Goal: Task Accomplishment & Management: Use online tool/utility

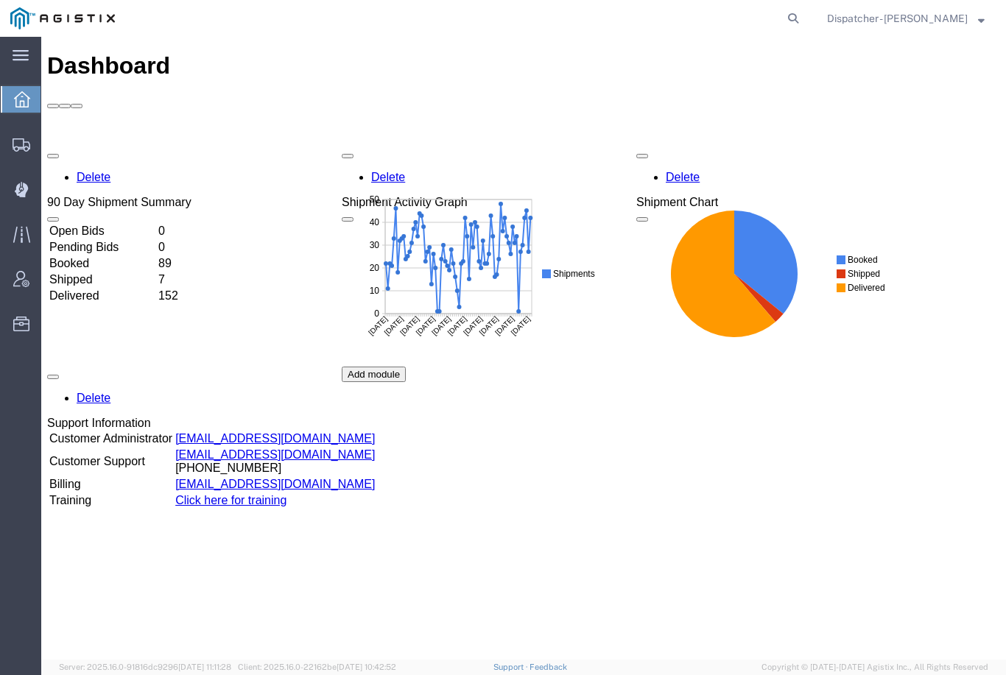
click at [33, 186] on div at bounding box center [21, 189] width 41 height 29
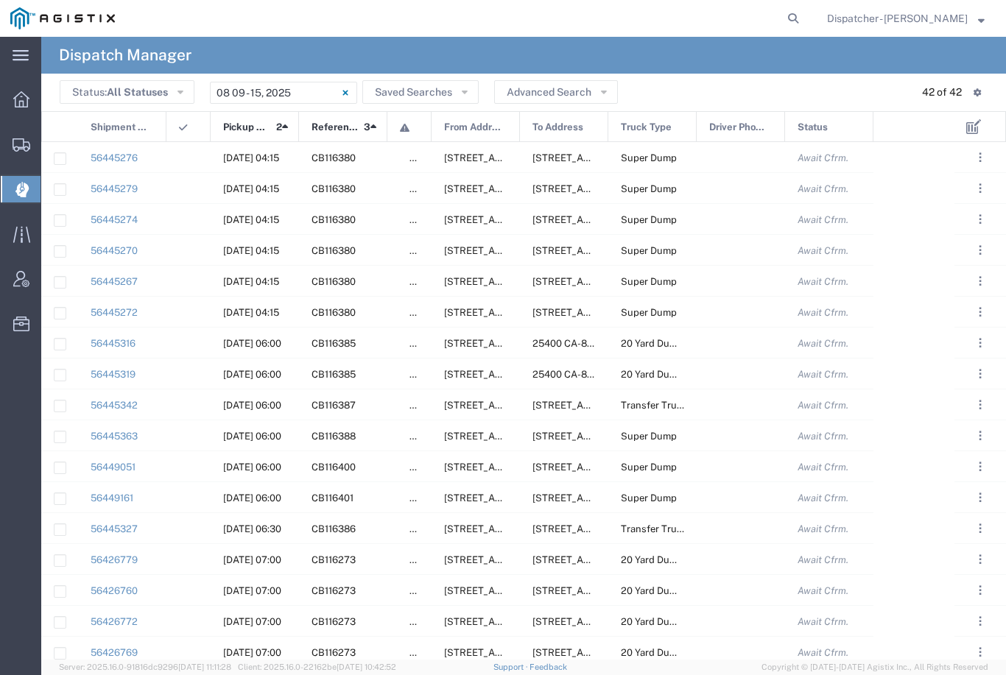
click at [303, 94] on input "[DATE] - [DATE]" at bounding box center [283, 93] width 147 height 22
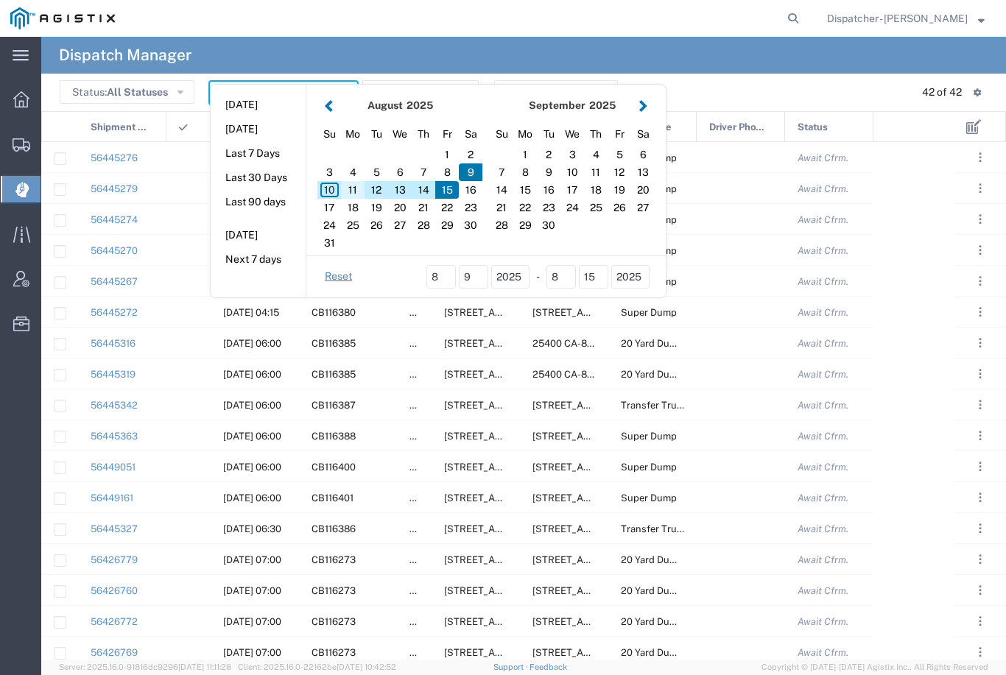
click at [357, 190] on div "11" at bounding box center [353, 190] width 24 height 18
click at [358, 181] on div "11" at bounding box center [353, 190] width 24 height 18
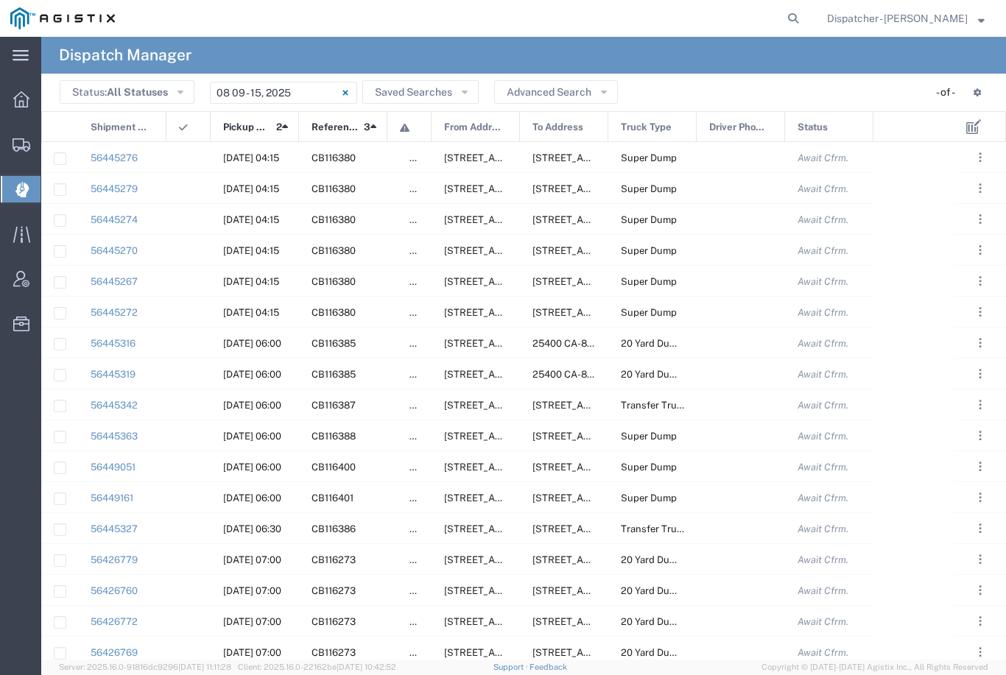
type input "[DATE]"
type input "[DATE] - [DATE]"
click at [182, 153] on agx-ag-table-icon-cell at bounding box center [184, 157] width 10 height 11
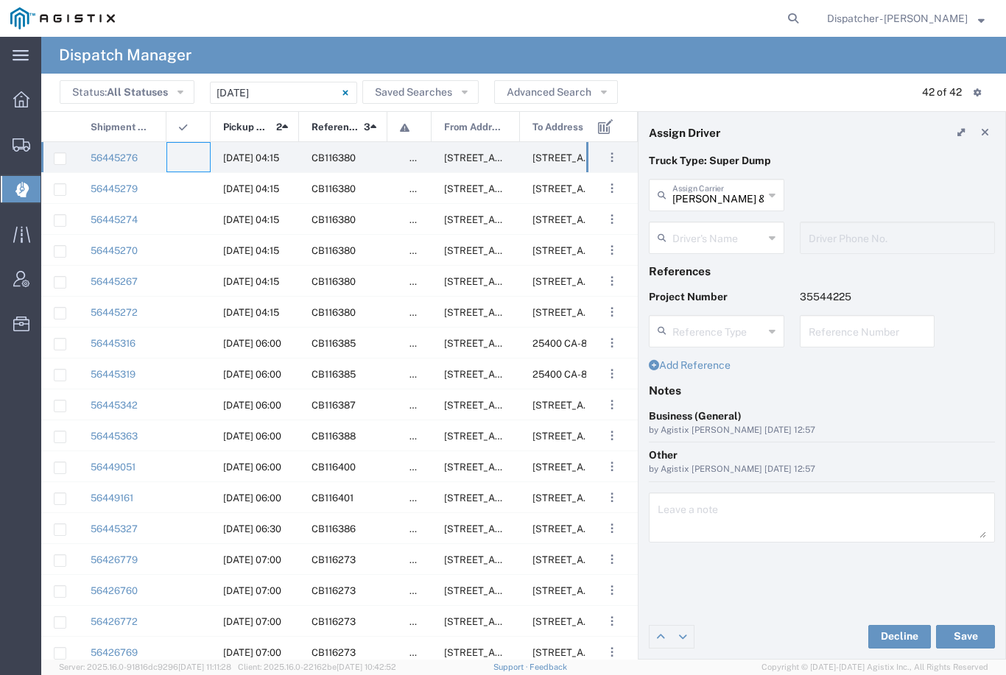
click at [725, 231] on input "text" at bounding box center [717, 237] width 91 height 26
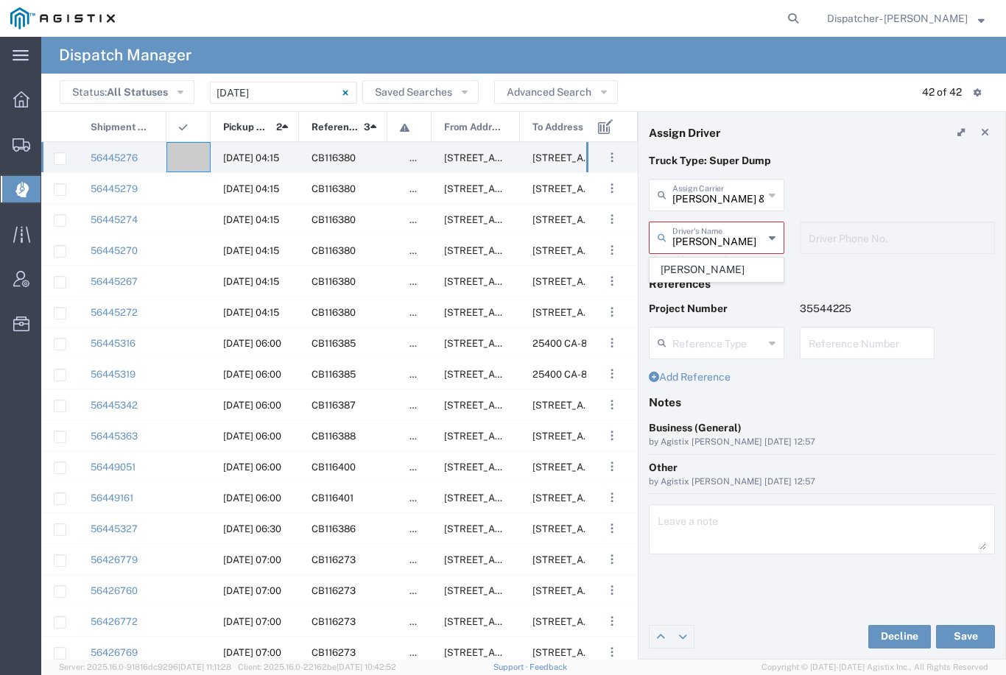
click at [724, 270] on span "[PERSON_NAME]" at bounding box center [716, 269] width 133 height 23
type input "[PERSON_NAME]"
type input "2096295517"
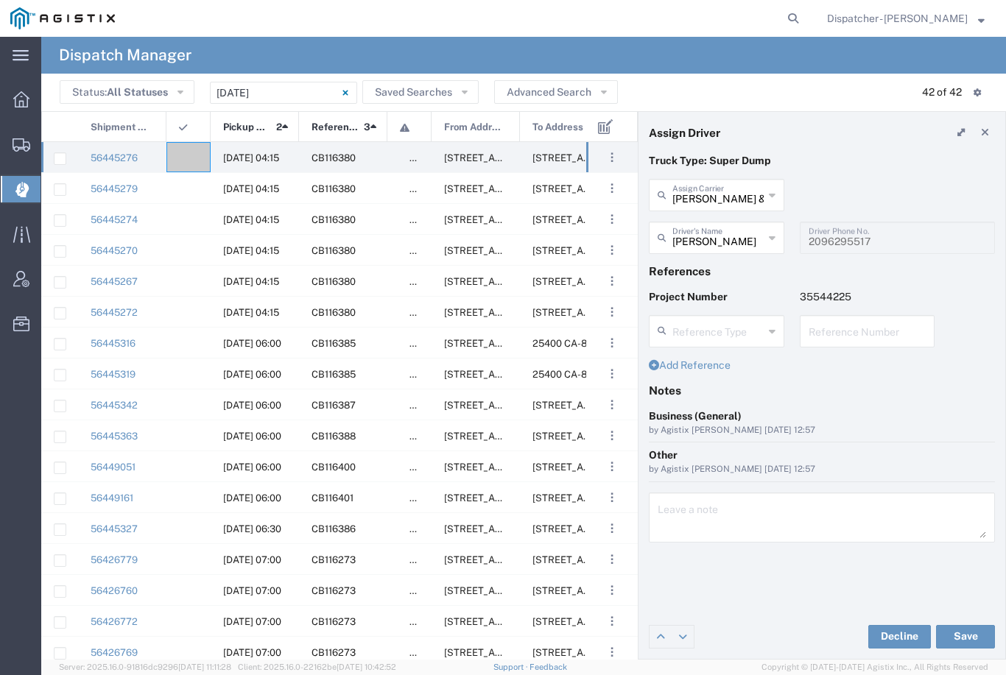
click at [971, 638] on button "Save" at bounding box center [965, 637] width 59 height 24
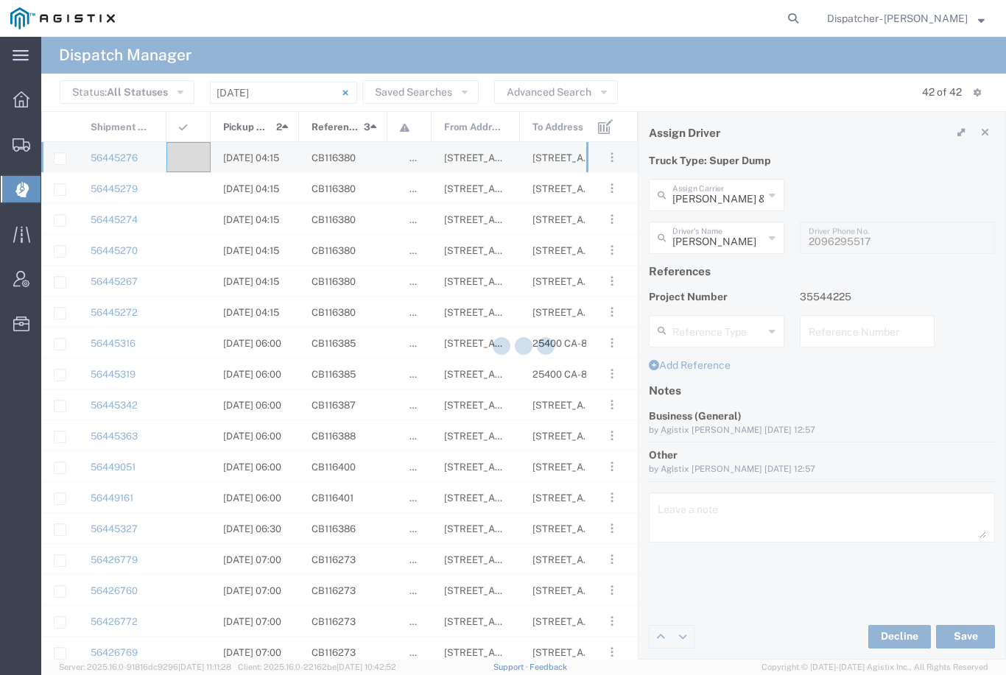
type input "[PERSON_NAME]"
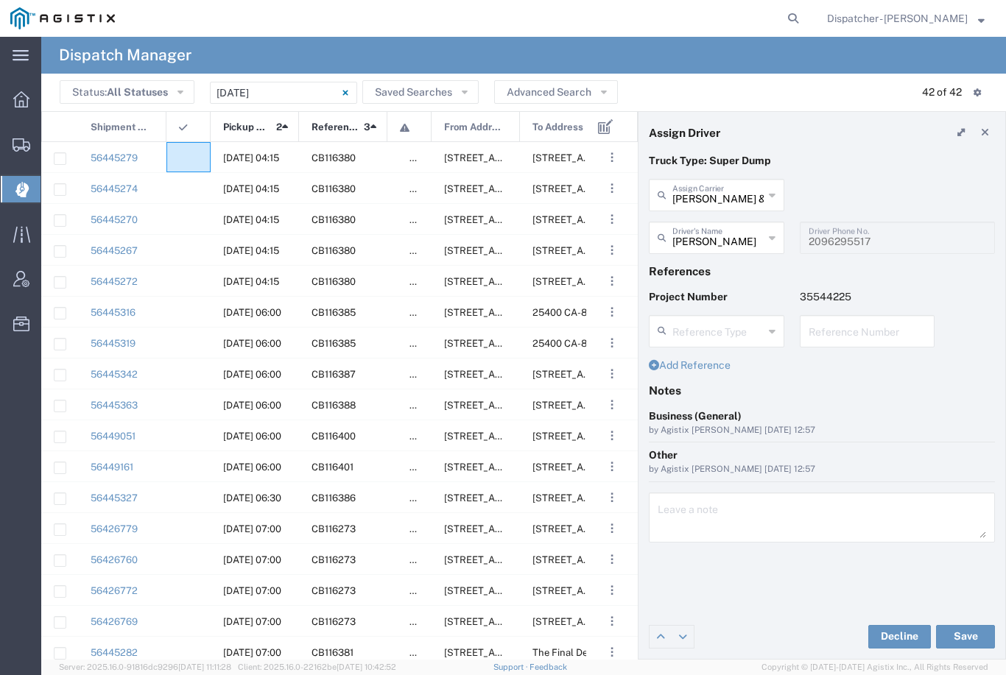
click at [183, 155] on agx-ag-table-icon-cell at bounding box center [184, 157] width 10 height 11
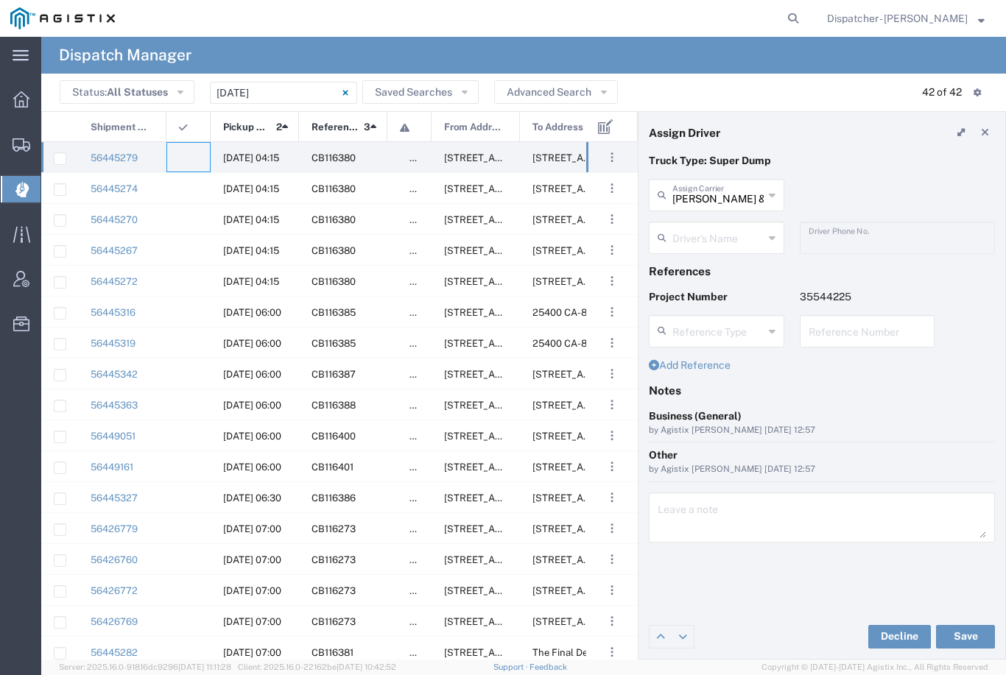
click at [728, 190] on input "[PERSON_NAME] & Sons Trucking, Inc" at bounding box center [717, 194] width 91 height 26
type input "R"
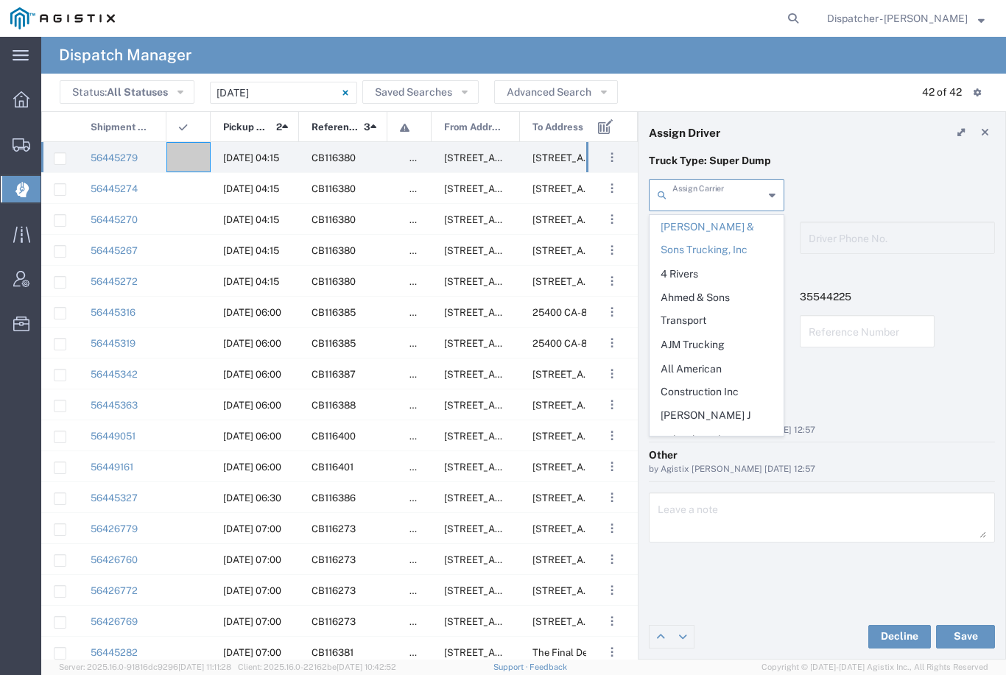
click at [706, 299] on span "Ahmed & Sons Transport" at bounding box center [716, 309] width 133 height 46
type input "Ahmed & Sons Transport"
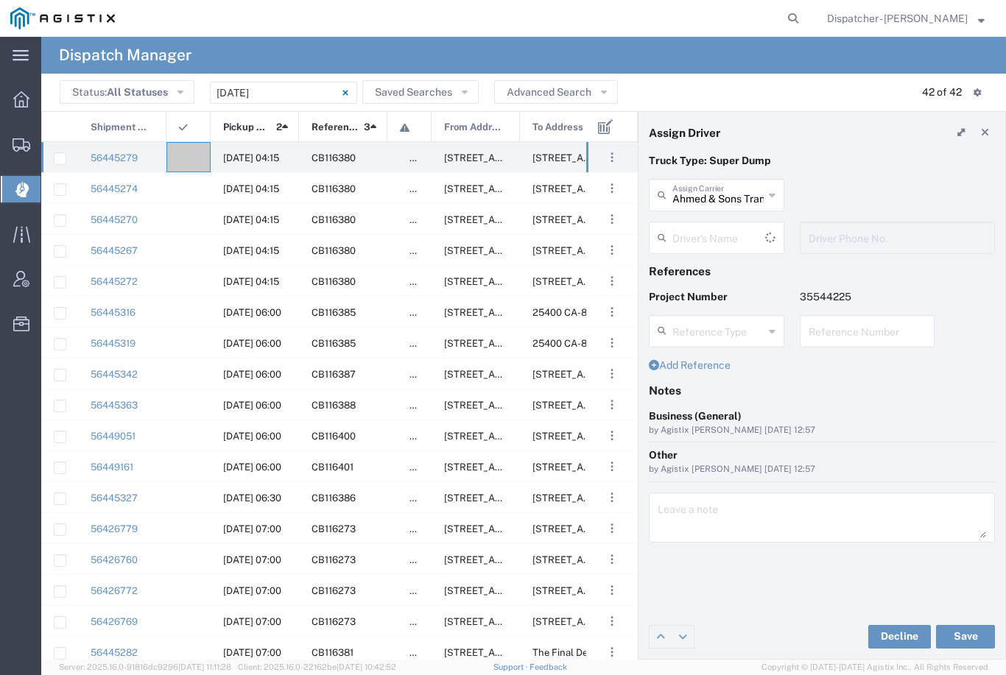
click at [728, 247] on input "text" at bounding box center [718, 237] width 93 height 26
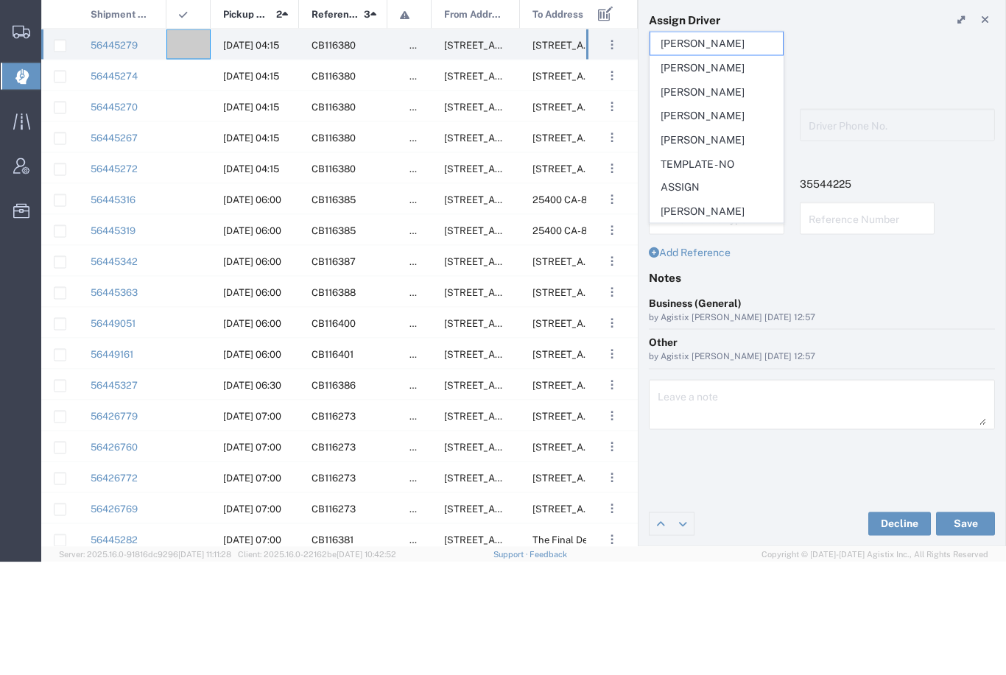
click at [703, 242] on span "[PERSON_NAME]" at bounding box center [716, 253] width 133 height 23
type input "[PERSON_NAME]"
type input "5308283257"
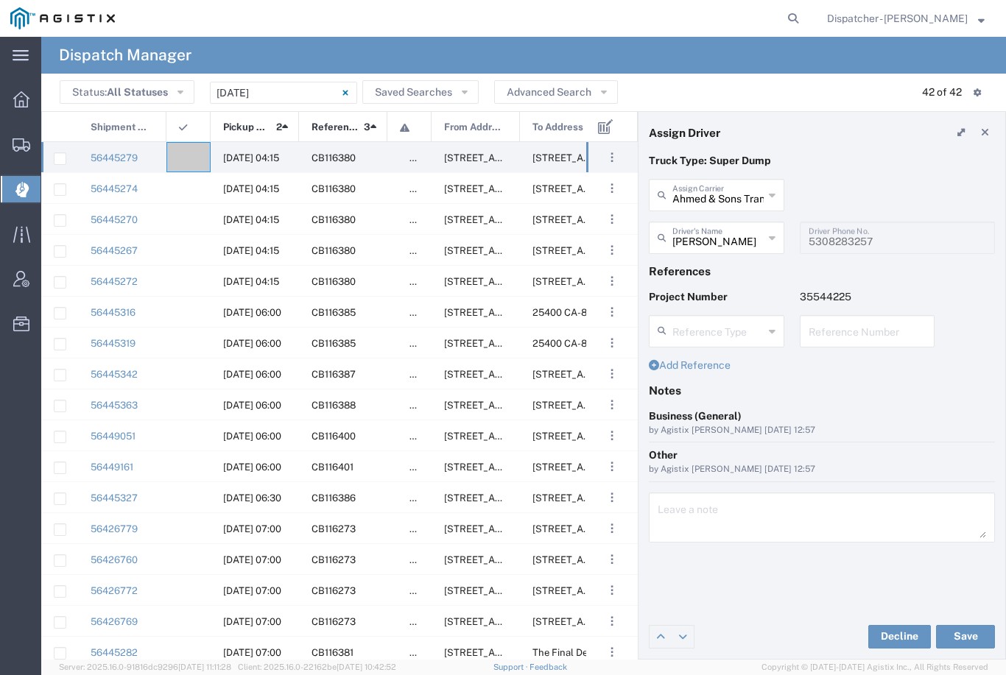
click at [968, 628] on button "Save" at bounding box center [965, 637] width 59 height 24
type input "[PERSON_NAME]"
type input "Ahmed & Sons Transport"
click at [190, 152] on div at bounding box center [188, 157] width 44 height 30
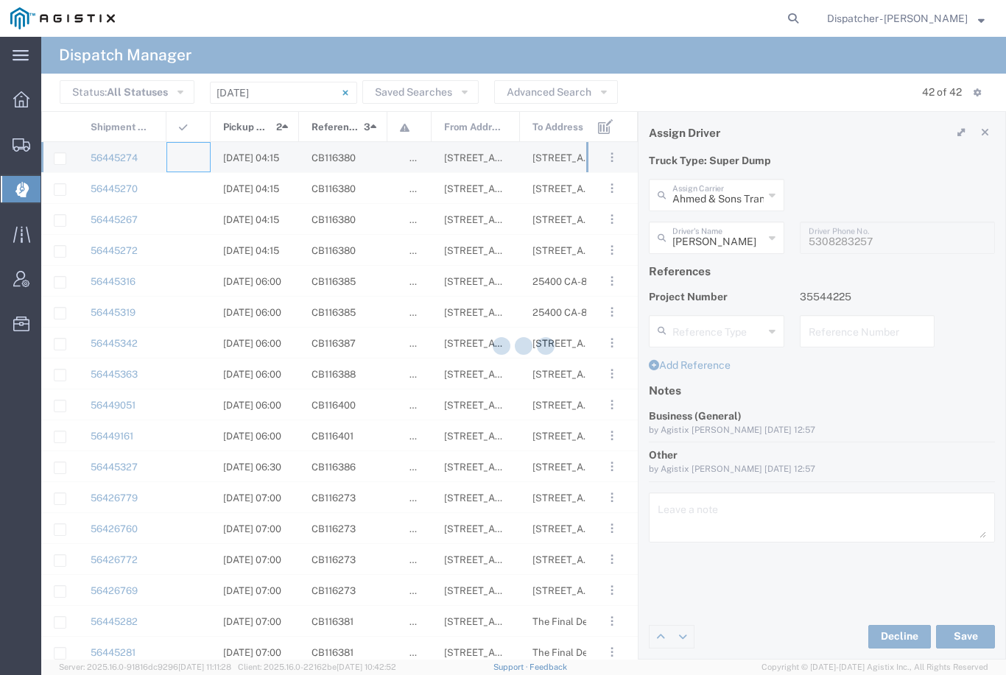
type input "[PERSON_NAME] & Sons Trucking, Inc"
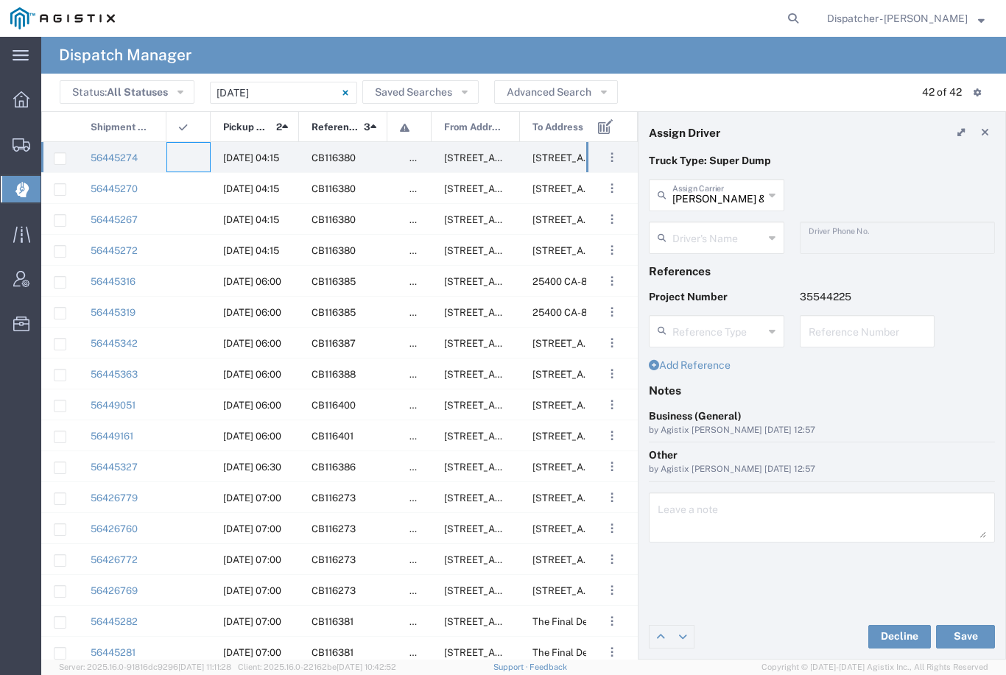
click at [711, 191] on input "[PERSON_NAME] & Sons Trucking, Inc" at bounding box center [717, 194] width 91 height 26
click at [708, 227] on span "[PERSON_NAME]" at bounding box center [716, 227] width 133 height 23
type input "[PERSON_NAME]"
click at [724, 242] on input "text" at bounding box center [717, 237] width 91 height 26
click at [712, 270] on span "[PERSON_NAME]" at bounding box center [716, 269] width 133 height 23
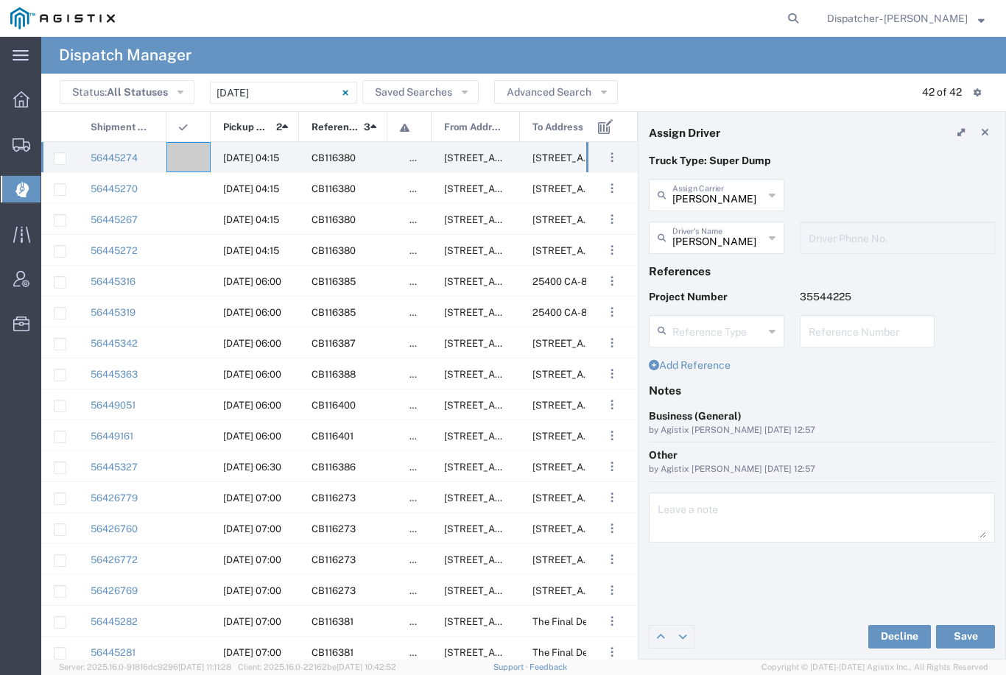
click at [965, 632] on button "Save" at bounding box center [965, 637] width 59 height 24
type input "[PERSON_NAME]"
click at [187, 155] on agx-ag-table-icon-cell at bounding box center [184, 157] width 10 height 11
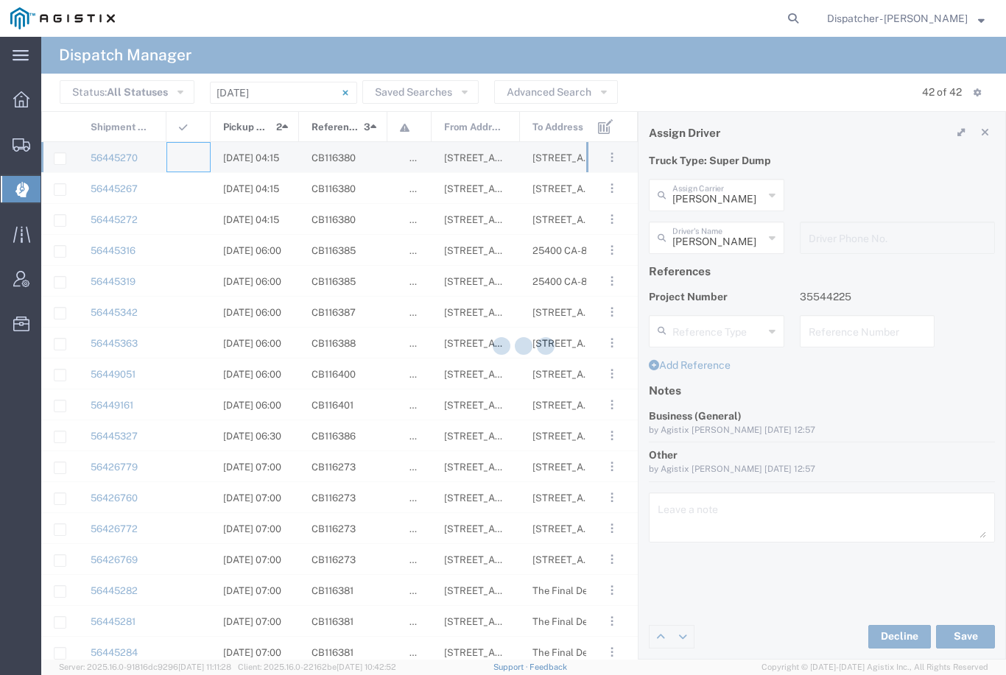
type input "[PERSON_NAME] & Sons Trucking, Inc"
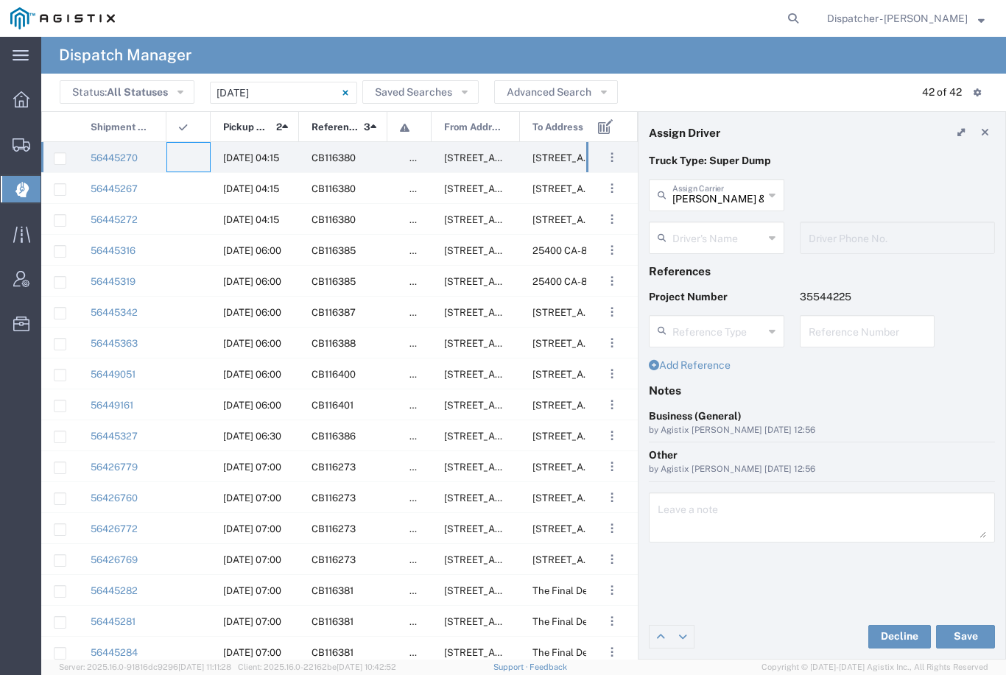
click at [728, 195] on input "[PERSON_NAME] & Sons Trucking, Inc" at bounding box center [717, 194] width 91 height 26
click at [692, 263] on span "E.P.A. Trucking" at bounding box center [716, 274] width 133 height 23
type input "E.P.A. Trucking"
click at [708, 233] on input "text" at bounding box center [717, 237] width 91 height 26
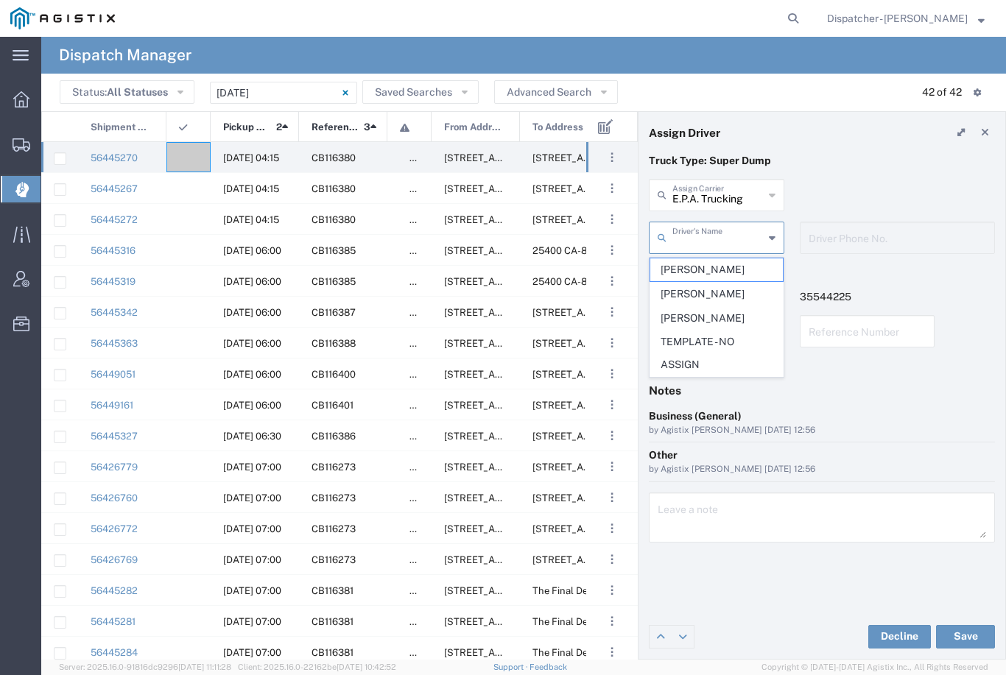
click at [694, 264] on span "[PERSON_NAME]" at bounding box center [716, 269] width 133 height 23
type input "[PERSON_NAME]"
type input "6504689024"
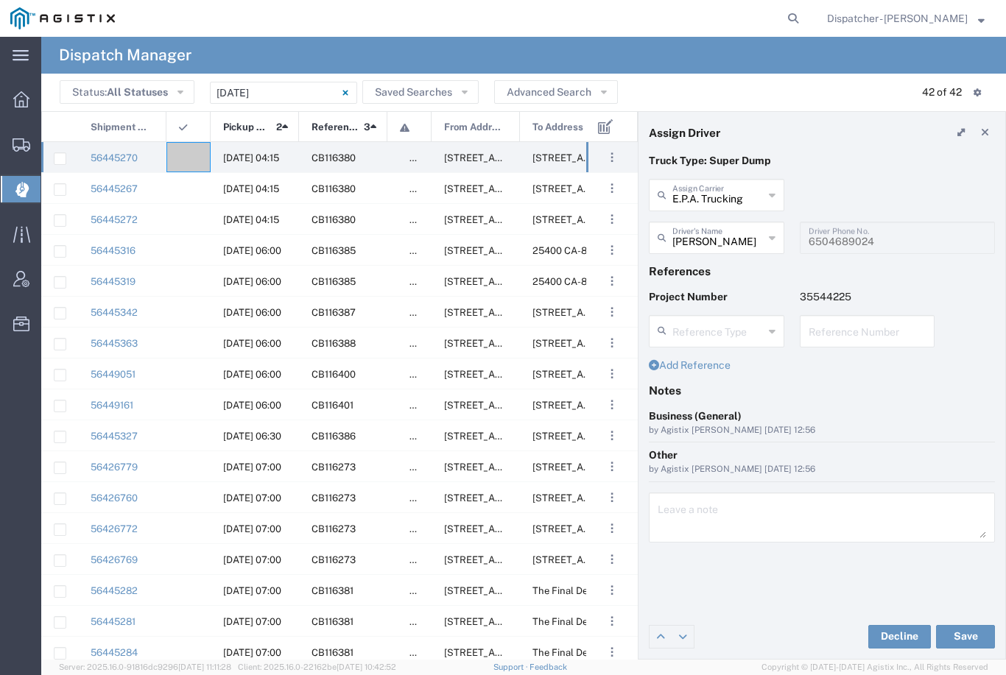
click at [973, 631] on button "Save" at bounding box center [965, 637] width 59 height 24
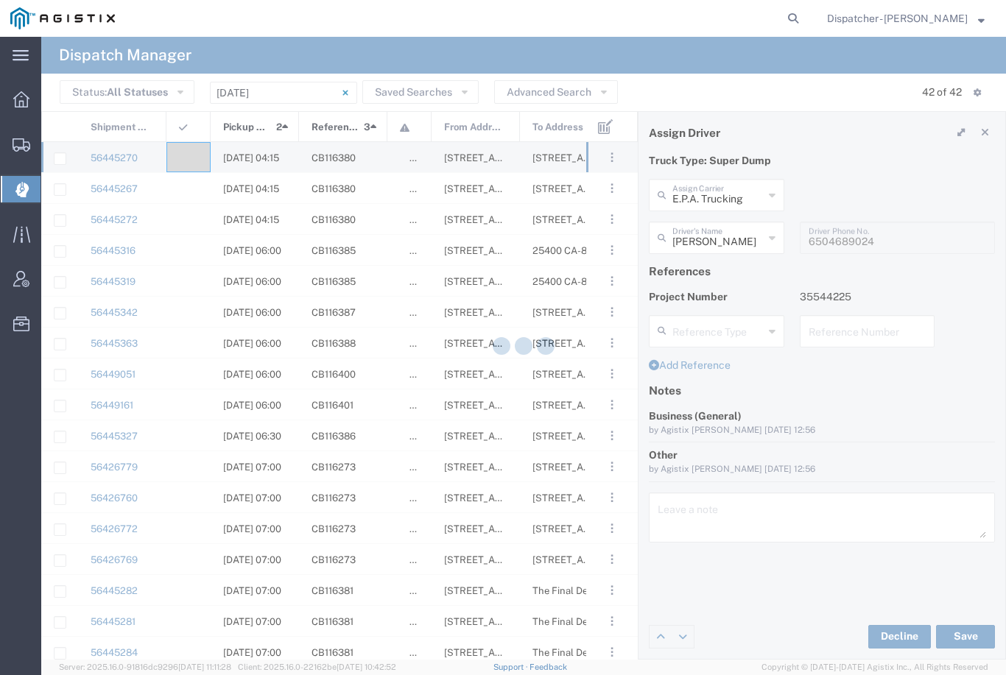
type input "[PERSON_NAME]"
type input "E.P.A. Trucking"
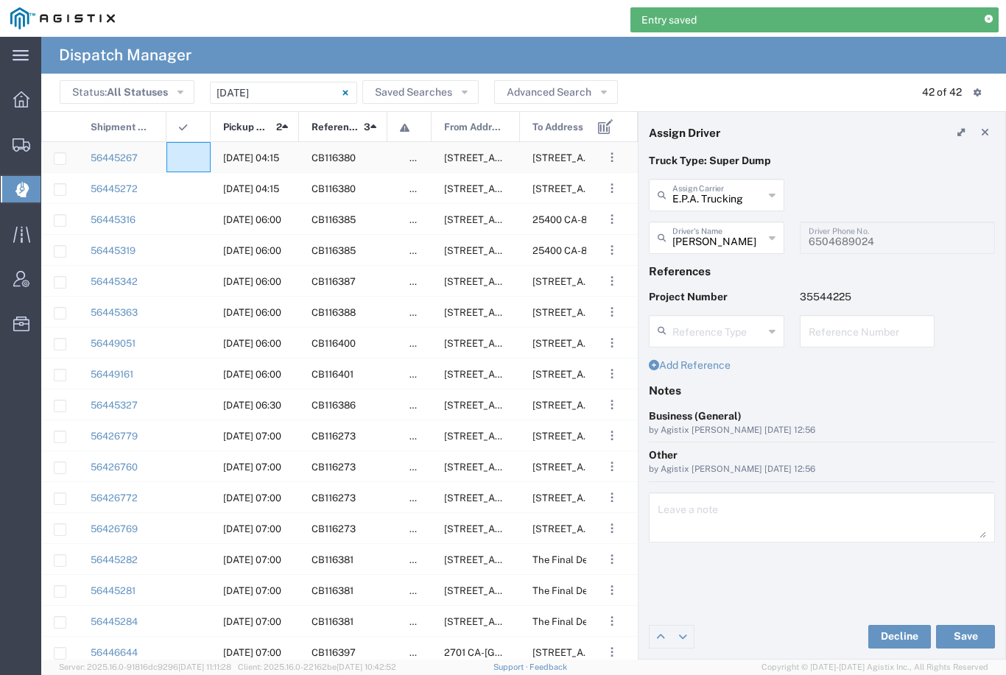
click at [187, 155] on agx-ag-table-icon-cell at bounding box center [184, 157] width 10 height 11
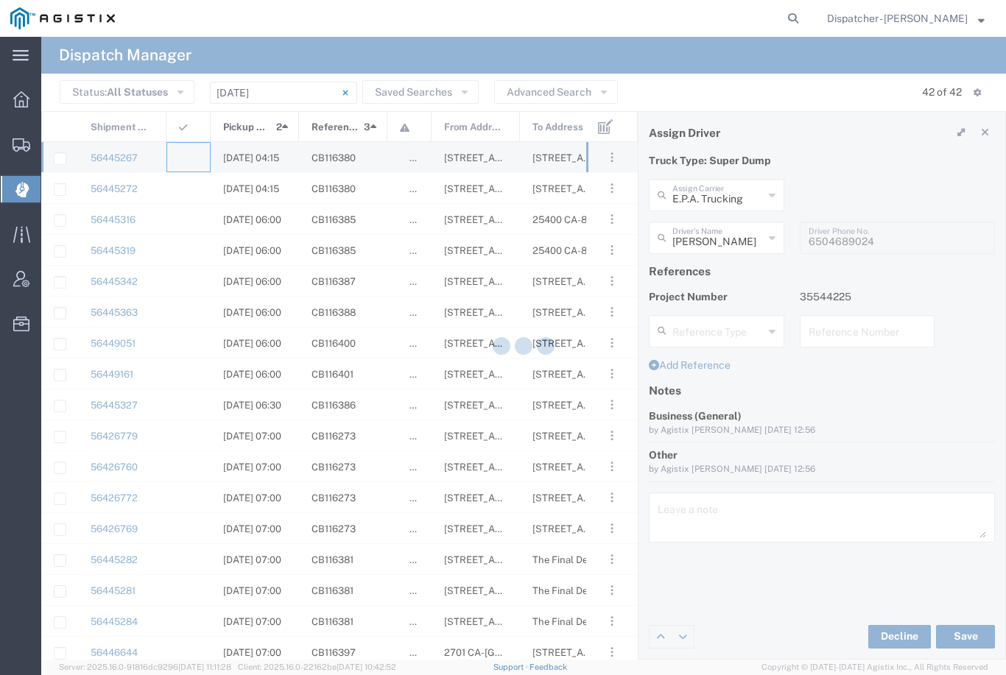
type input "[PERSON_NAME] & Sons Trucking, Inc"
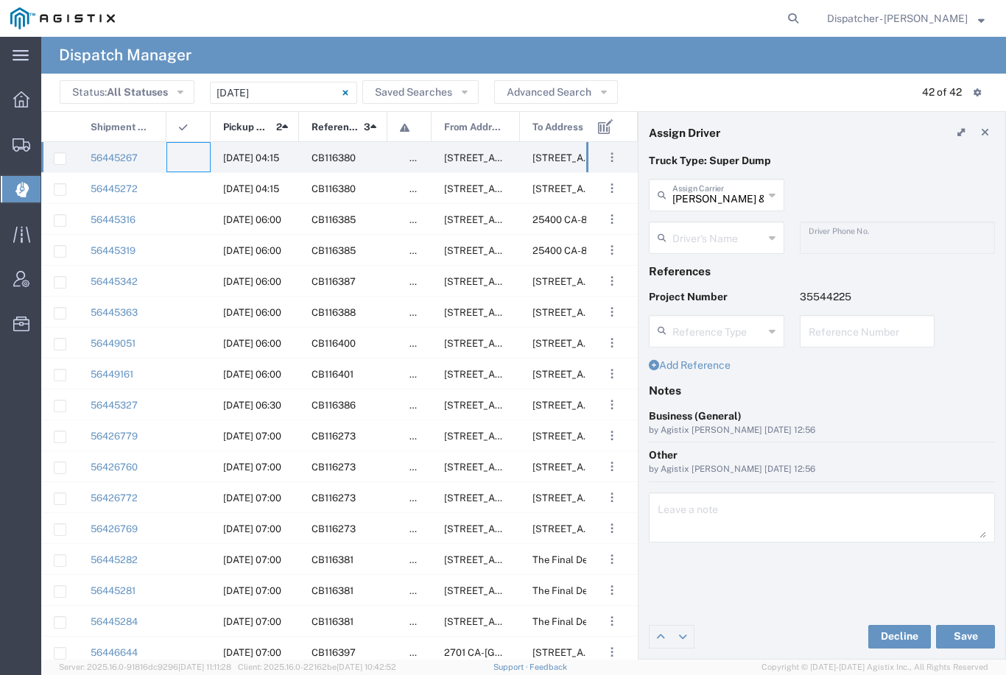
click at [735, 195] on input "[PERSON_NAME] & Sons Trucking, Inc" at bounding box center [717, 194] width 91 height 26
click at [715, 263] on span "E.P.A. Trucking" at bounding box center [716, 274] width 133 height 23
type input "E.P.A. Trucking"
click at [722, 238] on input "text" at bounding box center [717, 237] width 91 height 26
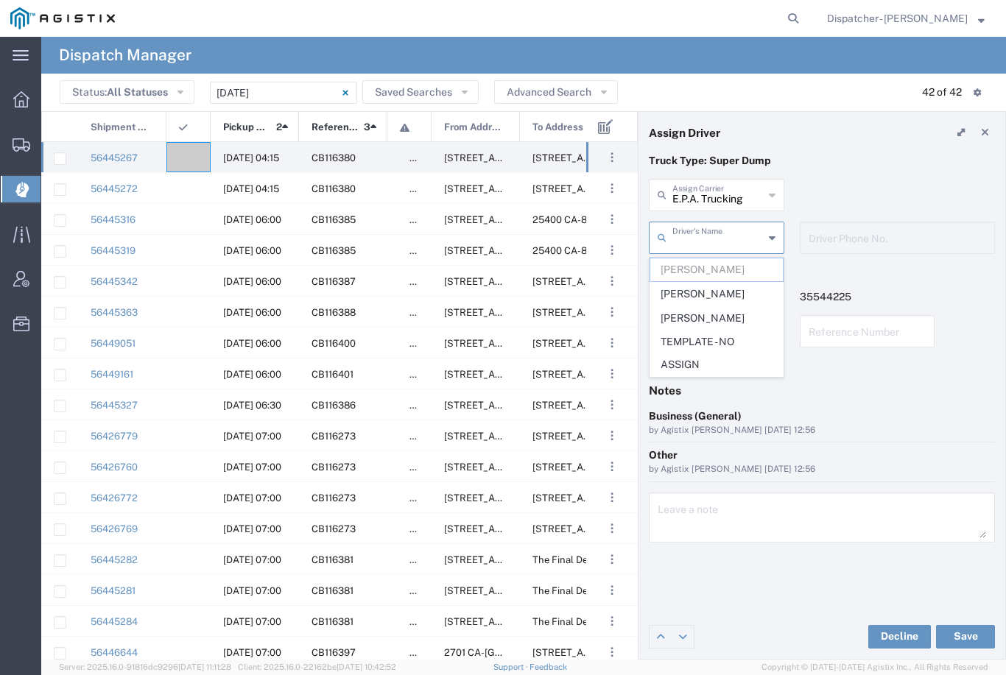
click at [705, 292] on span "[PERSON_NAME]" at bounding box center [716, 294] width 133 height 23
type input "[PERSON_NAME]"
type input "[PHONE_NUMBER]"
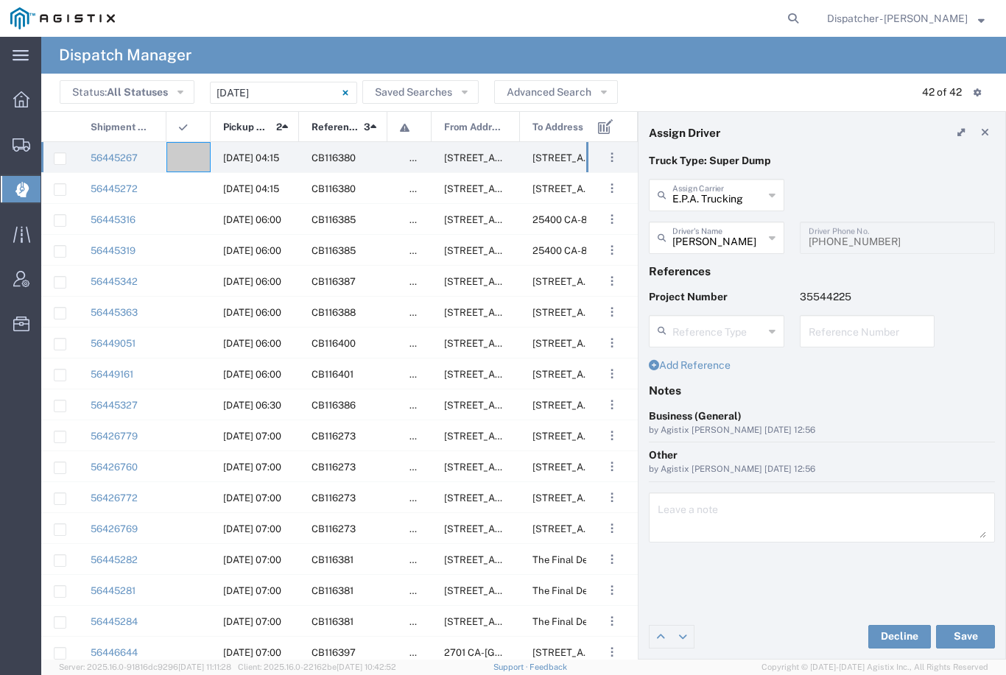
click at [969, 639] on button "Save" at bounding box center [965, 637] width 59 height 24
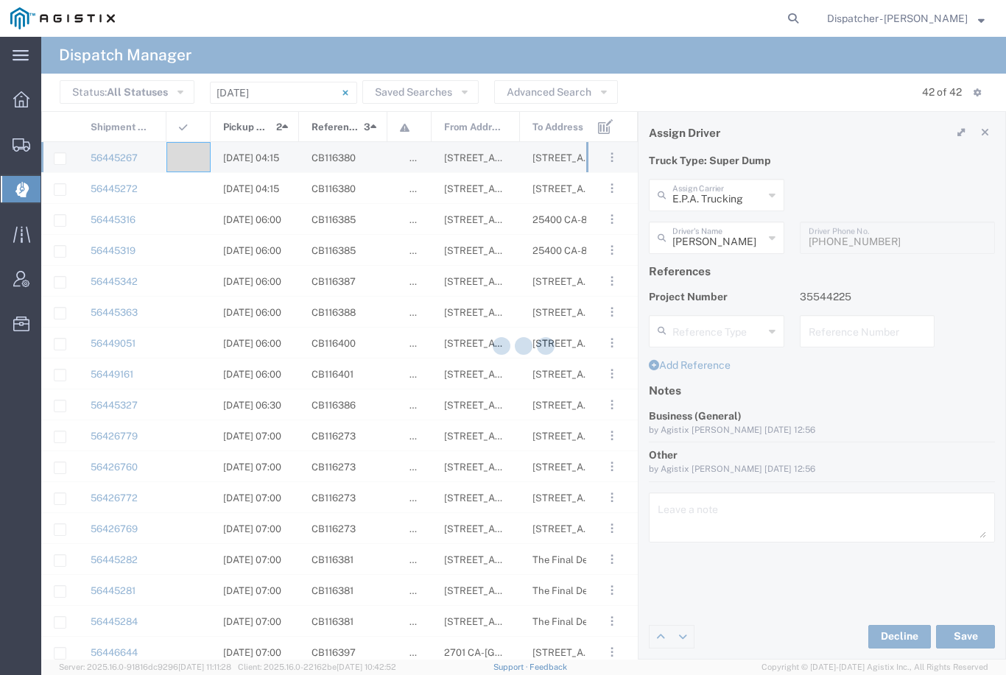
type input "[PERSON_NAME]"
type input "E.P.A. Trucking"
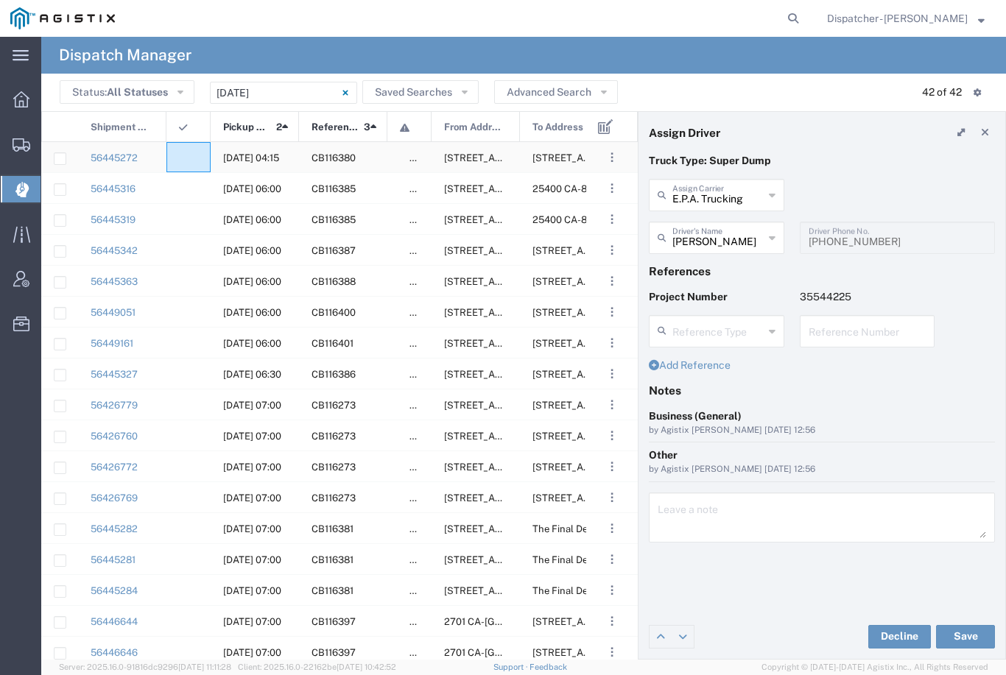
click at [183, 158] on agx-ag-table-icon-cell at bounding box center [184, 157] width 10 height 11
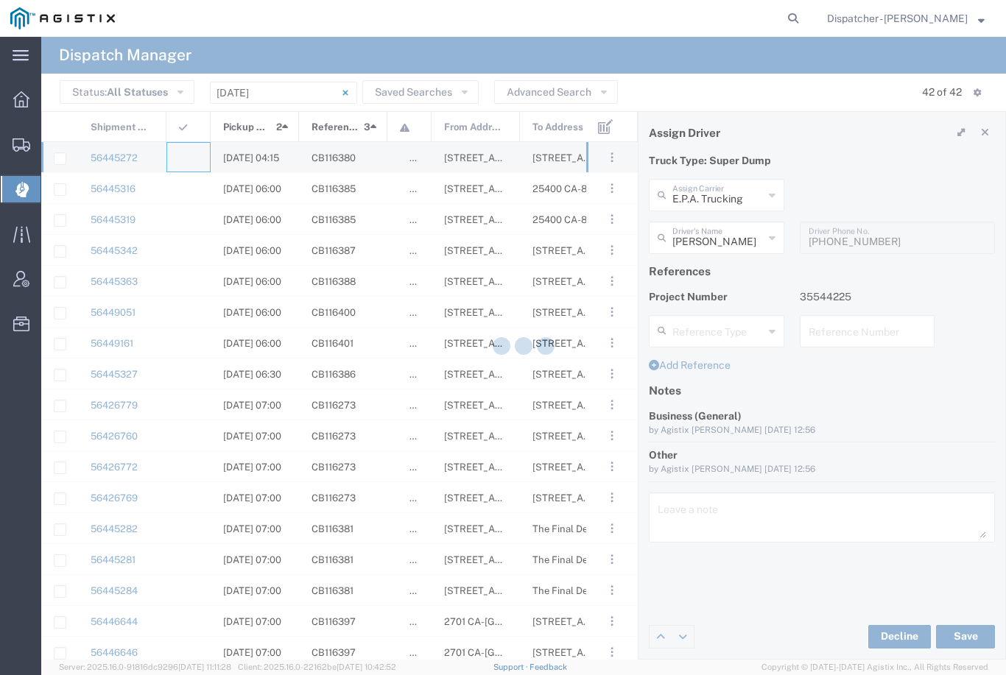
type input "[PERSON_NAME] & Sons Trucking, Inc"
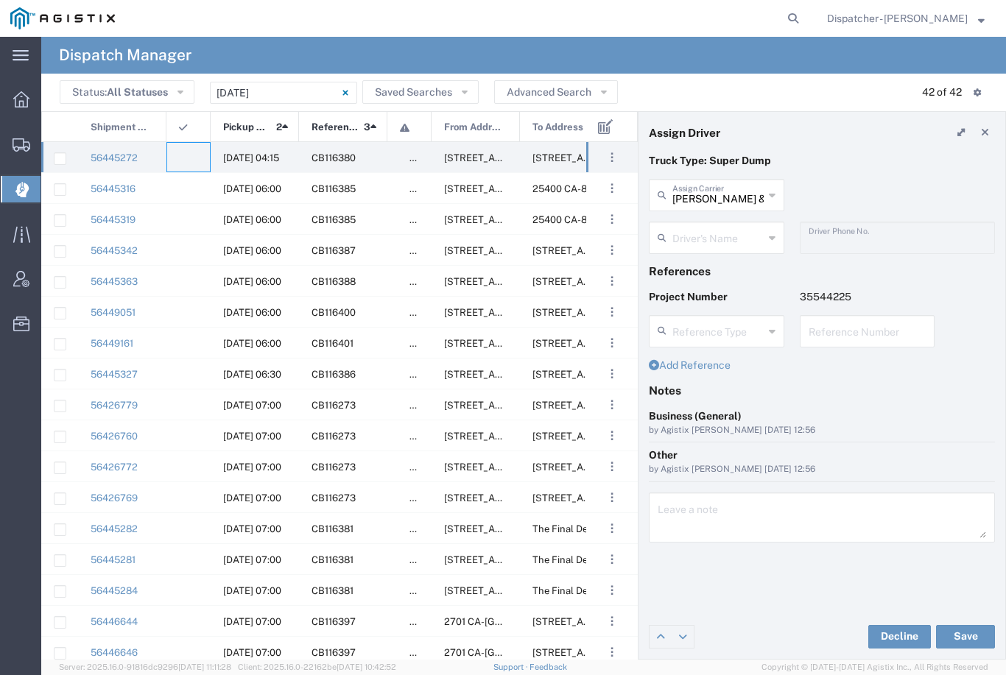
click at [722, 193] on input "[PERSON_NAME] & Sons Trucking, Inc" at bounding box center [717, 194] width 91 height 26
click at [725, 231] on span "E.P.A. Trucking" at bounding box center [716, 227] width 133 height 23
type input "E.P.A. Trucking"
click at [711, 233] on input "text" at bounding box center [717, 237] width 91 height 26
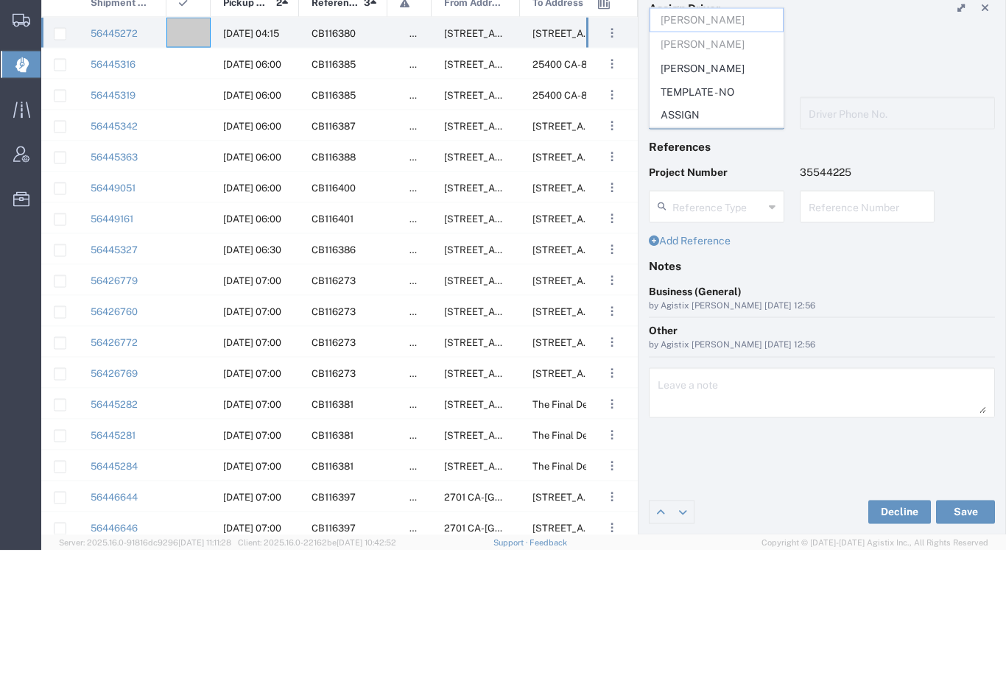
click at [719, 182] on span "[PERSON_NAME]" at bounding box center [716, 193] width 133 height 23
type input "[PERSON_NAME]"
type input "6505371145"
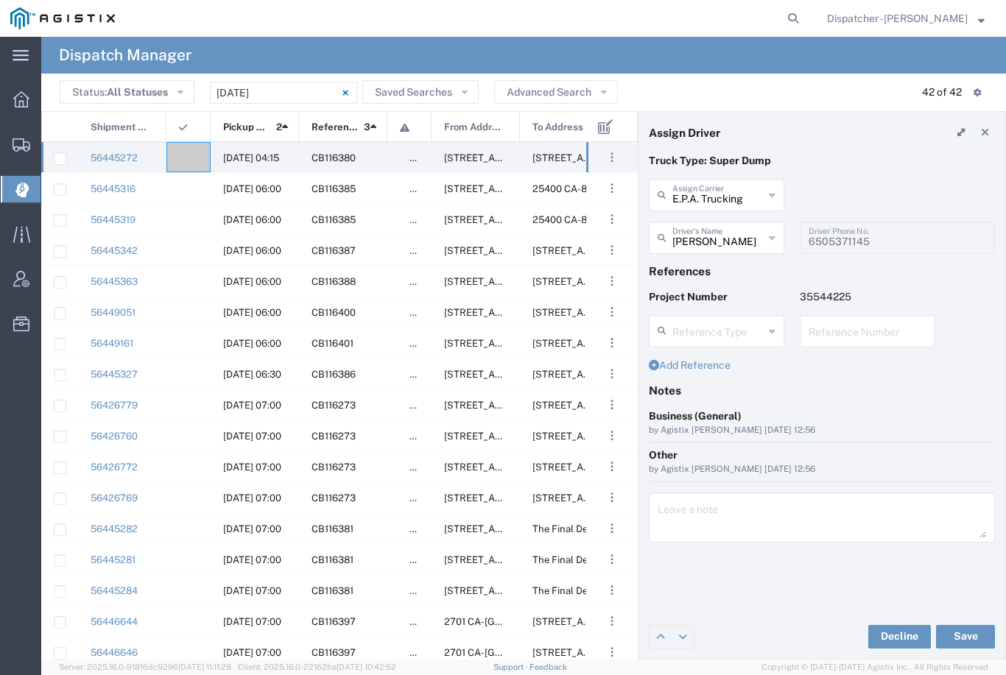
click at [973, 642] on button "Save" at bounding box center [965, 637] width 59 height 24
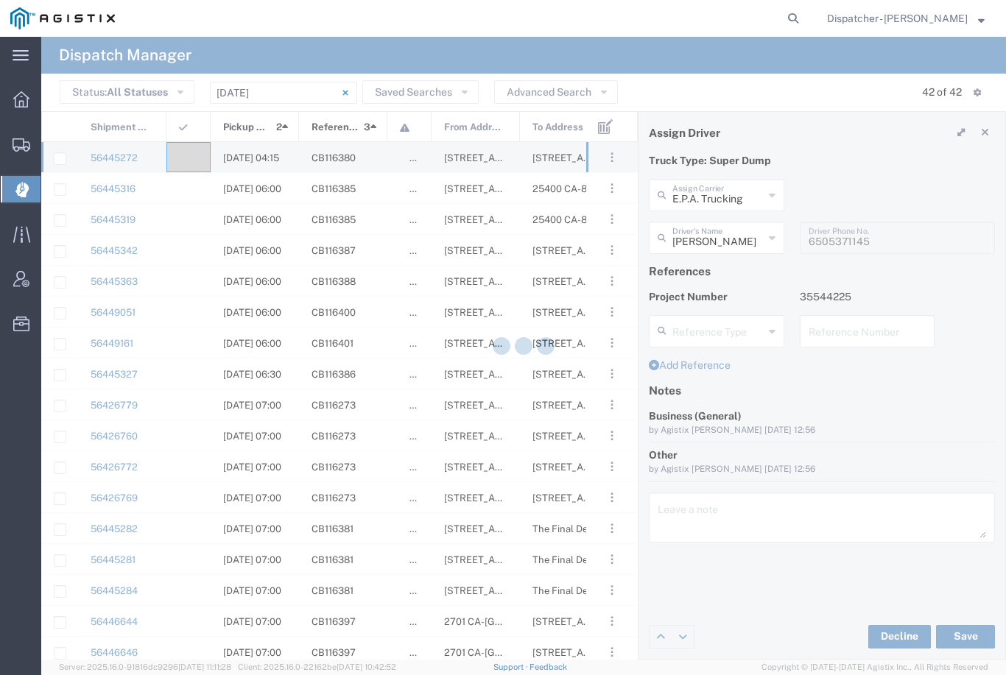
type input "[PERSON_NAME]"
type input "E.P.A. Trucking"
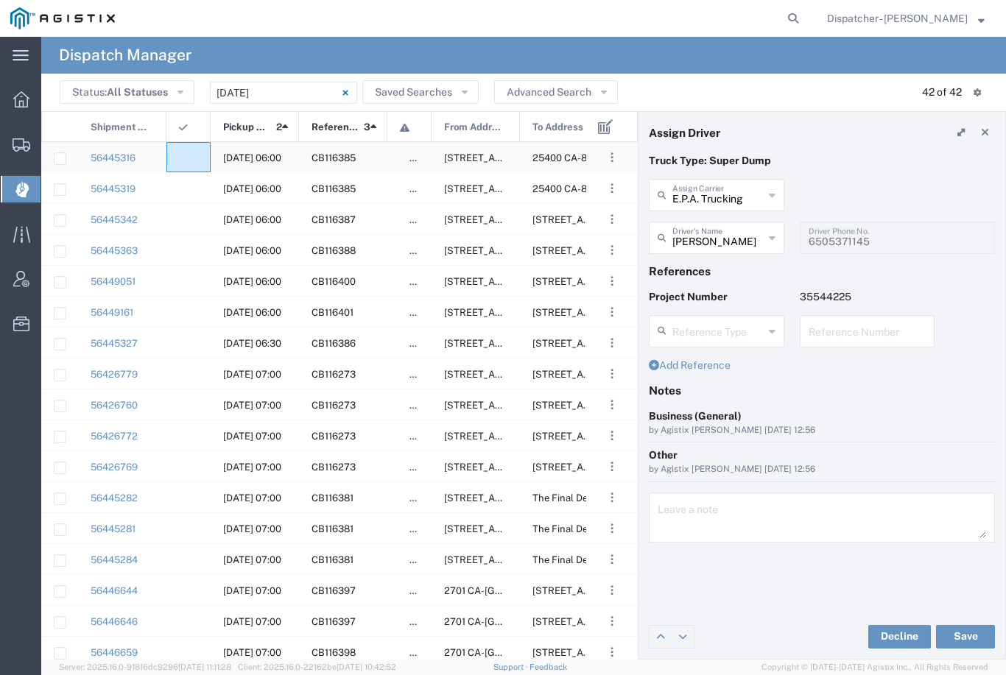
click at [188, 151] on div at bounding box center [188, 157] width 44 height 30
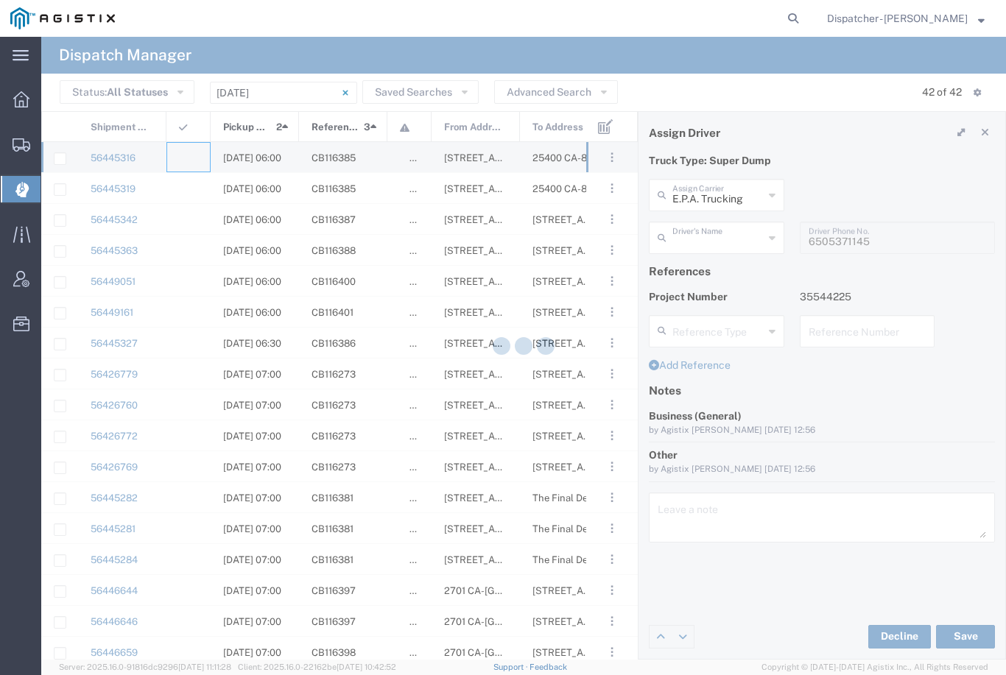
type input "[PERSON_NAME] & Sons Trucking, Inc"
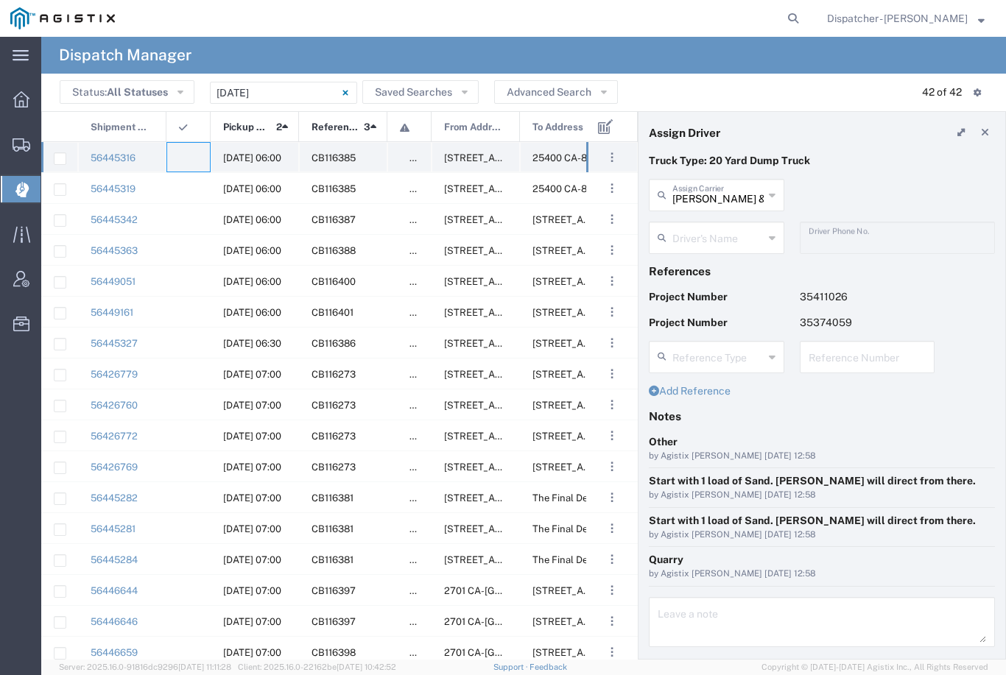
click at [186, 153] on agx-ag-table-icon-cell at bounding box center [184, 157] width 10 height 11
click at [728, 230] on agx-dropdown-input "Driver's Name [PERSON_NAME] [PERSON_NAME] [PERSON_NAME] [PERSON_NAME] [PERSON_N…" at bounding box center [716, 238] width 135 height 32
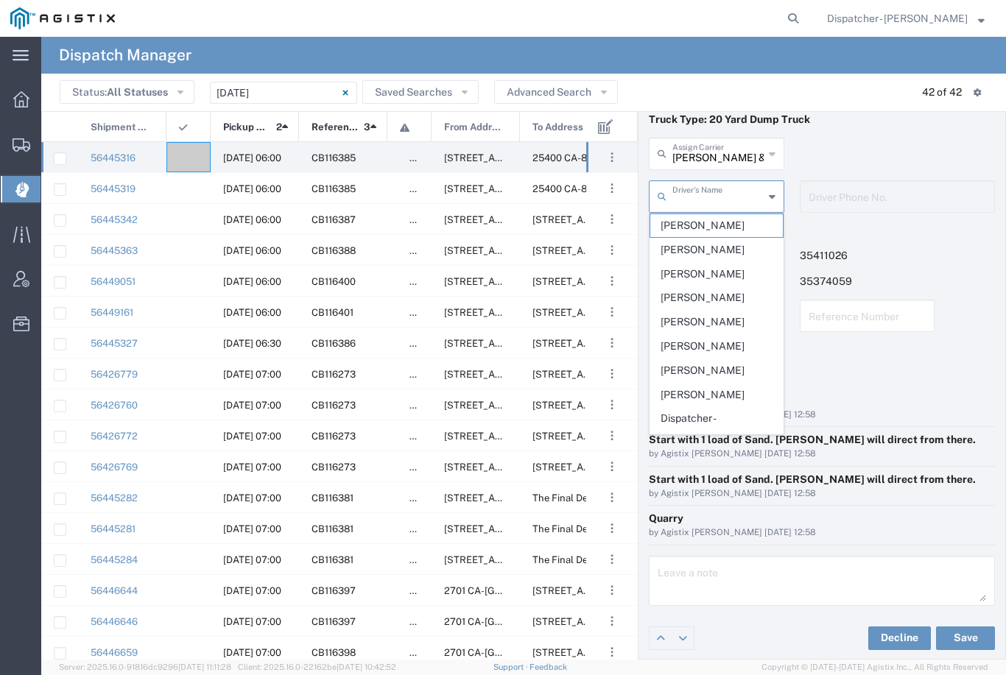
scroll to position [40, 0]
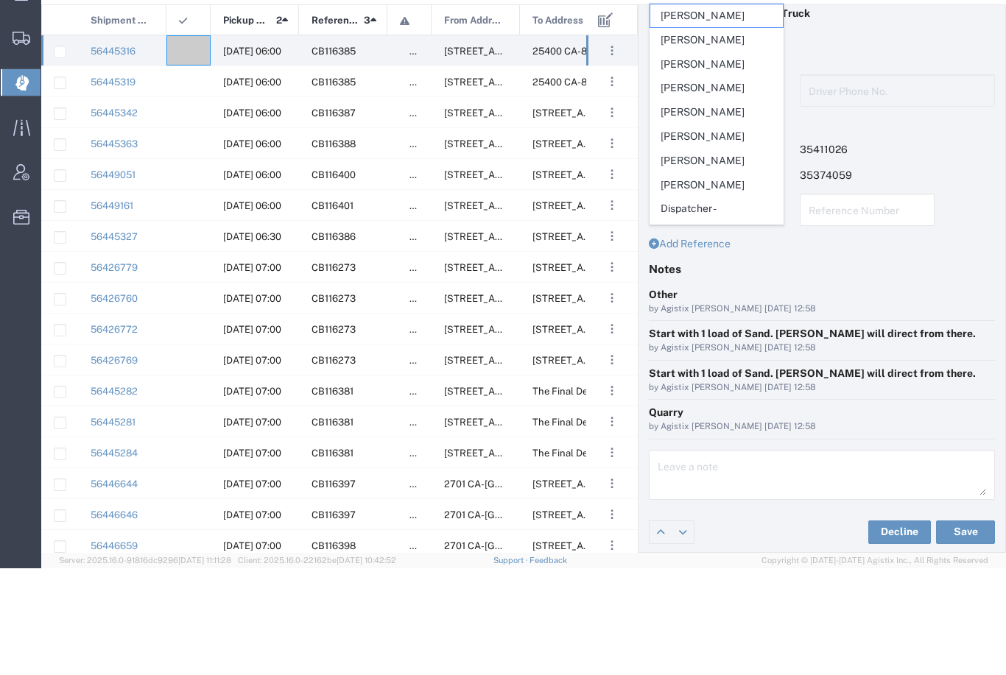
click at [690, 160] on span "[PERSON_NAME]" at bounding box center [716, 171] width 133 height 23
type input "[PERSON_NAME]"
type input "5106059971"
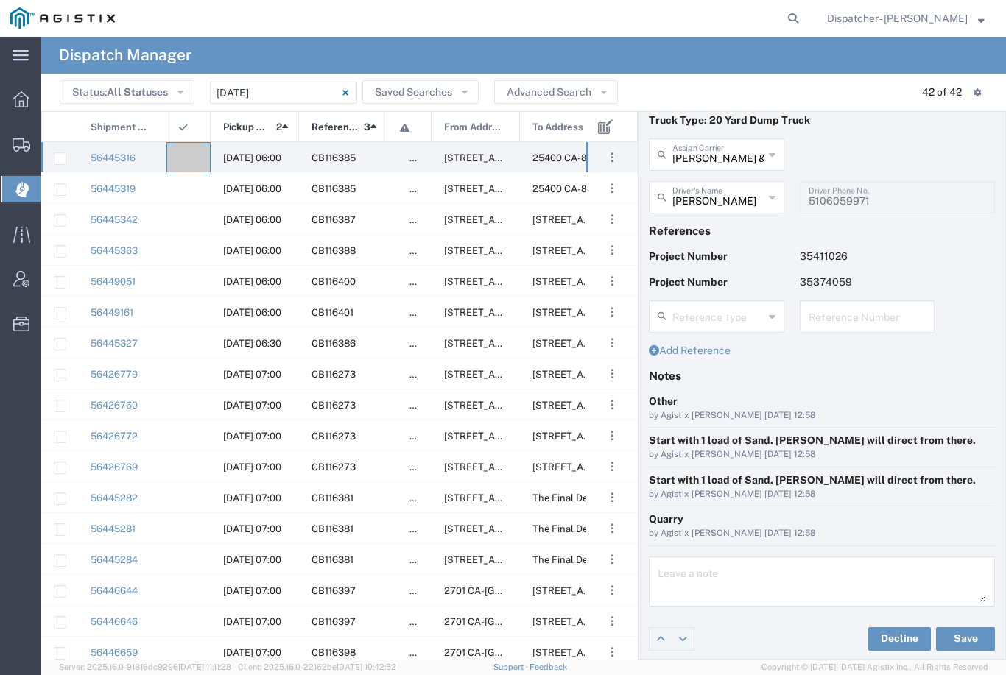
click at [967, 631] on button "Save" at bounding box center [965, 639] width 59 height 24
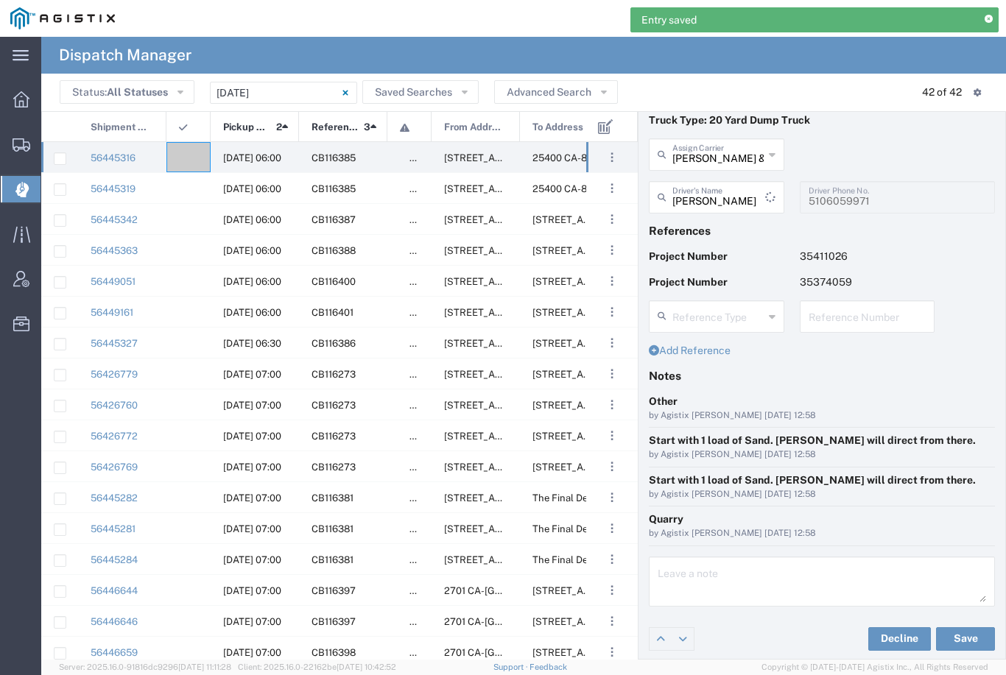
type input "[PERSON_NAME]"
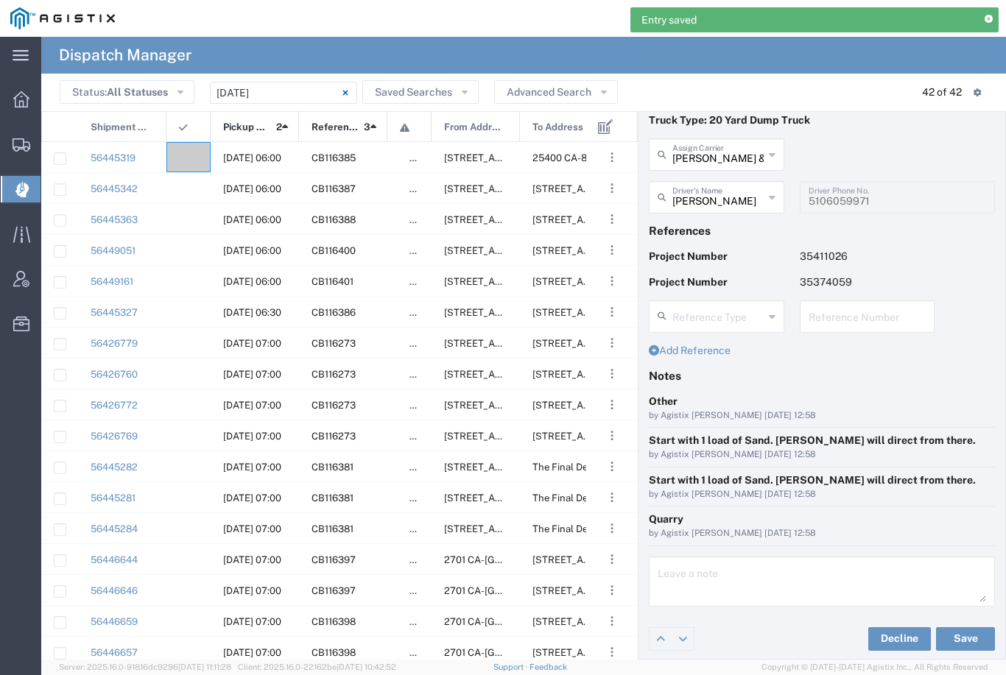
click at [188, 158] on agx-ag-table-icon-cell at bounding box center [184, 157] width 10 height 11
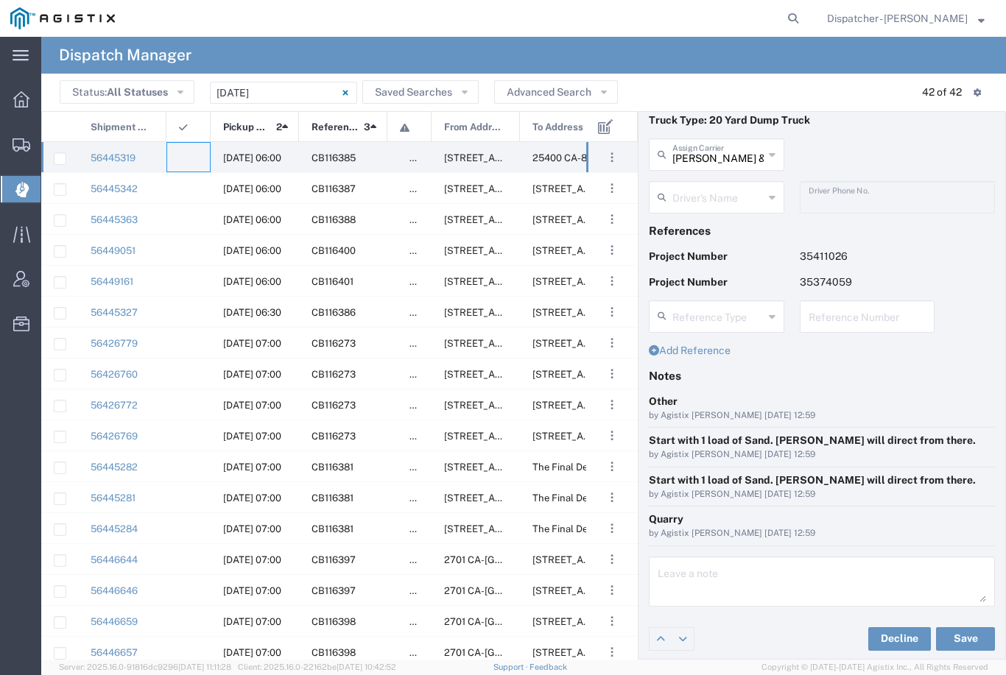
click at [725, 188] on agx-dropdown-input "Driver's Name [PERSON_NAME] [PERSON_NAME] [PERSON_NAME] [PERSON_NAME] [PERSON_N…" at bounding box center [716, 197] width 135 height 32
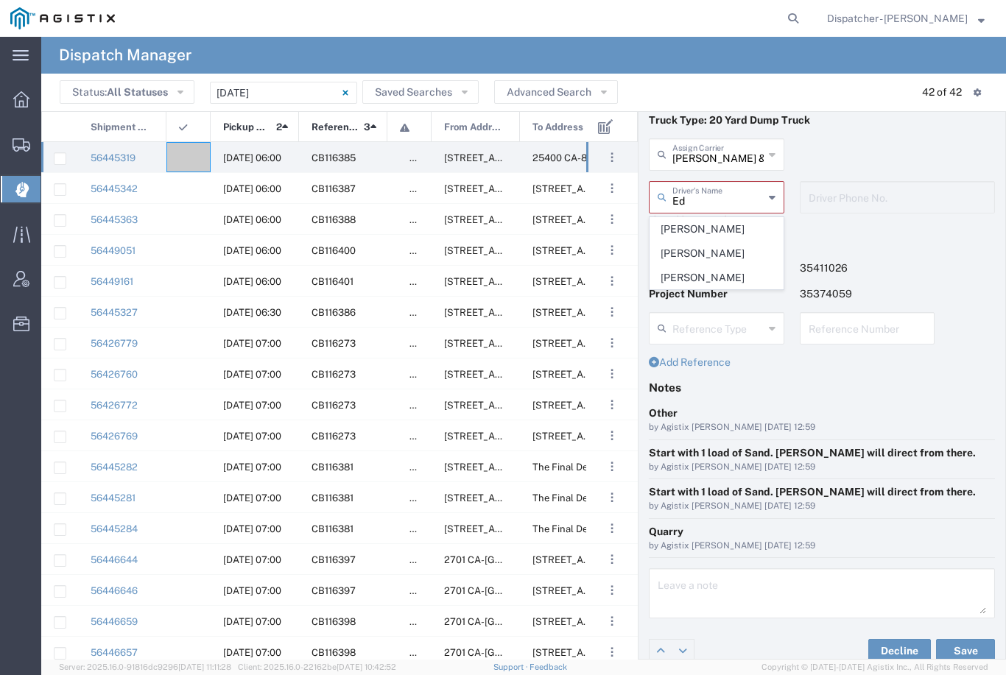
click at [722, 256] on span "[PERSON_NAME]" at bounding box center [716, 253] width 133 height 23
type input "[PERSON_NAME]"
type input "[PHONE_NUMBER]"
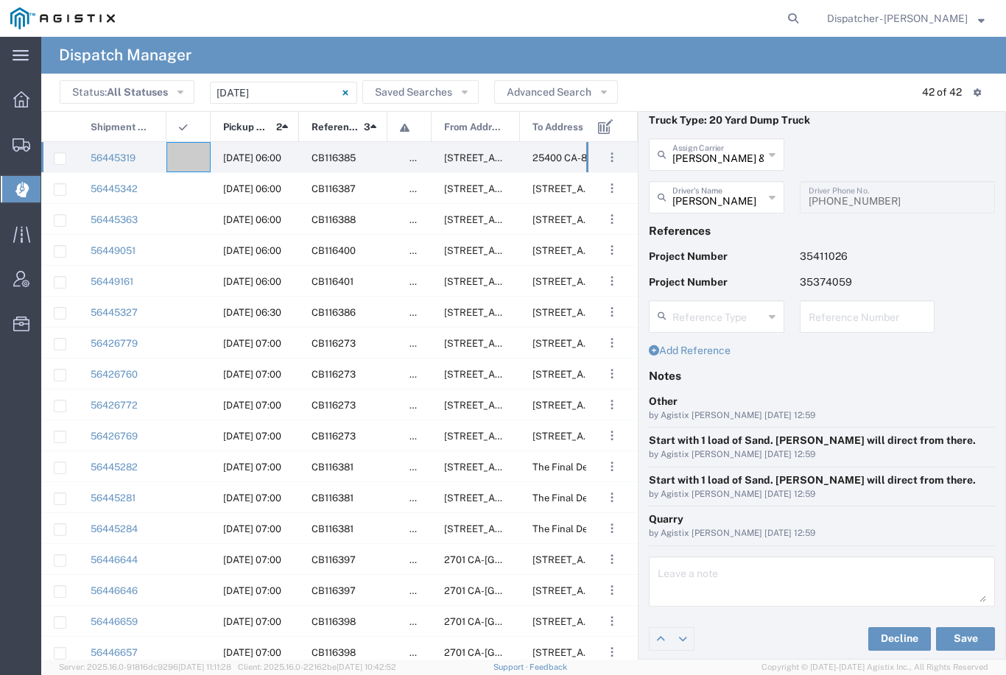
click at [976, 639] on button "Save" at bounding box center [965, 639] width 59 height 24
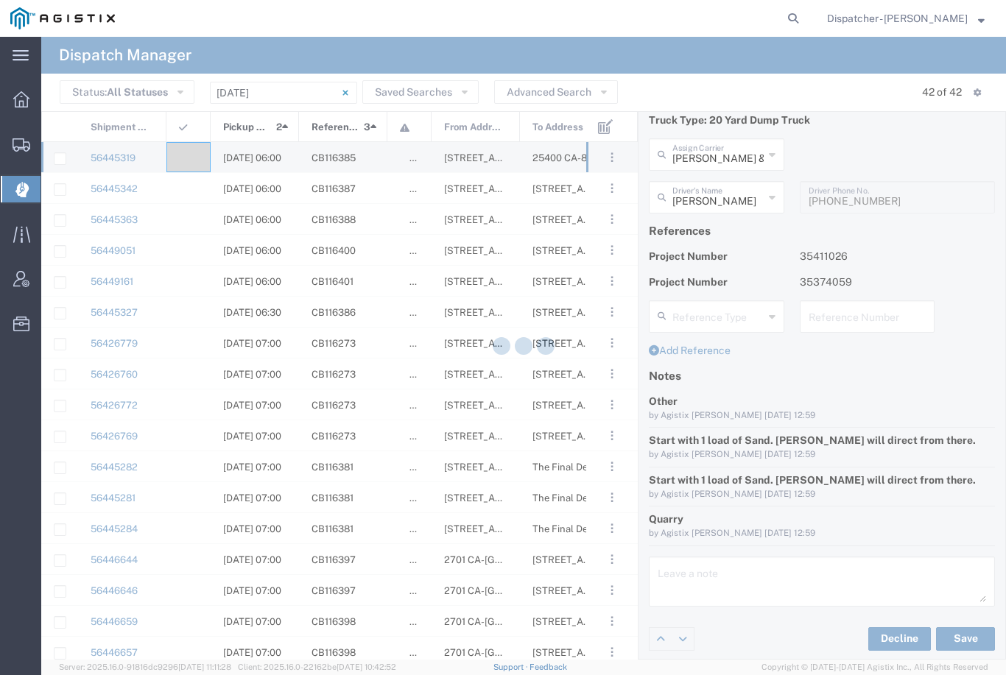
type input "[PERSON_NAME]"
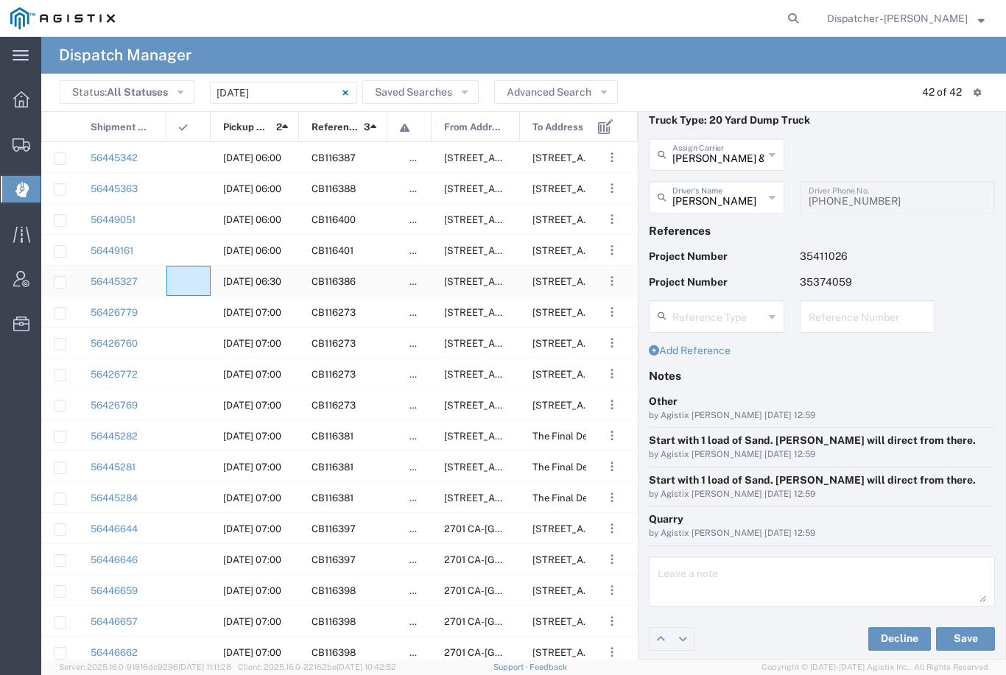
click at [181, 286] on agx-ag-table-icon-cell at bounding box center [184, 281] width 10 height 11
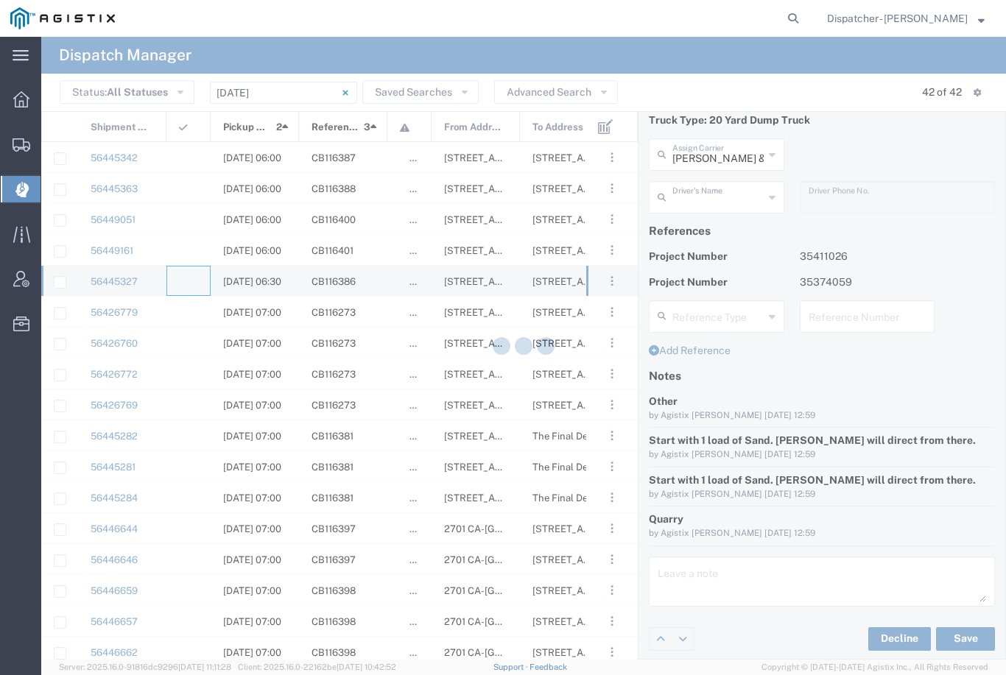
scroll to position [15, 0]
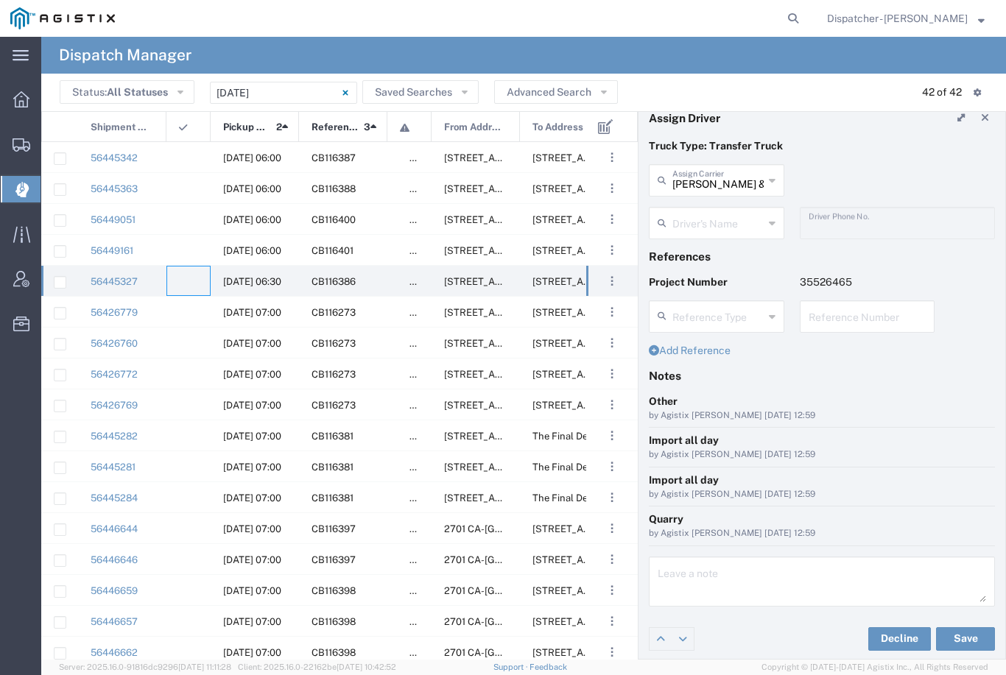
click at [721, 222] on agx-dropdown-input "Driver's Name [PERSON_NAME] [PERSON_NAME] [PERSON_NAME] [PERSON_NAME] [PERSON_N…" at bounding box center [716, 223] width 135 height 32
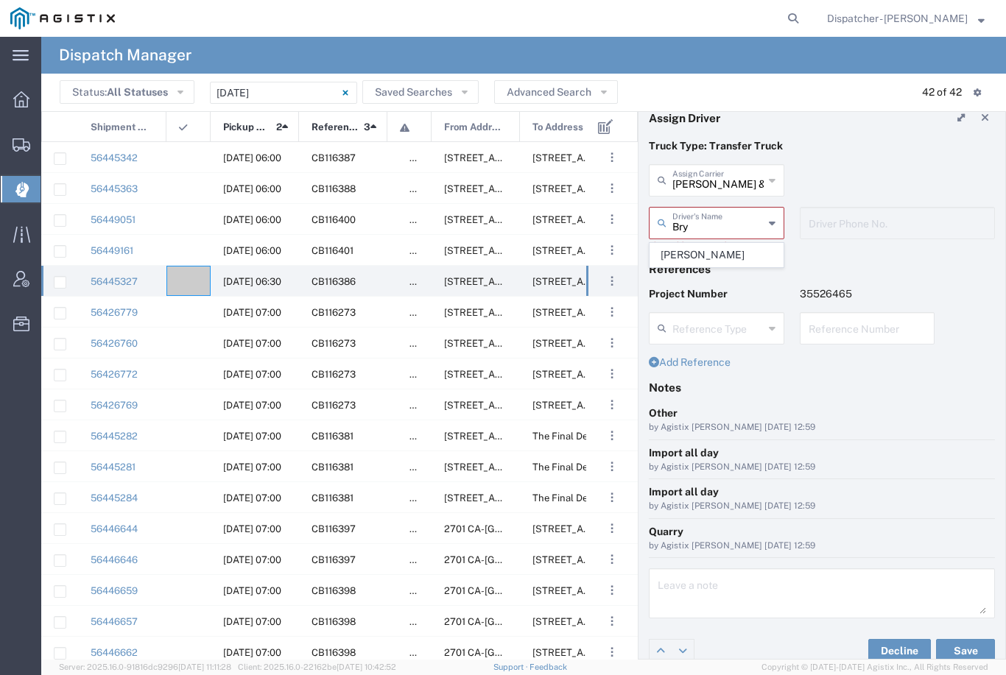
click at [719, 249] on span "[PERSON_NAME]" at bounding box center [716, 255] width 133 height 23
type input "[PERSON_NAME]"
type input "[PHONE_NUMBER]"
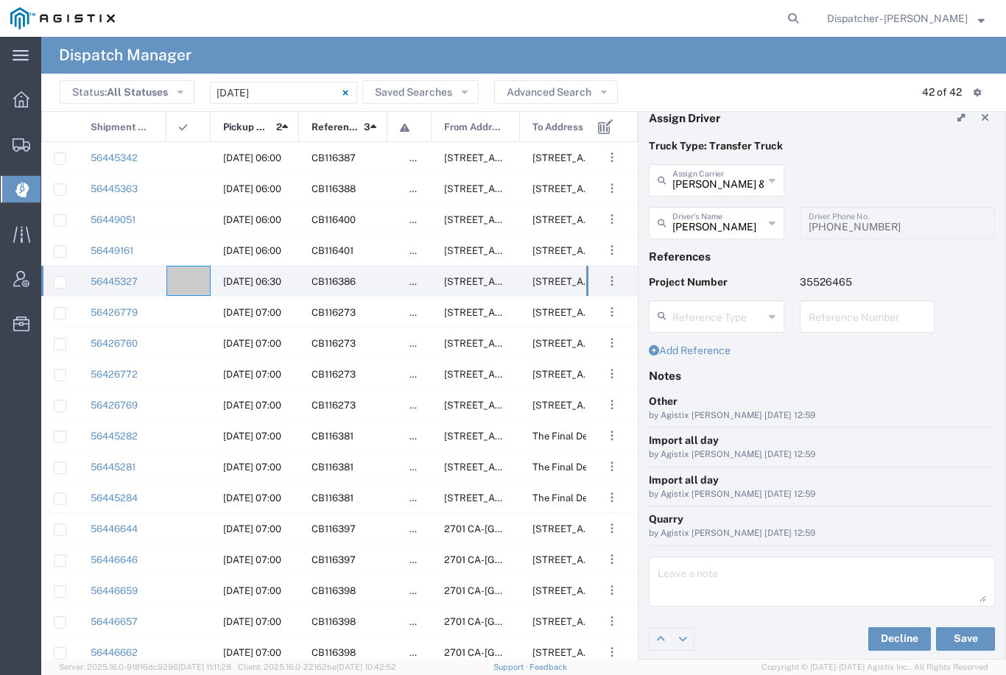
click at [978, 644] on button "Save" at bounding box center [965, 639] width 59 height 24
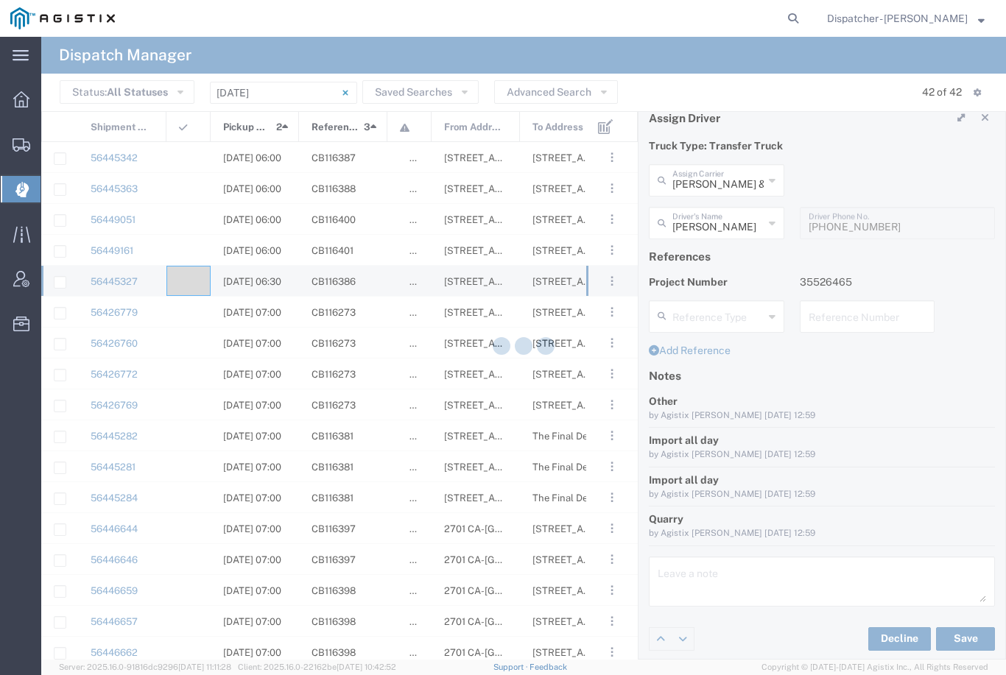
type input "[PERSON_NAME]"
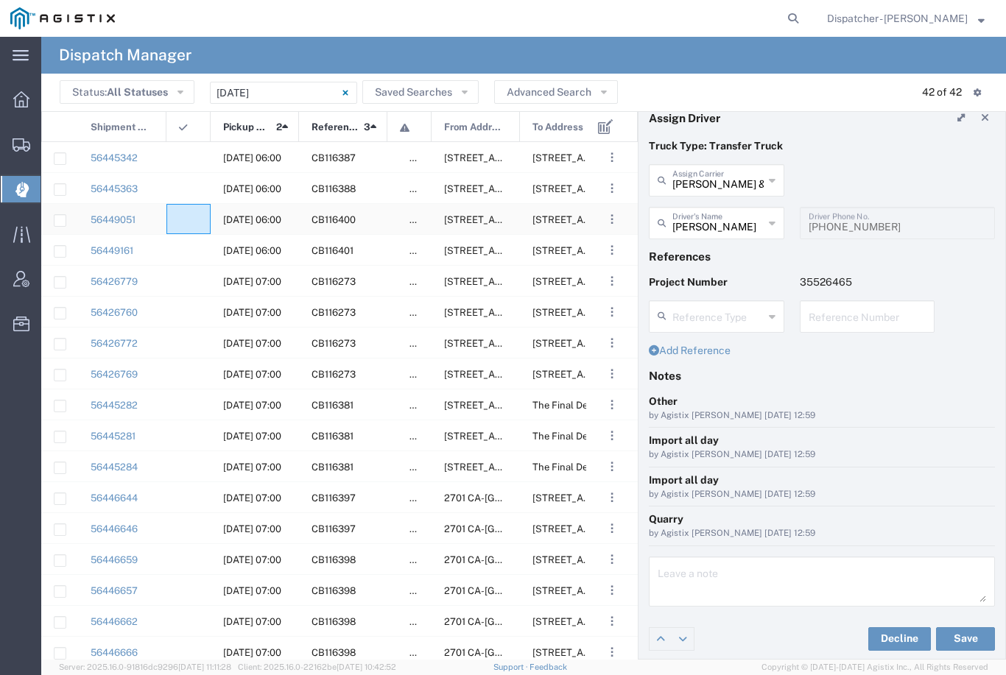
click at [185, 225] on agx-ag-table-icon-cell at bounding box center [184, 219] width 10 height 11
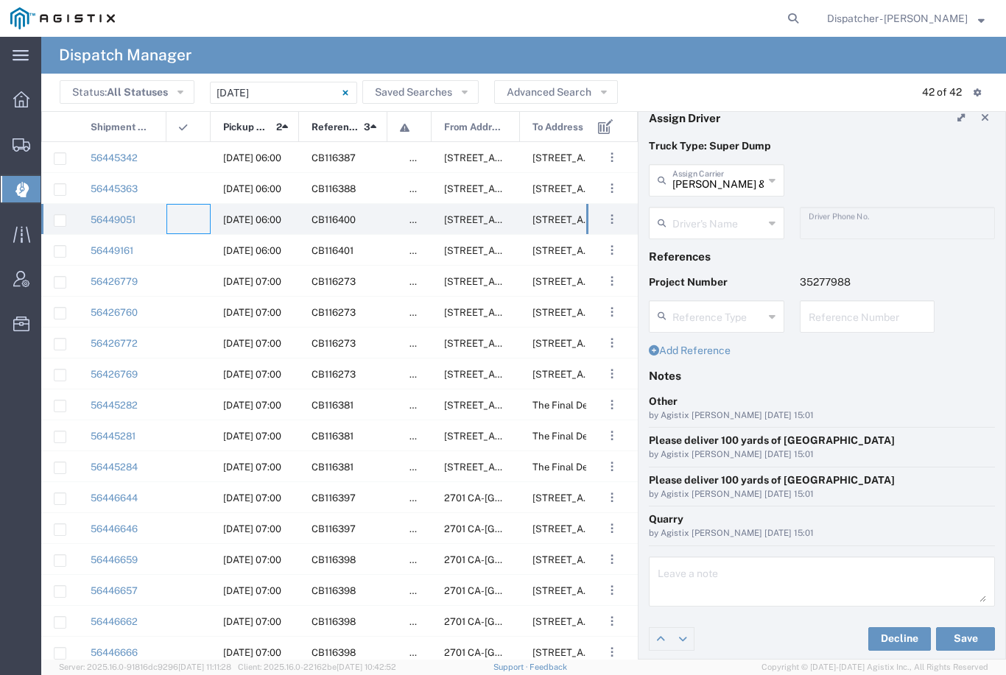
click at [735, 183] on input "[PERSON_NAME] & Sons Trucking, Inc" at bounding box center [717, 179] width 91 height 26
click at [719, 208] on span "MX Trucking" at bounding box center [716, 212] width 133 height 23
type input "MX Trucking"
click at [728, 222] on input "text" at bounding box center [718, 222] width 93 height 26
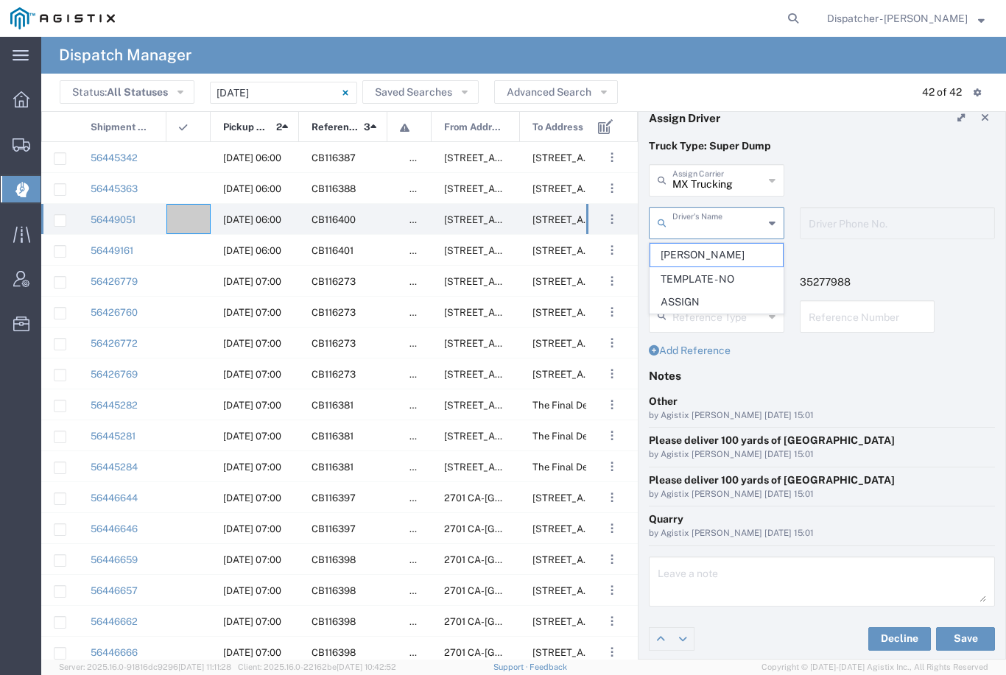
click at [708, 251] on span "[PERSON_NAME]" at bounding box center [716, 255] width 133 height 23
type input "[PERSON_NAME]"
type input "[PHONE_NUMBER]"
click at [967, 636] on button "Save" at bounding box center [965, 639] width 59 height 24
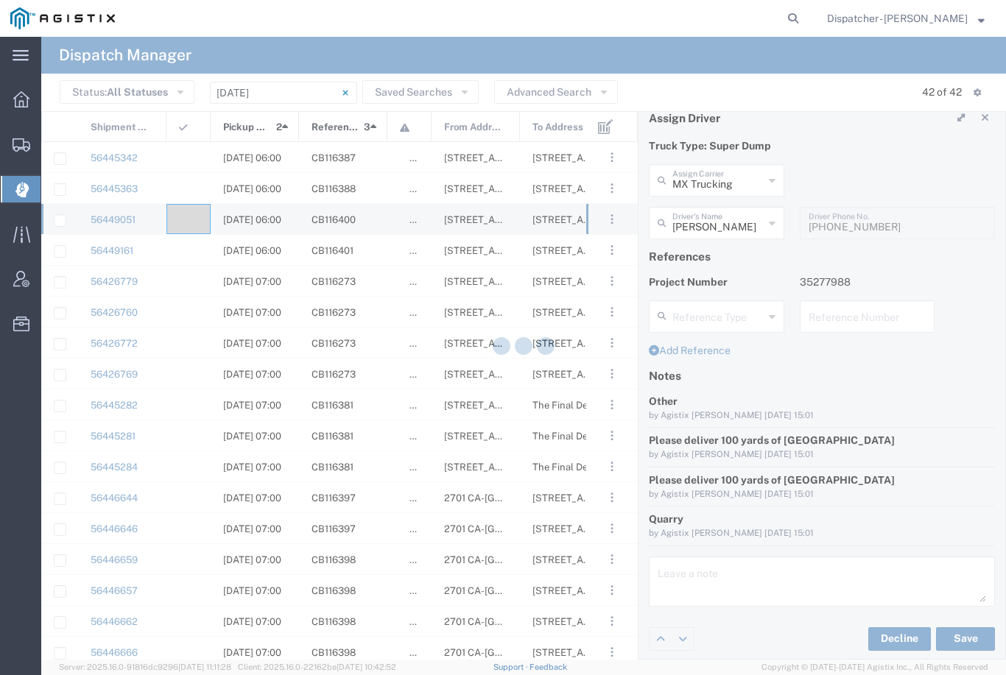
type input "[PERSON_NAME]"
type input "MX Trucking"
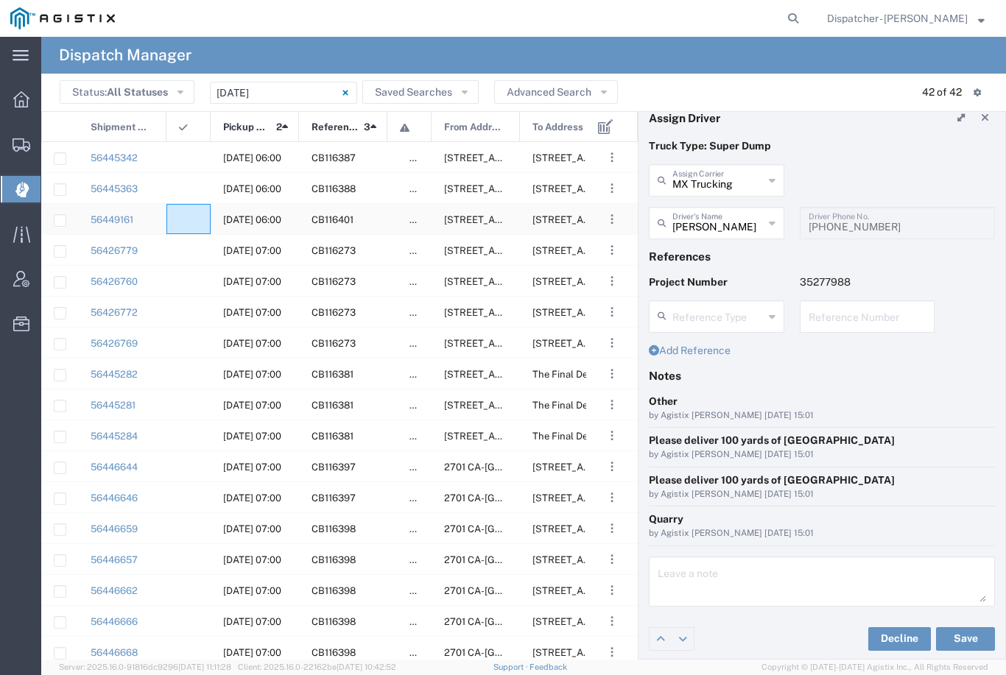
click at [187, 217] on agx-ag-table-icon-cell at bounding box center [184, 219] width 10 height 11
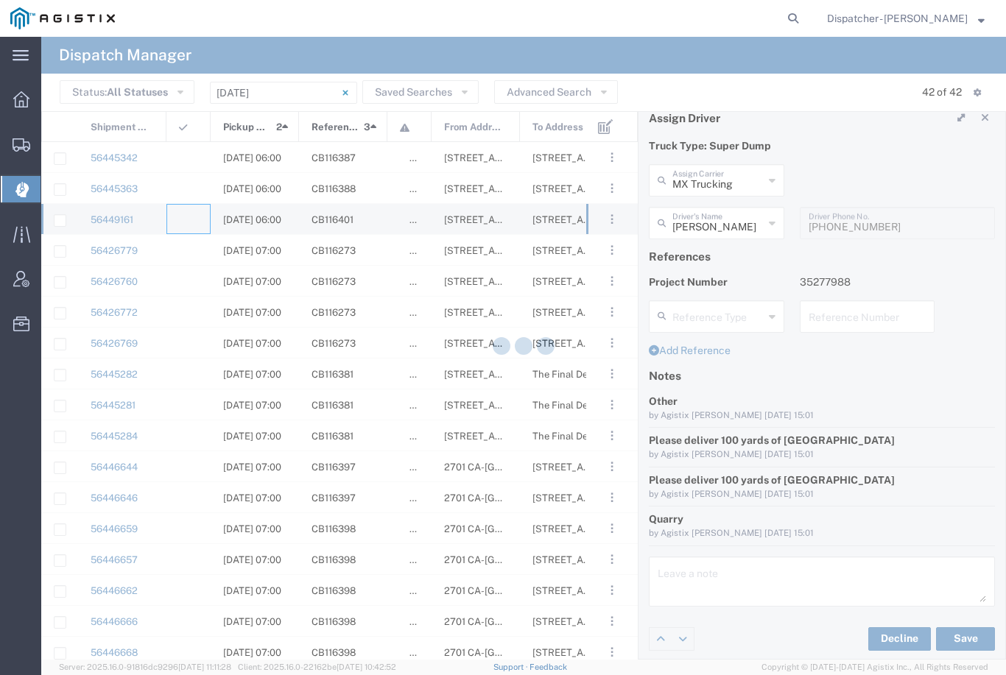
type input "[PERSON_NAME] & Sons Trucking, Inc"
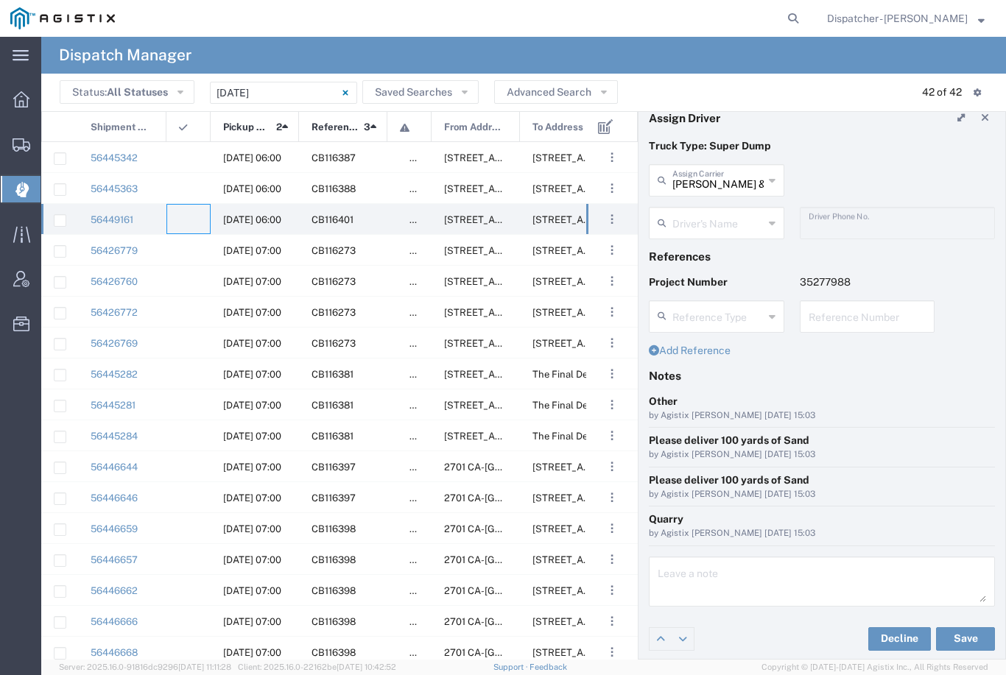
click at [728, 175] on input "[PERSON_NAME] & Sons Trucking, Inc" at bounding box center [717, 179] width 91 height 26
click at [708, 216] on span "Gab & Sons Trucking LLC" at bounding box center [716, 224] width 133 height 46
type input "Gab & Sons Trucking LLC"
click at [727, 230] on input "text" at bounding box center [717, 222] width 91 height 26
click at [705, 251] on span "[PERSON_NAME]" at bounding box center [716, 255] width 133 height 23
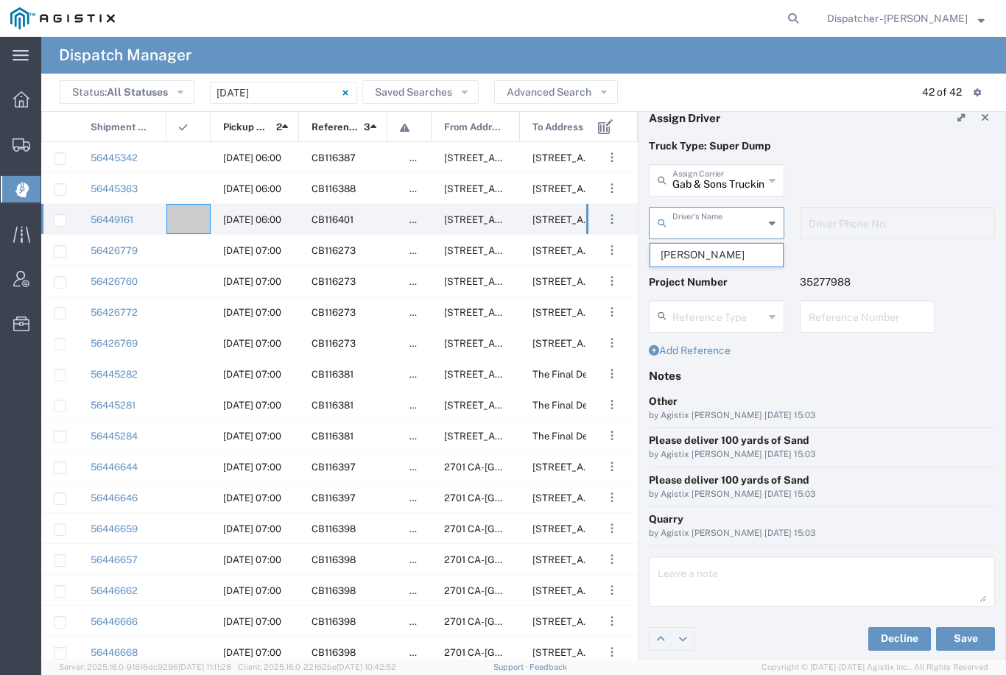
type input "[PERSON_NAME]"
type input "[PHONE_NUMBER]"
click at [968, 632] on button "Save" at bounding box center [965, 639] width 59 height 24
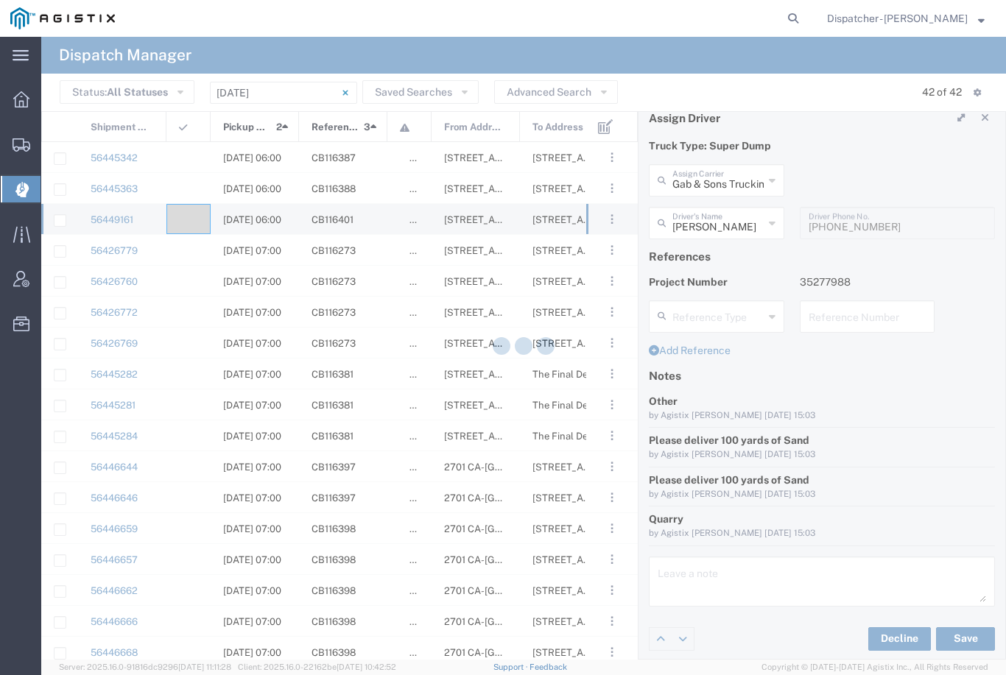
type input "[PERSON_NAME]"
type input "Gab & Sons Trucking LLC"
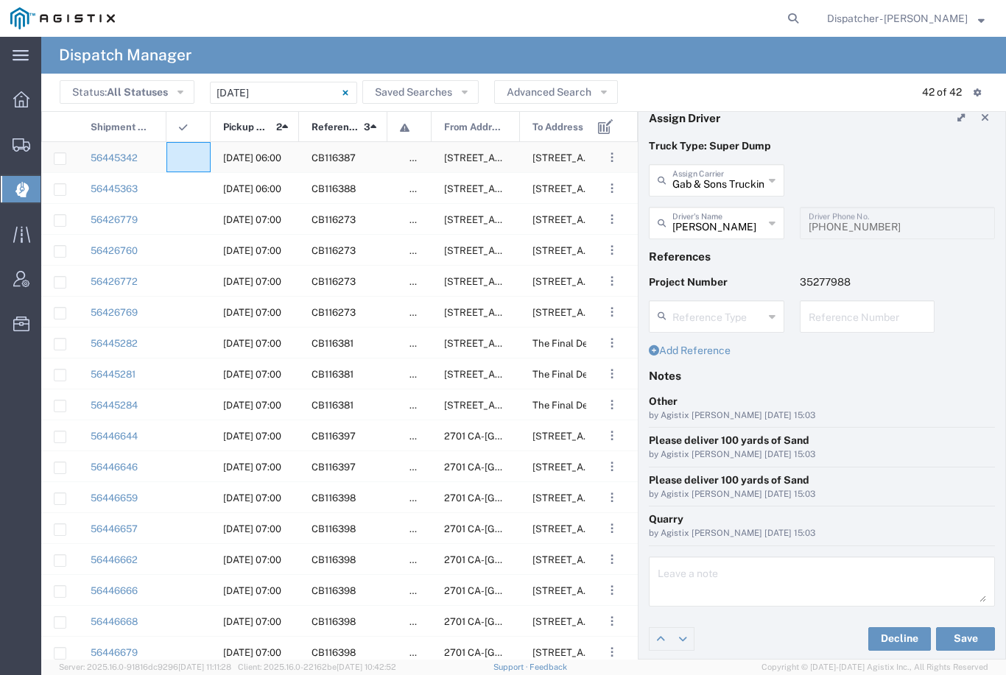
click at [182, 171] on div at bounding box center [188, 157] width 44 height 30
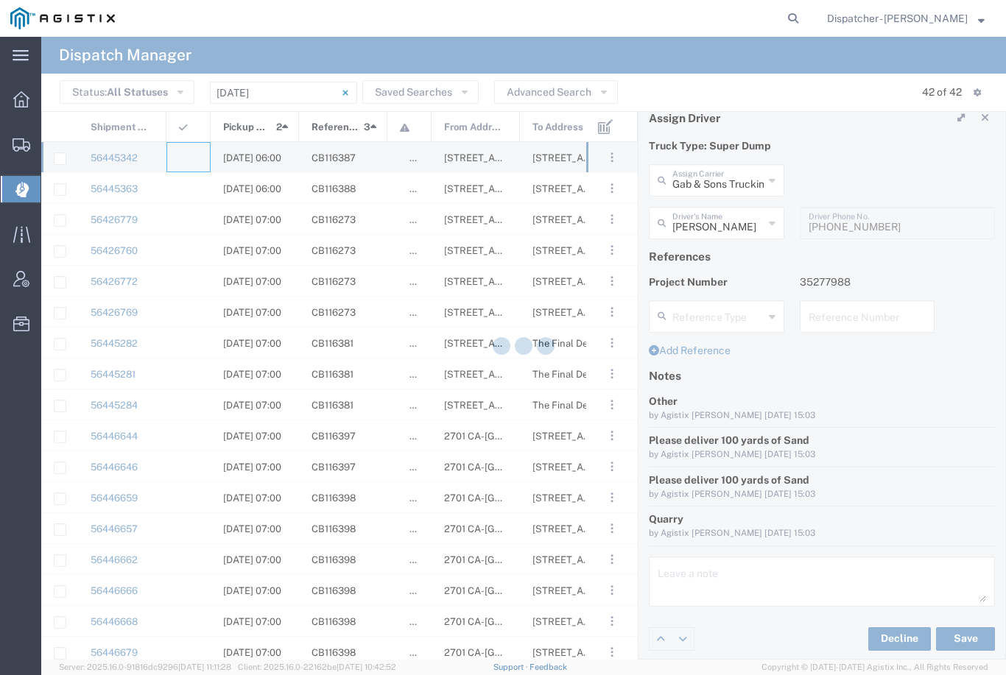
type input "[PERSON_NAME] & Sons Trucking, Inc"
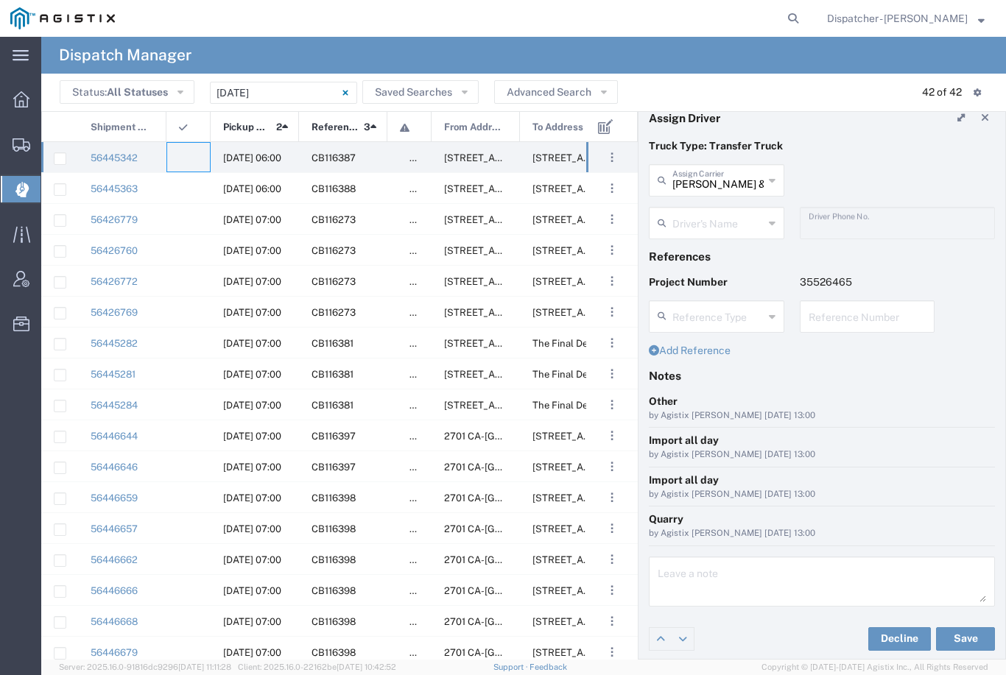
click at [712, 225] on input "text" at bounding box center [717, 222] width 91 height 26
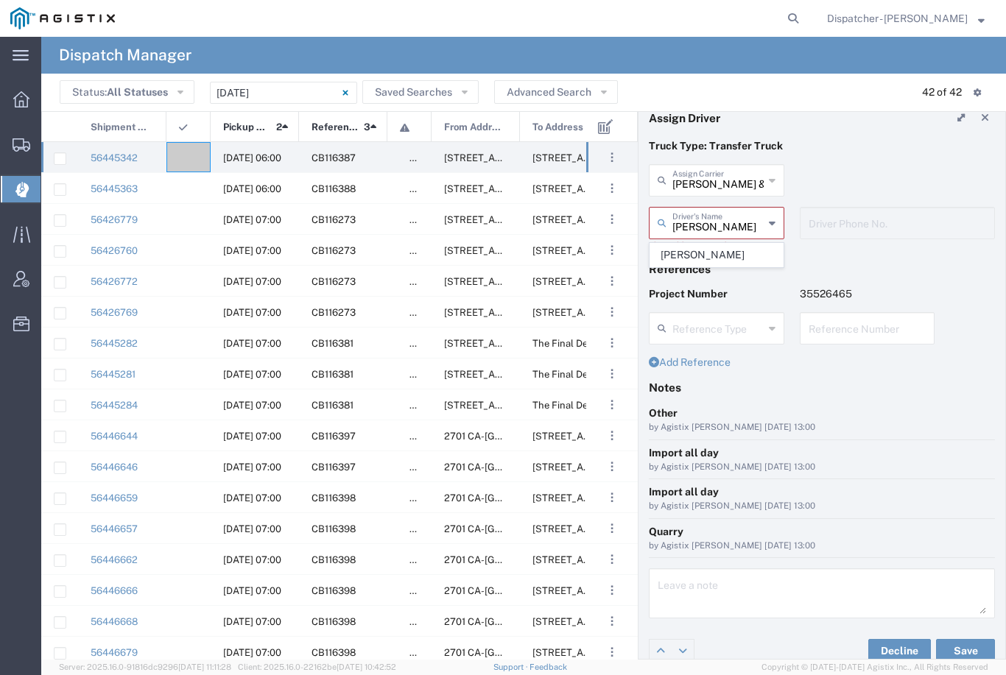
click at [712, 260] on span "[PERSON_NAME]" at bounding box center [716, 255] width 133 height 23
type input "[PERSON_NAME]"
type input "9253660399"
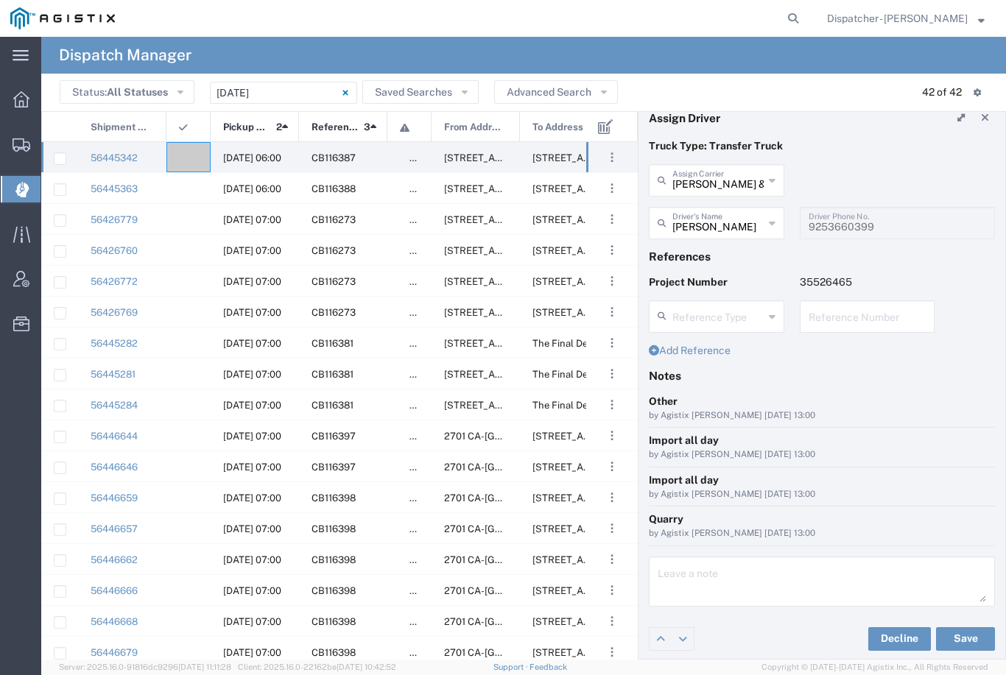
click at [969, 636] on button "Save" at bounding box center [965, 639] width 59 height 24
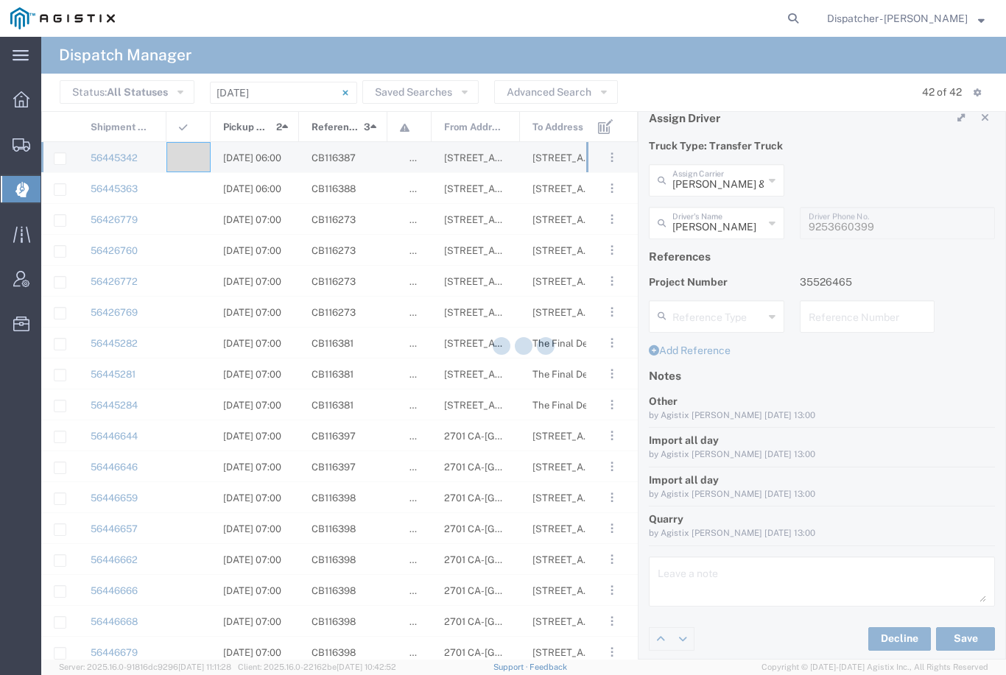
type input "[PERSON_NAME]"
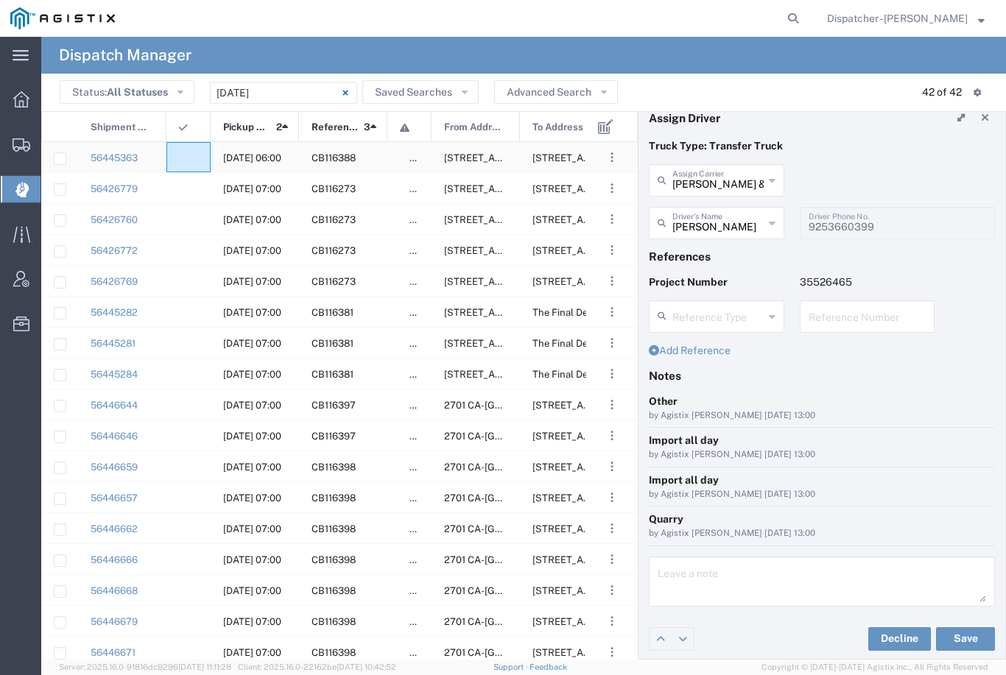
click at [179, 158] on agx-ag-table-icon-cell at bounding box center [184, 157] width 10 height 11
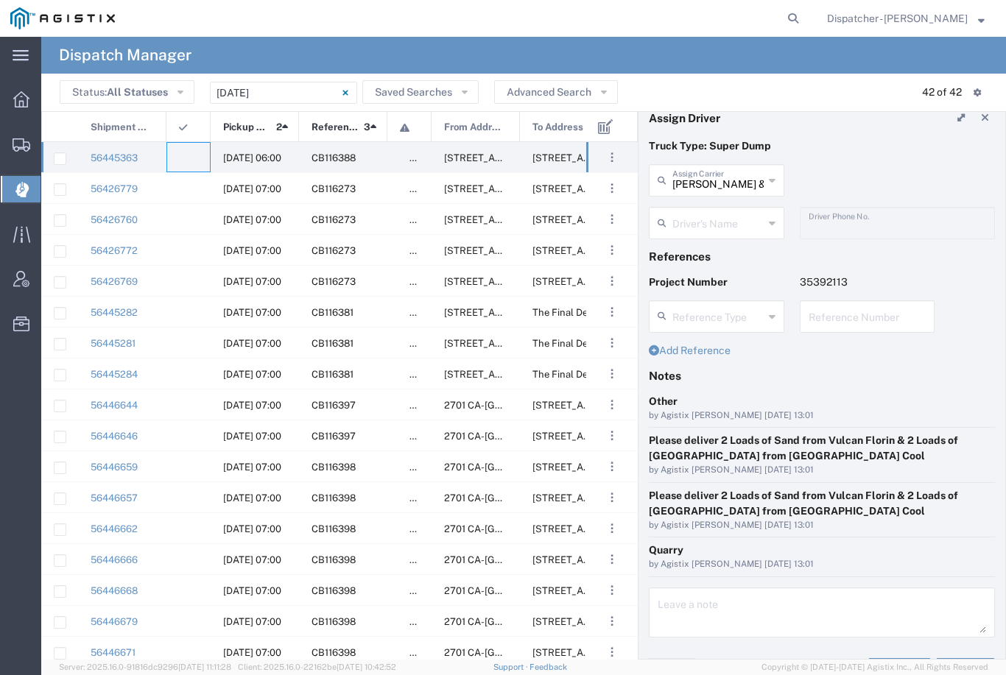
click at [730, 178] on input "[PERSON_NAME] & Sons Trucking, Inc" at bounding box center [717, 179] width 91 height 26
click at [722, 216] on span "Traxx Equipment Rental and Excavation" at bounding box center [716, 224] width 133 height 46
type input "Traxx Equipment Rental and Excavation"
click at [739, 230] on input "text" at bounding box center [717, 222] width 91 height 26
click at [725, 250] on span "[PERSON_NAME]" at bounding box center [716, 255] width 133 height 23
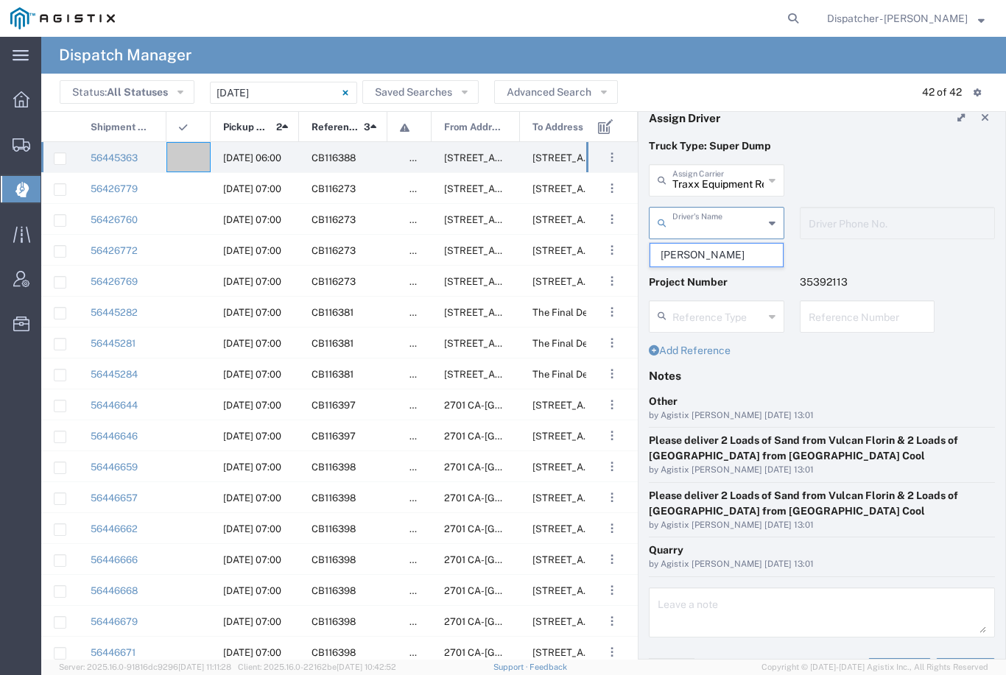
type input "[PERSON_NAME]"
type input "[PHONE_NUMBER]"
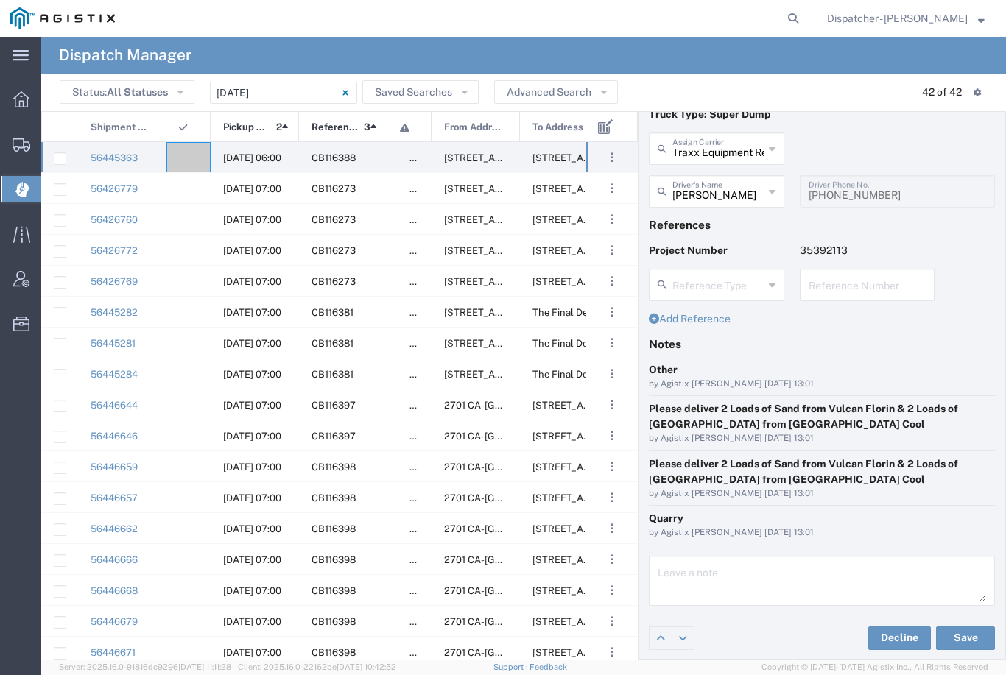
scroll to position [46, 0]
click at [962, 638] on button "Save" at bounding box center [965, 639] width 59 height 24
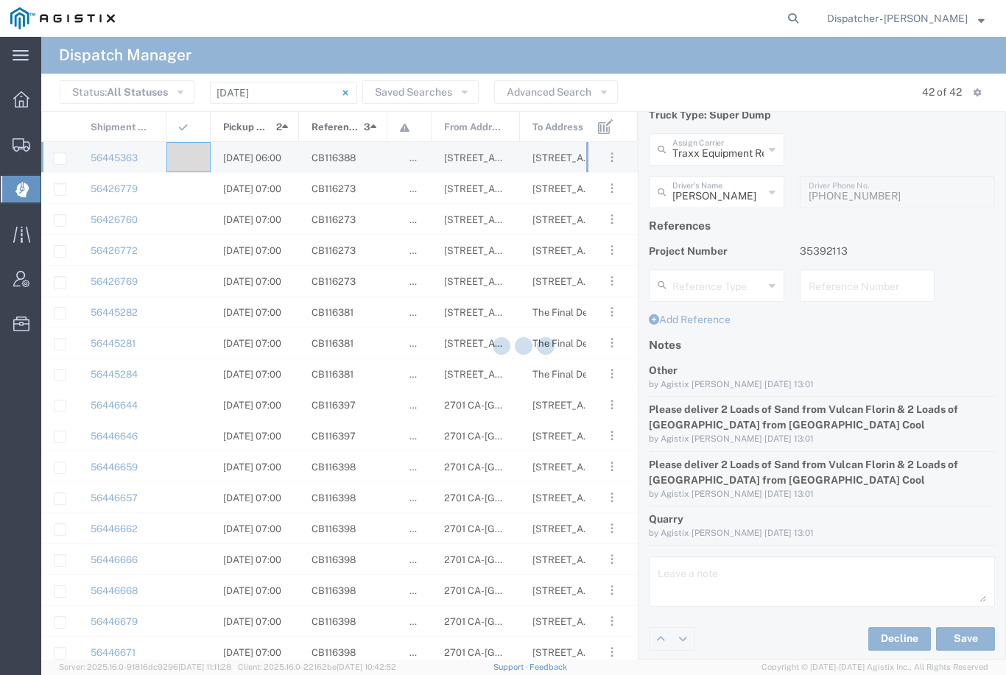
type input "[PERSON_NAME]"
type input "Traxx Equipment Rental and Excavation"
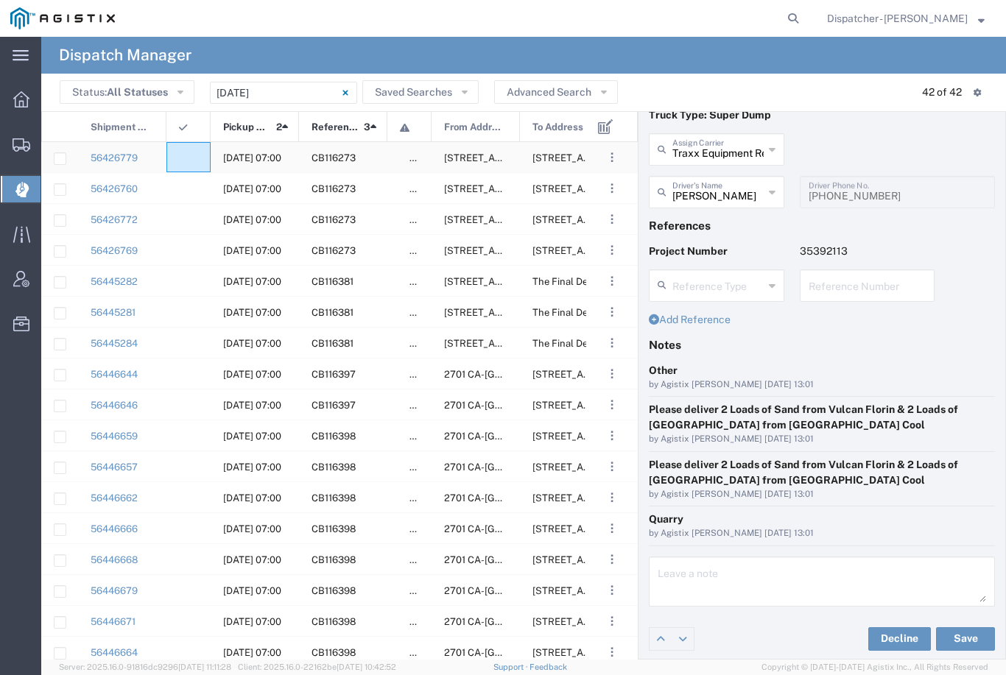
click at [188, 163] on agx-ag-table-icon-cell at bounding box center [184, 157] width 10 height 11
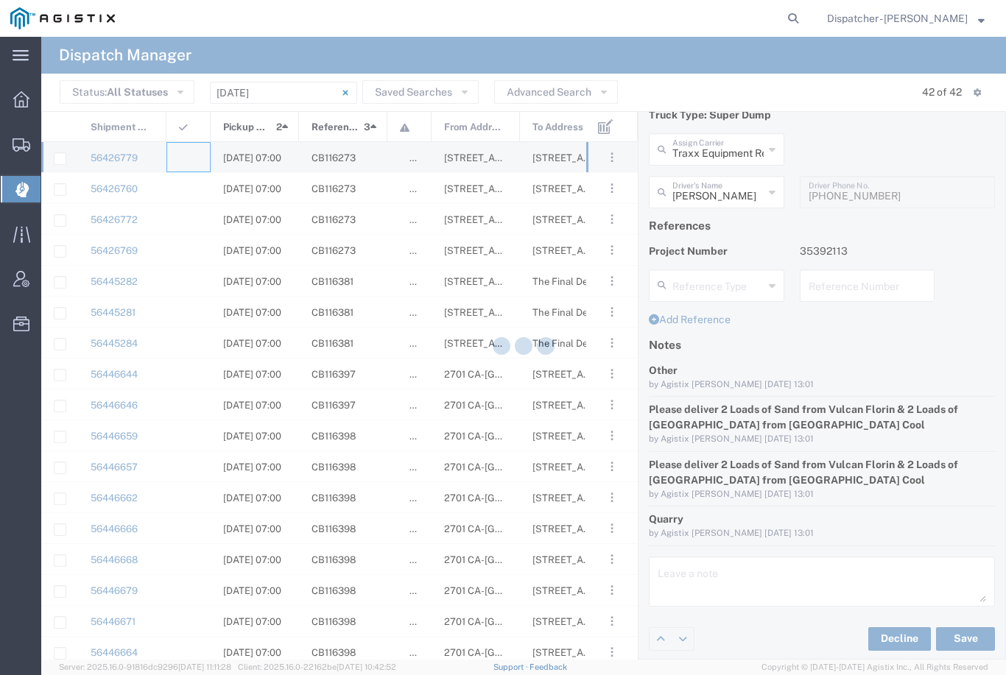
type input "[PERSON_NAME] & Sons Trucking, Inc"
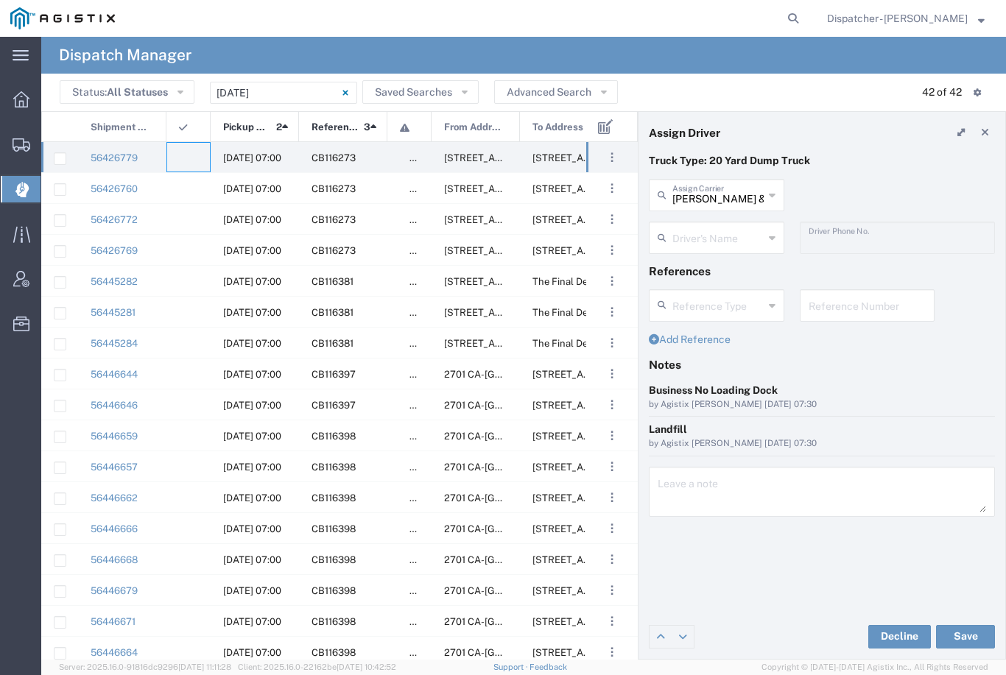
click at [722, 189] on input "[PERSON_NAME] & Sons Trucking, Inc" at bounding box center [717, 194] width 91 height 26
click at [706, 230] on span "Bhatti Bros Inc" at bounding box center [716, 227] width 133 height 23
click at [723, 237] on input "text" at bounding box center [717, 237] width 91 height 26
click at [836, 182] on div "Bhatti Bros Inc Assign Carrier Bhatti Bros Inc" at bounding box center [822, 200] width 362 height 43
click at [962, 633] on button "Save" at bounding box center [965, 637] width 59 height 24
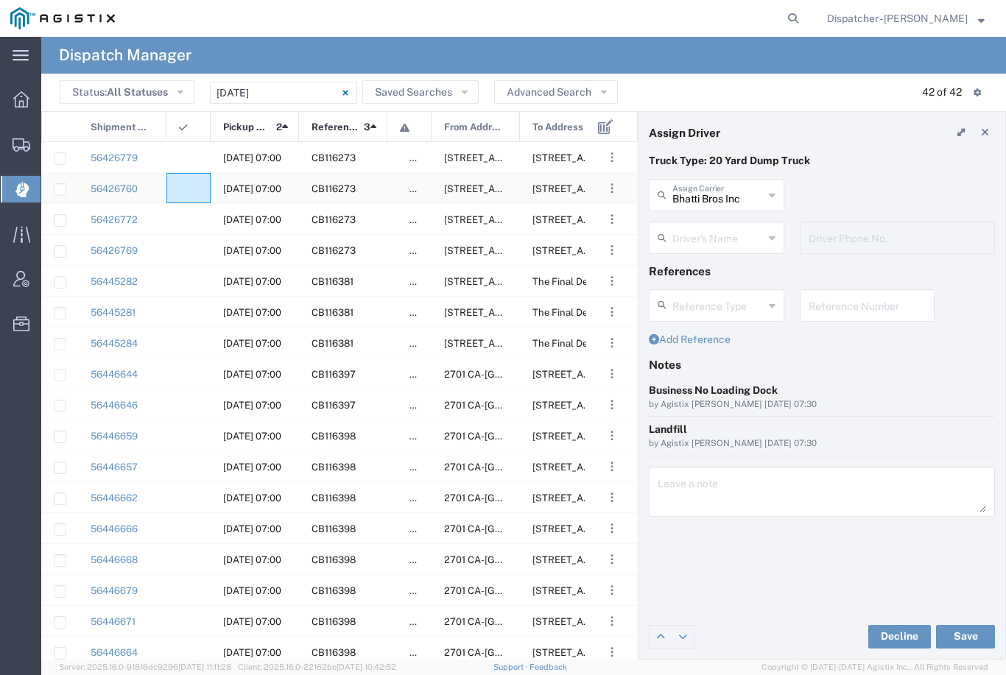
click at [189, 179] on div at bounding box center [188, 188] width 44 height 30
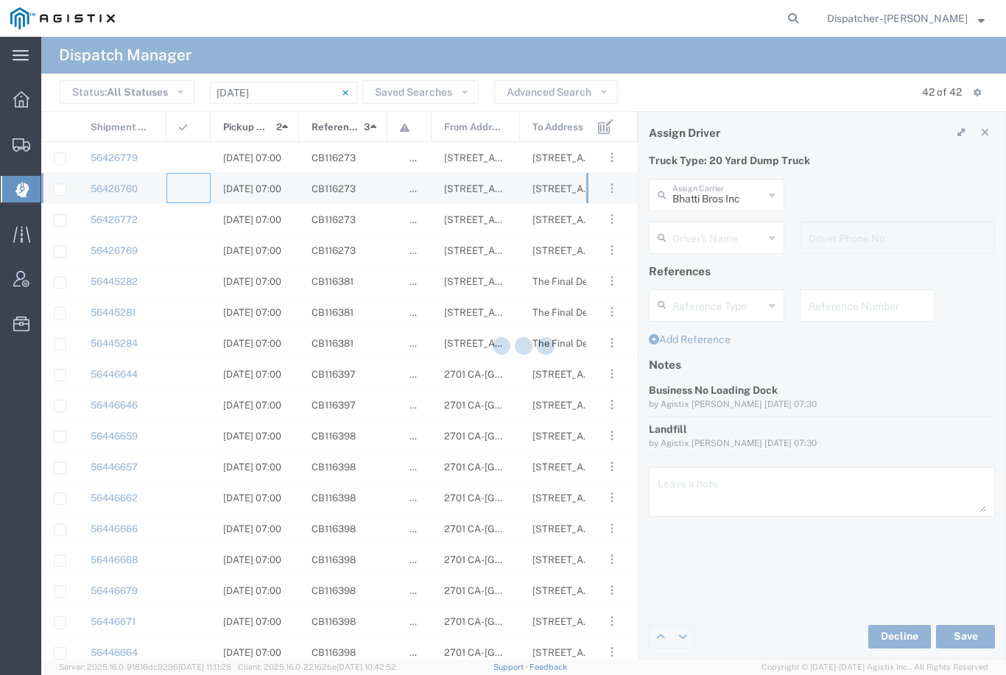
type input "[PERSON_NAME] & Sons Trucking, Inc"
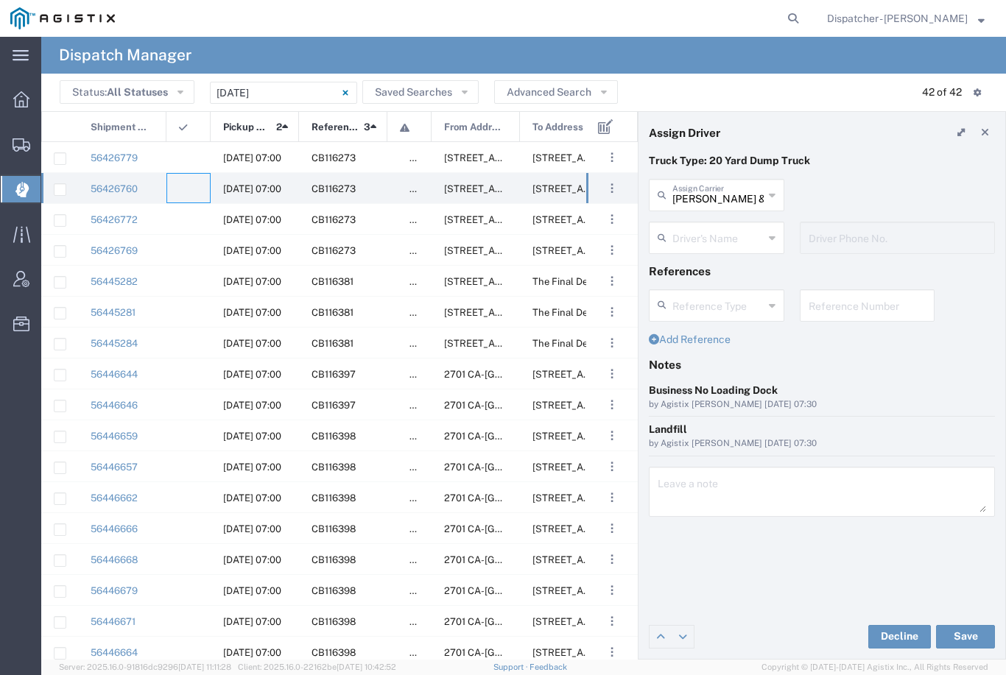
click at [722, 192] on input "[PERSON_NAME] & Sons Trucking, Inc" at bounding box center [717, 194] width 91 height 26
click at [728, 227] on span "[PERSON_NAME] Trucking LLC" at bounding box center [716, 239] width 133 height 46
type input "[PERSON_NAME] Trucking LLC"
click at [733, 233] on input "text" at bounding box center [718, 237] width 93 height 26
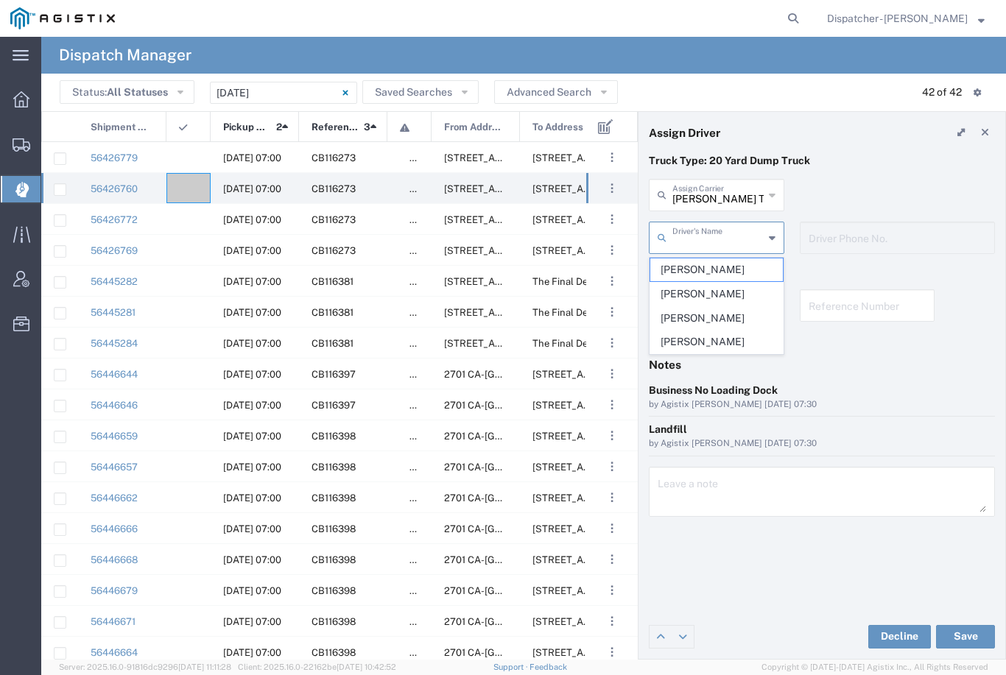
click at [712, 263] on span "[PERSON_NAME]" at bounding box center [716, 269] width 133 height 23
type input "[PERSON_NAME]"
type input "5308707576"
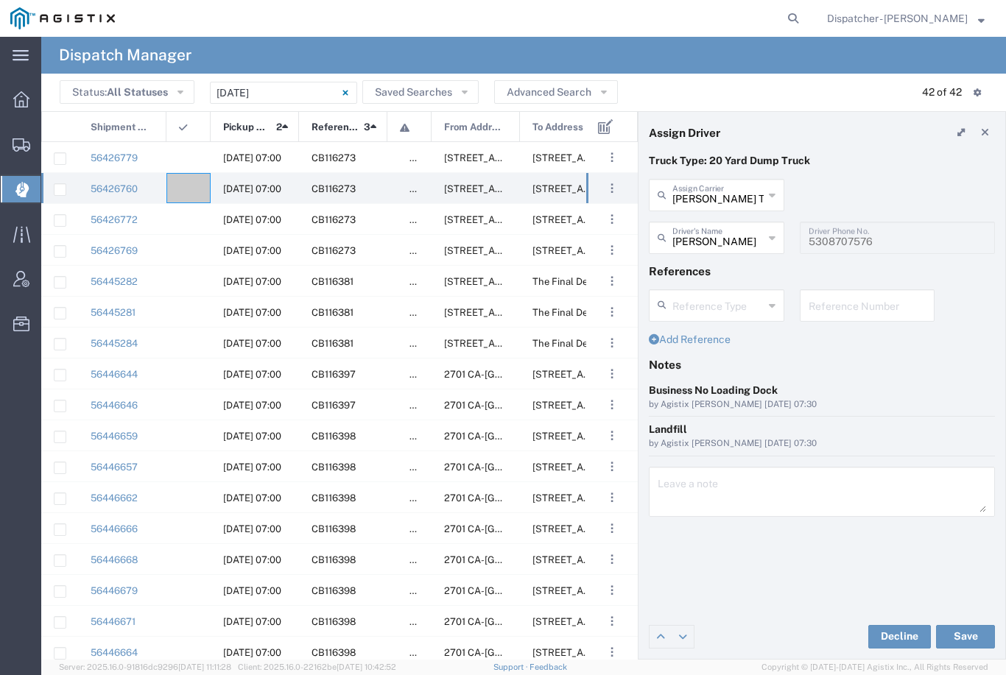
click at [979, 635] on button "Save" at bounding box center [965, 637] width 59 height 24
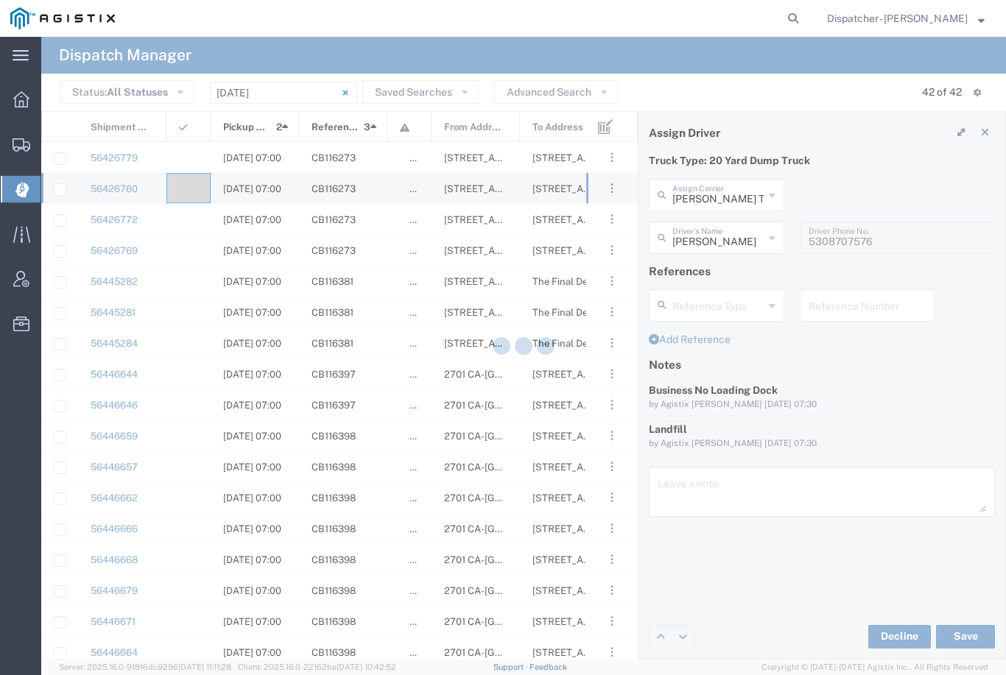
type input "[PERSON_NAME]"
type input "[PERSON_NAME] Trucking LLC"
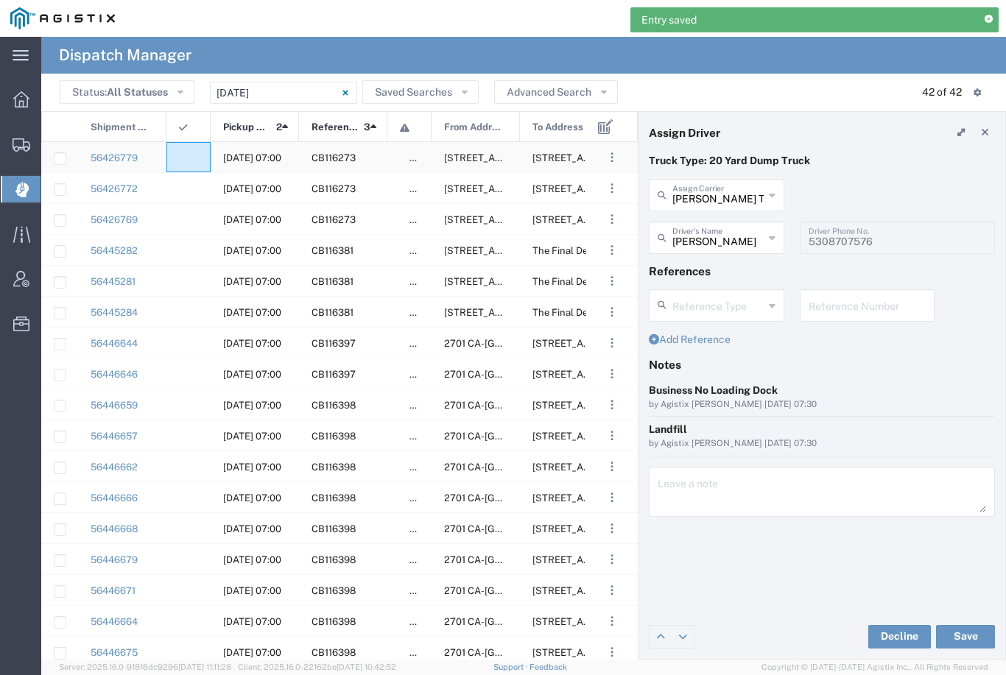
click at [187, 146] on div at bounding box center [188, 157] width 44 height 30
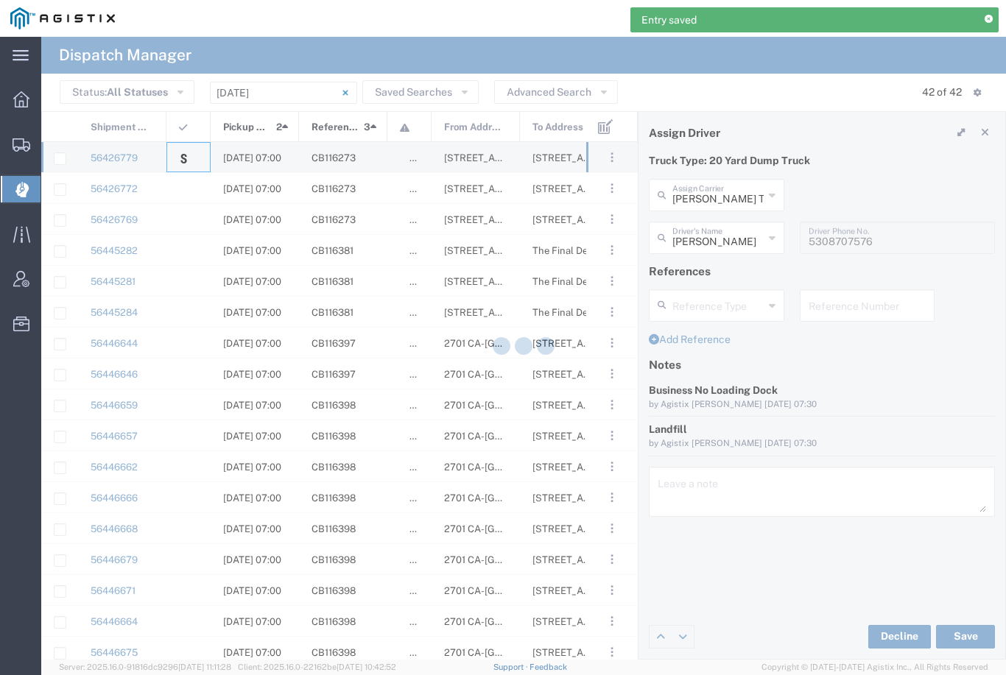
type input "Bhatti Bros Inc"
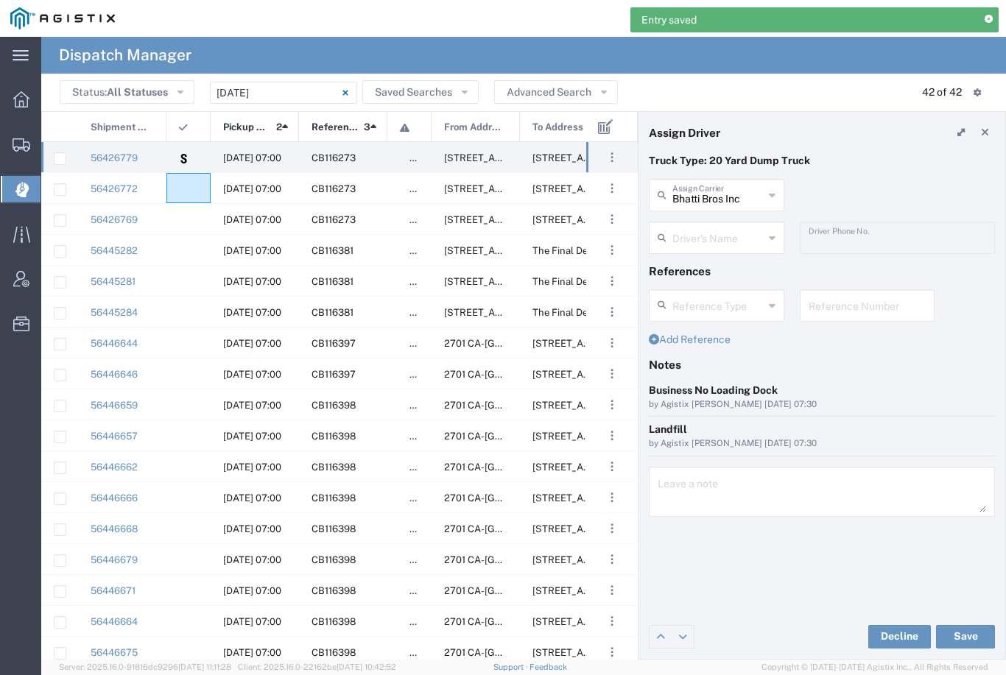
click at [185, 186] on agx-ag-table-icon-cell at bounding box center [184, 188] width 10 height 11
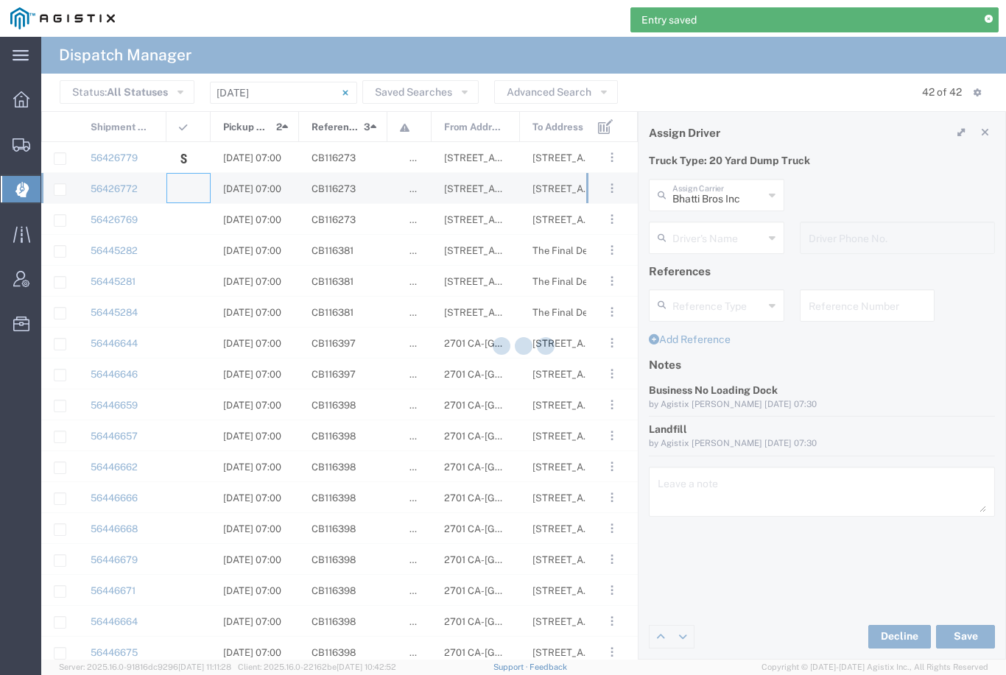
type input "[PERSON_NAME] & Sons Trucking, Inc"
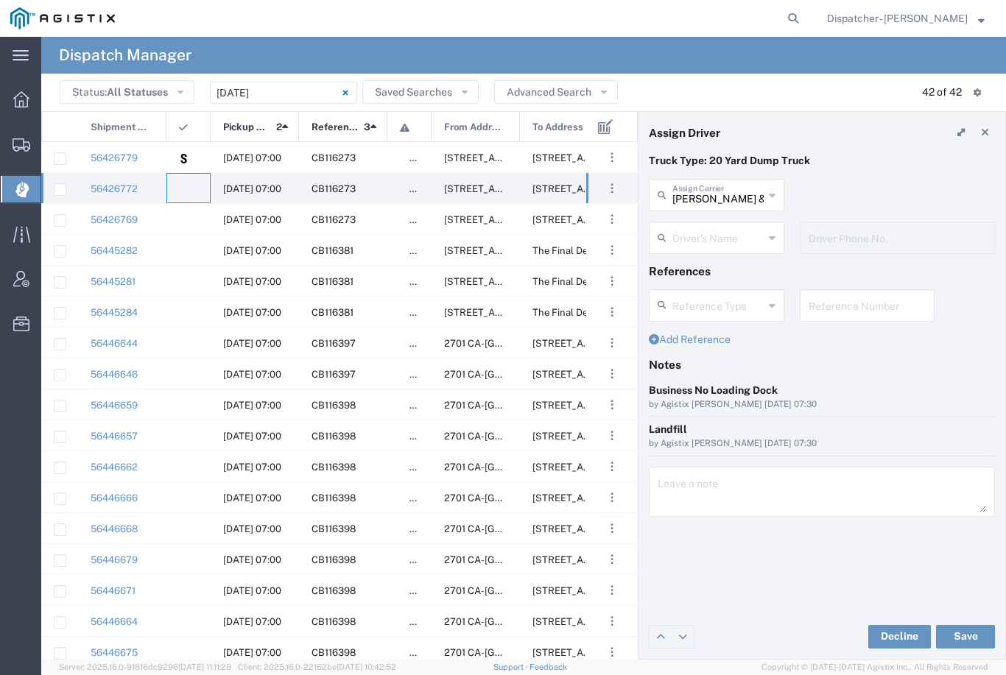
click at [724, 193] on input "[PERSON_NAME] & Sons Trucking, Inc" at bounding box center [717, 194] width 91 height 26
click at [708, 270] on span "VC Trucking Inc" at bounding box center [716, 274] width 133 height 23
type input "VC Trucking Inc"
click at [718, 244] on input "text" at bounding box center [717, 237] width 91 height 26
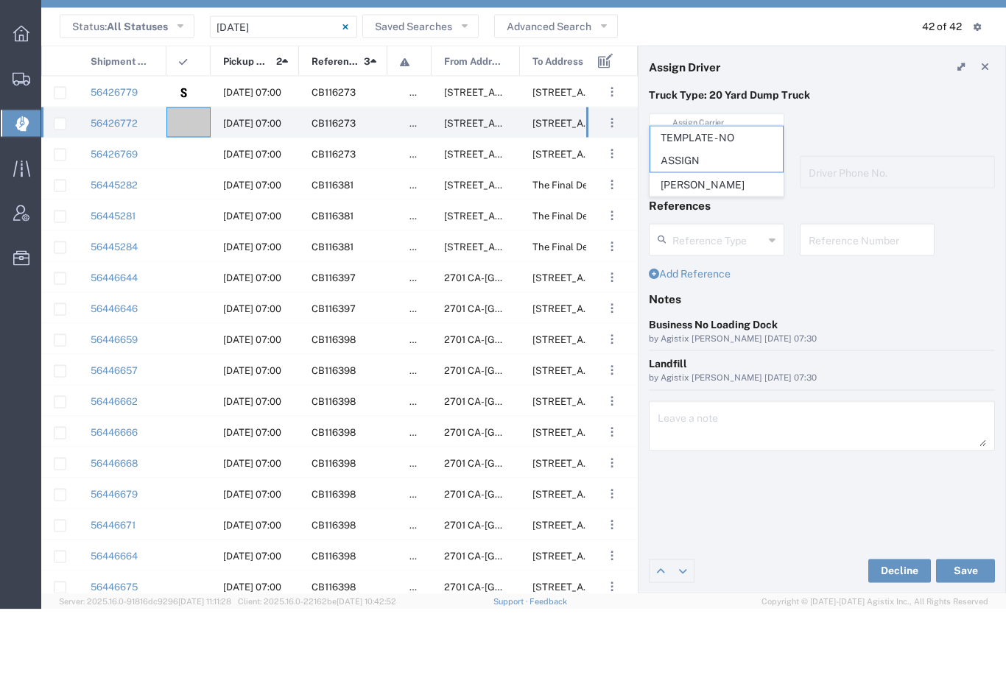
click at [718, 239] on span "[PERSON_NAME]" at bounding box center [716, 250] width 133 height 23
type input "[PERSON_NAME]"
type input "[PHONE_NUMBER]"
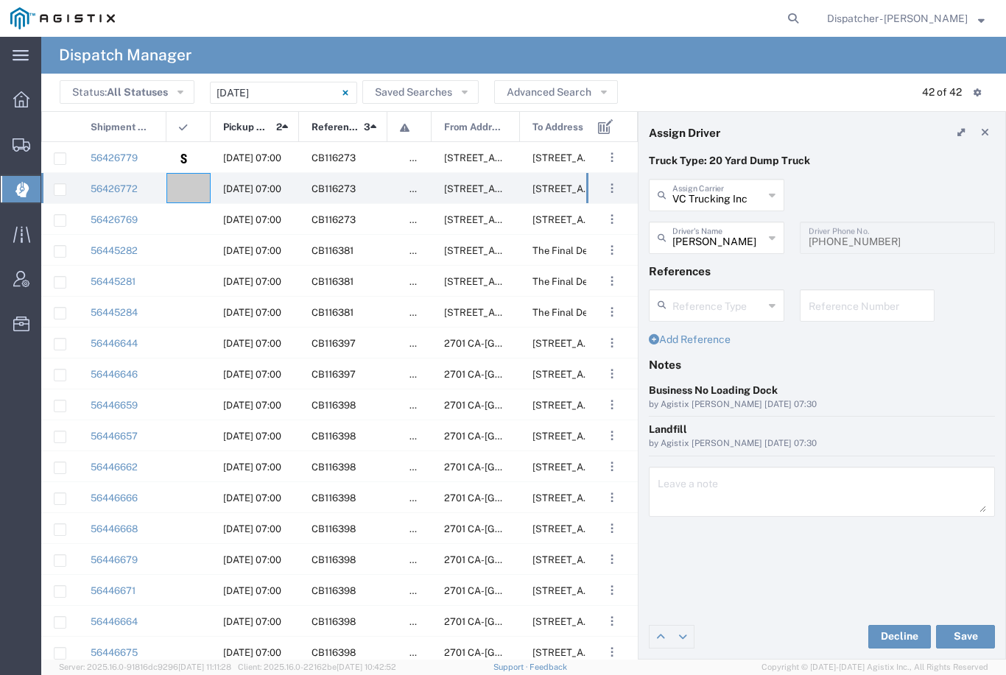
click at [968, 637] on button "Save" at bounding box center [965, 637] width 59 height 24
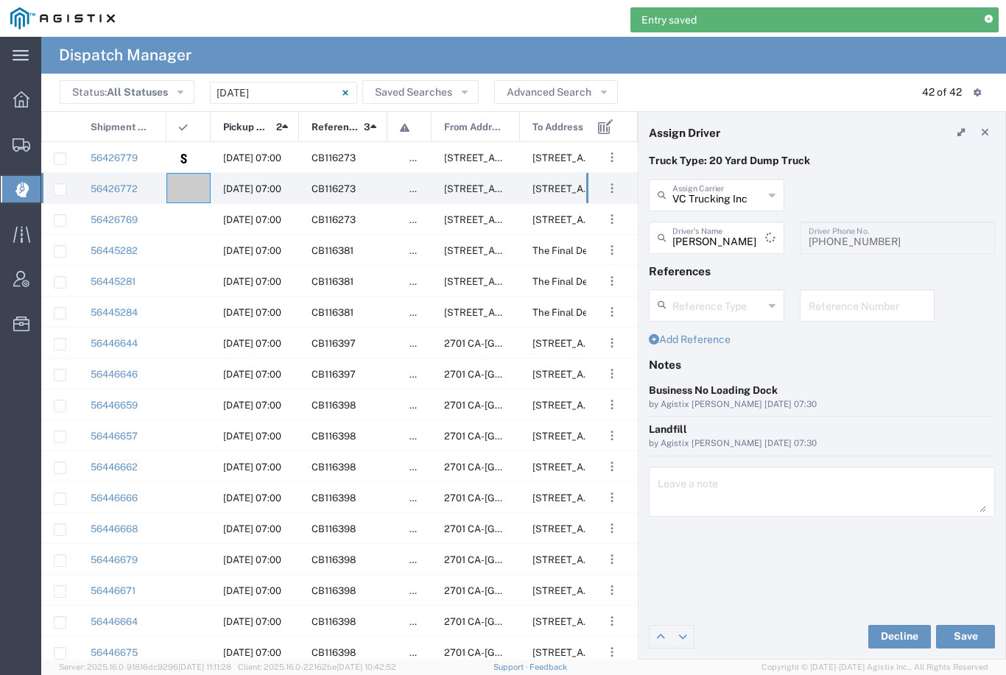
type input "[PERSON_NAME]"
type input "VC Trucking Inc"
click at [186, 193] on agx-ag-table-icon-cell at bounding box center [184, 188] width 10 height 11
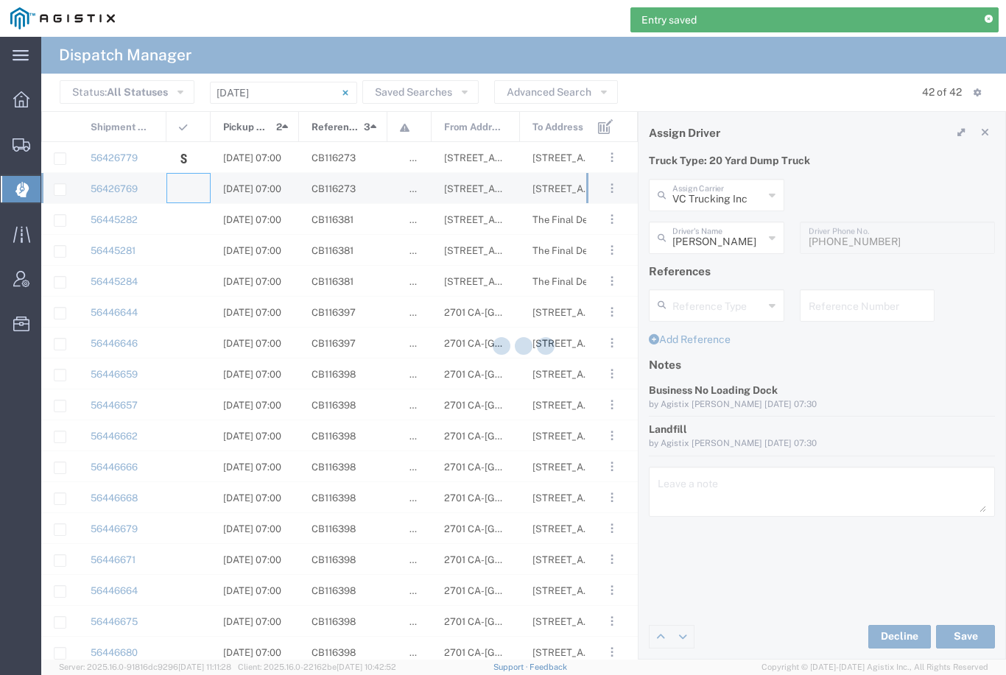
type input "[PERSON_NAME] & Sons Trucking, Inc"
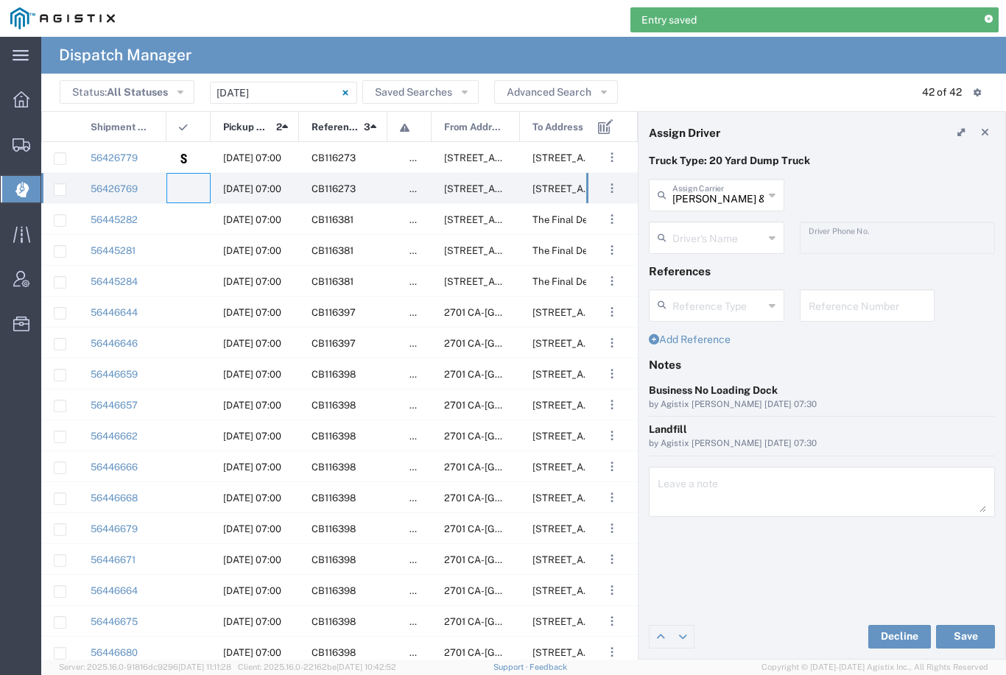
click at [732, 189] on input "[PERSON_NAME] & Sons Trucking, Inc" at bounding box center [717, 194] width 91 height 26
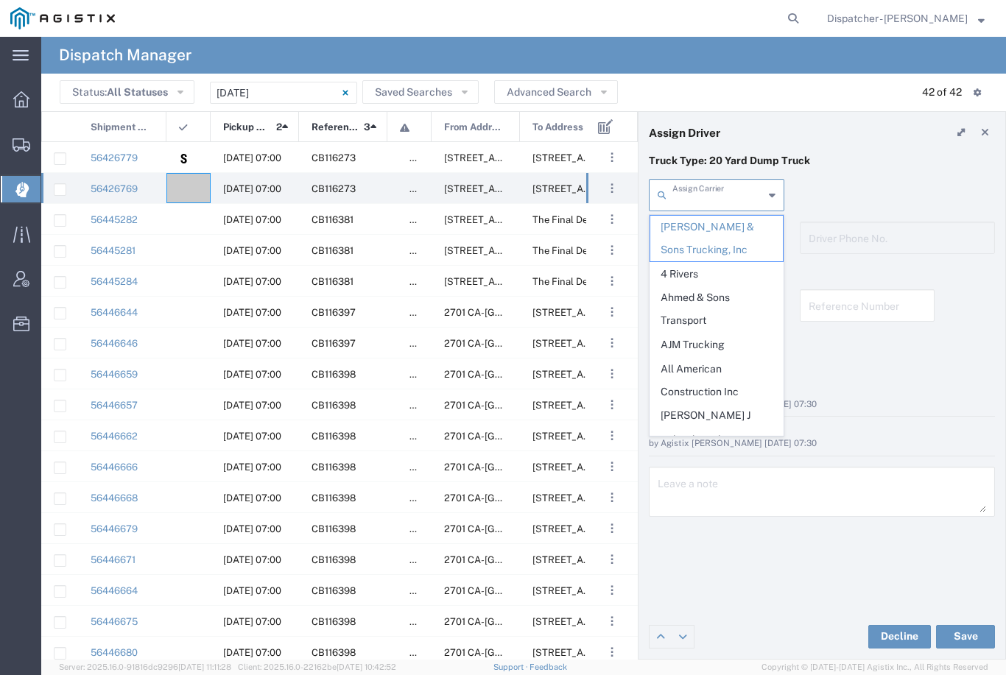
click at [700, 295] on span "Ahmed & Sons Transport" at bounding box center [716, 309] width 133 height 46
type input "Ahmed & Sons Transport"
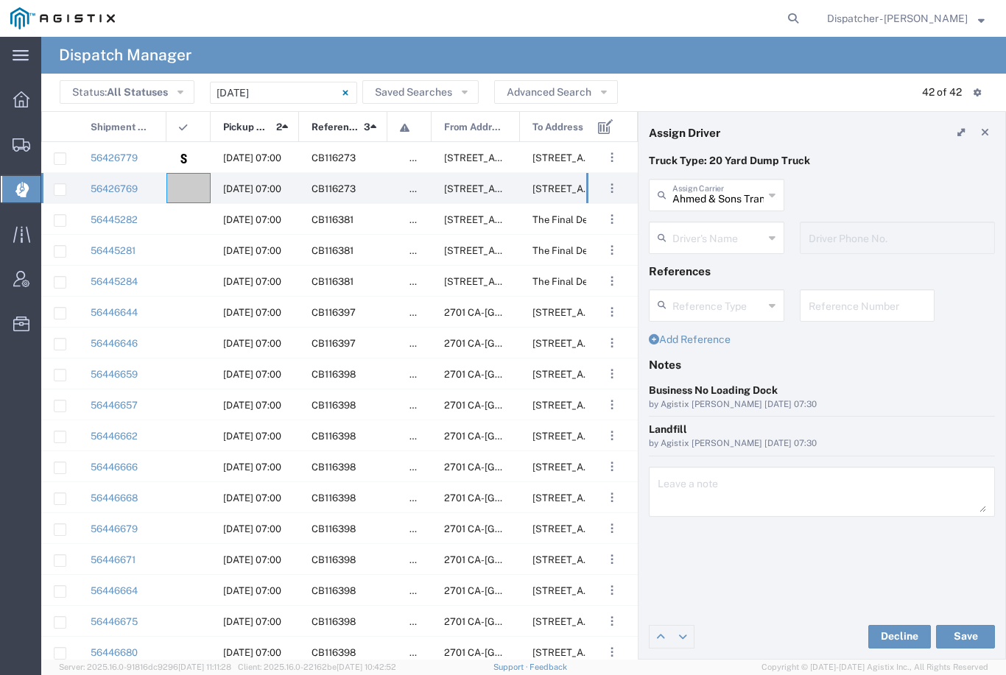
click at [730, 243] on agx-dropdown-input "Driver's Name [PERSON_NAME] [PERSON_NAME] [PERSON_NAME] [PERSON_NAME] [PERSON_N…" at bounding box center [716, 238] width 135 height 32
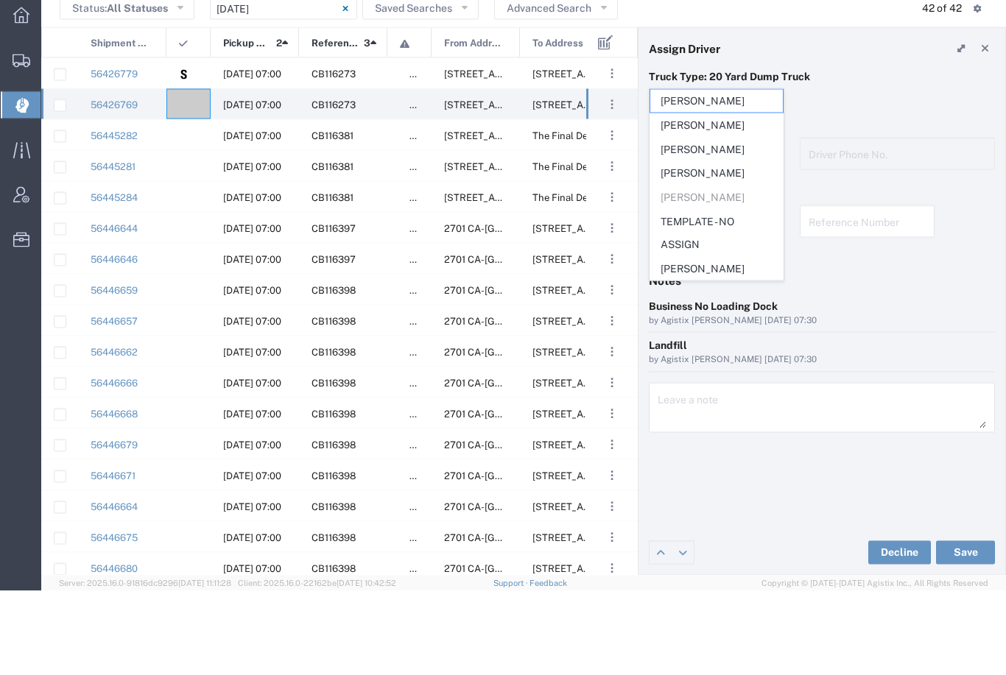
click at [710, 246] on span "[PERSON_NAME]" at bounding box center [716, 257] width 133 height 23
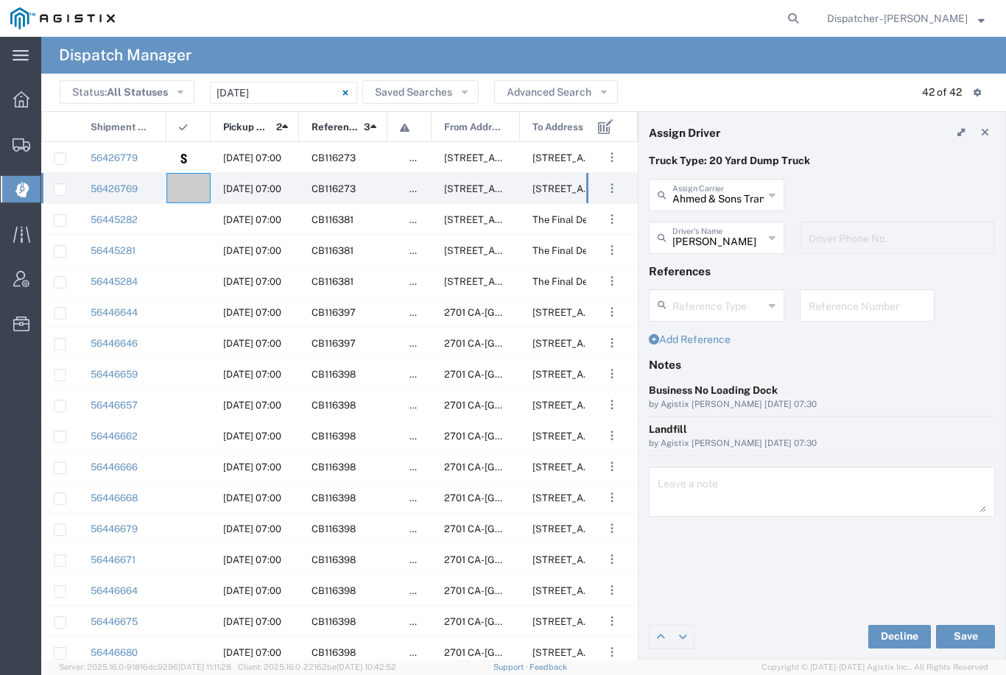
click at [967, 631] on button "Save" at bounding box center [965, 637] width 59 height 24
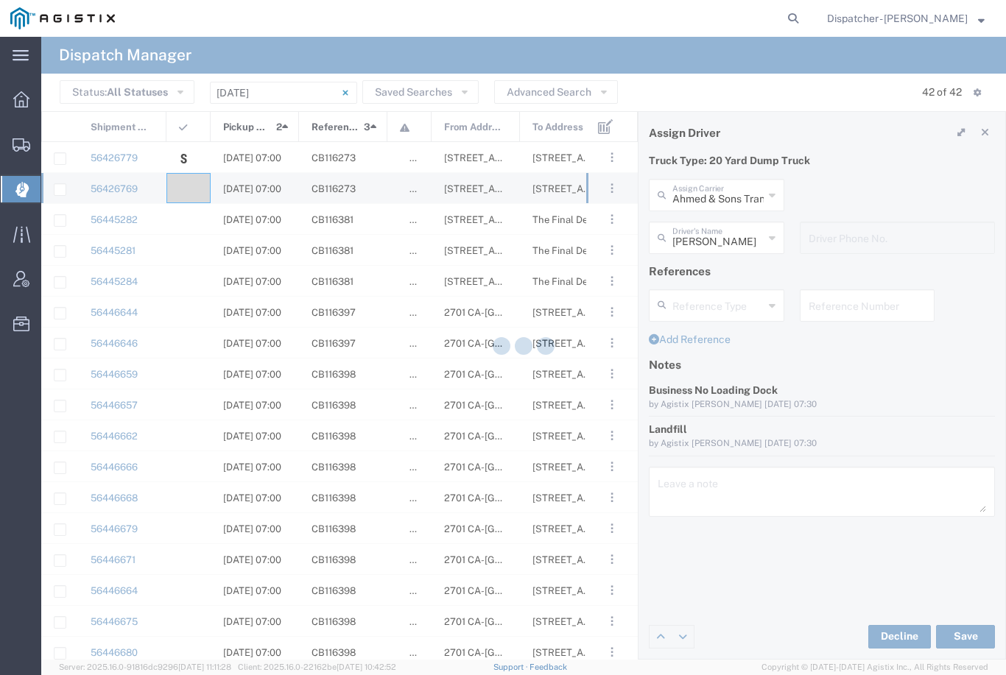
type input "[PERSON_NAME]"
type input "Ahmed & Sons Transport"
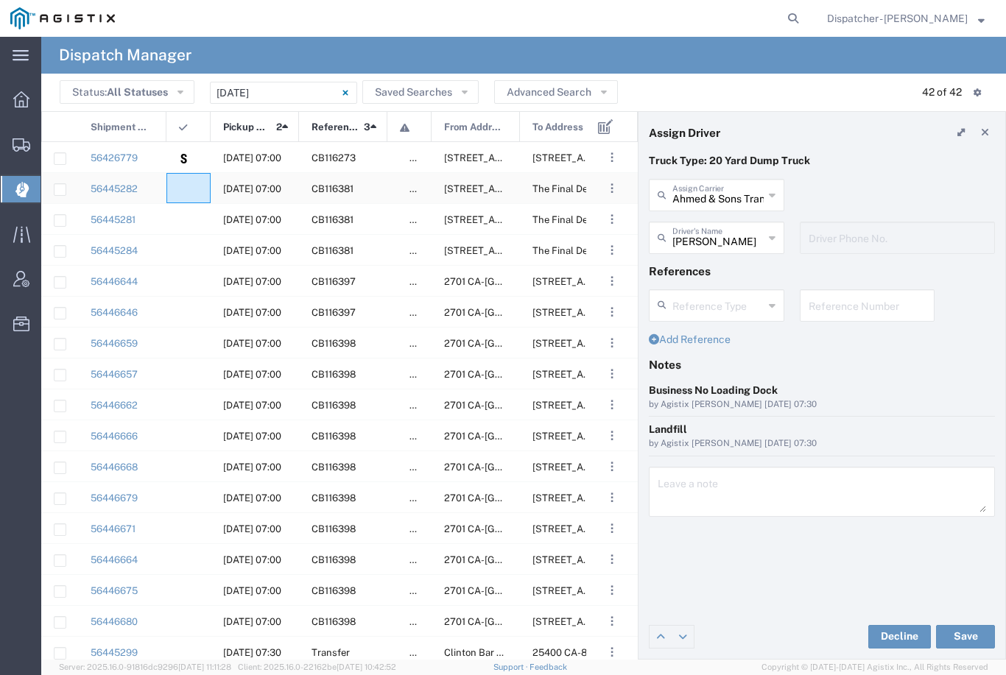
click at [181, 190] on agx-ag-table-icon-cell at bounding box center [184, 188] width 10 height 11
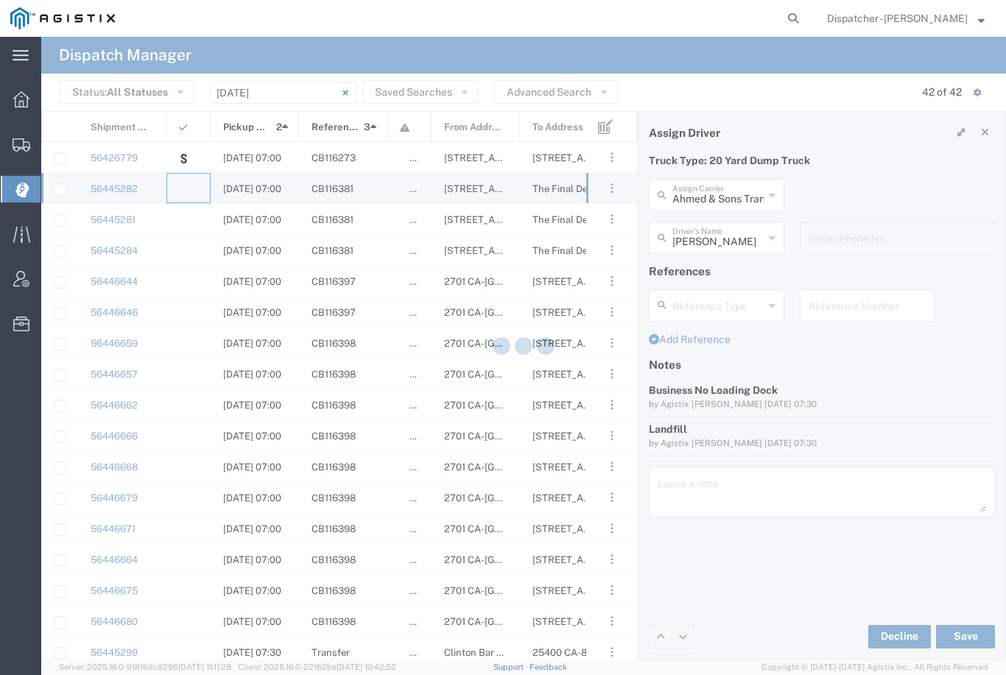
type input "[PERSON_NAME] & Sons Trucking, Inc"
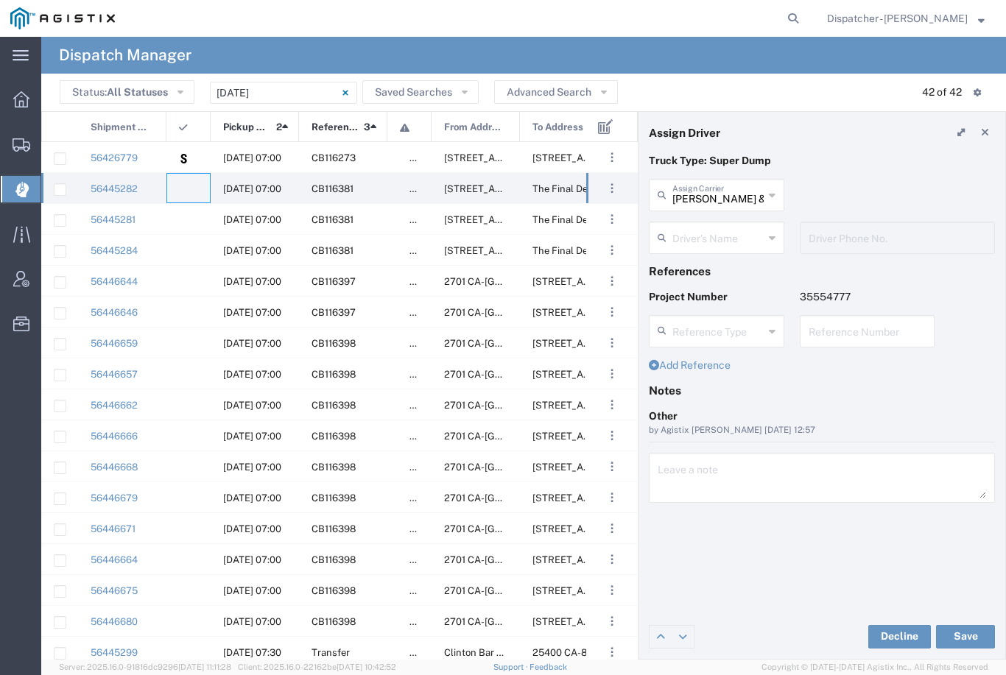
click at [713, 226] on agx-dropdown-input "Driver's Name [PERSON_NAME] [PERSON_NAME] [PERSON_NAME] [PERSON_NAME] [PERSON_N…" at bounding box center [716, 238] width 135 height 32
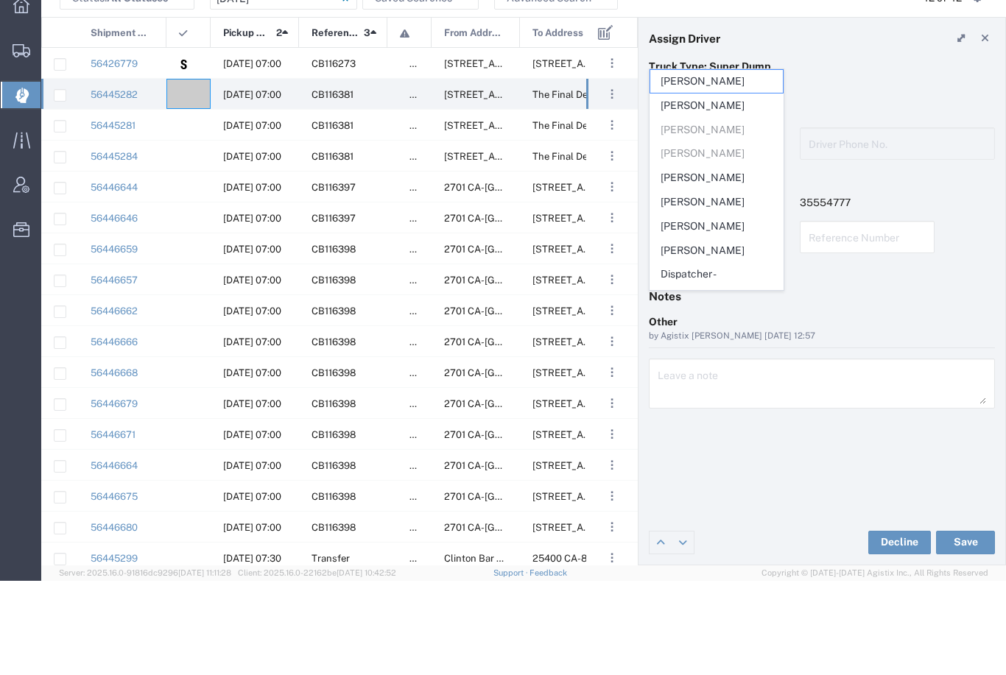
click at [708, 261] on span "[PERSON_NAME]" at bounding box center [716, 272] width 133 height 23
type input "[PERSON_NAME]"
type input "[PHONE_NUMBER]"
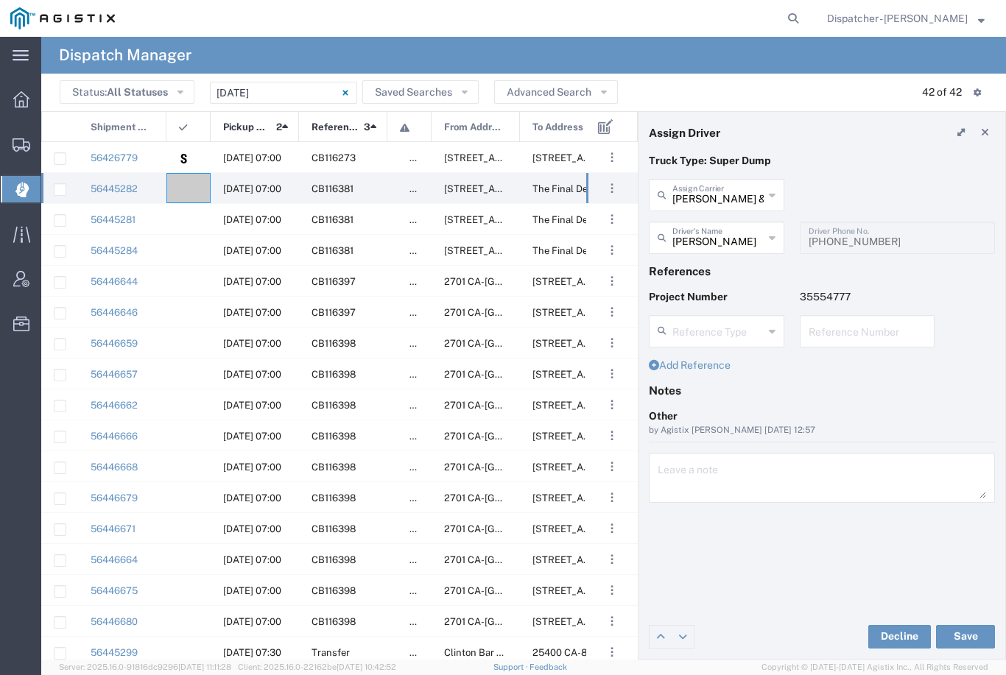
click at [959, 629] on button "Save" at bounding box center [965, 637] width 59 height 24
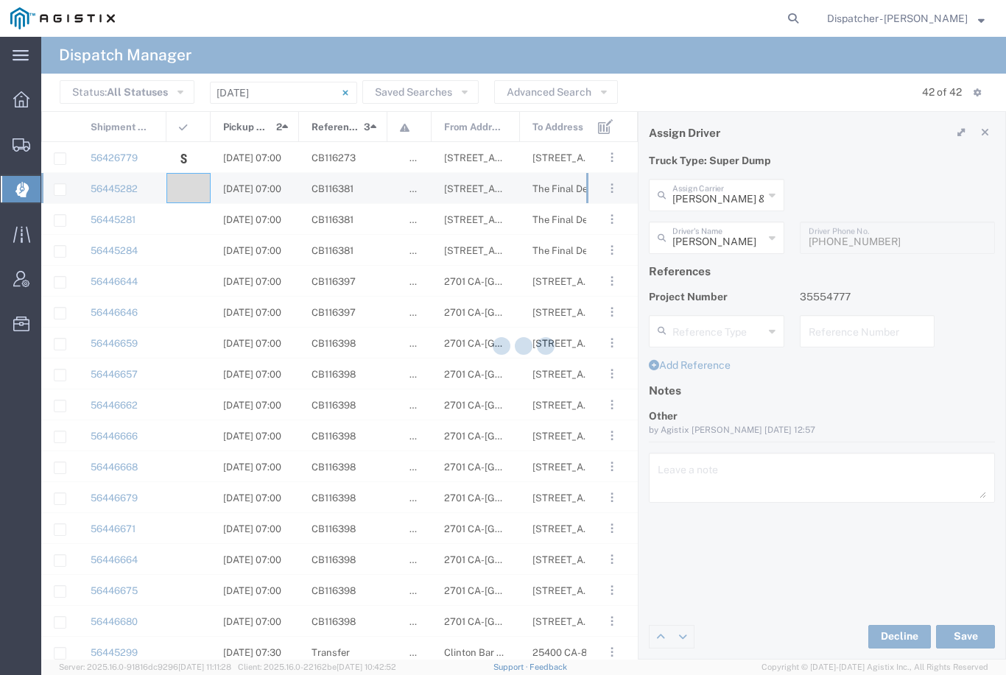
type input "[PERSON_NAME]"
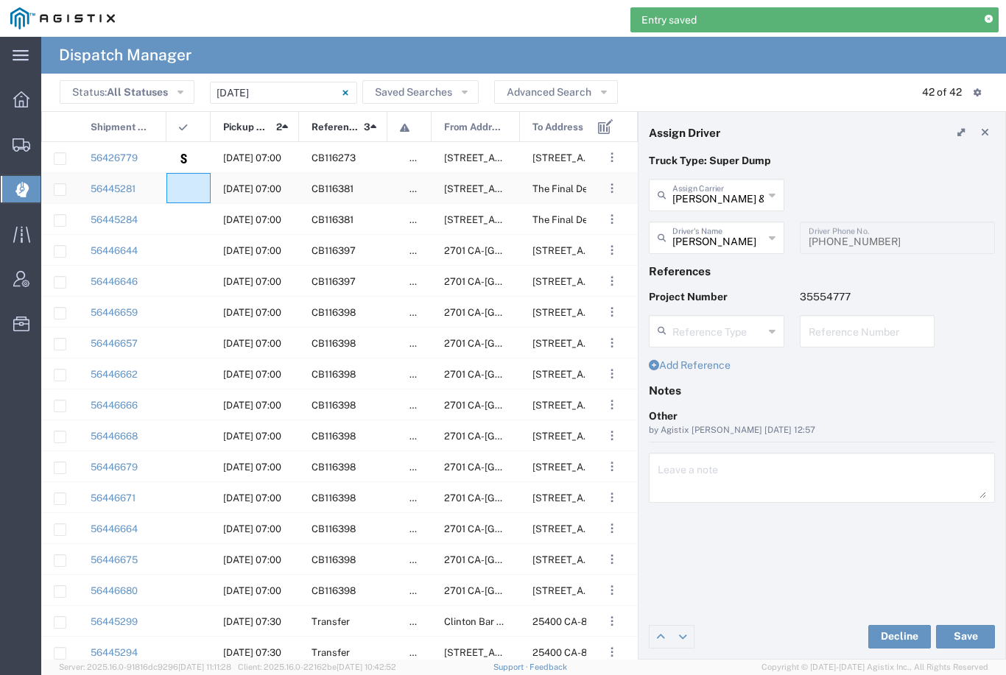
click at [186, 194] on agx-ag-table-icon-cell at bounding box center [184, 188] width 10 height 11
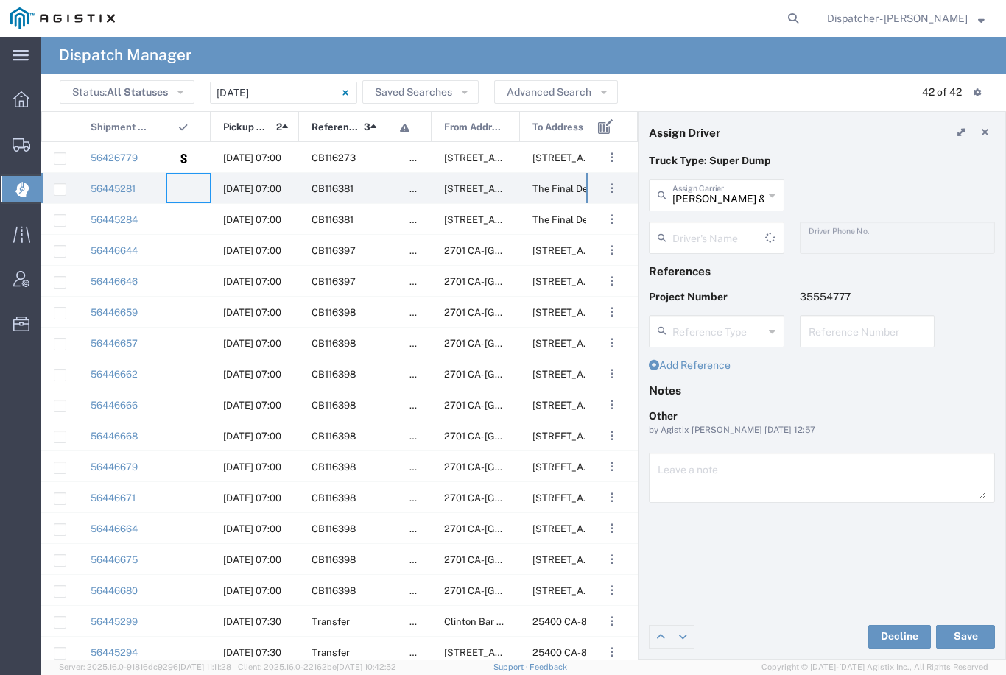
click at [726, 194] on input "[PERSON_NAME] & Sons Trucking, Inc" at bounding box center [717, 194] width 91 height 26
click at [710, 227] on span "SJC Trucking Inc" at bounding box center [716, 227] width 133 height 23
type input "SJC Trucking Inc"
click at [718, 237] on agx-dropdown-input "Driver's Name Brayan [PERSON_NAME] [PERSON_NAME] [PERSON_NAME]" at bounding box center [716, 238] width 135 height 32
click at [705, 268] on span "[PERSON_NAME]" at bounding box center [716, 269] width 133 height 23
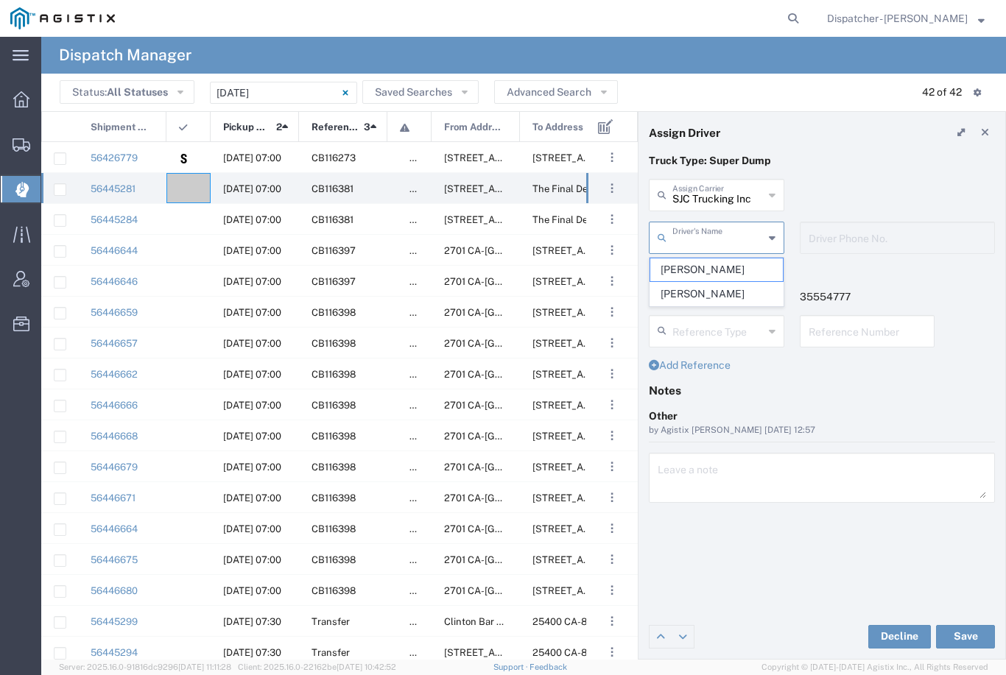
type input "[PERSON_NAME]"
type input "9255187628"
click at [963, 633] on button "Save" at bounding box center [965, 637] width 59 height 24
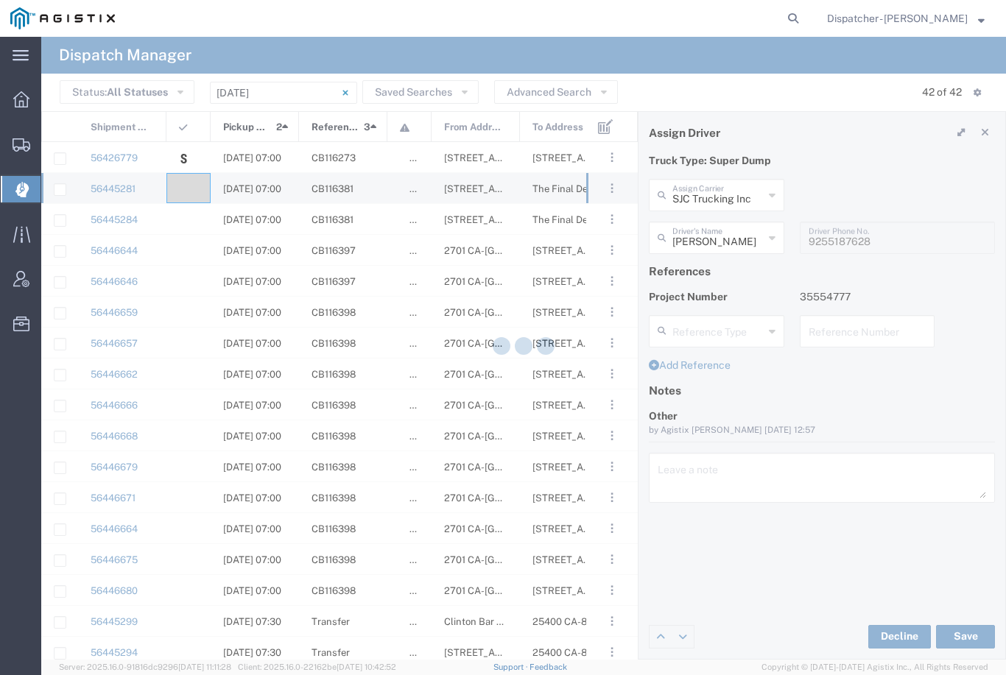
type input "[PERSON_NAME]"
type input "SJC Trucking Inc"
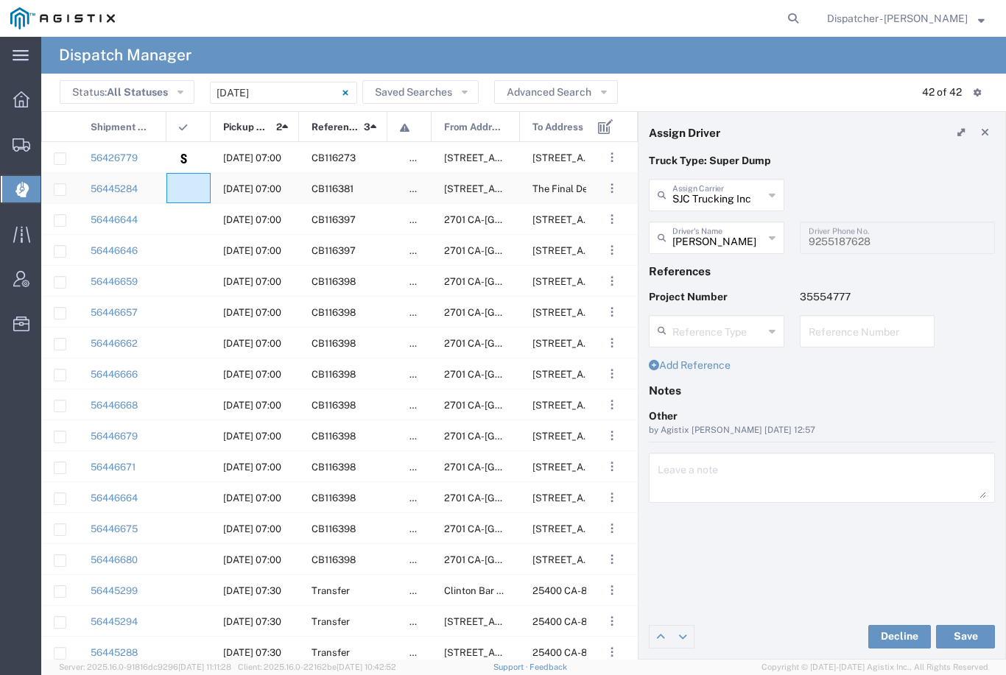
click at [184, 184] on agx-ag-table-icon-cell at bounding box center [184, 188] width 10 height 11
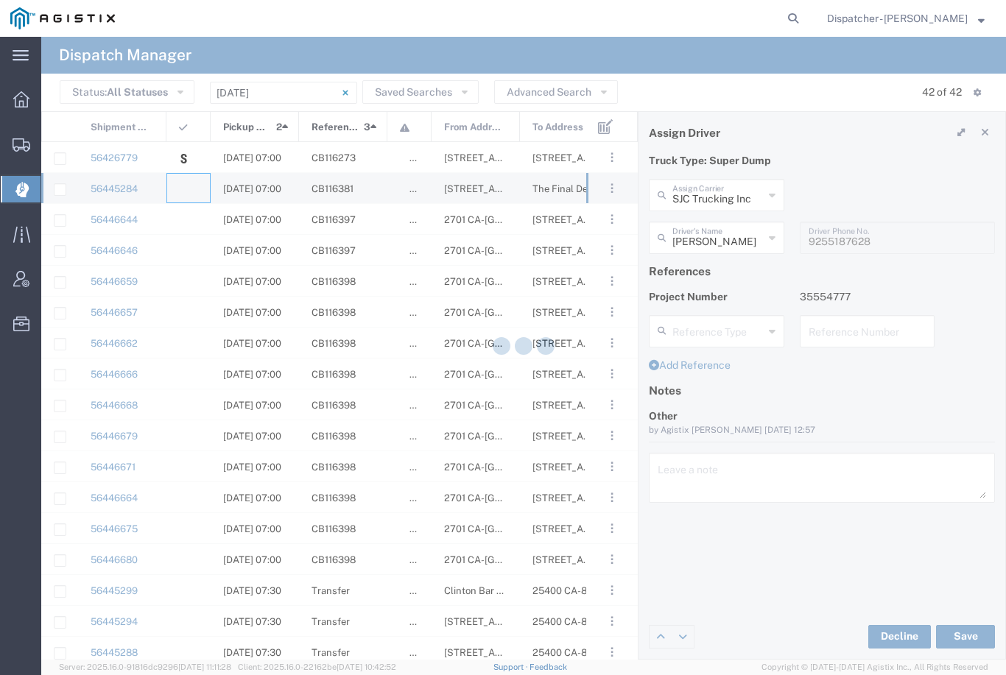
type input "[PERSON_NAME] & Sons Trucking, Inc"
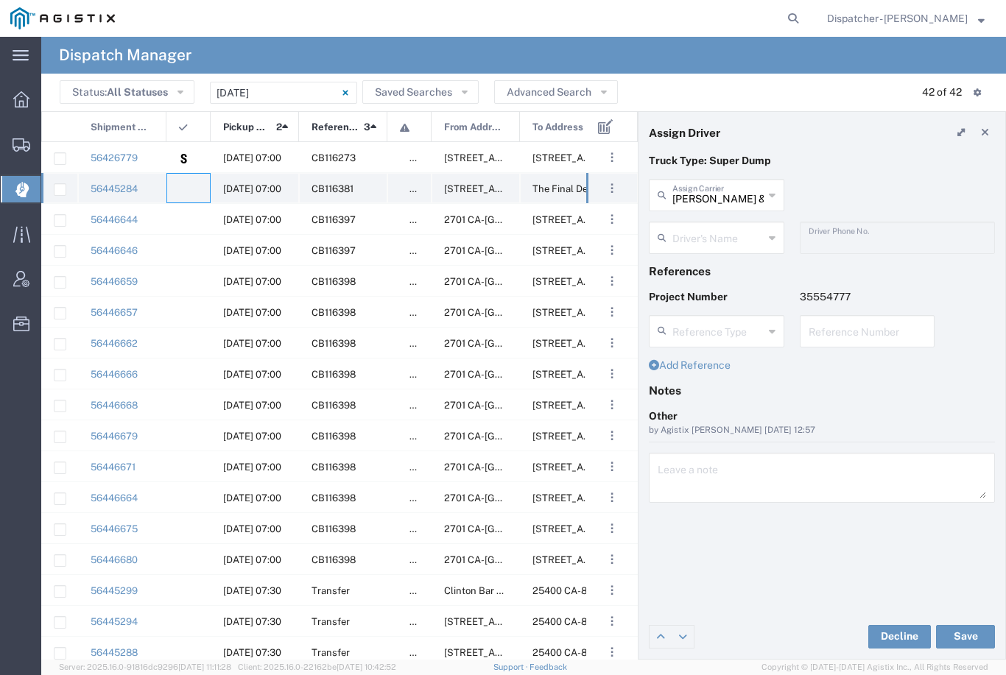
click at [187, 191] on agx-ag-table-icon-cell at bounding box center [184, 188] width 10 height 11
click at [724, 233] on input "text" at bounding box center [717, 237] width 91 height 26
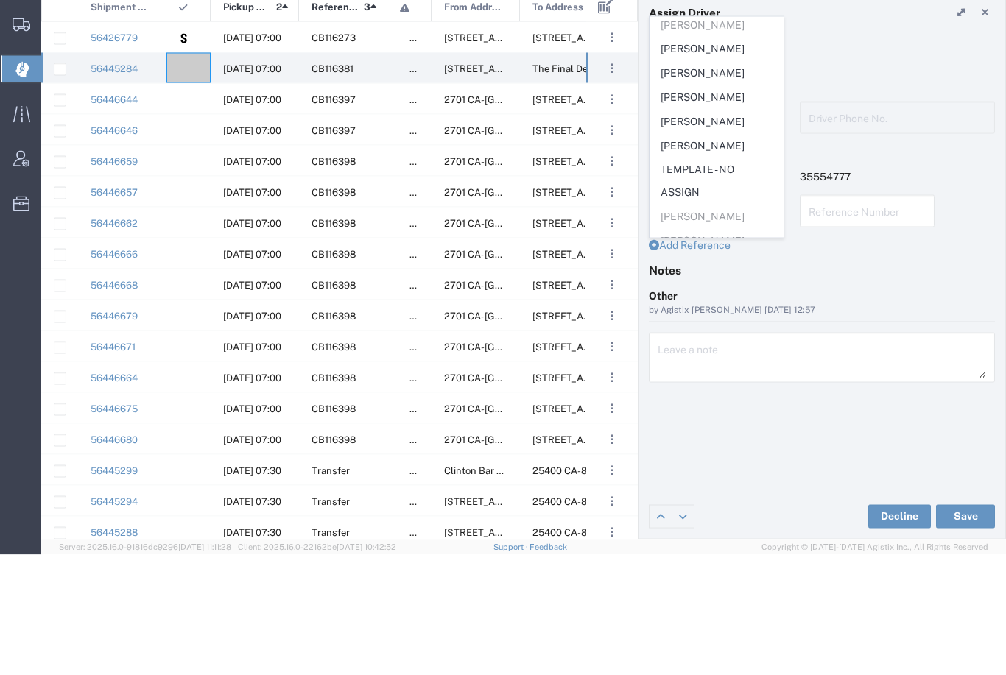
scroll to position [412, 0]
click at [691, 279] on span "TEMPLATE - NO ASSIGN" at bounding box center [716, 302] width 133 height 46
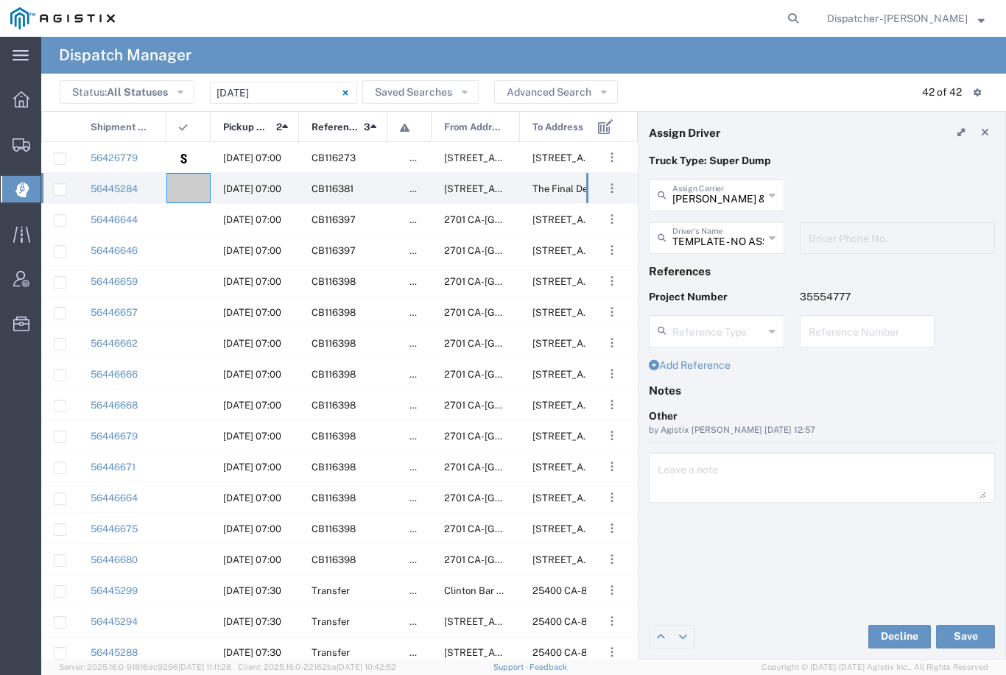
click at [961, 647] on button "Save" at bounding box center [965, 637] width 59 height 24
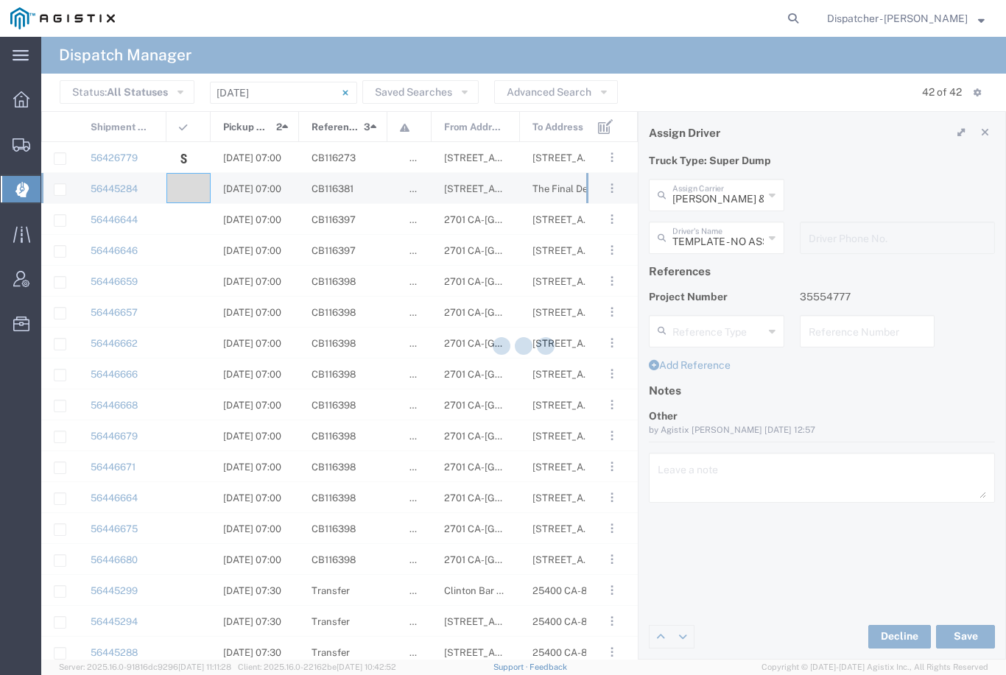
type input "TEMPLATE - NO ASSIGN"
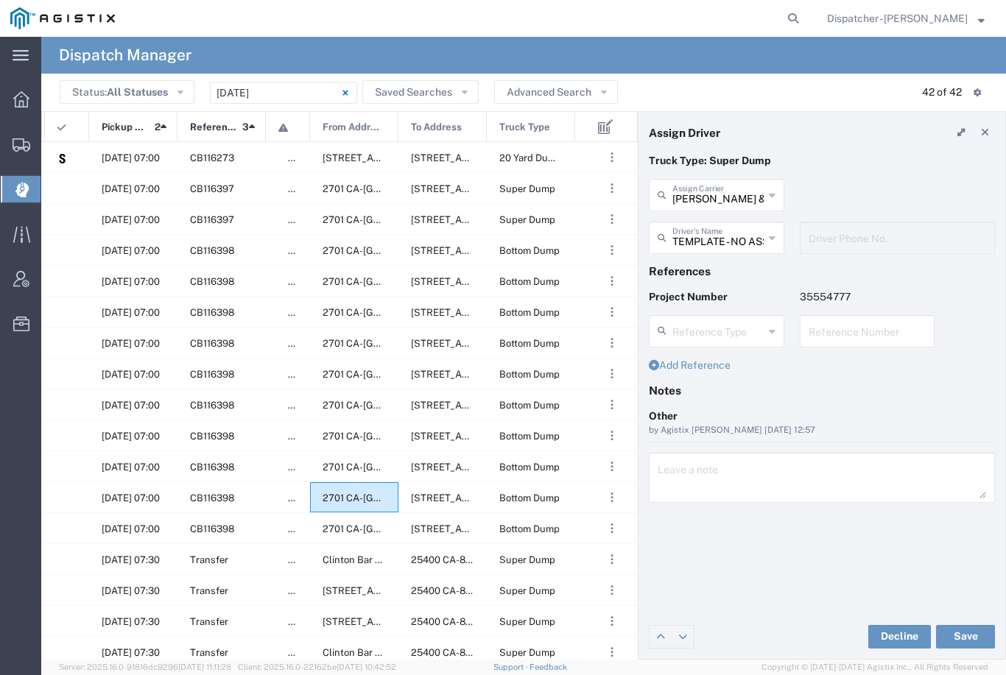
scroll to position [0, 0]
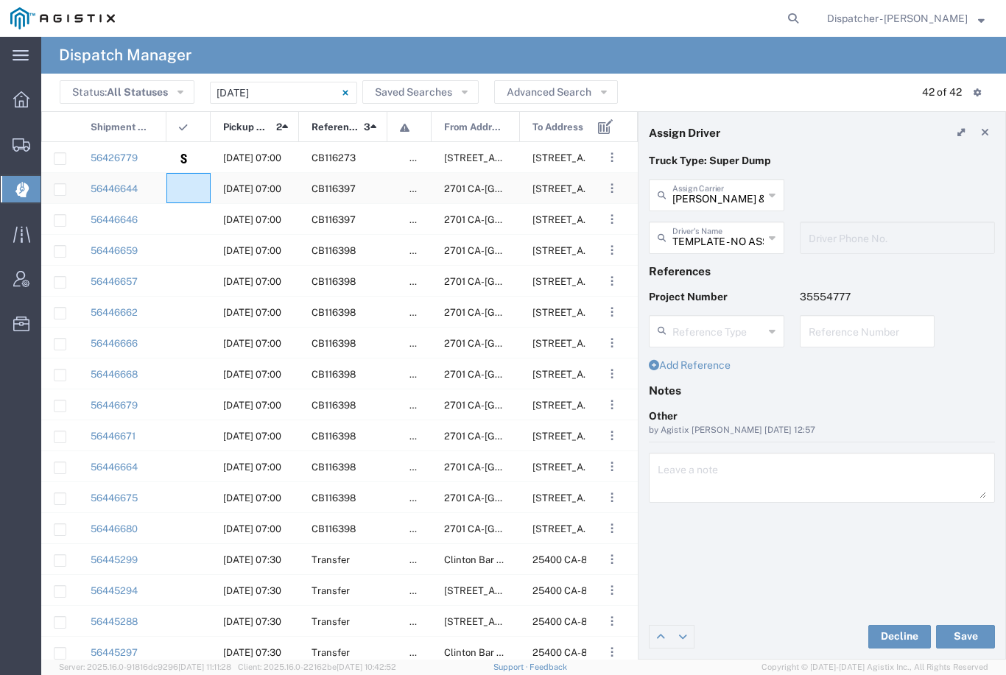
click at [183, 192] on agx-ag-table-icon-cell at bounding box center [184, 188] width 10 height 11
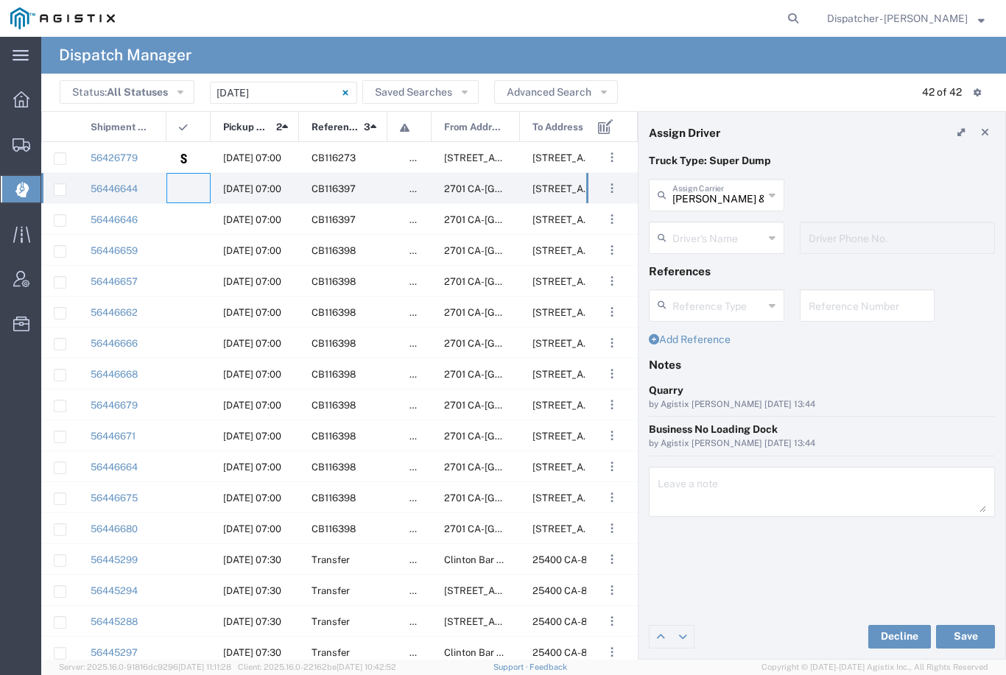
click at [725, 239] on agx-dropdown-input "Driver's Name [PERSON_NAME] [PERSON_NAME] [PERSON_NAME] [PERSON_NAME] [PERSON_N…" at bounding box center [716, 238] width 135 height 32
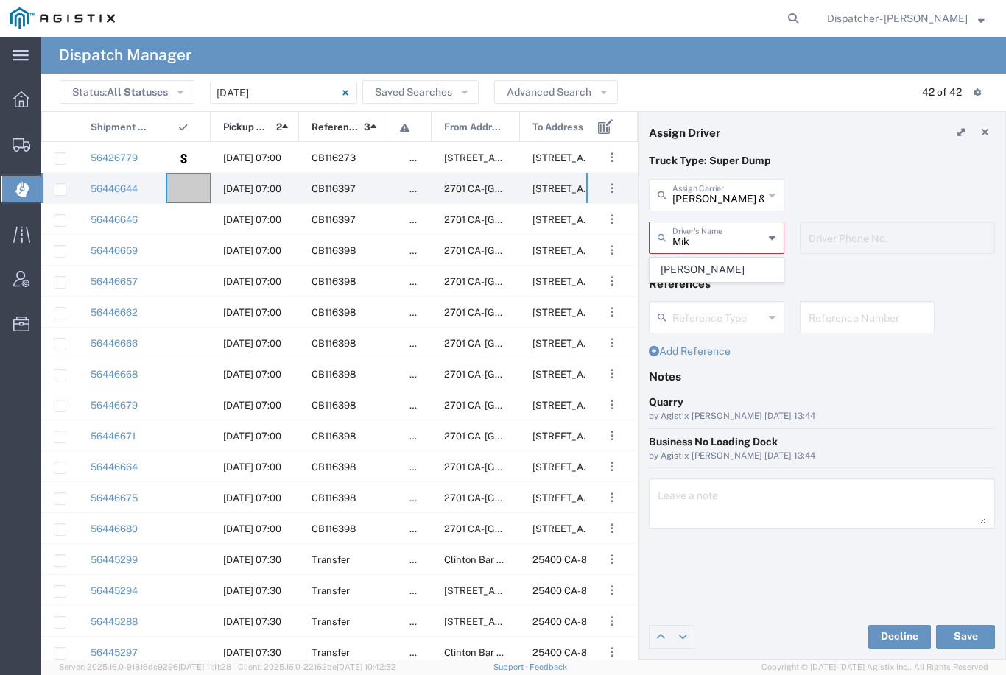
click at [727, 271] on span "[PERSON_NAME]" at bounding box center [716, 269] width 133 height 23
type input "[PERSON_NAME]"
type input "[PHONE_NUMBER]"
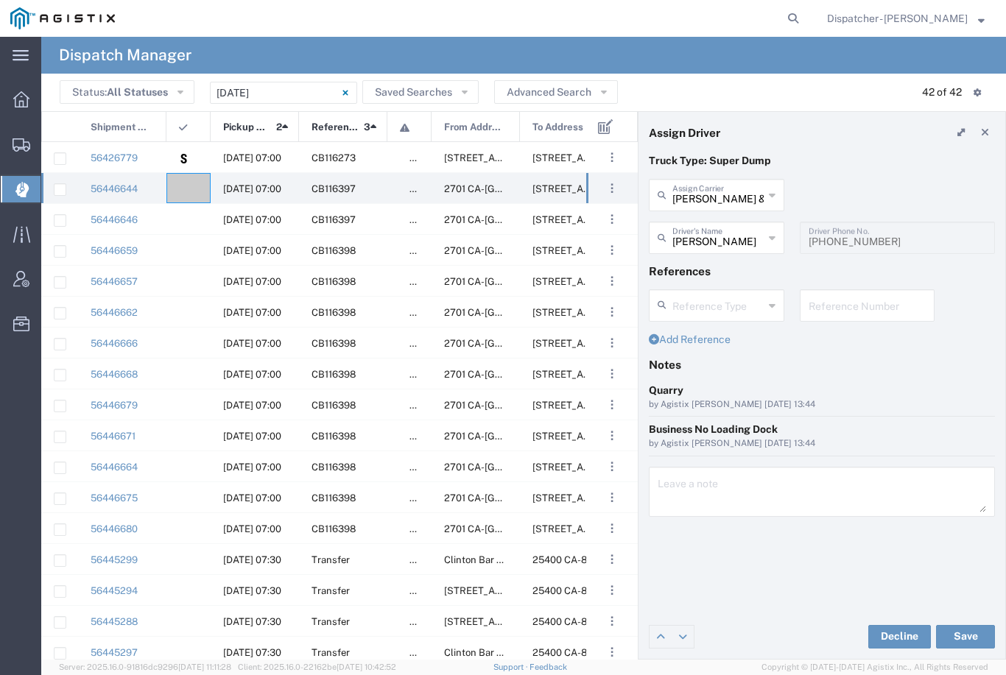
click at [968, 638] on button "Save" at bounding box center [965, 637] width 59 height 24
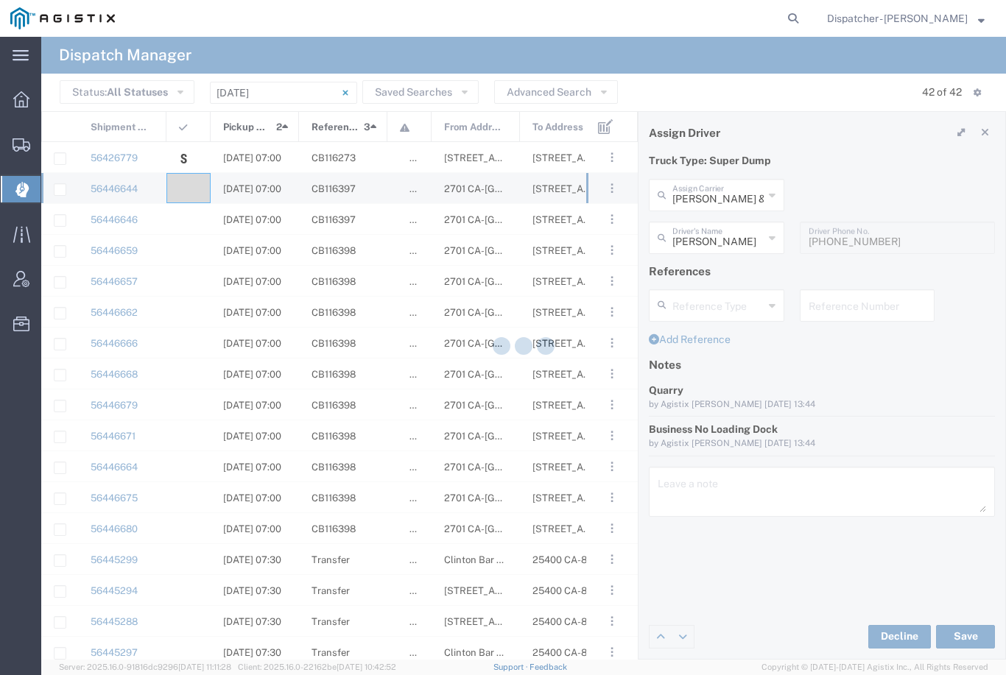
type input "[PERSON_NAME]"
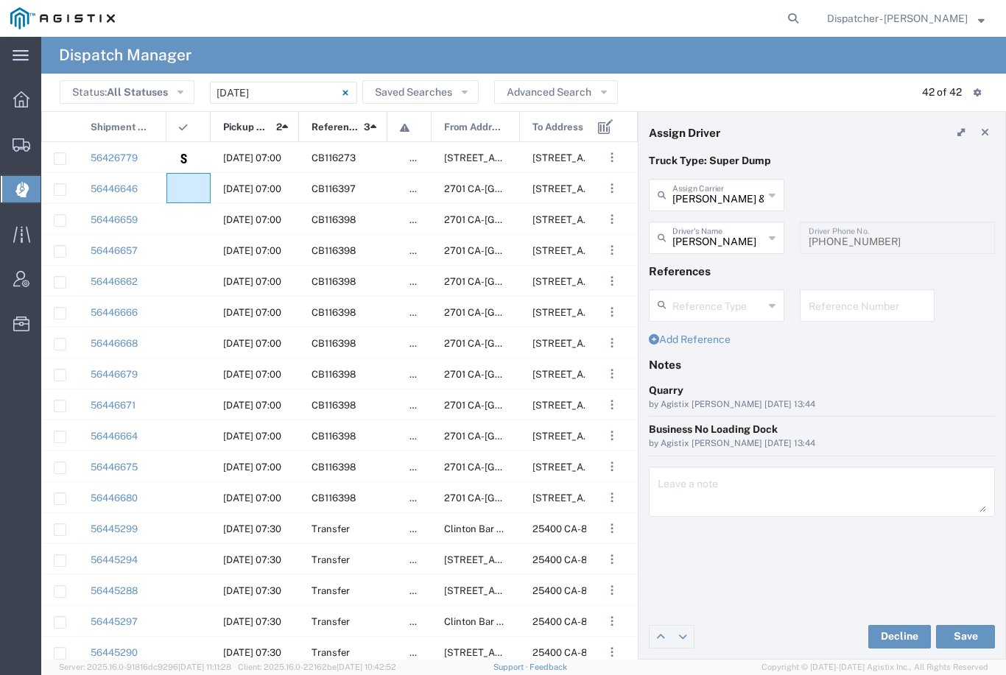
click at [182, 190] on agx-ag-table-icon-cell at bounding box center [184, 188] width 10 height 11
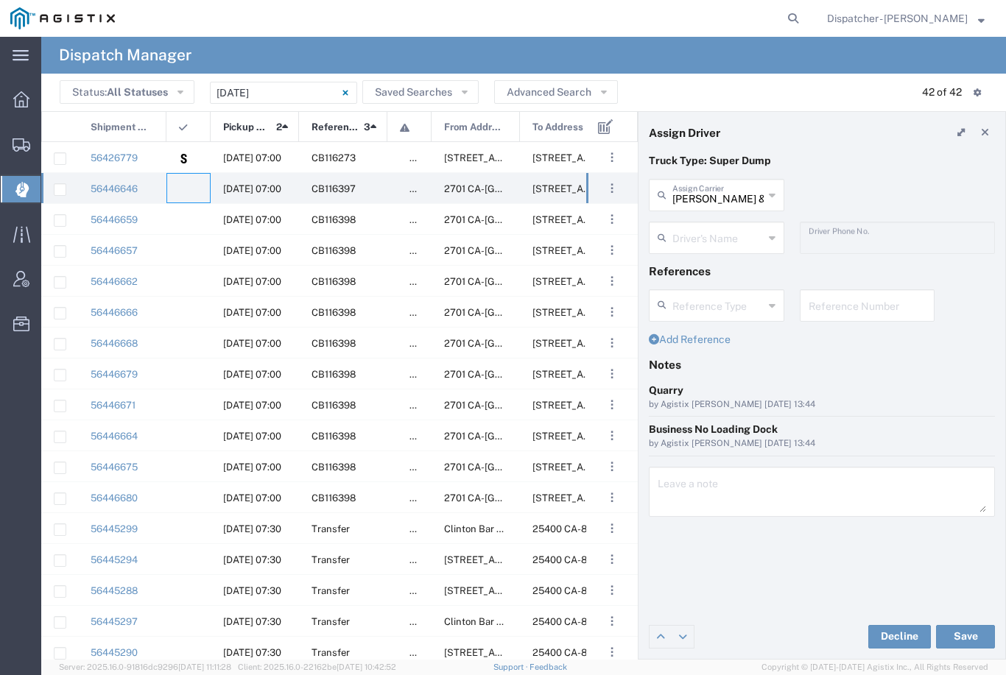
click at [715, 239] on input "text" at bounding box center [717, 237] width 91 height 26
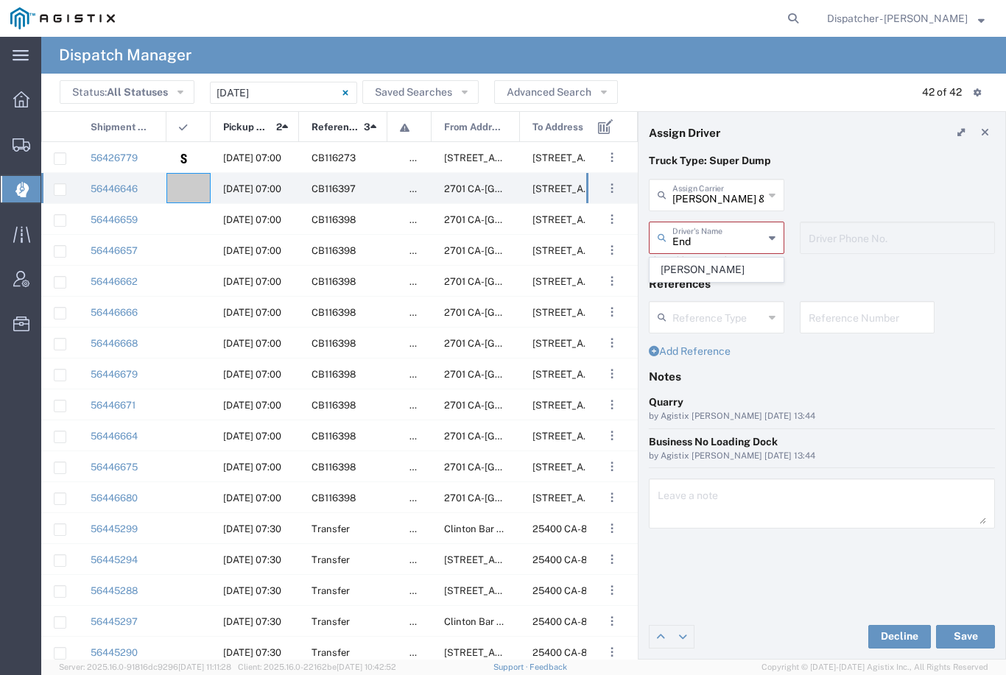
click at [717, 271] on span "[PERSON_NAME]" at bounding box center [716, 269] width 133 height 23
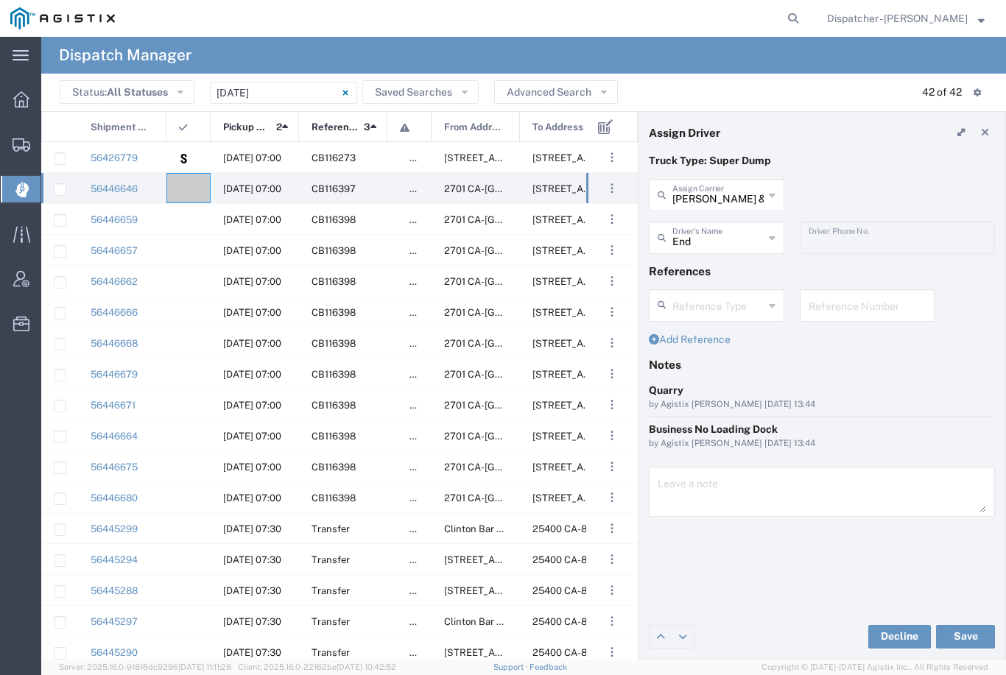
type input "[PERSON_NAME]"
type input "[PHONE_NUMBER]"
click at [963, 635] on button "Save" at bounding box center [965, 637] width 59 height 24
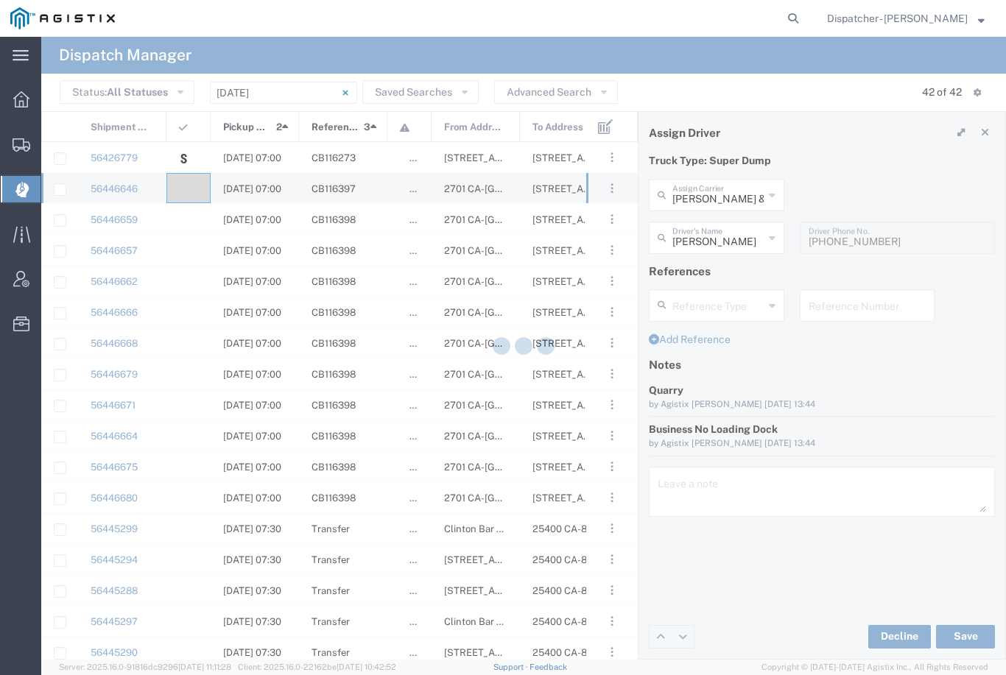
type input "[PERSON_NAME]"
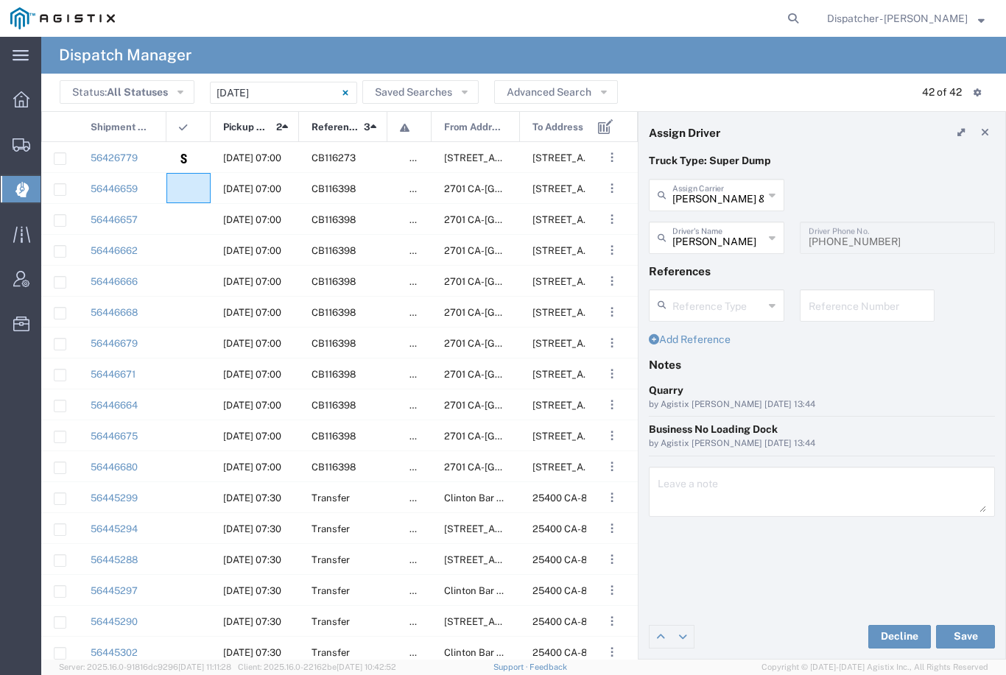
click at [180, 184] on agx-ag-table-icon-cell at bounding box center [184, 188] width 10 height 11
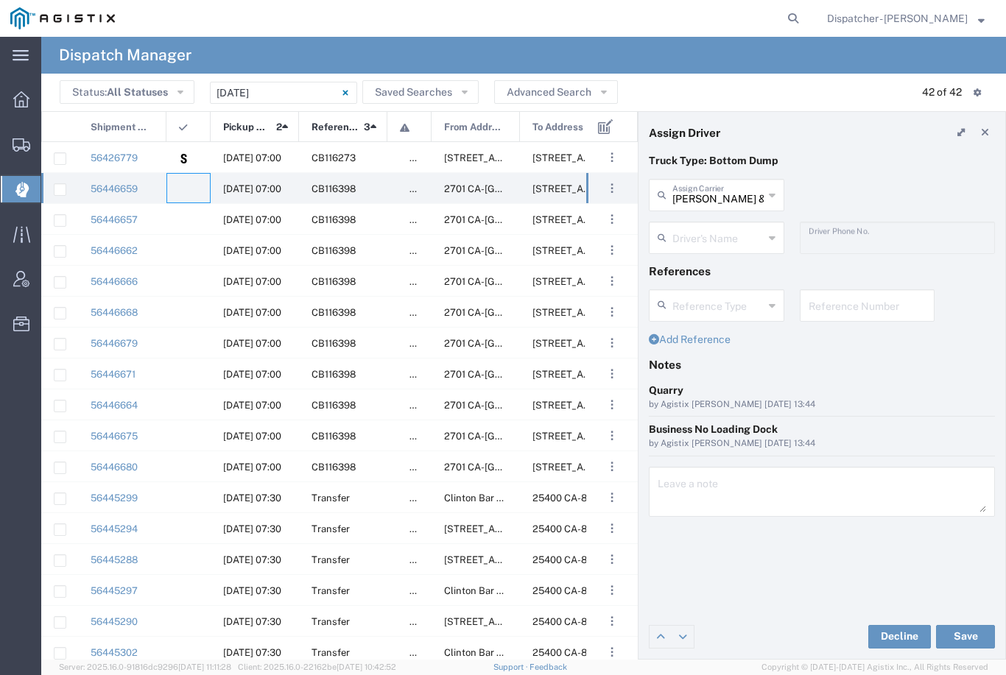
click at [711, 237] on input "text" at bounding box center [717, 237] width 91 height 26
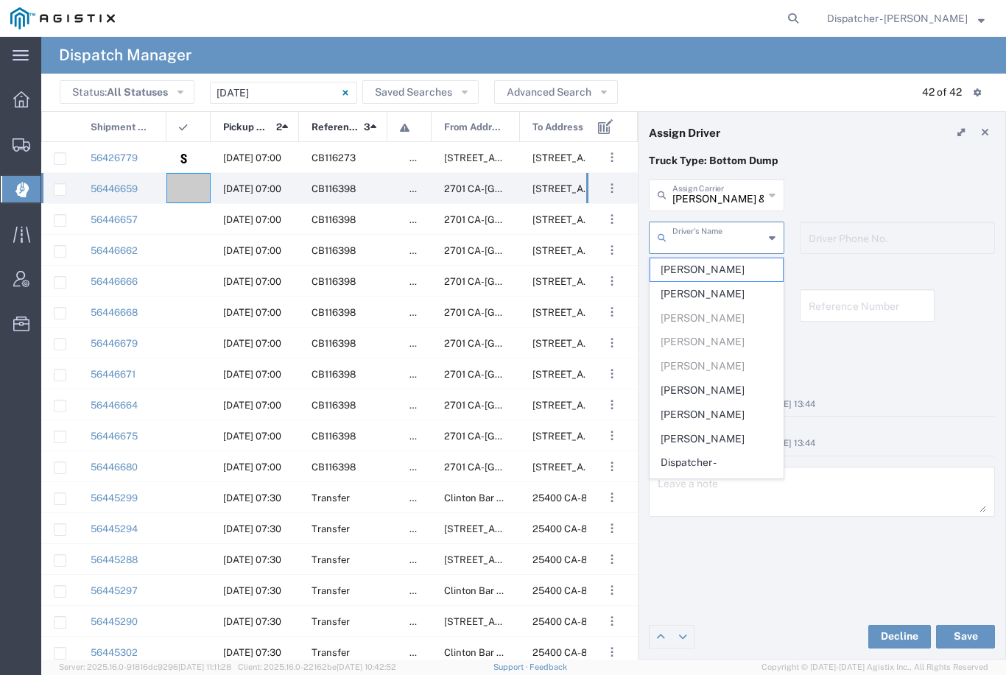
click at [709, 275] on span "[PERSON_NAME]" at bounding box center [716, 269] width 133 height 23
type input "[PERSON_NAME]"
type input "9167180210"
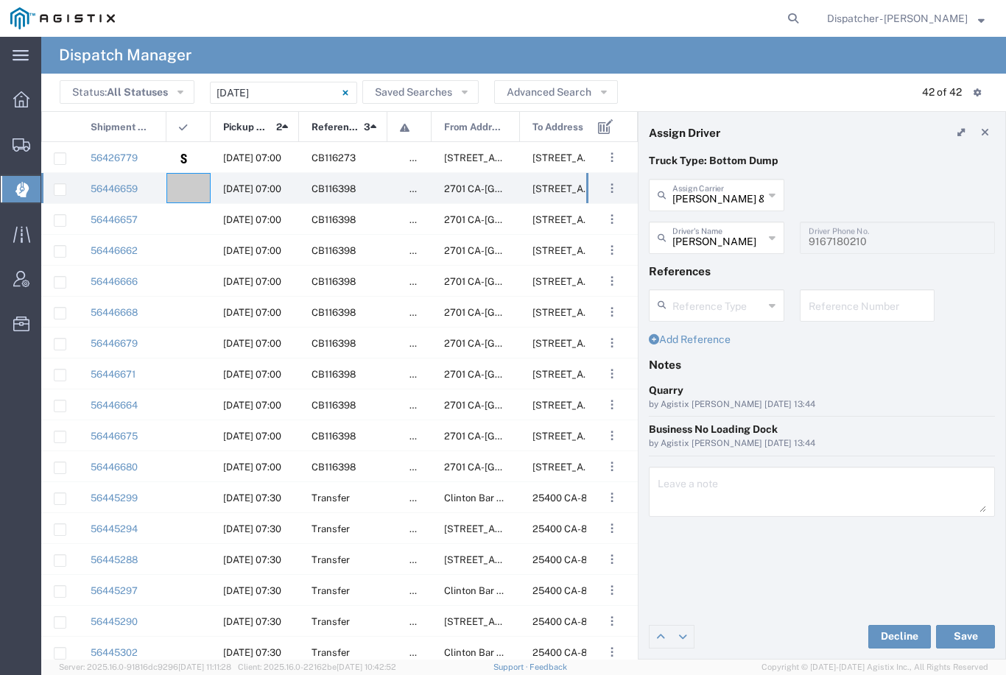
click at [965, 638] on button "Save" at bounding box center [965, 637] width 59 height 24
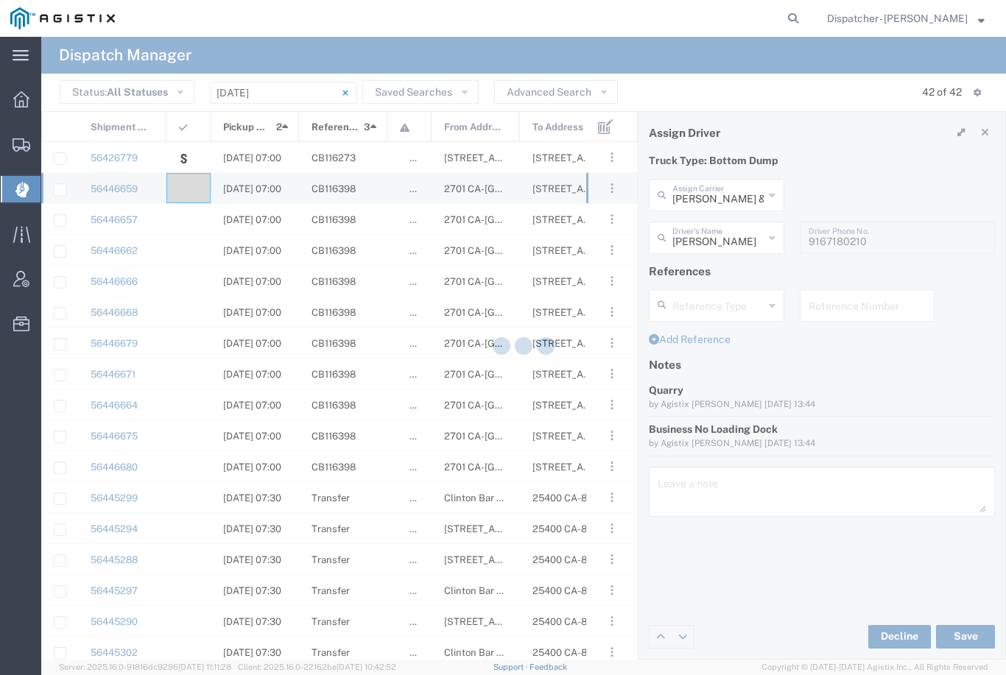
type input "[PERSON_NAME]"
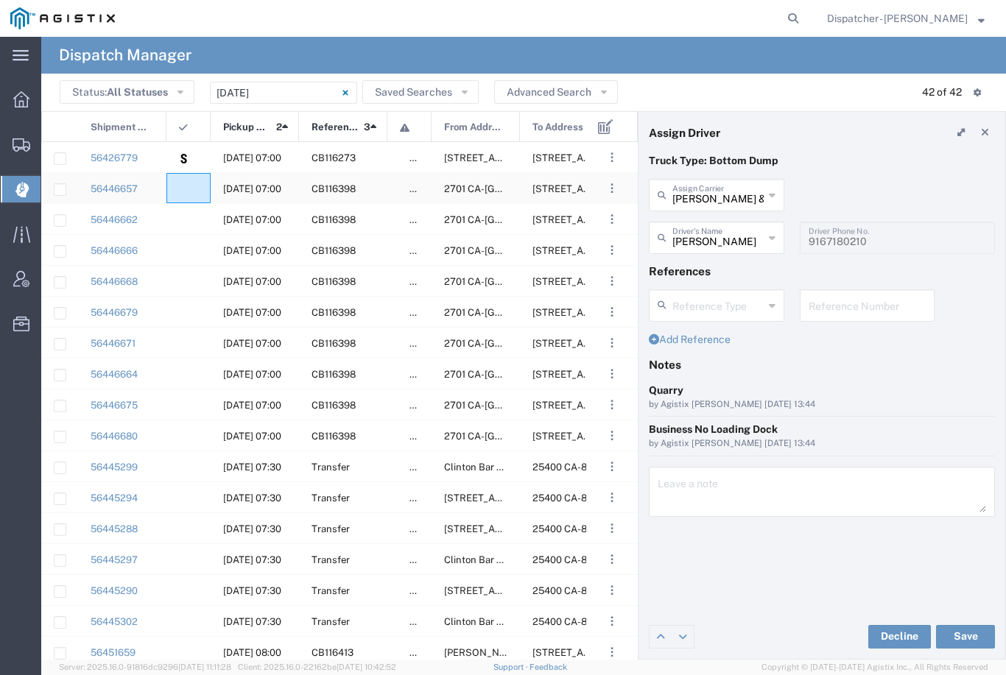
click at [187, 185] on agx-ag-table-icon-cell at bounding box center [184, 188] width 10 height 11
click at [723, 186] on input "[PERSON_NAME] & Sons Trucking, Inc" at bounding box center [717, 194] width 91 height 26
click at [717, 226] on span "Tiger Sand & Gravel" at bounding box center [716, 227] width 133 height 23
type input "Tiger Sand & Gravel"
click at [713, 243] on input "text" at bounding box center [718, 237] width 93 height 26
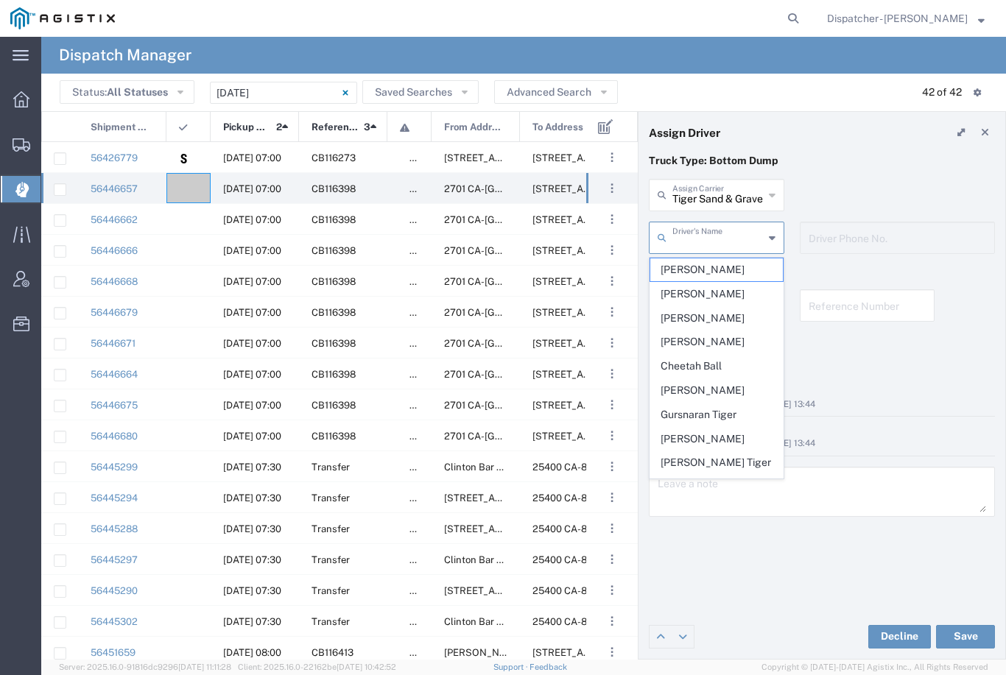
click at [705, 266] on span "[PERSON_NAME]" at bounding box center [716, 269] width 133 height 23
type input "[PERSON_NAME]"
type input "9167189049"
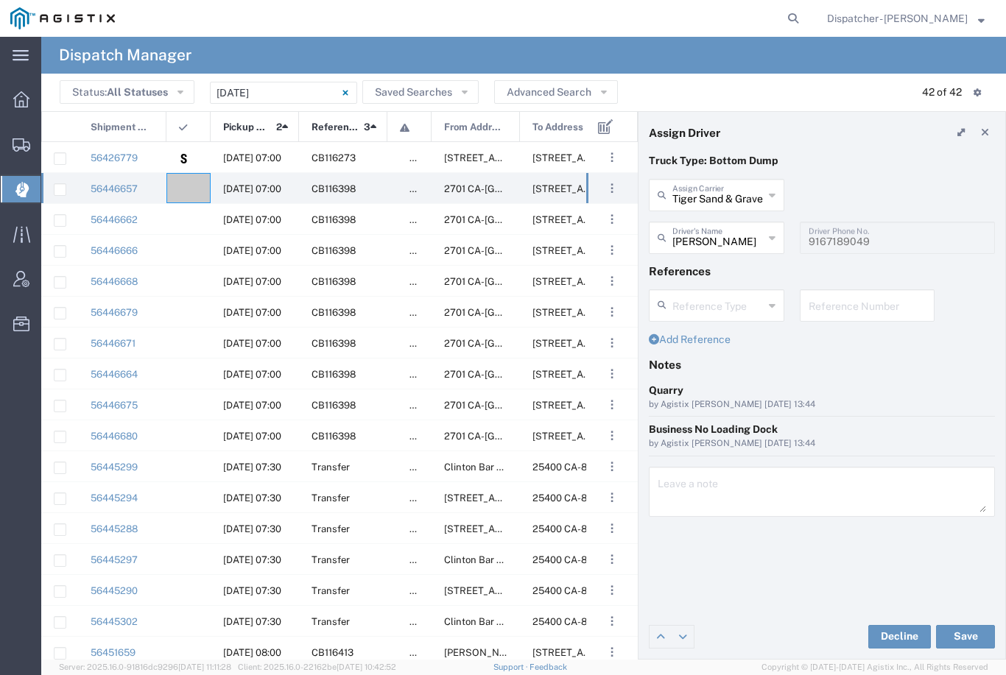
click at [963, 631] on button "Save" at bounding box center [965, 637] width 59 height 24
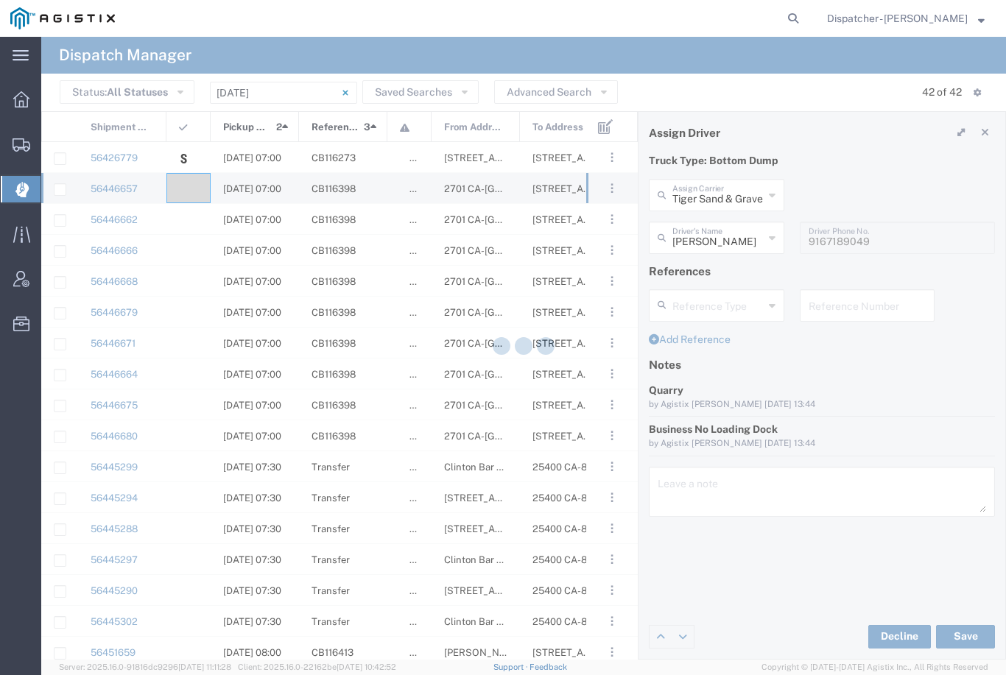
type input "[PERSON_NAME]"
type input "Tiger Sand & Gravel"
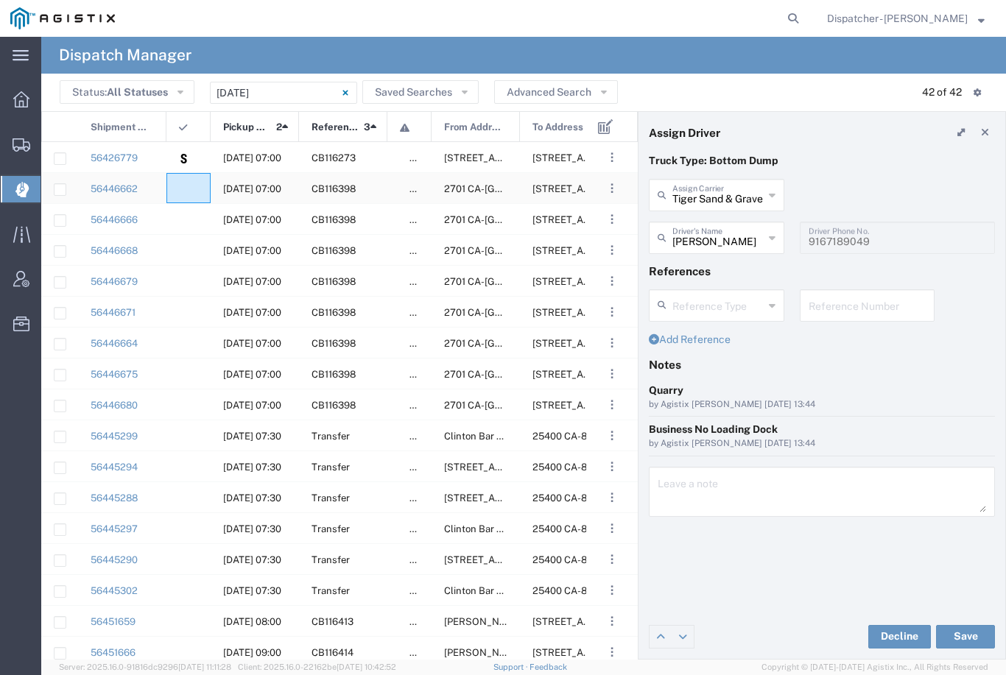
click at [185, 187] on agx-ag-table-icon-cell at bounding box center [184, 188] width 10 height 11
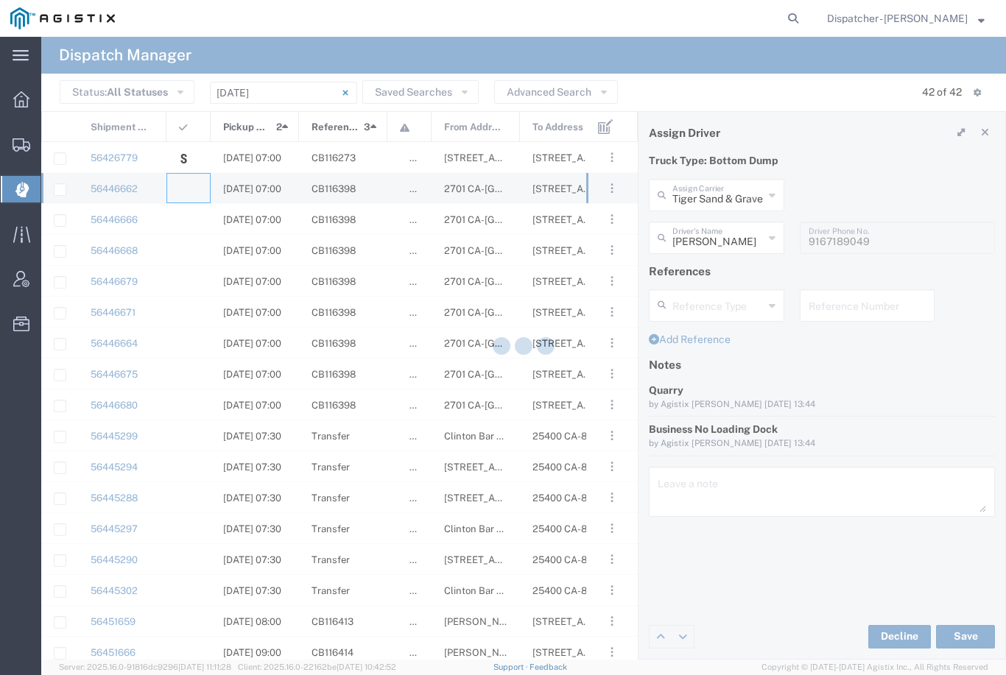
type input "[PERSON_NAME] & Sons Trucking, Inc"
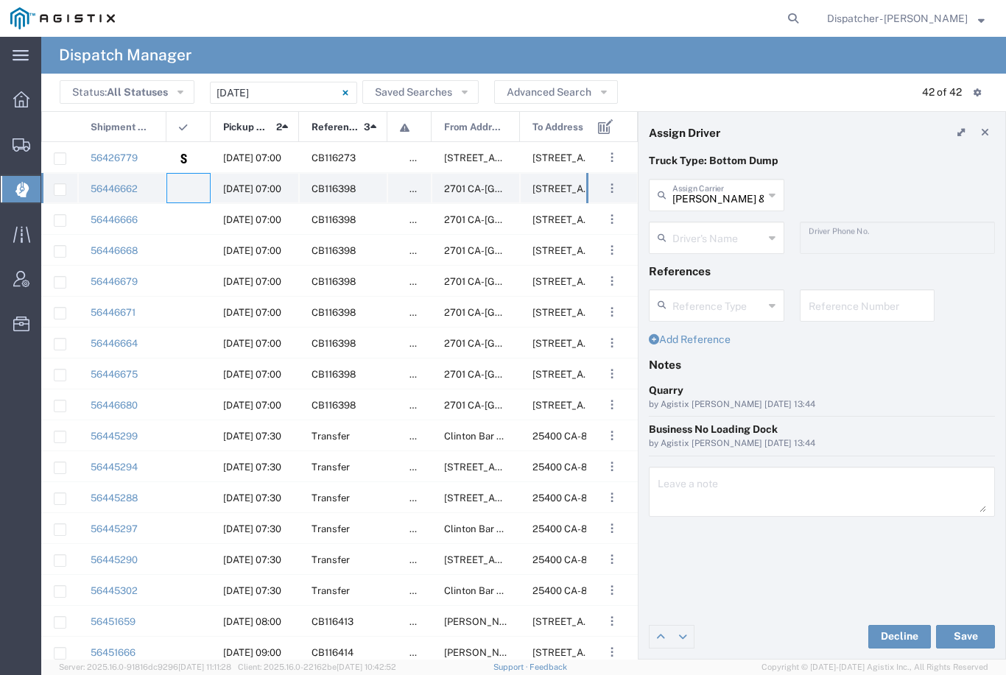
click at [173, 189] on div at bounding box center [188, 188] width 44 height 30
click at [187, 187] on agx-ag-table-icon-cell at bounding box center [184, 188] width 10 height 11
click at [730, 185] on input "[PERSON_NAME] & Sons Trucking, Inc" at bounding box center [717, 194] width 91 height 26
click at [722, 230] on span "Tiger Sand & Gravel" at bounding box center [716, 227] width 133 height 23
type input "Tiger Sand & Gravel"
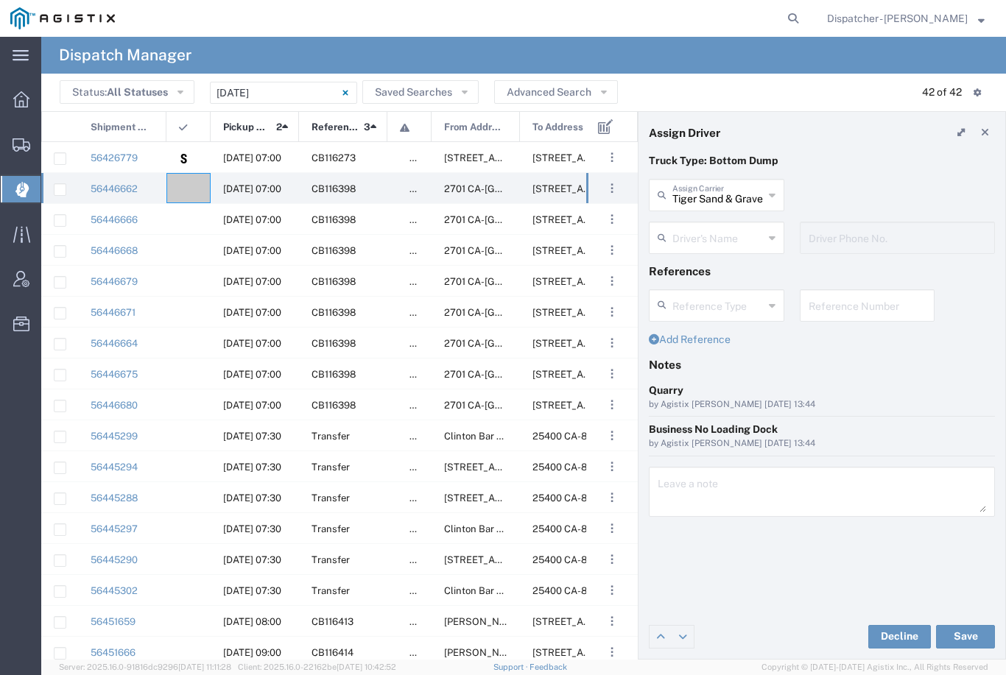
click at [709, 234] on input "text" at bounding box center [717, 237] width 91 height 26
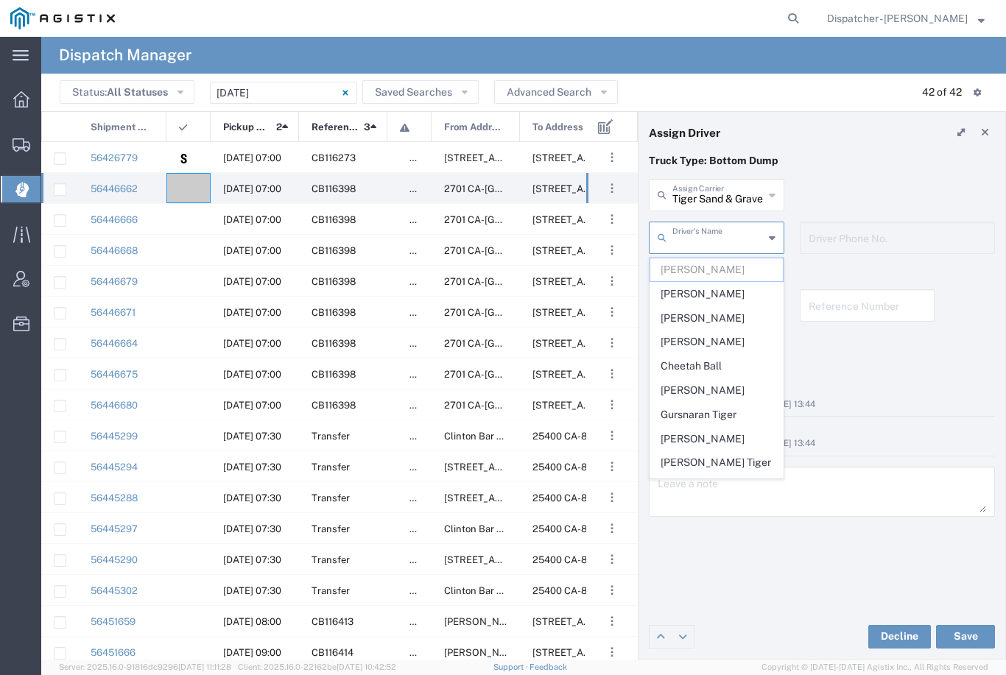
click at [704, 289] on span "[PERSON_NAME]" at bounding box center [716, 294] width 133 height 23
type input "[PERSON_NAME]"
type input "[PHONE_NUMBER]"
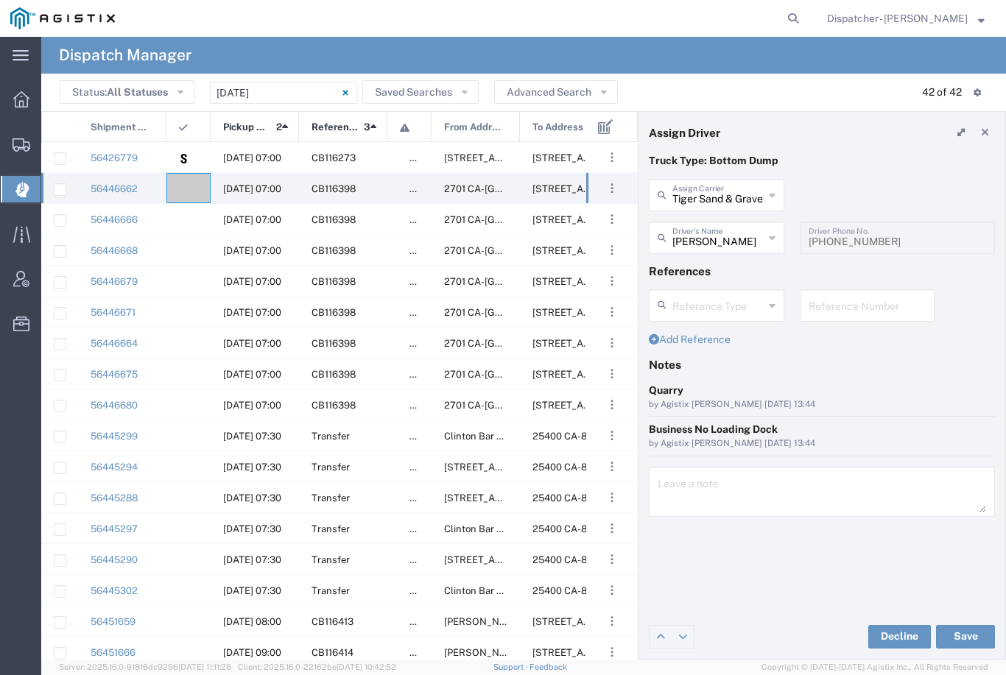
click at [971, 635] on button "Save" at bounding box center [965, 637] width 59 height 24
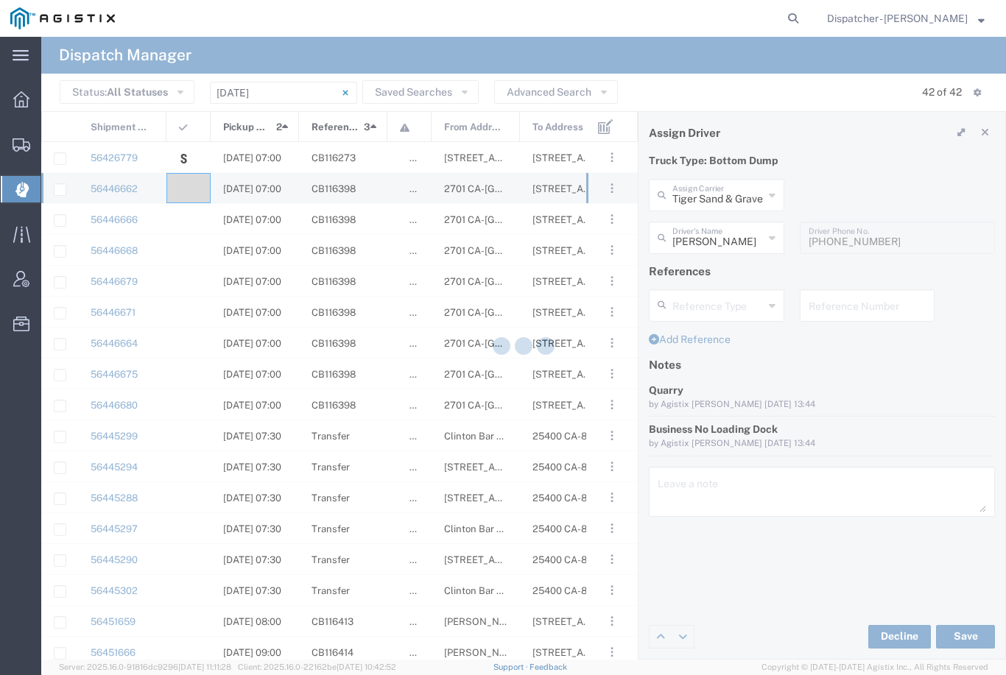
type input "[PERSON_NAME]"
type input "Tiger Sand & Gravel"
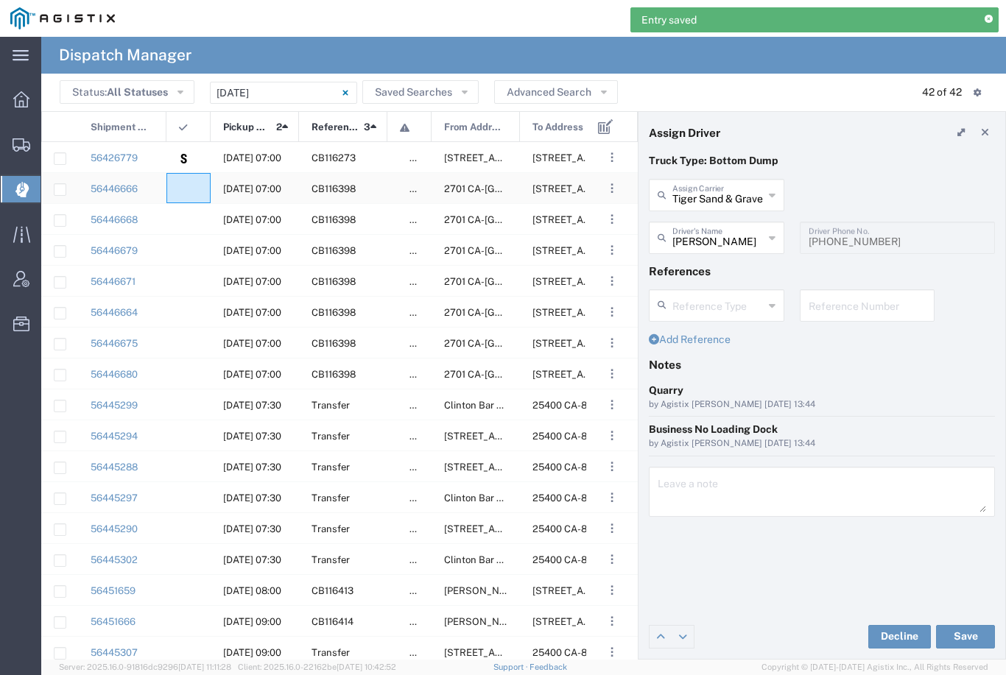
click at [188, 191] on agx-ag-table-icon-cell at bounding box center [184, 188] width 10 height 11
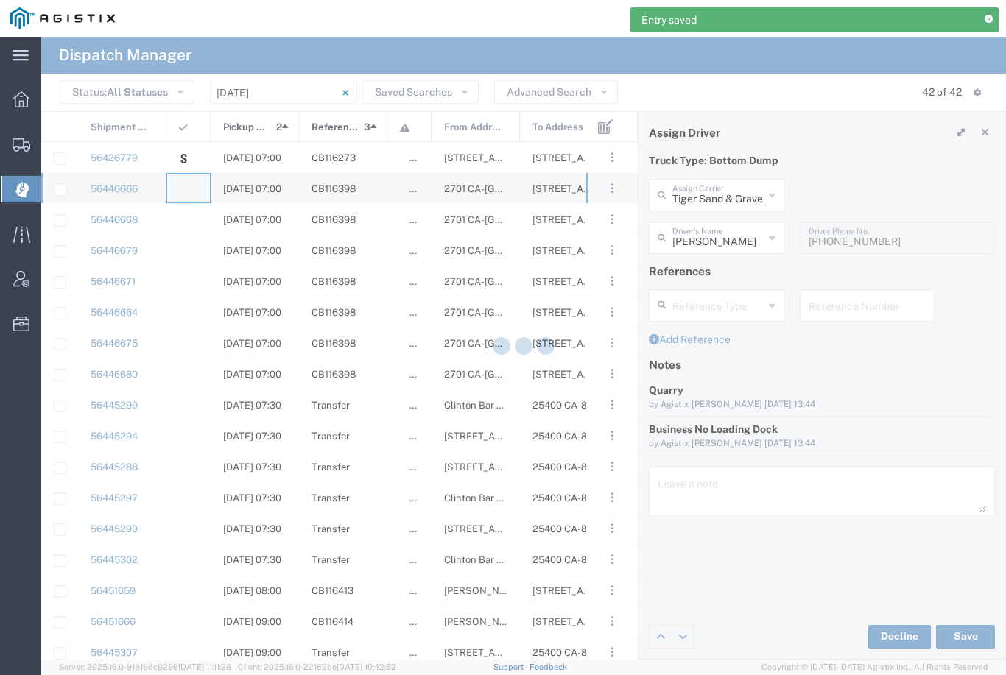
type input "[PERSON_NAME] & Sons Trucking, Inc"
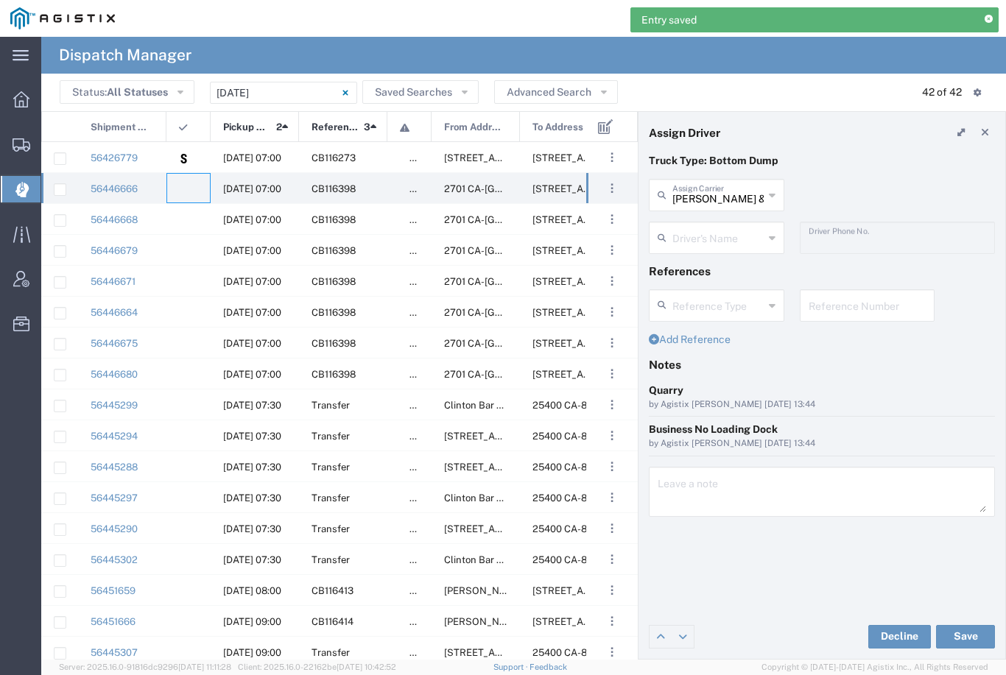
click at [719, 190] on input "[PERSON_NAME] & Sons Trucking, Inc" at bounding box center [717, 194] width 91 height 26
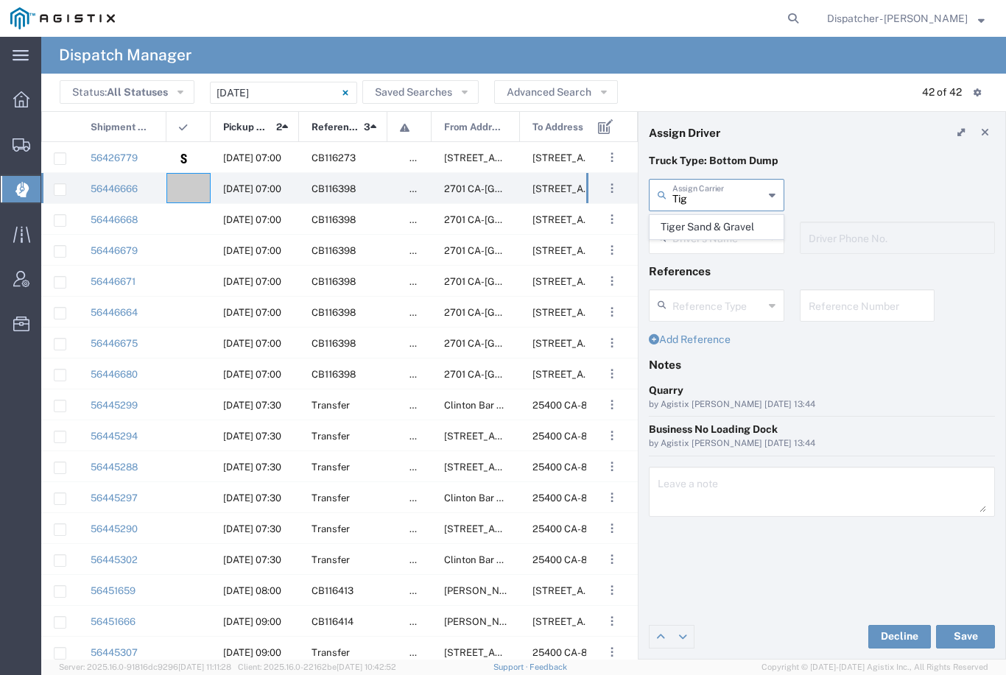
click at [725, 225] on span "Tiger Sand & Gravel" at bounding box center [716, 227] width 133 height 23
type input "Tiger Sand & Gravel"
click at [728, 238] on input "text" at bounding box center [718, 237] width 93 height 26
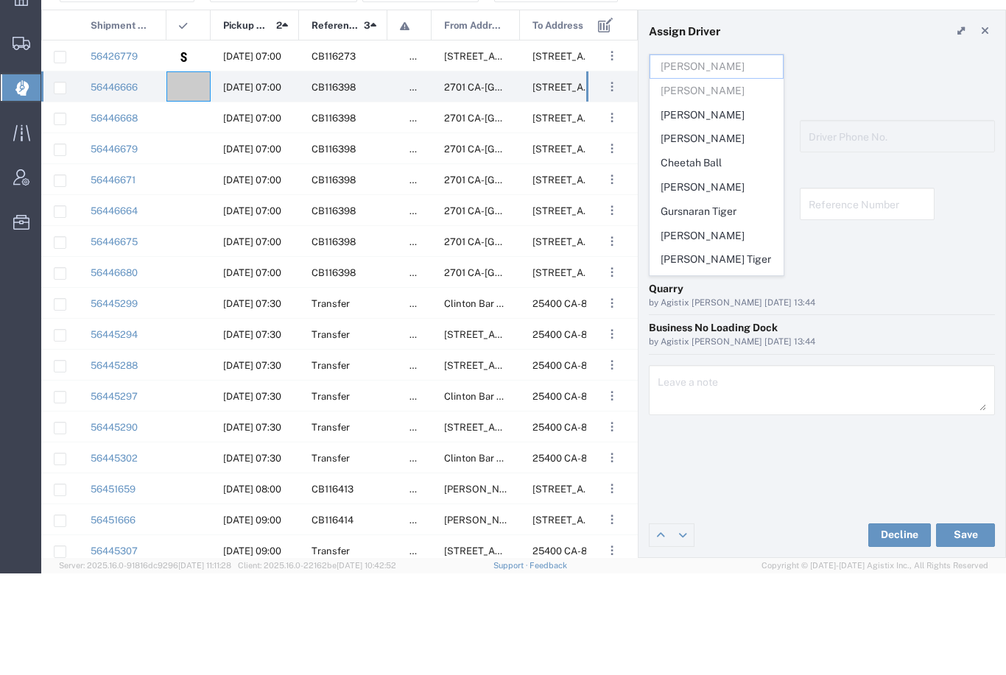
click at [710, 205] on span "[PERSON_NAME]" at bounding box center [716, 216] width 133 height 23
type input "[PERSON_NAME]"
type input "9165400784"
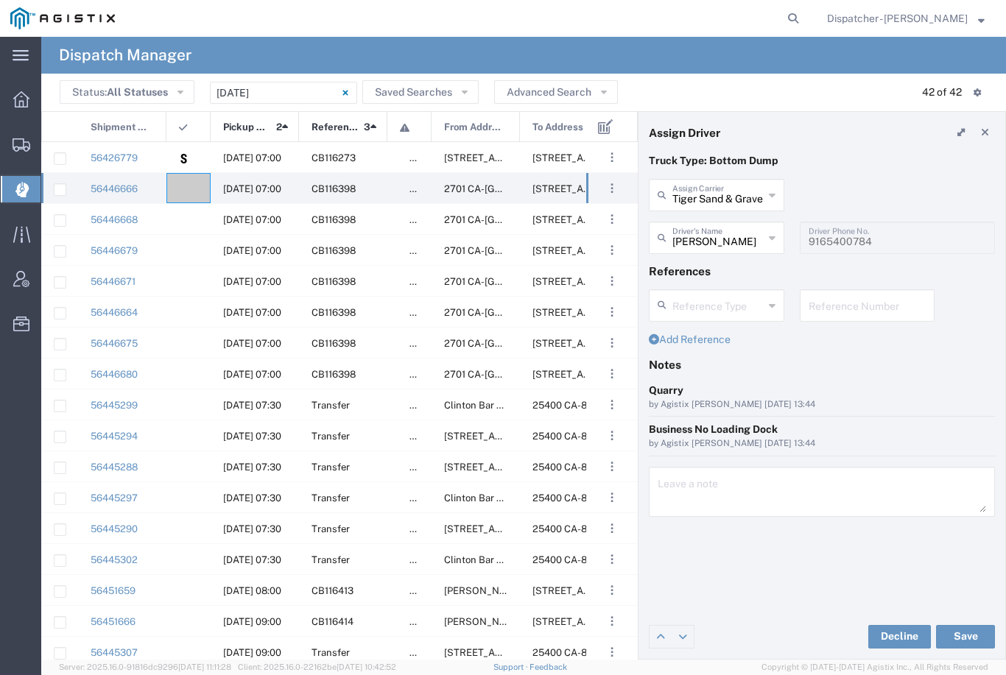
click at [971, 640] on button "Save" at bounding box center [965, 637] width 59 height 24
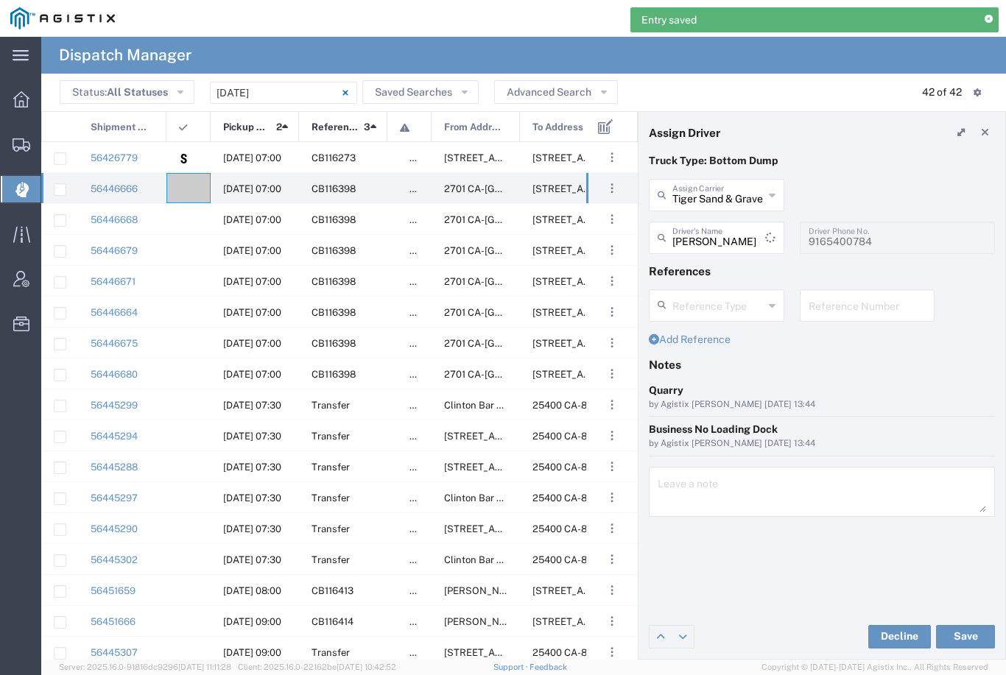
type input "[PERSON_NAME]"
type input "Tiger Sand & Gravel"
click at [193, 187] on div at bounding box center [188, 188] width 44 height 30
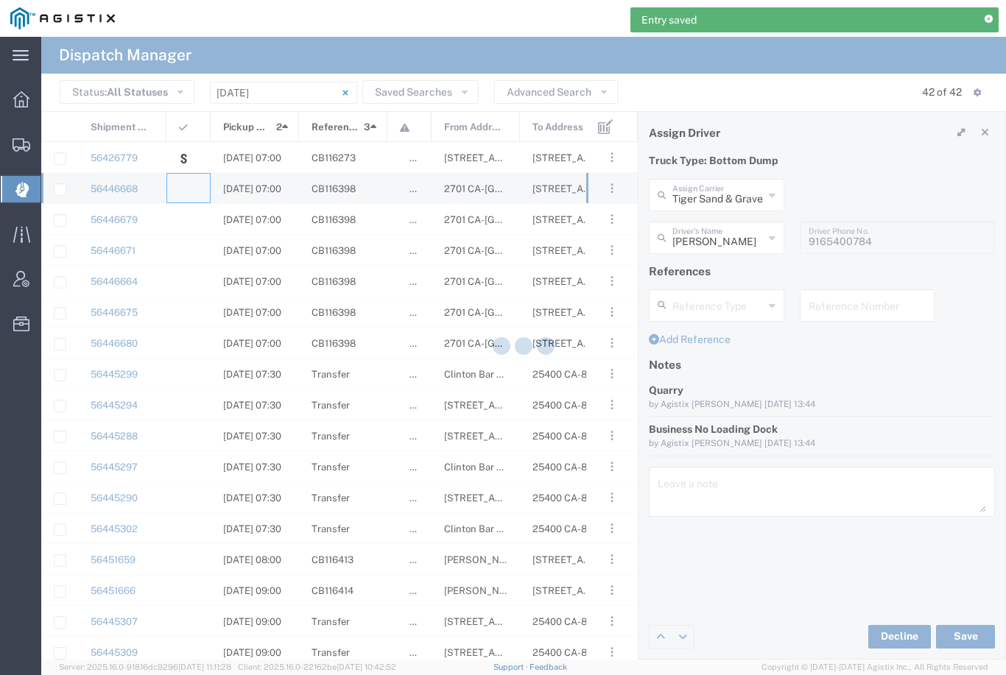
type input "[PERSON_NAME] & Sons Trucking, Inc"
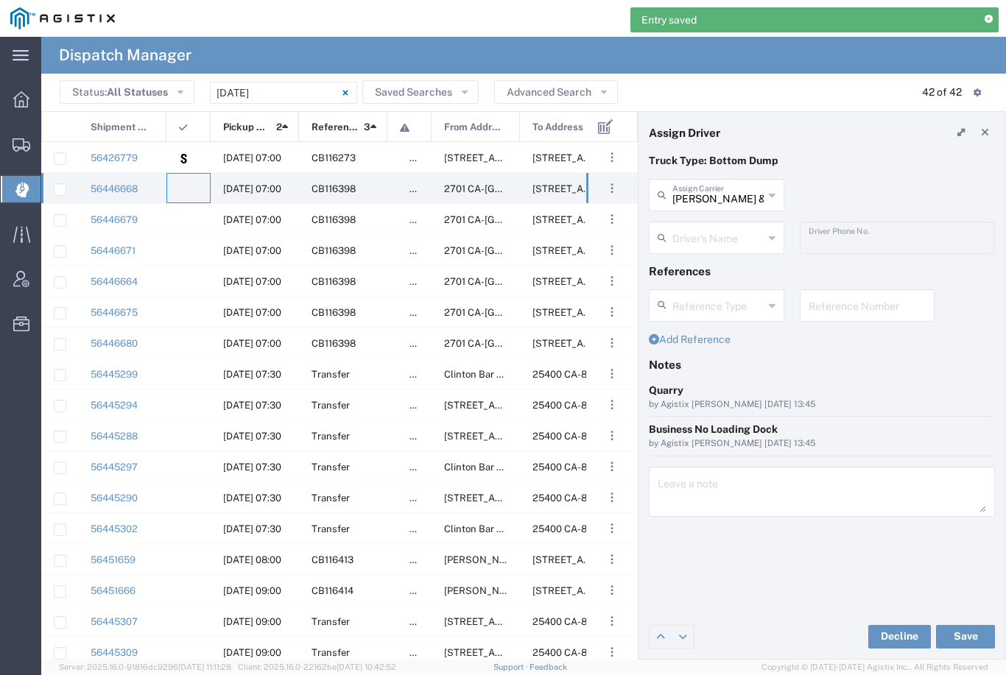
click at [733, 188] on input "[PERSON_NAME] & Sons Trucking, Inc" at bounding box center [717, 194] width 91 height 26
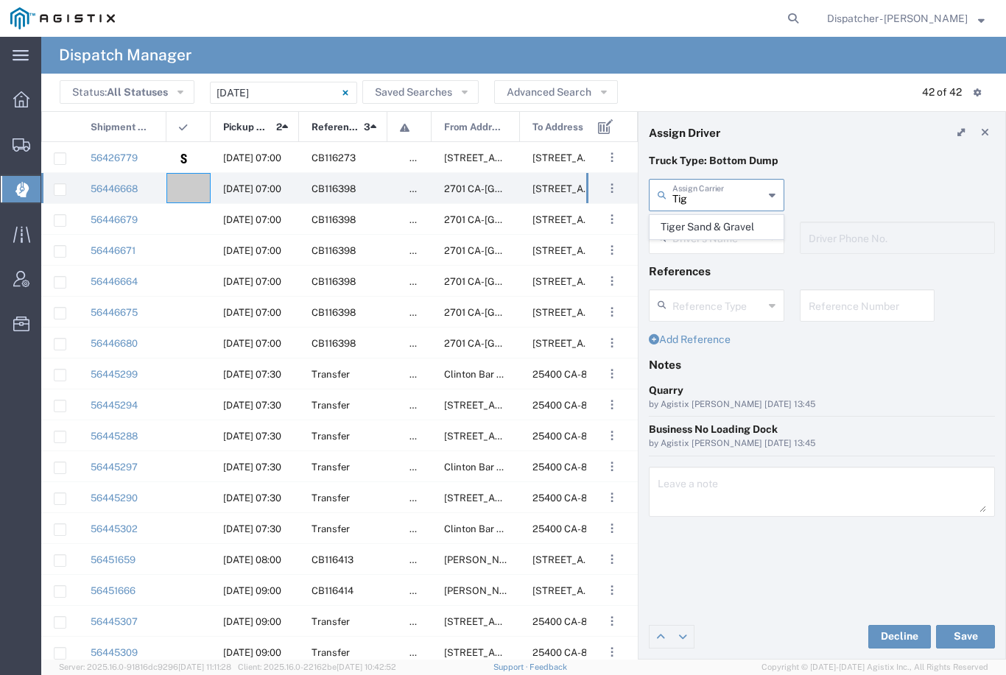
click at [730, 231] on span "Tiger Sand & Gravel" at bounding box center [716, 227] width 133 height 23
type input "Tiger Sand & Gravel"
click at [722, 244] on agx-dropdown-input "Driver's Name [PERSON_NAME] [PERSON_NAME] [PERSON_NAME] [PERSON_NAME] [PERSON_N…" at bounding box center [716, 238] width 135 height 32
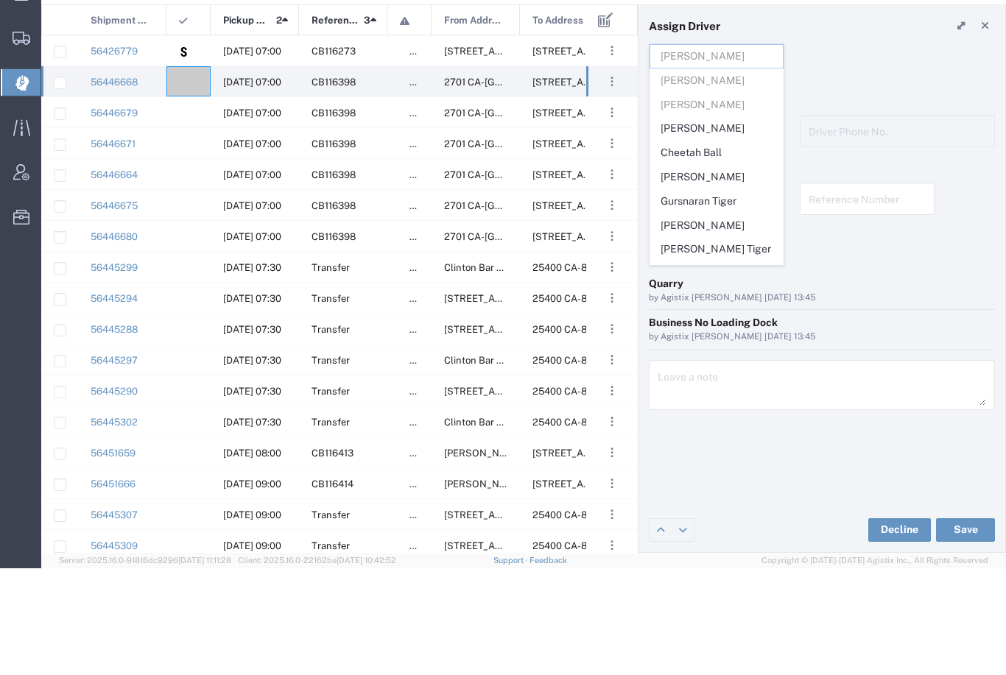
click at [725, 224] on span "[PERSON_NAME]" at bounding box center [716, 235] width 133 height 23
type input "[PERSON_NAME]"
type input "9165441040"
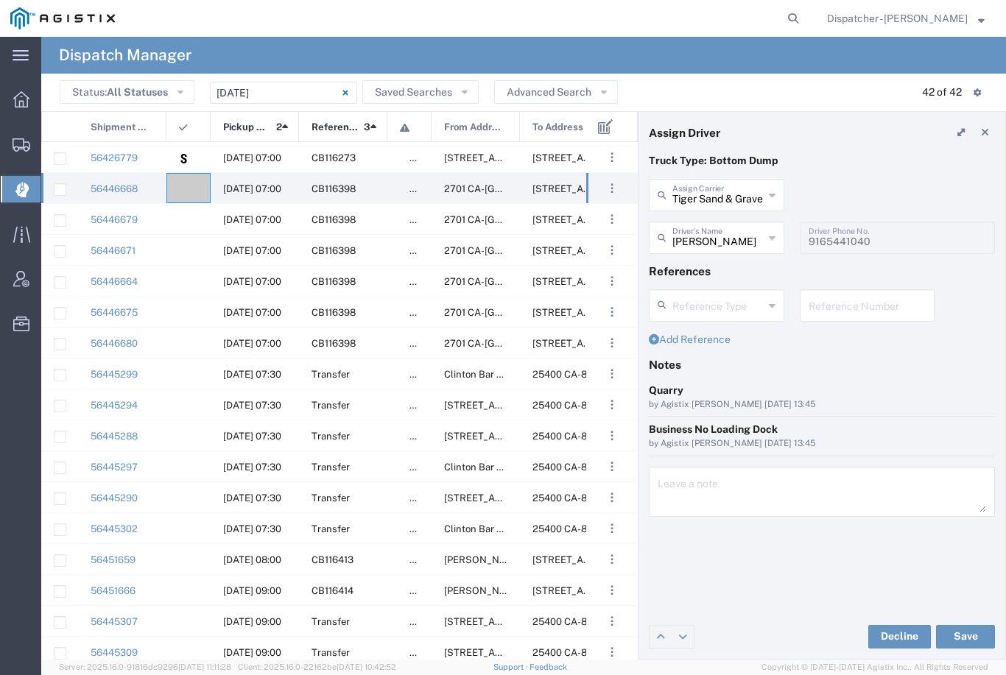
click at [965, 641] on button "Save" at bounding box center [965, 637] width 59 height 24
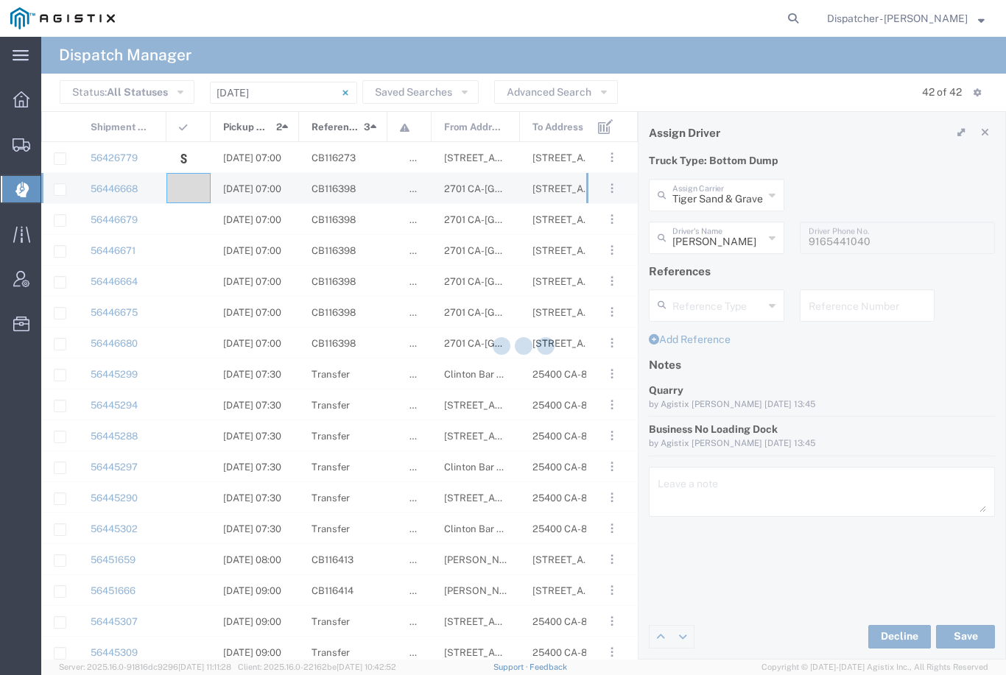
type input "[PERSON_NAME]"
type input "Tiger Sand & Gravel"
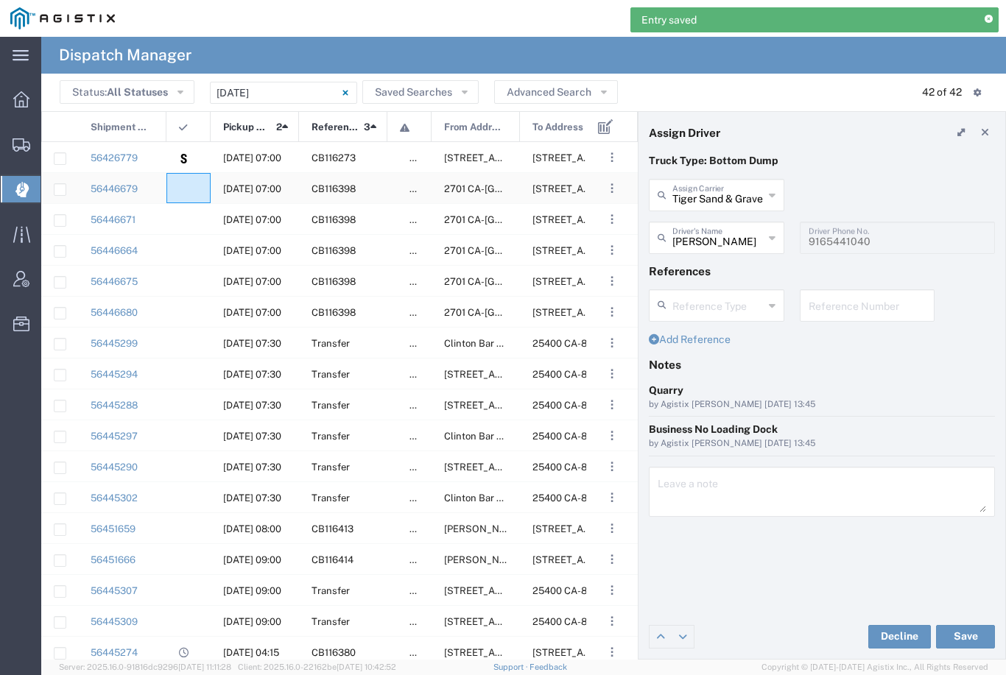
click at [187, 183] on agx-ag-table-icon-cell at bounding box center [184, 188] width 10 height 11
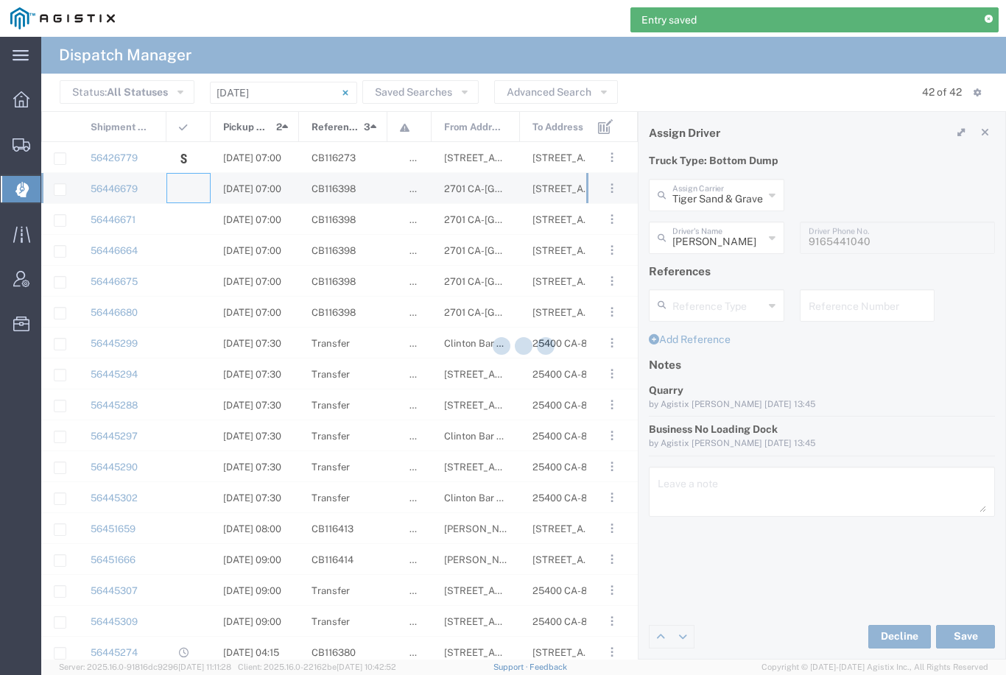
type input "[PERSON_NAME] & Sons Trucking, Inc"
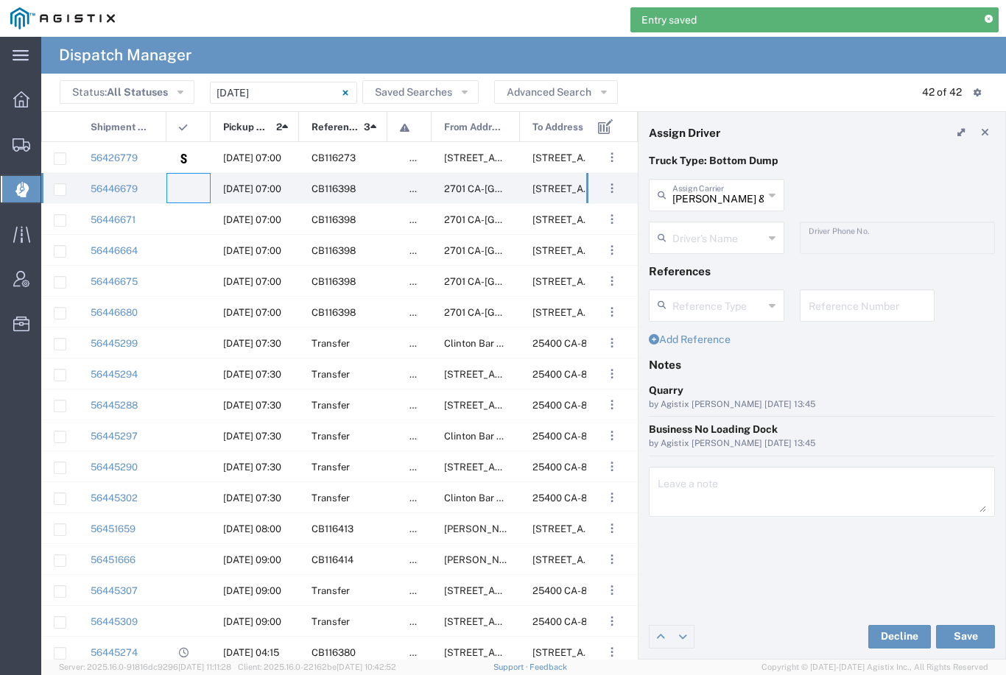
click at [733, 191] on input "[PERSON_NAME] & Sons Trucking, Inc" at bounding box center [717, 194] width 91 height 26
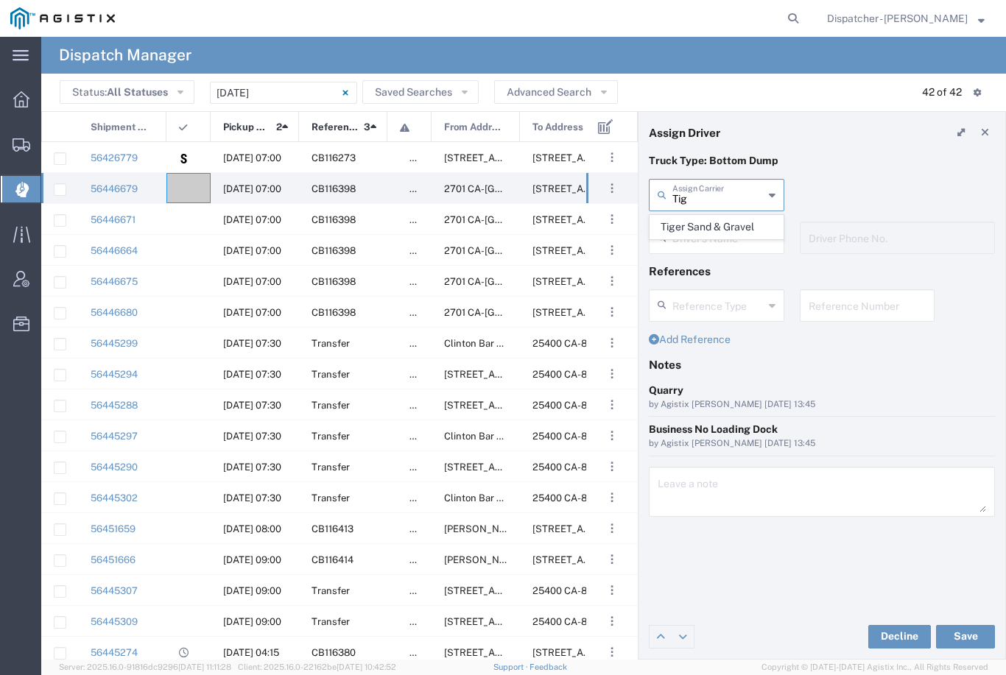
click at [722, 225] on span "Tiger Sand & Gravel" at bounding box center [716, 227] width 133 height 23
type input "Tiger Sand & Gravel"
click at [733, 239] on agx-dropdown-input "Driver's Name [PERSON_NAME] [PERSON_NAME] [PERSON_NAME] [PERSON_NAME] [PERSON_N…" at bounding box center [716, 238] width 135 height 32
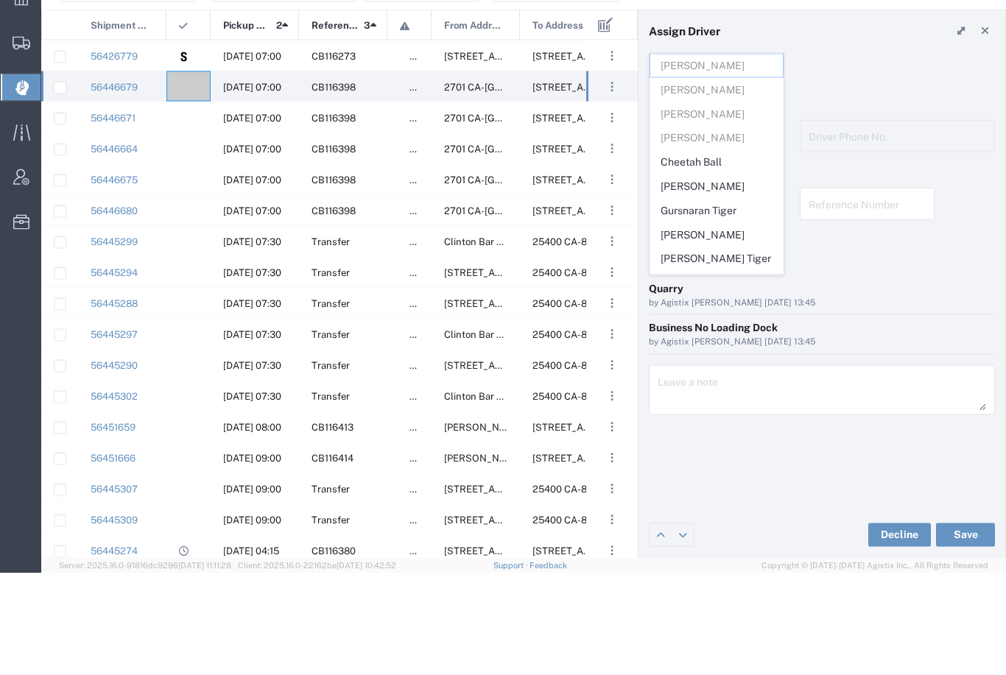
click at [710, 253] on span "Cheetah Ball" at bounding box center [716, 264] width 133 height 23
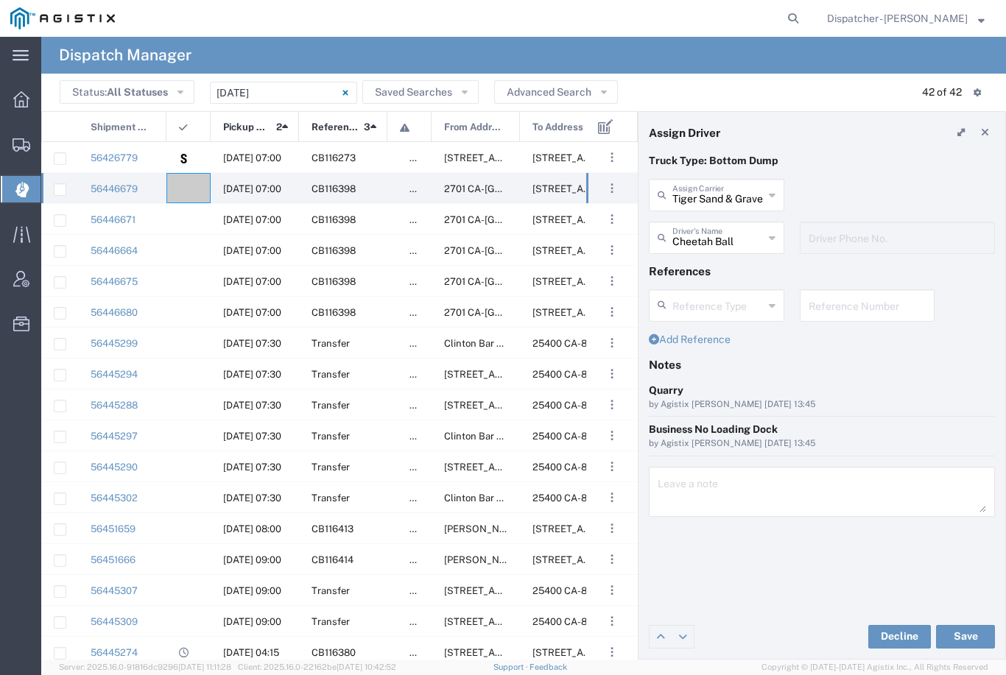
click at [970, 639] on button "Save" at bounding box center [965, 637] width 59 height 24
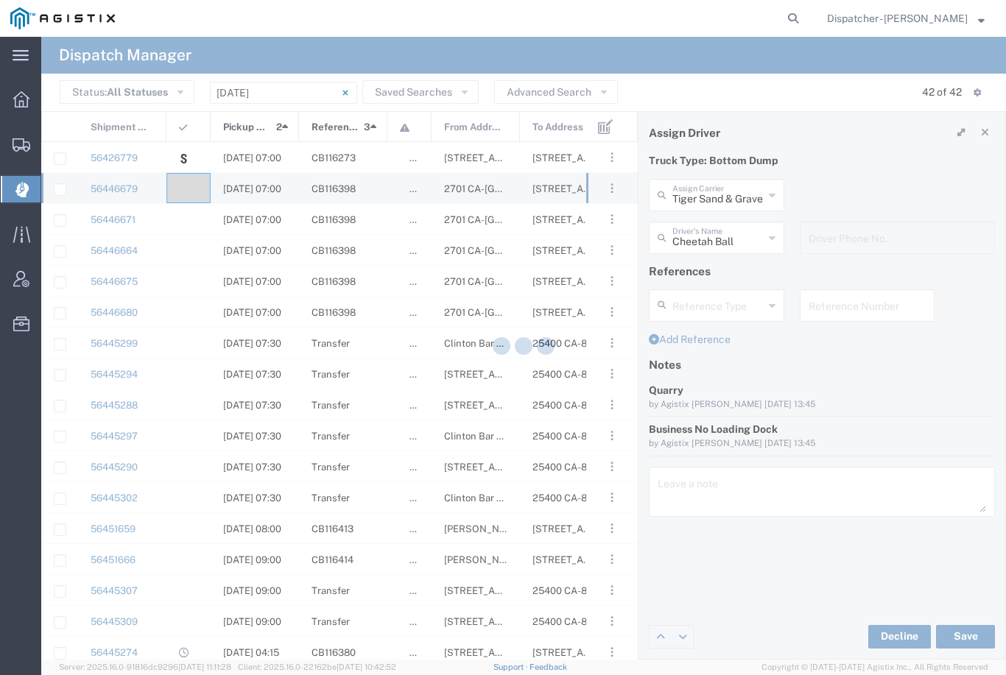
type input "Cheetah Ball"
type input "Tiger Sand & Gravel"
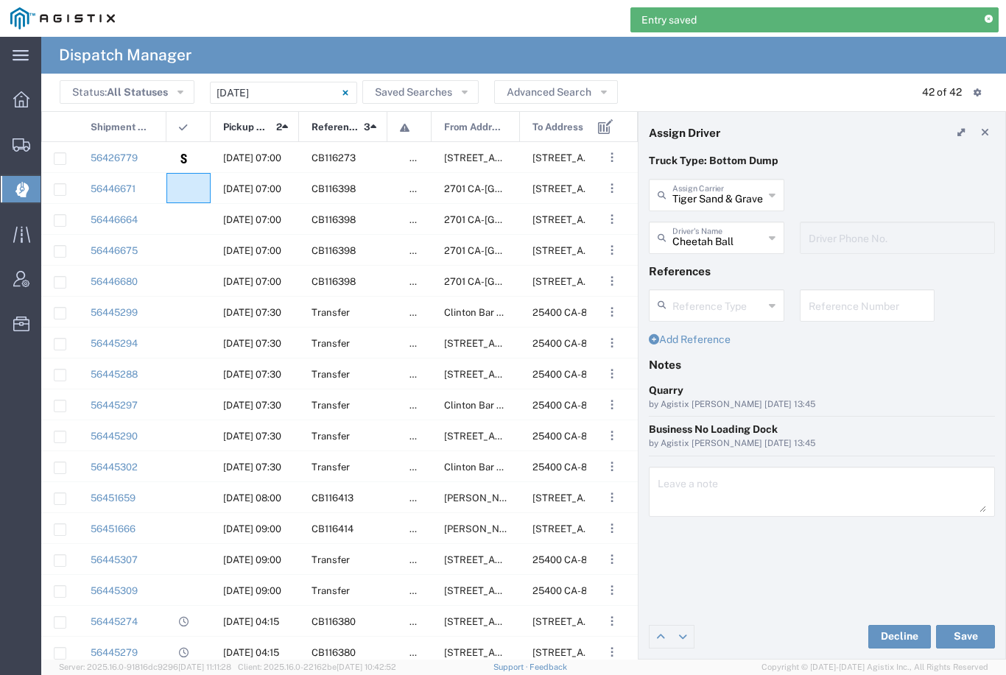
click at [188, 192] on agx-ag-table-icon-cell at bounding box center [184, 188] width 10 height 11
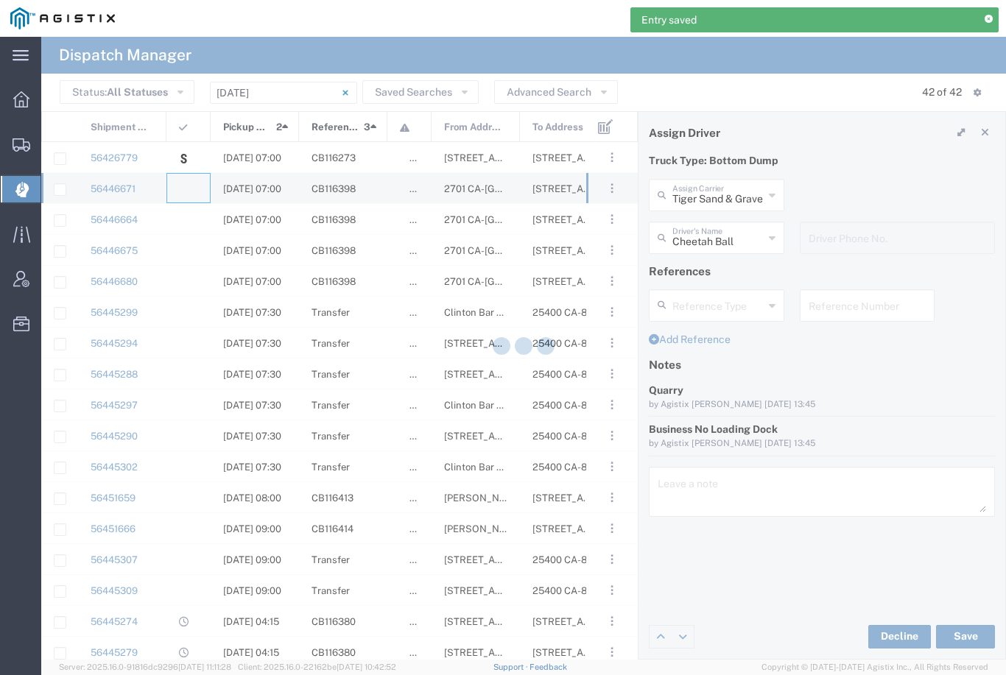
type input "[PERSON_NAME] & Sons Trucking, Inc"
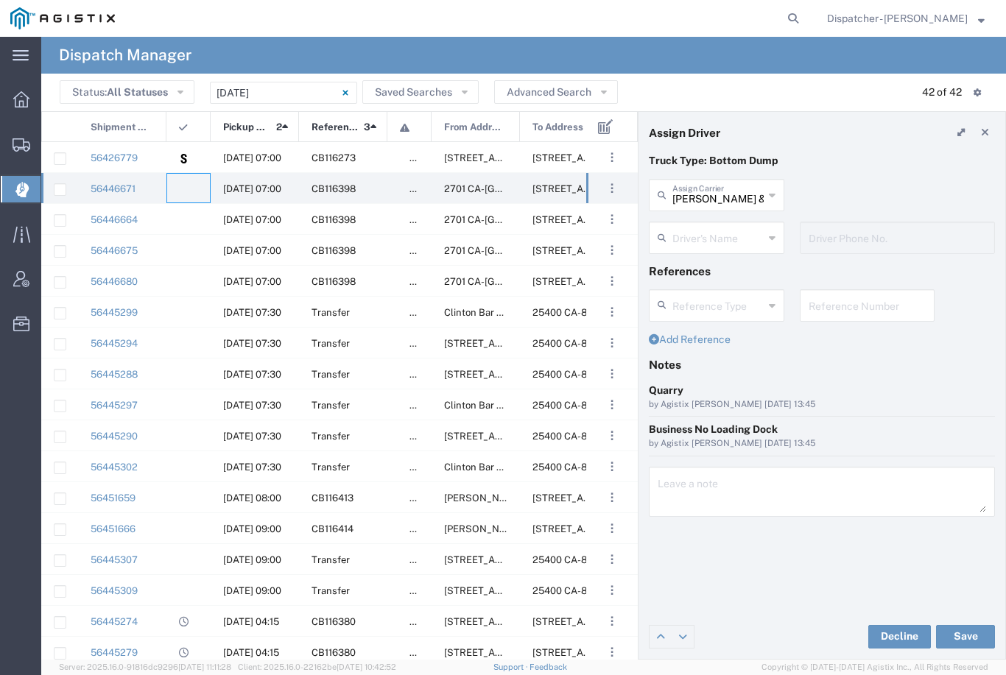
click at [711, 181] on input "[PERSON_NAME] & Sons Trucking, Inc" at bounding box center [717, 194] width 91 height 26
click at [702, 230] on span "Tiger Sand & Gravel" at bounding box center [716, 227] width 133 height 23
click at [959, 638] on button "Save" at bounding box center [965, 637] width 59 height 24
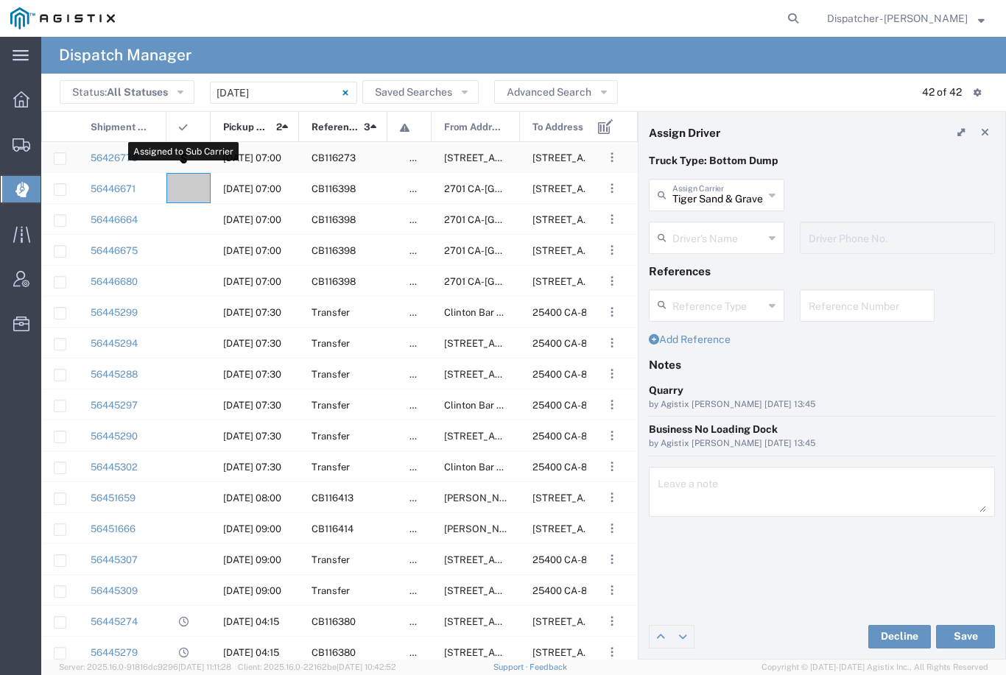
click at [183, 170] on svg-icon at bounding box center [184, 158] width 10 height 31
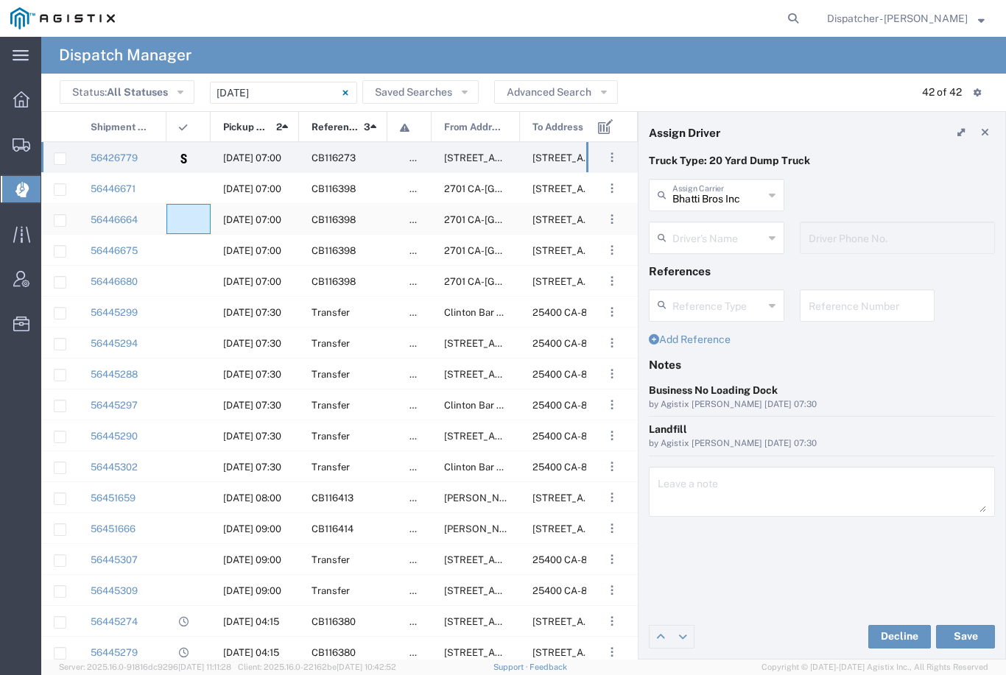
click at [180, 228] on div at bounding box center [188, 219] width 44 height 30
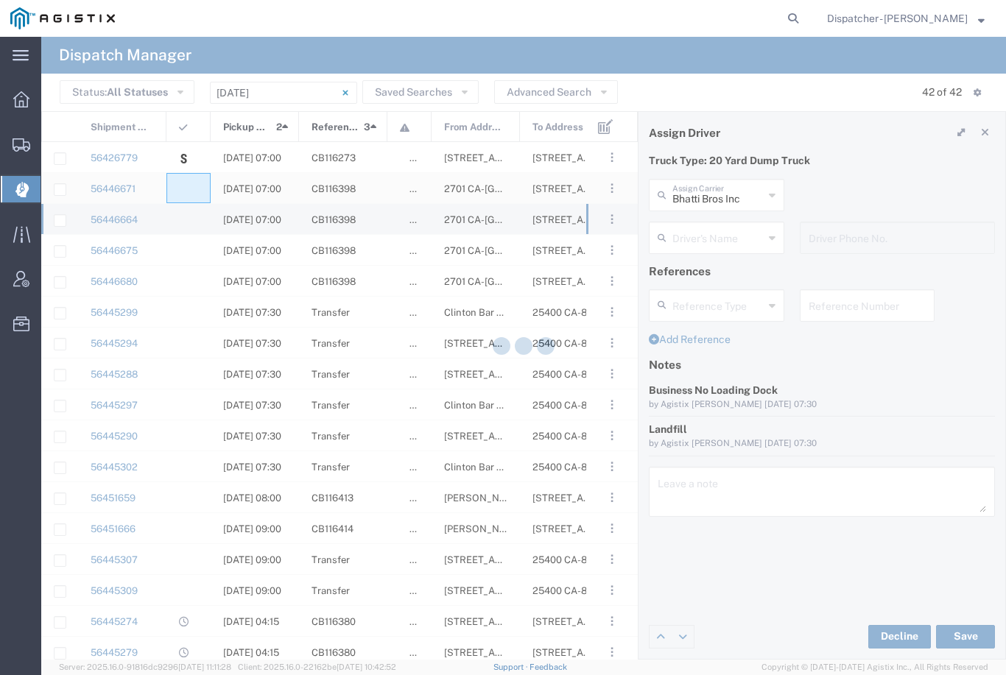
click at [183, 189] on agx-ag-table-icon-cell at bounding box center [184, 188] width 10 height 11
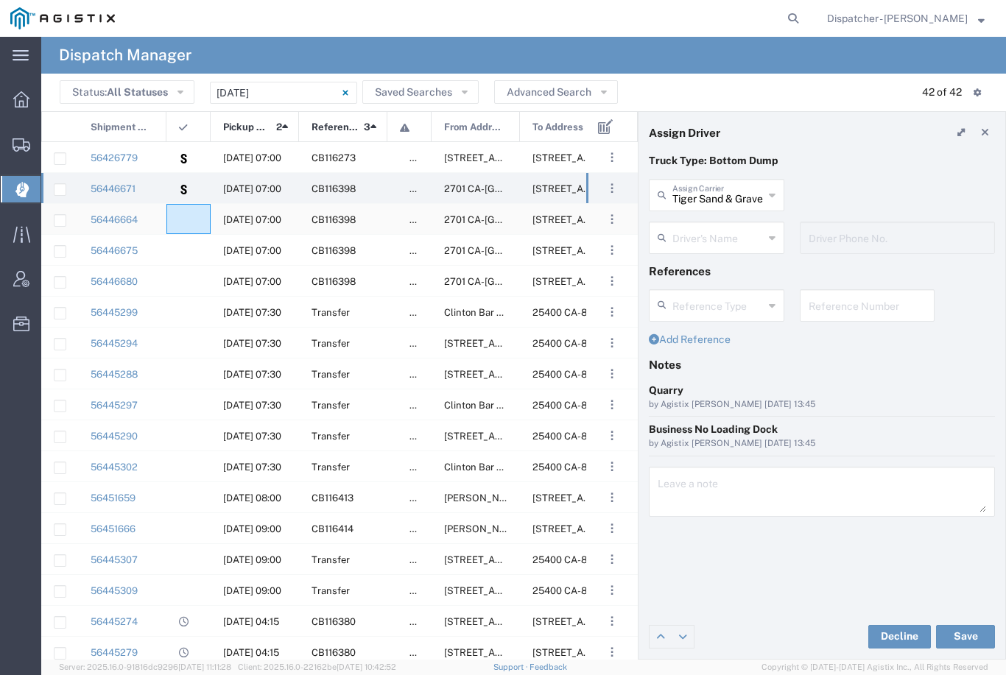
click at [186, 223] on agx-ag-table-icon-cell at bounding box center [184, 219] width 10 height 11
click at [180, 196] on svg-icon at bounding box center [184, 189] width 10 height 31
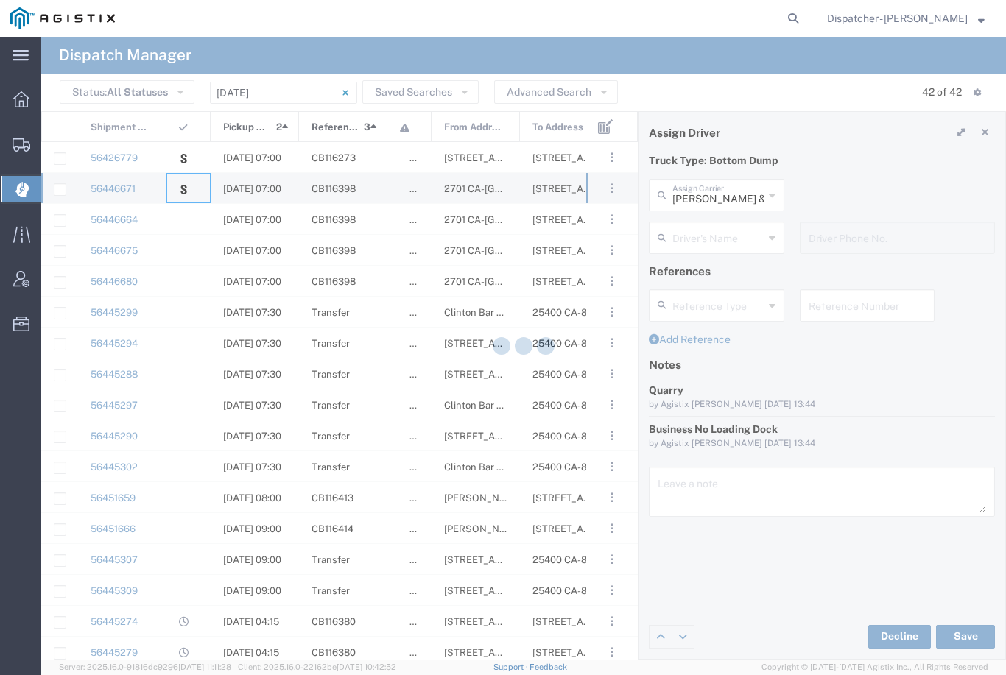
type input "Tiger Sand & Gravel"
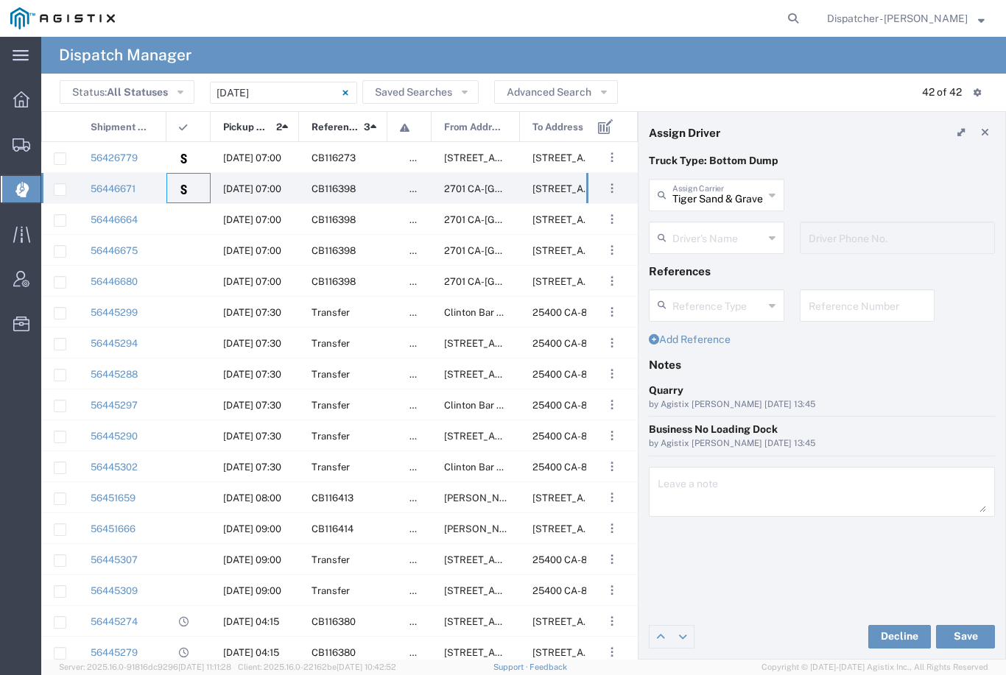
click at [739, 229] on agx-dropdown-input "Driver's Name [PERSON_NAME] [PERSON_NAME] [PERSON_NAME] [PERSON_NAME] [PERSON_N…" at bounding box center [716, 238] width 135 height 32
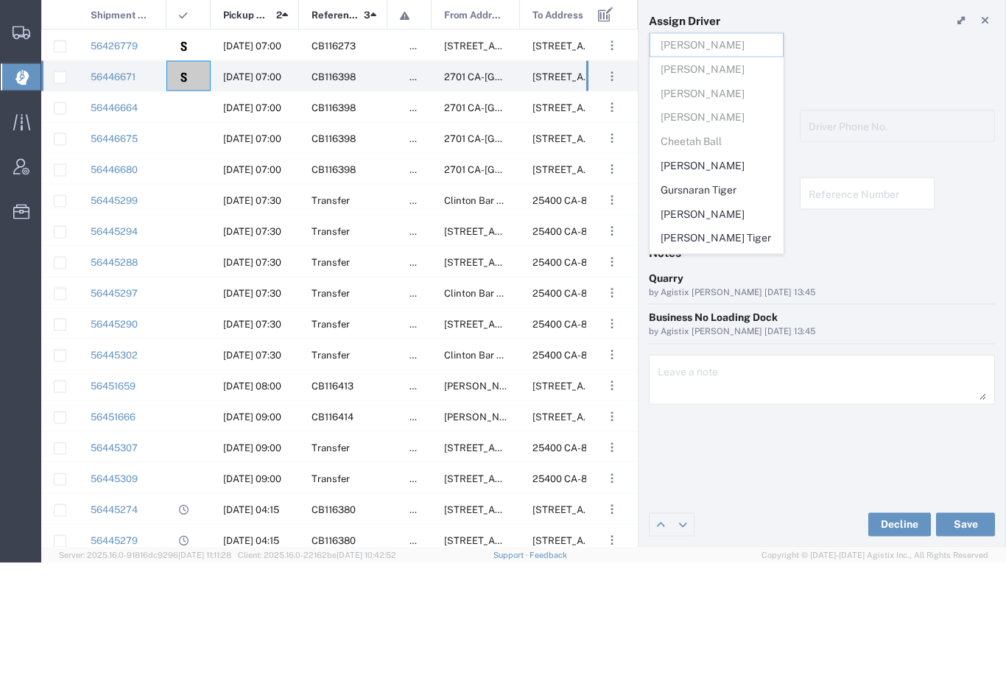
click at [716, 267] on span "[PERSON_NAME]" at bounding box center [716, 278] width 133 height 23
type input "[PERSON_NAME]"
type input "9164902048"
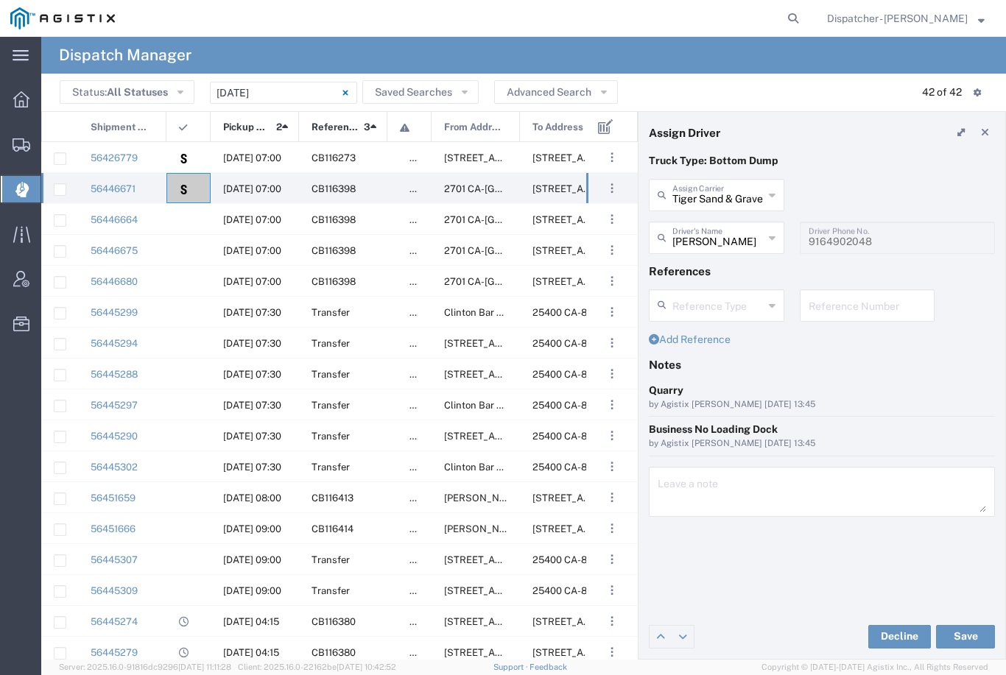
click at [965, 638] on button "Save" at bounding box center [965, 637] width 59 height 24
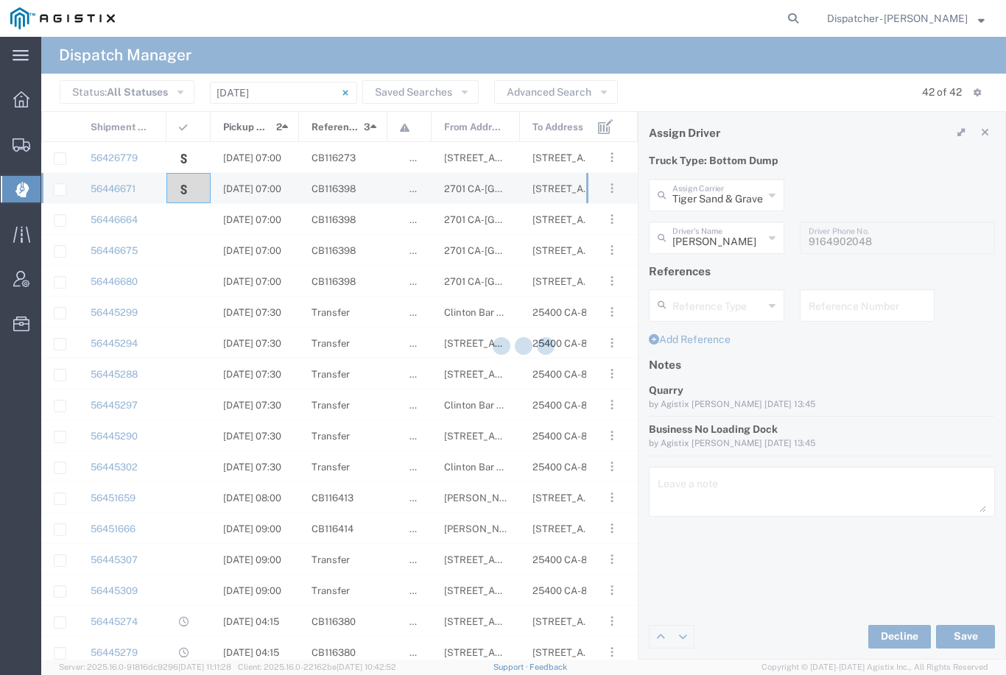
type input "[PERSON_NAME]"
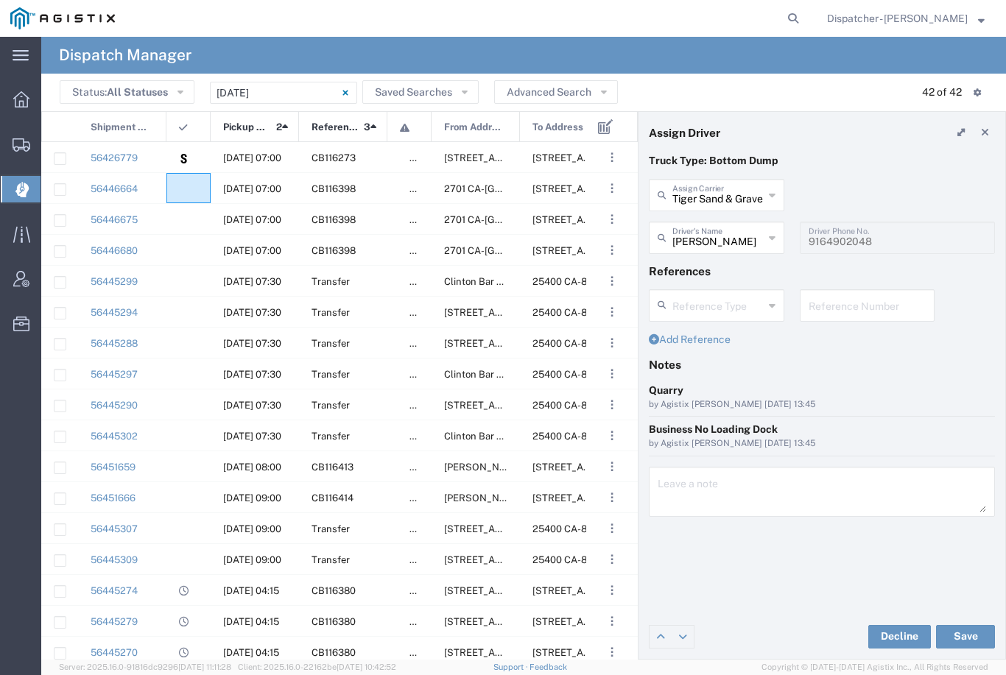
click at [186, 183] on agx-ag-table-icon-cell at bounding box center [184, 188] width 10 height 11
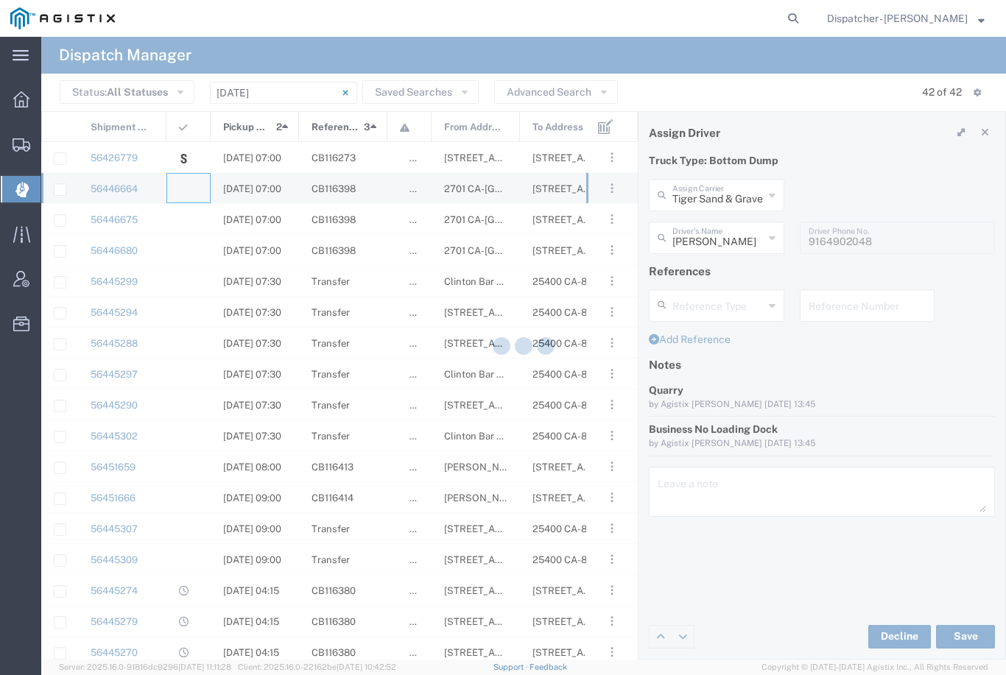
type input "[PERSON_NAME] & Sons Trucking, Inc"
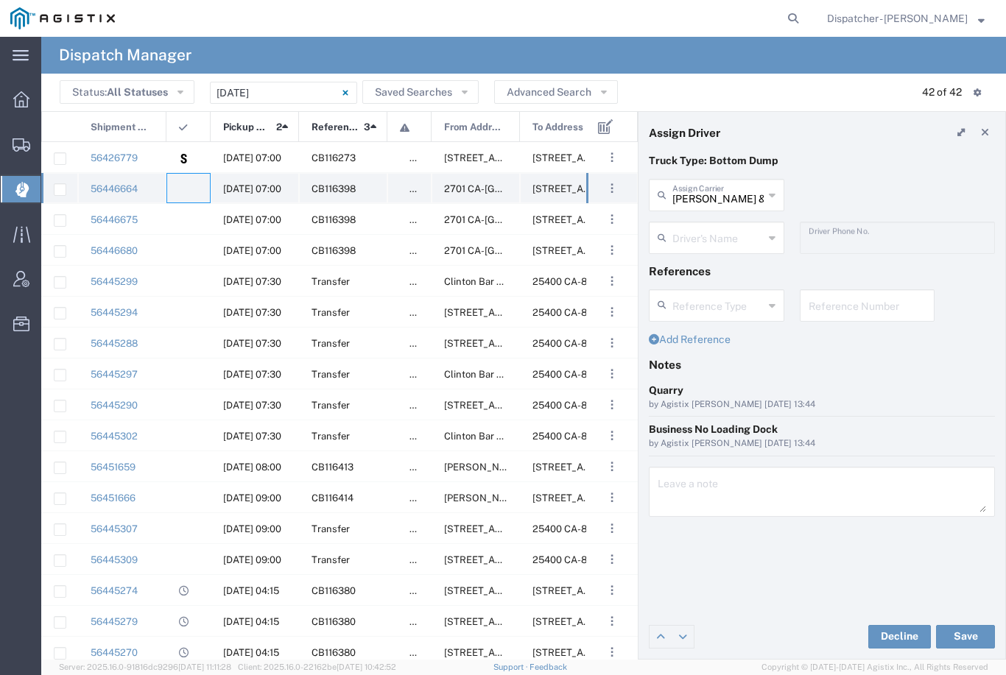
click at [179, 194] on agx-ag-table-icon-cell at bounding box center [184, 188] width 10 height 11
click at [155, 158] on div "56426779" at bounding box center [122, 157] width 88 height 30
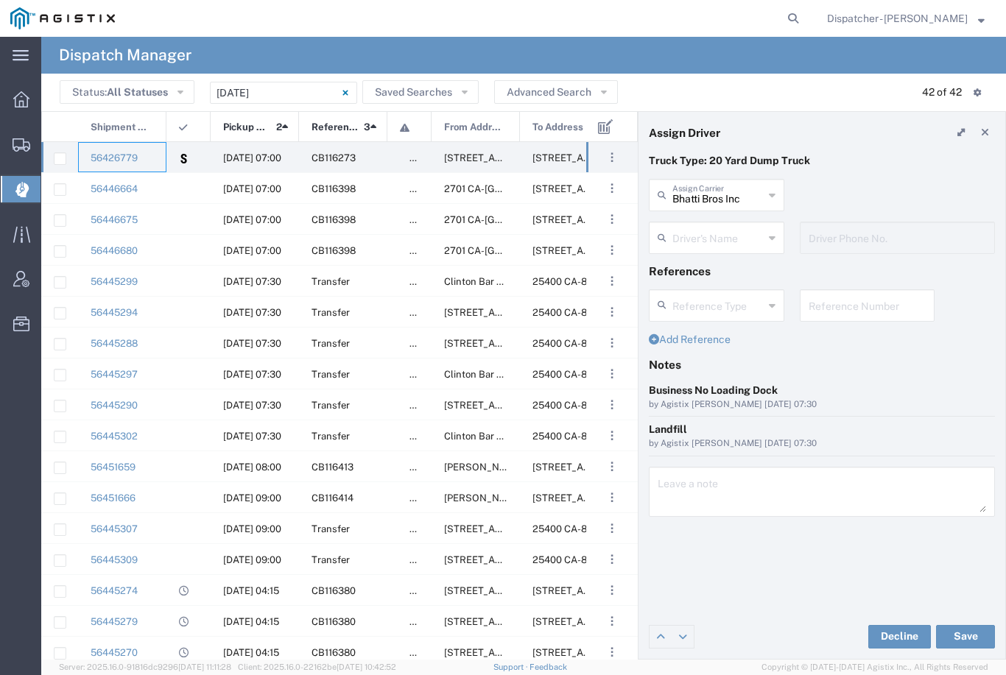
click at [173, 197] on div at bounding box center [188, 188] width 44 height 30
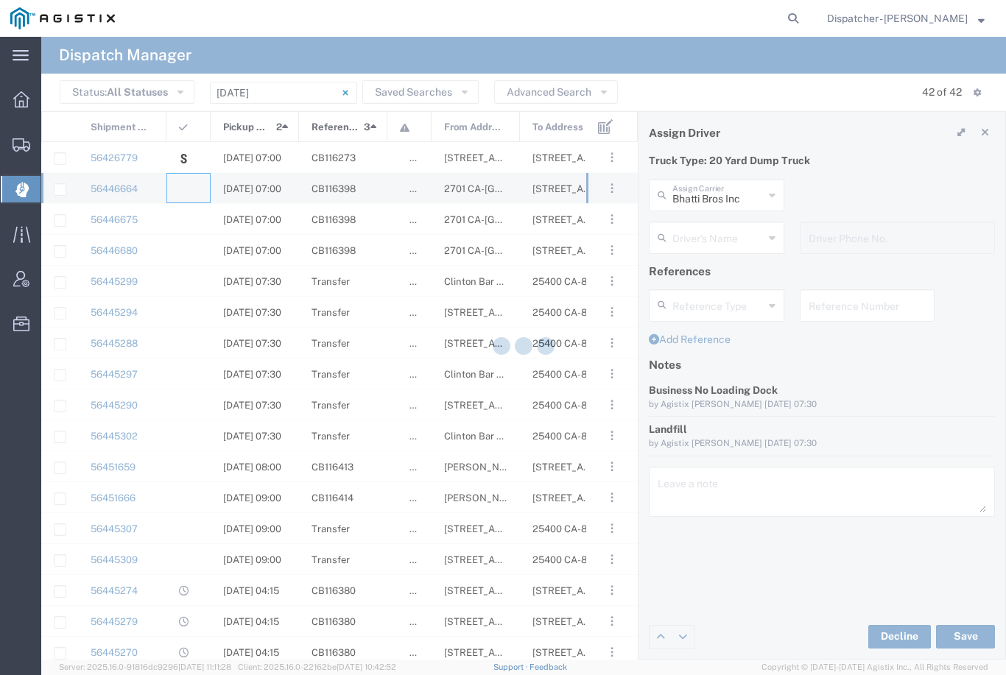
type input "[PERSON_NAME] & Sons Trucking, Inc"
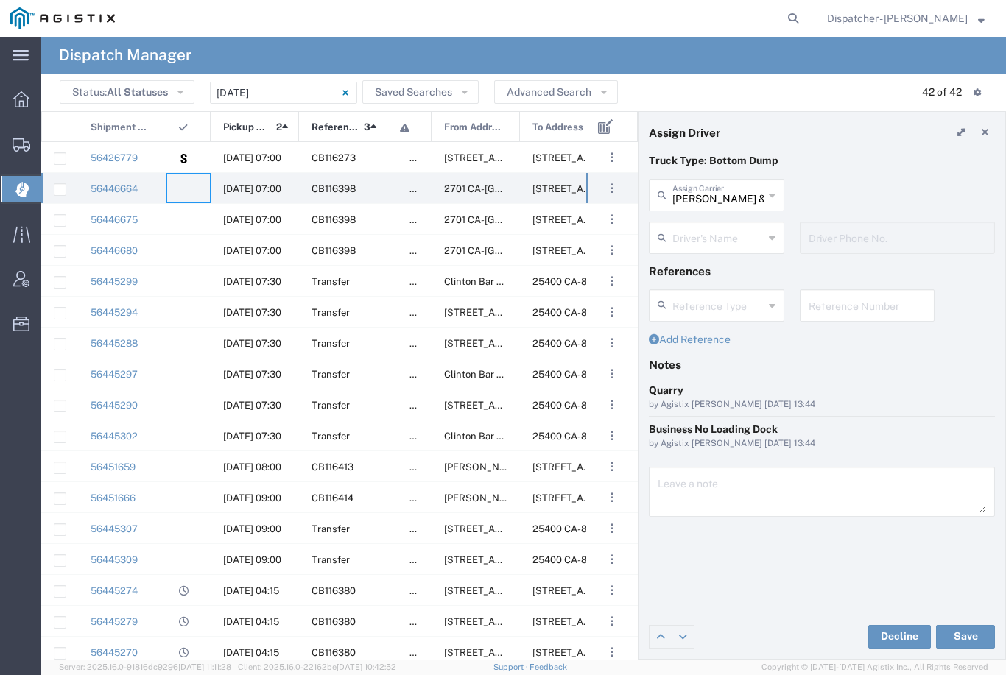
click at [728, 196] on input "[PERSON_NAME] & Sons Trucking, Inc" at bounding box center [717, 194] width 91 height 26
click at [714, 233] on span "Tiger Sand & Gravel" at bounding box center [716, 227] width 133 height 23
type input "Tiger Sand & Gravel"
click at [730, 240] on agx-dropdown-input "Driver's Name [PERSON_NAME] [PERSON_NAME] [PERSON_NAME] [PERSON_NAME] [PERSON_N…" at bounding box center [716, 238] width 135 height 32
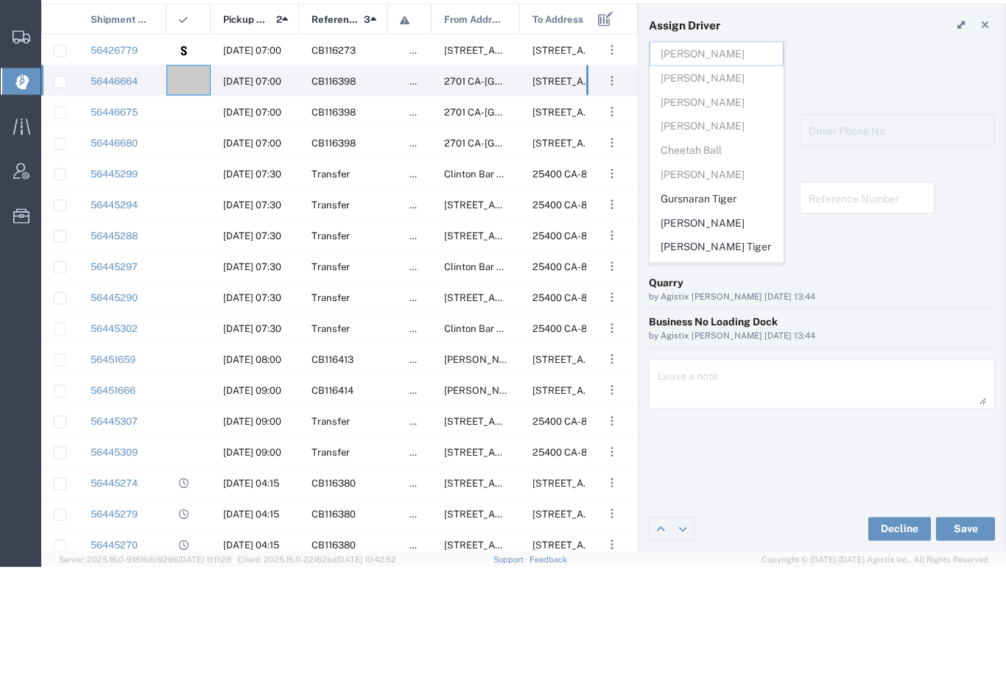
click at [710, 295] on span "Gursnaran Tiger" at bounding box center [716, 306] width 133 height 23
type input "Gursnaran Tiger"
type input "[PHONE_NUMBER]"
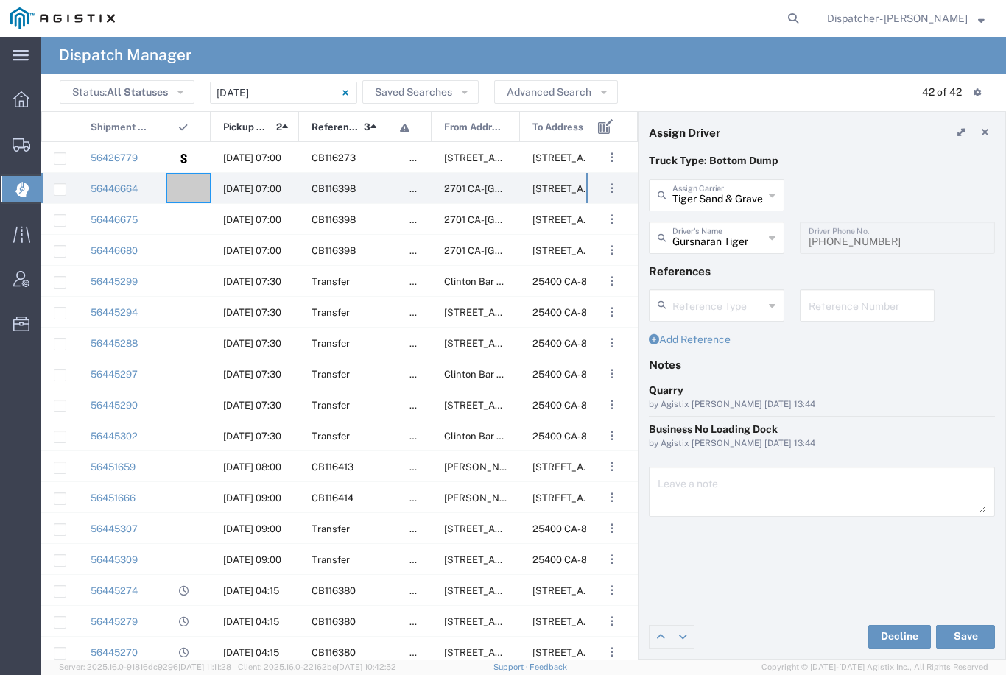
click at [963, 636] on button "Save" at bounding box center [965, 637] width 59 height 24
type input "Gursnaran Tiger"
type input "Tiger Sand & Gravel"
click at [181, 189] on agx-ag-table-icon-cell at bounding box center [184, 188] width 10 height 11
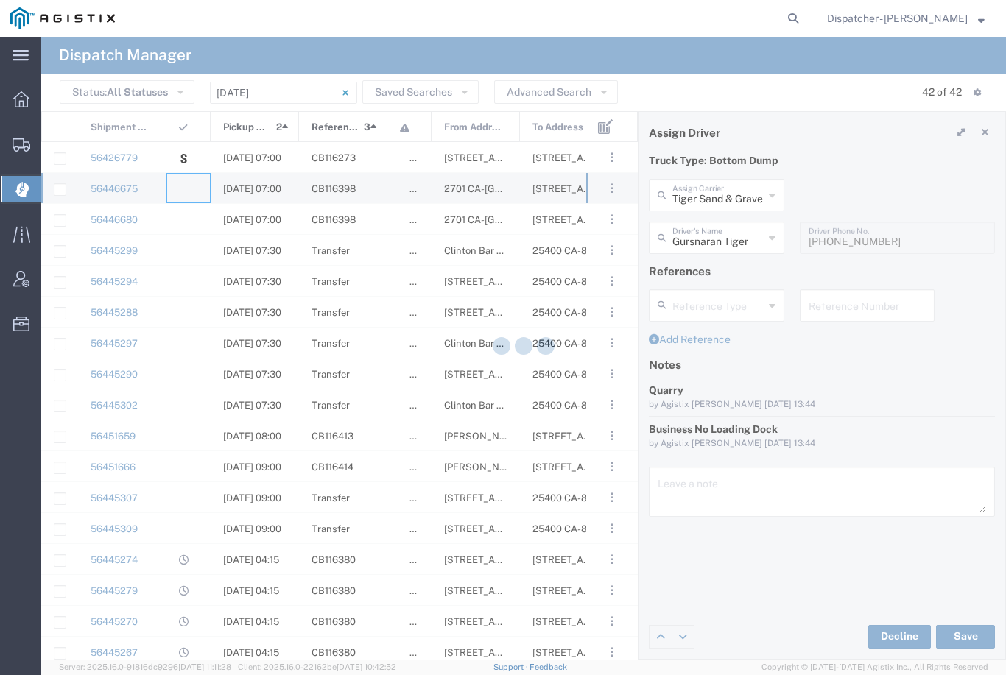
type input "[PERSON_NAME] & Sons Trucking, Inc"
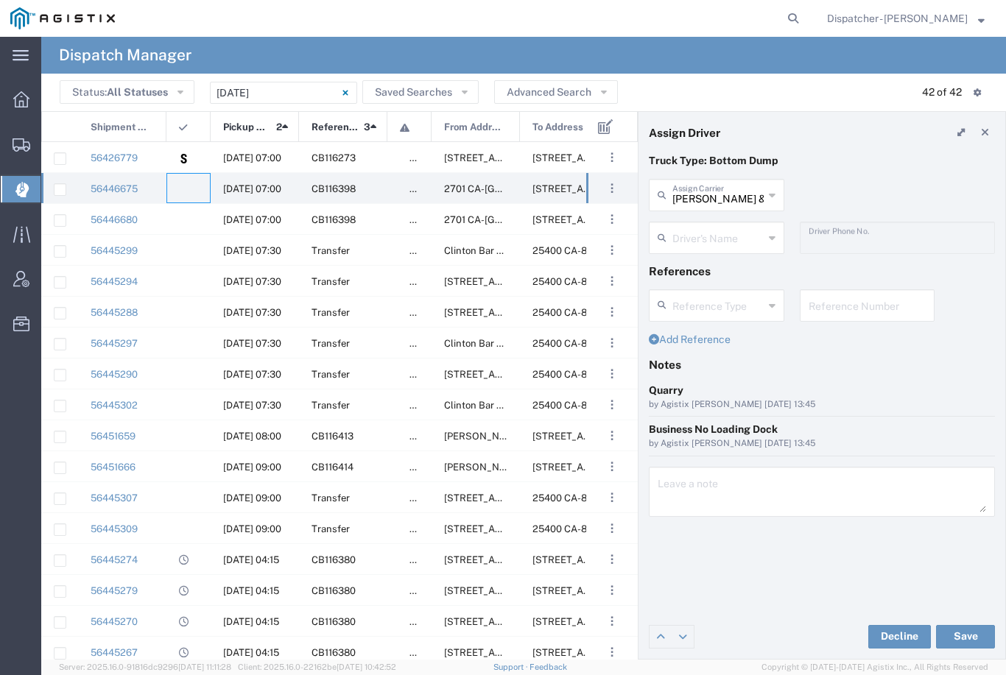
click at [699, 199] on input "[PERSON_NAME] & Sons Trucking, Inc" at bounding box center [717, 194] width 91 height 26
click at [742, 232] on span "Tiger Sand & Gravel" at bounding box center [716, 227] width 133 height 23
type input "Tiger Sand & Gravel"
click at [723, 239] on agx-dropdown-input "Driver's Name [PERSON_NAME] [PERSON_NAME] [PERSON_NAME] [PERSON_NAME] [PERSON_N…" at bounding box center [716, 238] width 135 height 32
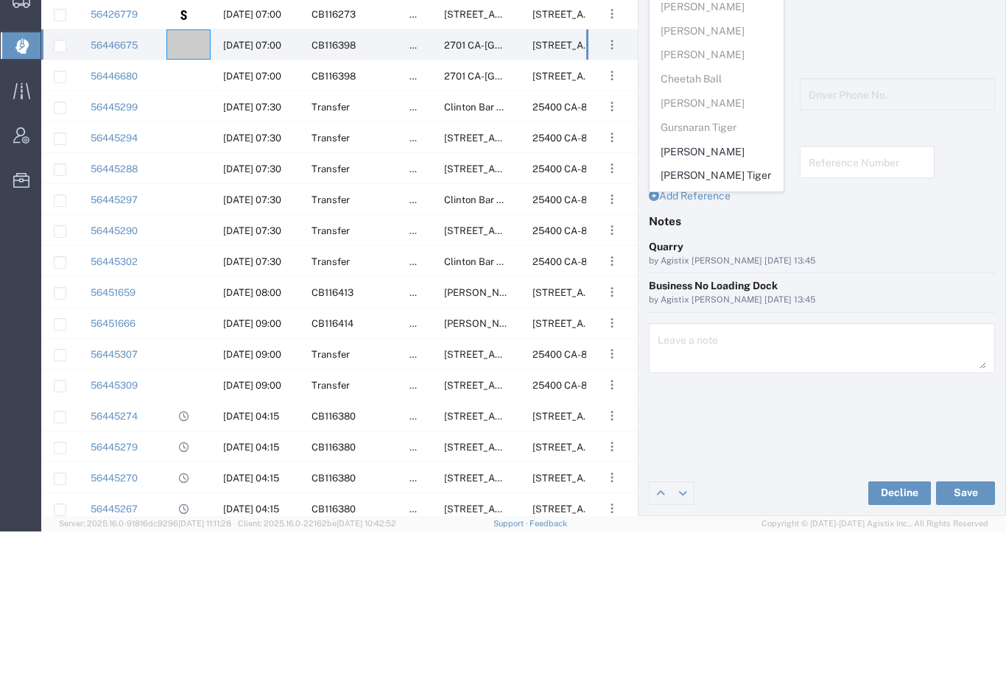
click at [710, 284] on span "[PERSON_NAME]" at bounding box center [716, 295] width 133 height 23
type input "[PERSON_NAME]"
type input "6692859747"
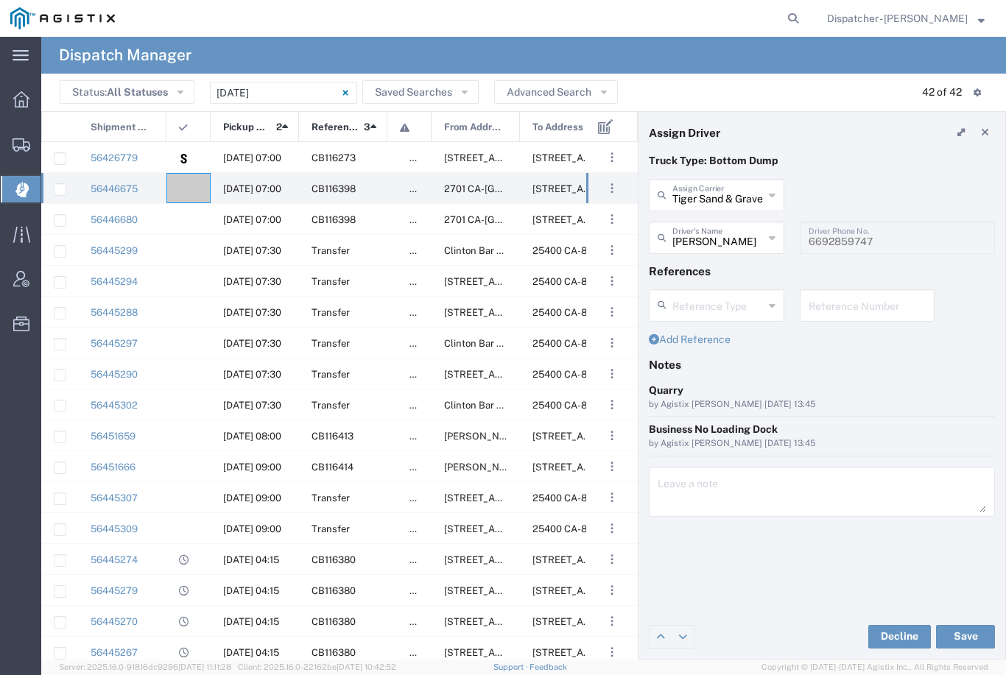
click at [975, 638] on button "Save" at bounding box center [965, 637] width 59 height 24
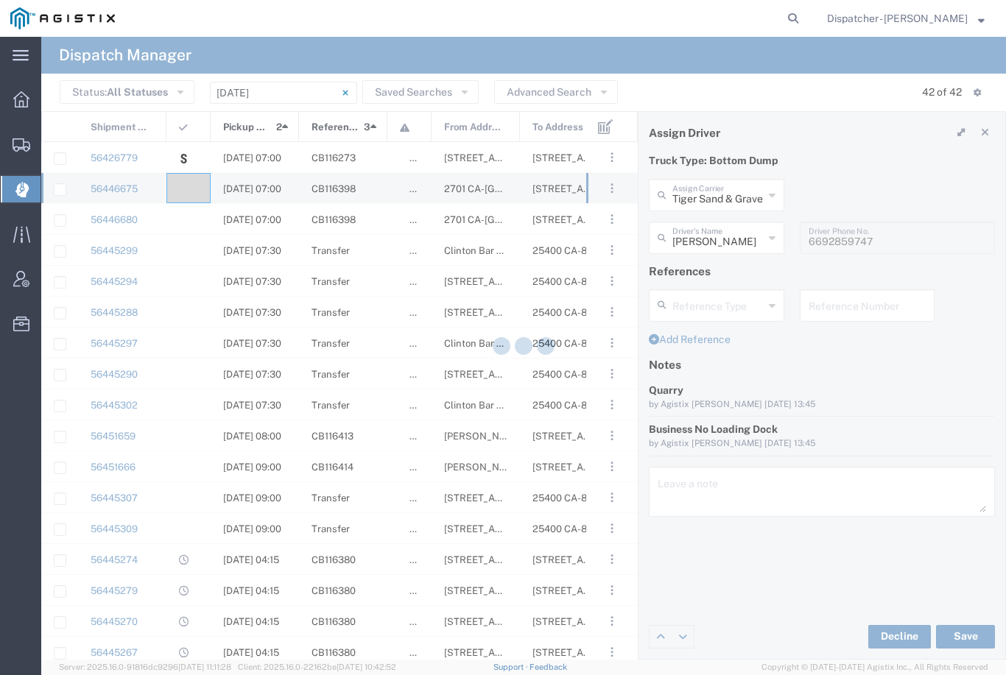
type input "[PERSON_NAME]"
type input "Tiger Sand & Gravel"
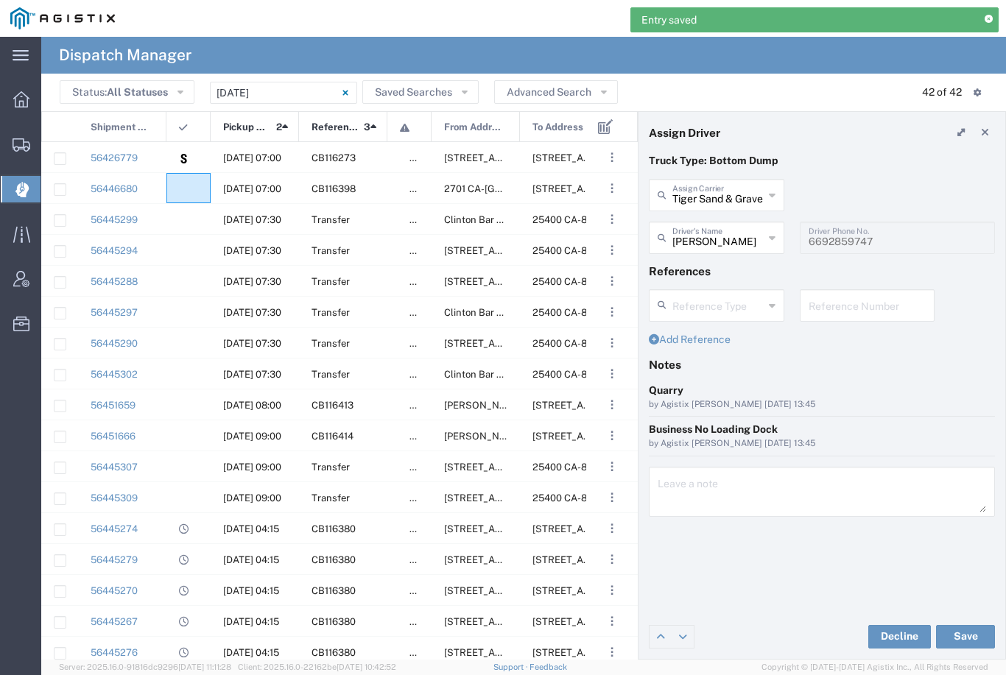
click at [193, 179] on div at bounding box center [188, 188] width 44 height 30
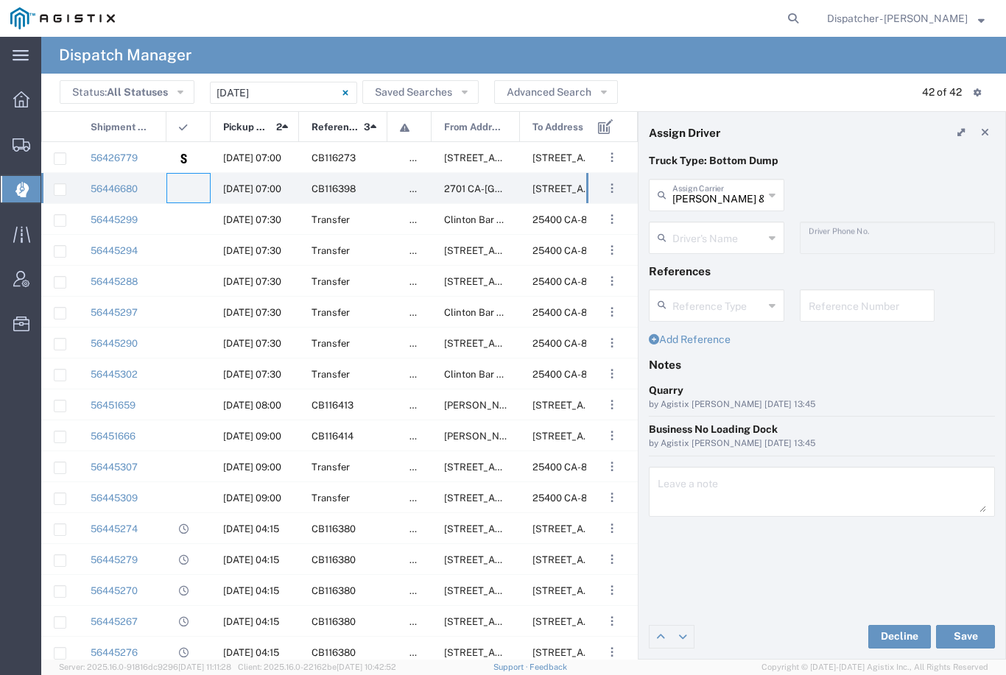
click at [728, 189] on input "[PERSON_NAME] & Sons Trucking, Inc" at bounding box center [717, 194] width 91 height 26
click at [727, 230] on span "Tiger Sand & Gravel" at bounding box center [716, 227] width 133 height 23
click at [728, 240] on agx-dropdown-input "Driver's Name [PERSON_NAME] [PERSON_NAME] [PERSON_NAME] [PERSON_NAME] [PERSON_N…" at bounding box center [716, 238] width 135 height 32
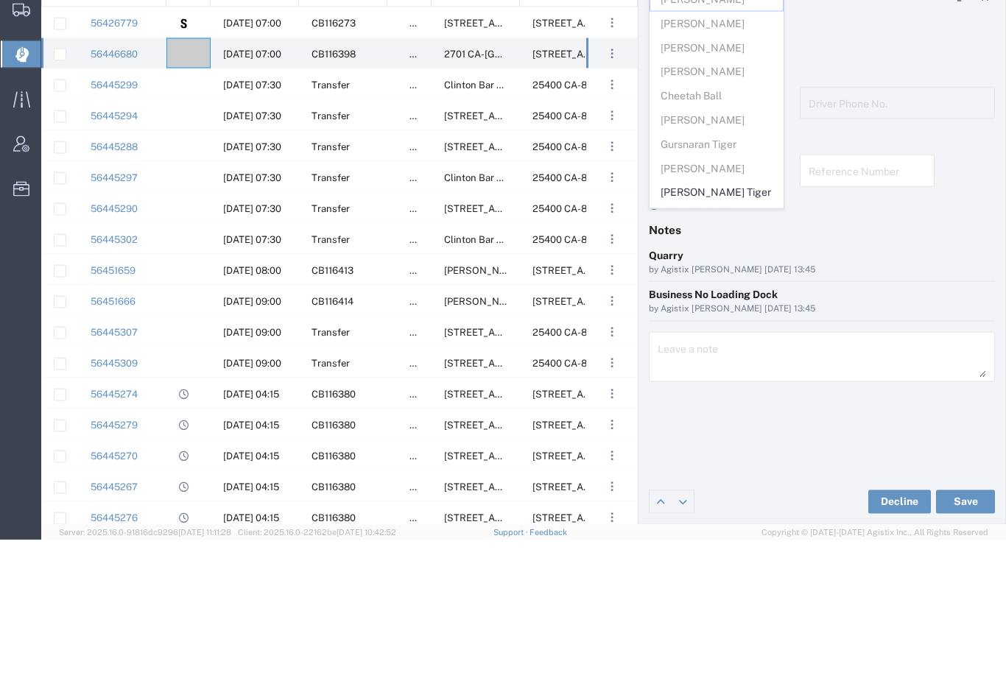
click at [706, 316] on span "[PERSON_NAME] Tiger" at bounding box center [716, 327] width 133 height 23
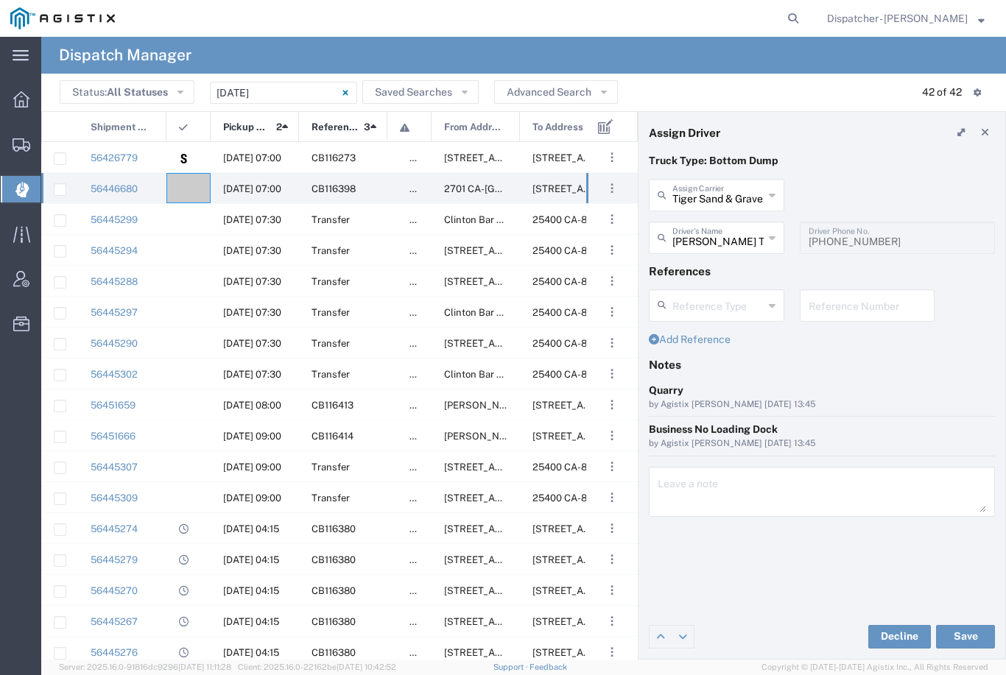
click at [972, 641] on button "Save" at bounding box center [965, 637] width 59 height 24
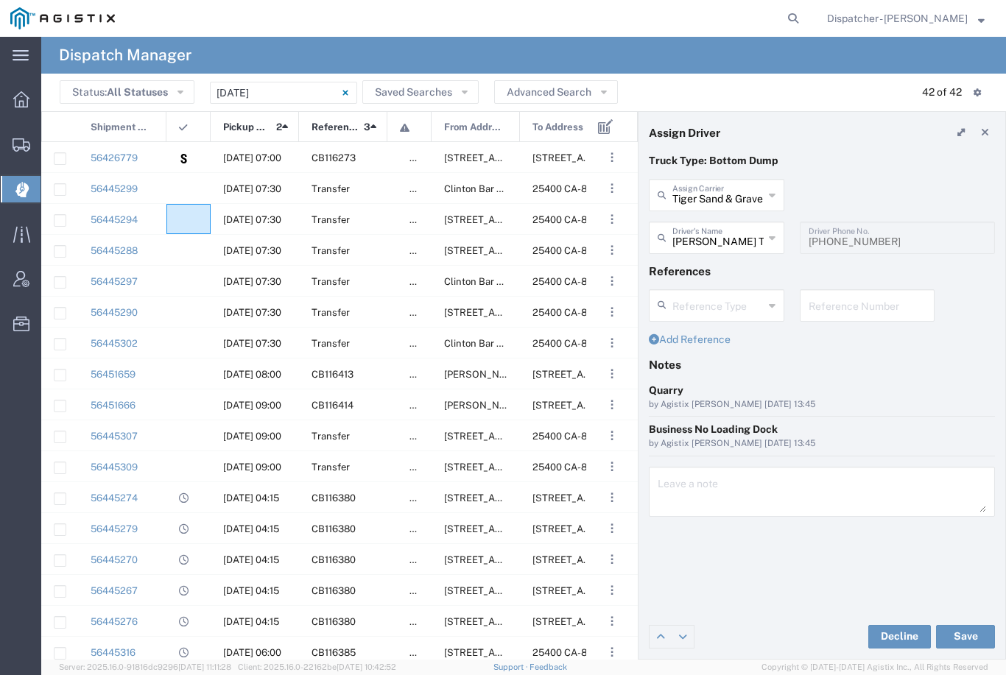
click at [186, 220] on agx-ag-table-icon-cell at bounding box center [184, 219] width 10 height 11
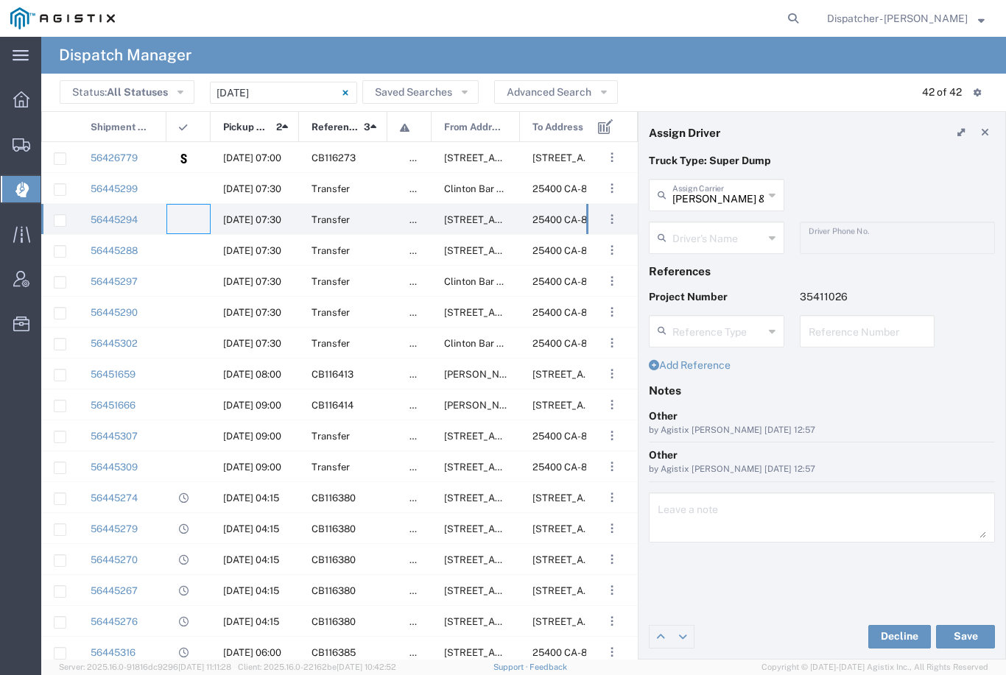
click at [715, 247] on agx-dropdown-input "Driver's Name [PERSON_NAME] [PERSON_NAME] [PERSON_NAME] [PERSON_NAME] [PERSON_N…" at bounding box center [716, 238] width 135 height 32
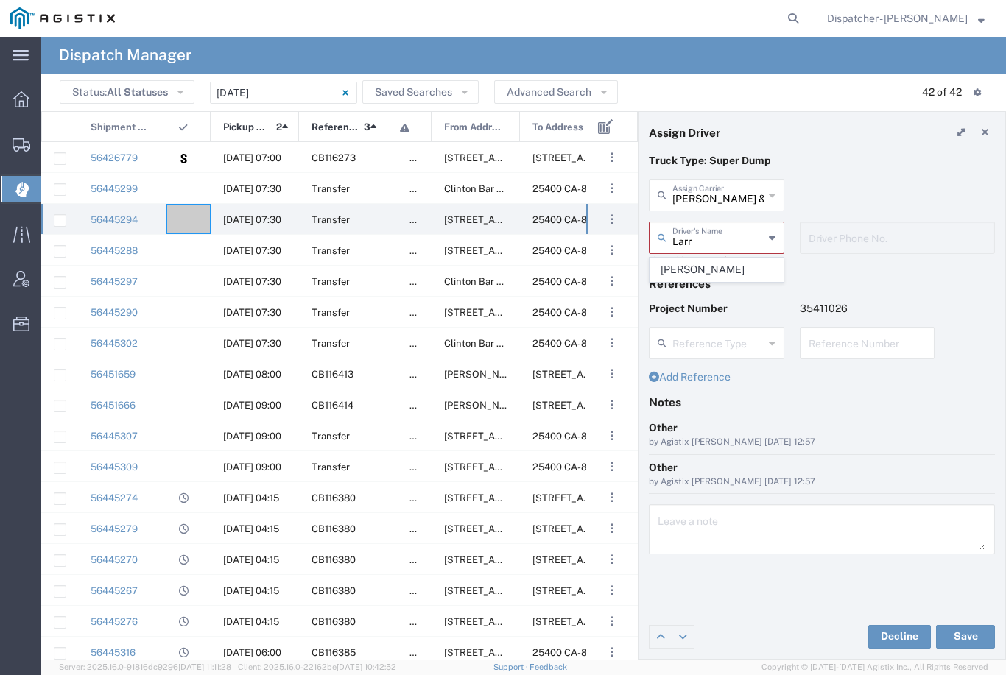
click at [719, 264] on span "[PERSON_NAME]" at bounding box center [716, 269] width 133 height 23
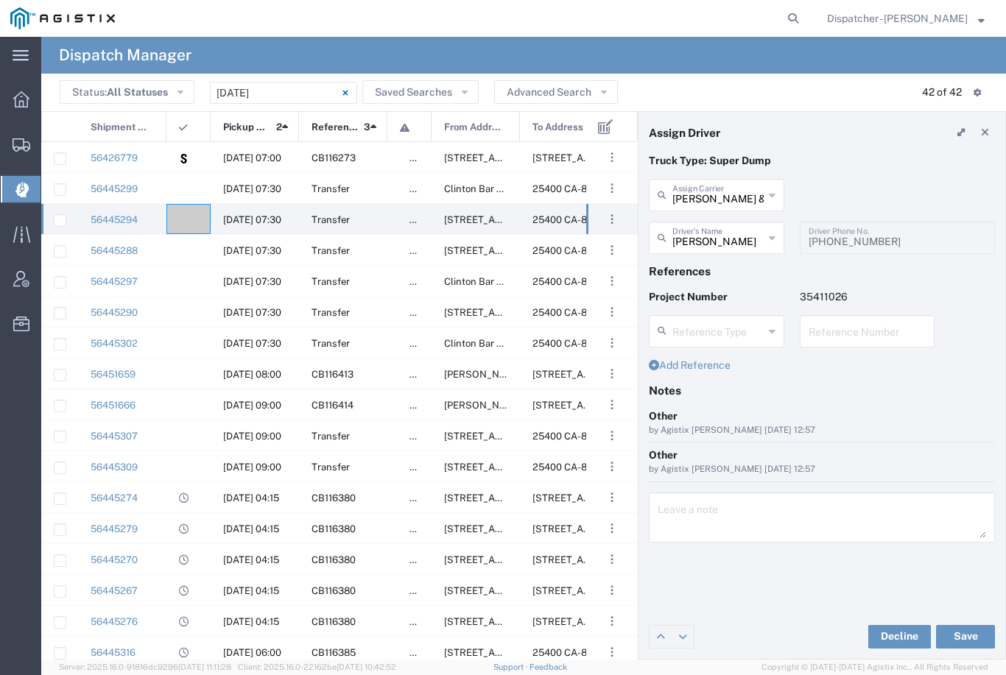
click at [973, 638] on button "Save" at bounding box center [965, 637] width 59 height 24
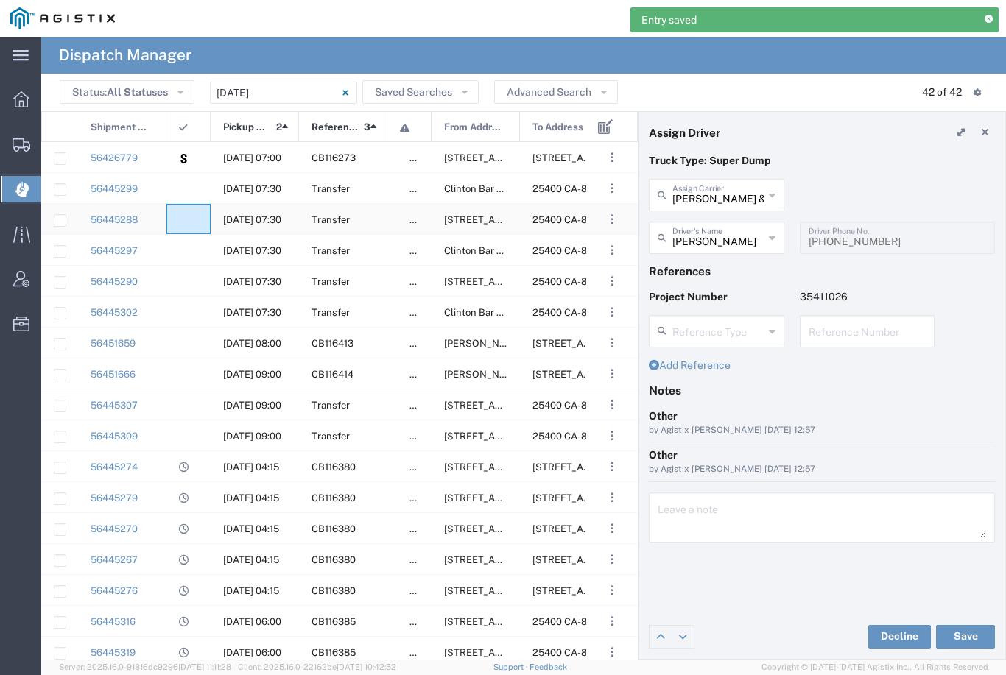
click at [188, 219] on agx-ag-table-icon-cell at bounding box center [184, 219] width 10 height 11
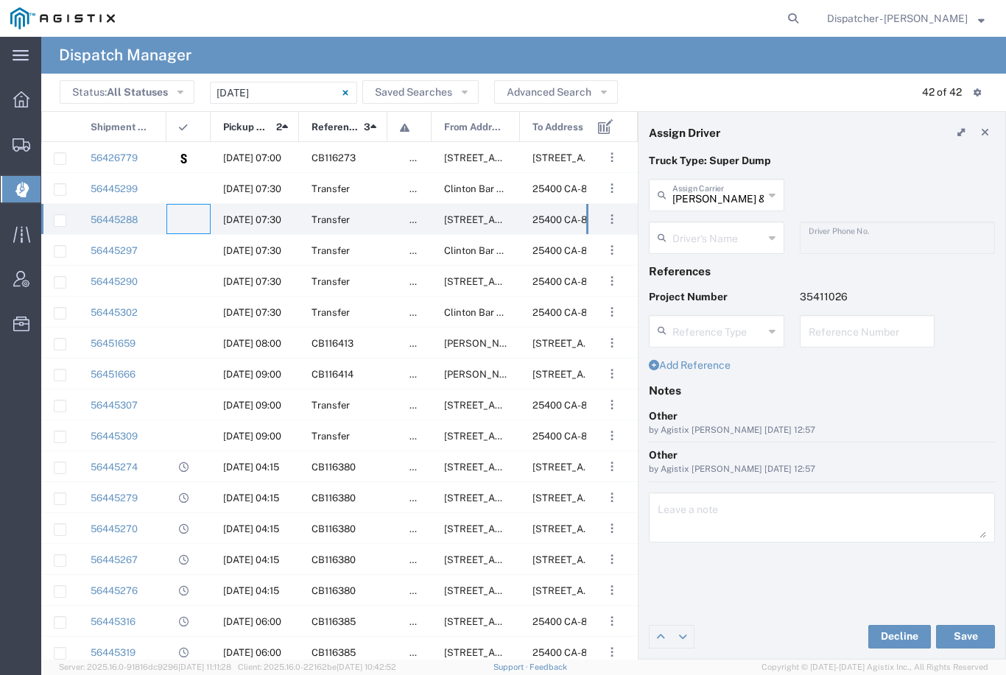
click at [722, 196] on input "[PERSON_NAME] & Sons Trucking, Inc" at bounding box center [717, 194] width 91 height 26
click at [712, 231] on span "[PERSON_NAME]" at bounding box center [716, 227] width 133 height 23
click at [711, 249] on input "text" at bounding box center [717, 237] width 91 height 26
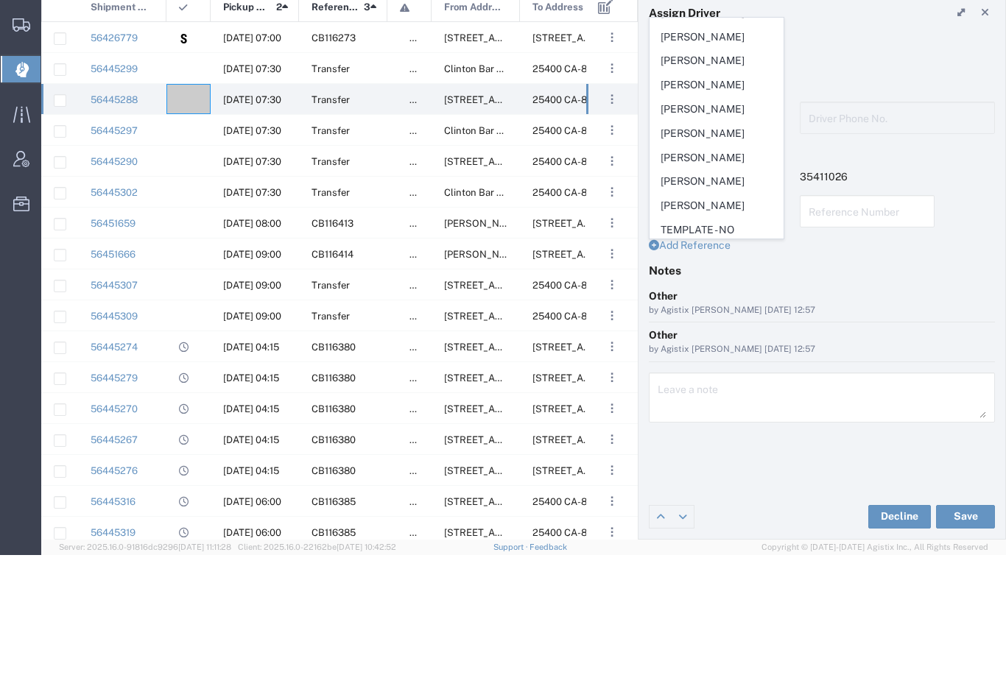
scroll to position [43, 0]
click at [713, 216] on span "[PERSON_NAME]" at bounding box center [716, 227] width 133 height 23
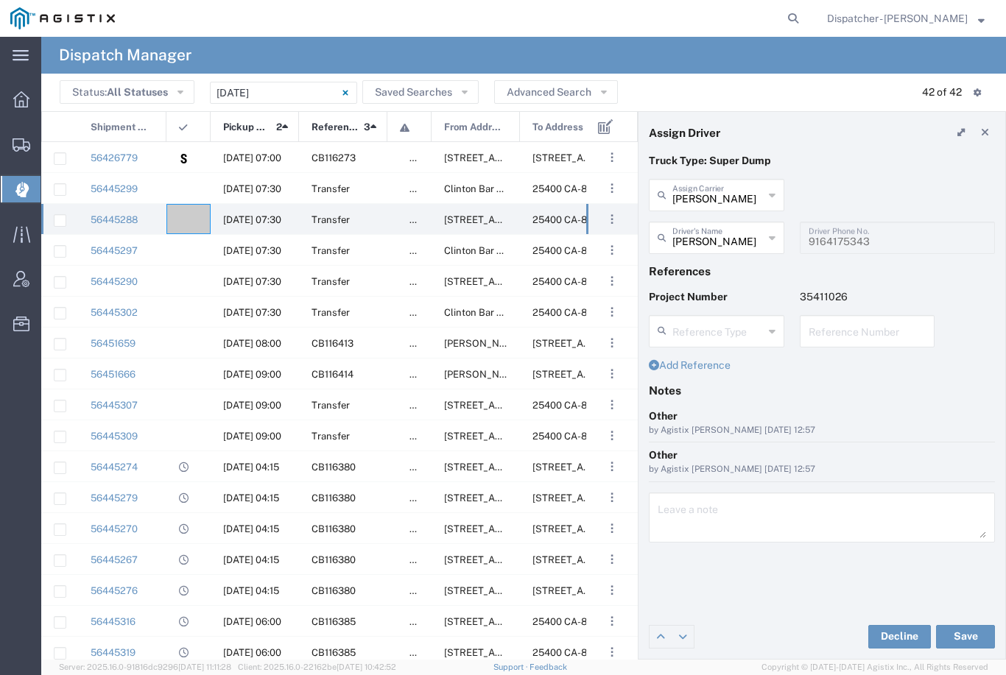
click at [971, 637] on button "Save" at bounding box center [965, 637] width 59 height 24
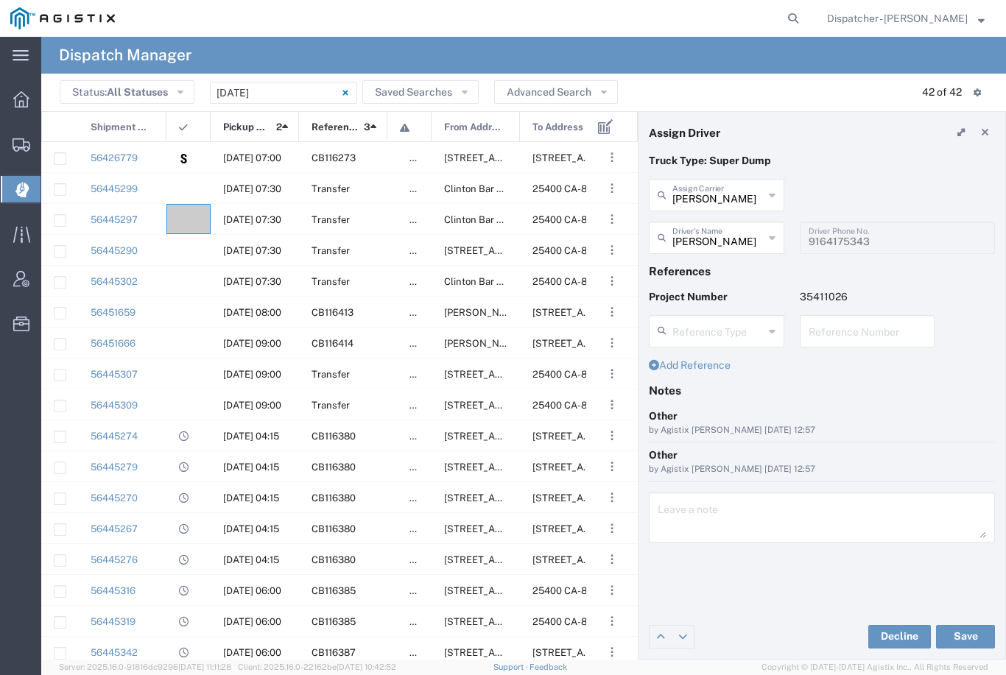
click at [187, 247] on agx-ag-table-icon-cell at bounding box center [184, 250] width 10 height 11
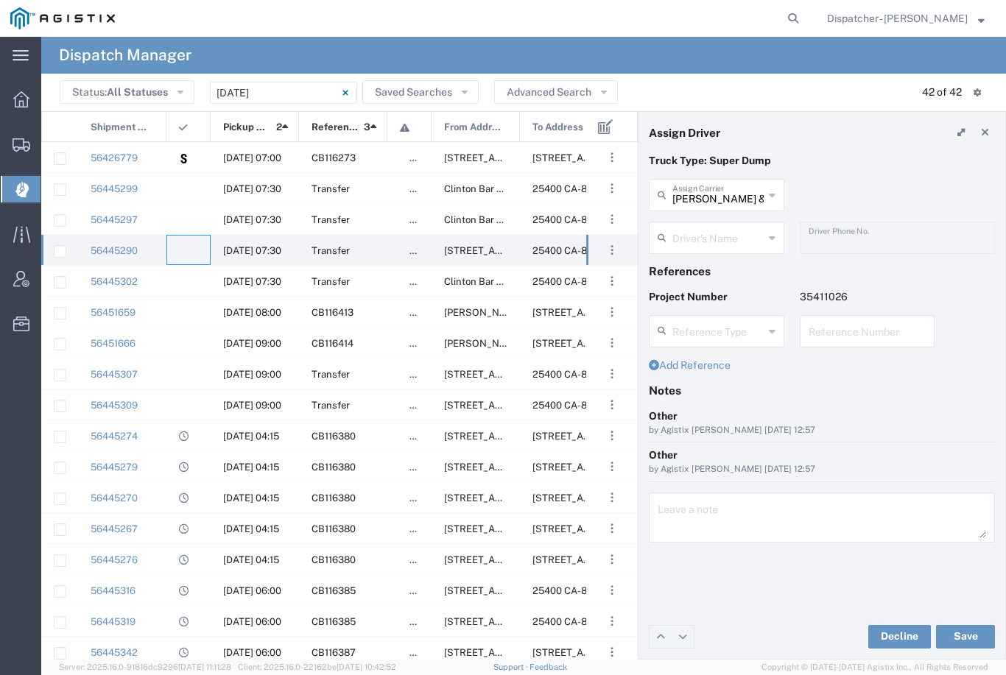
click at [727, 199] on input "[PERSON_NAME] & Sons Trucking, Inc" at bounding box center [717, 194] width 91 height 26
click at [721, 223] on span "[PERSON_NAME]" at bounding box center [716, 227] width 133 height 23
click at [720, 236] on agx-dropdown-input "Driver's Name [PERSON_NAME] [PERSON_NAME] [PERSON_NAME] [PERSON_NAME] [PERSON_N…" at bounding box center [716, 238] width 135 height 32
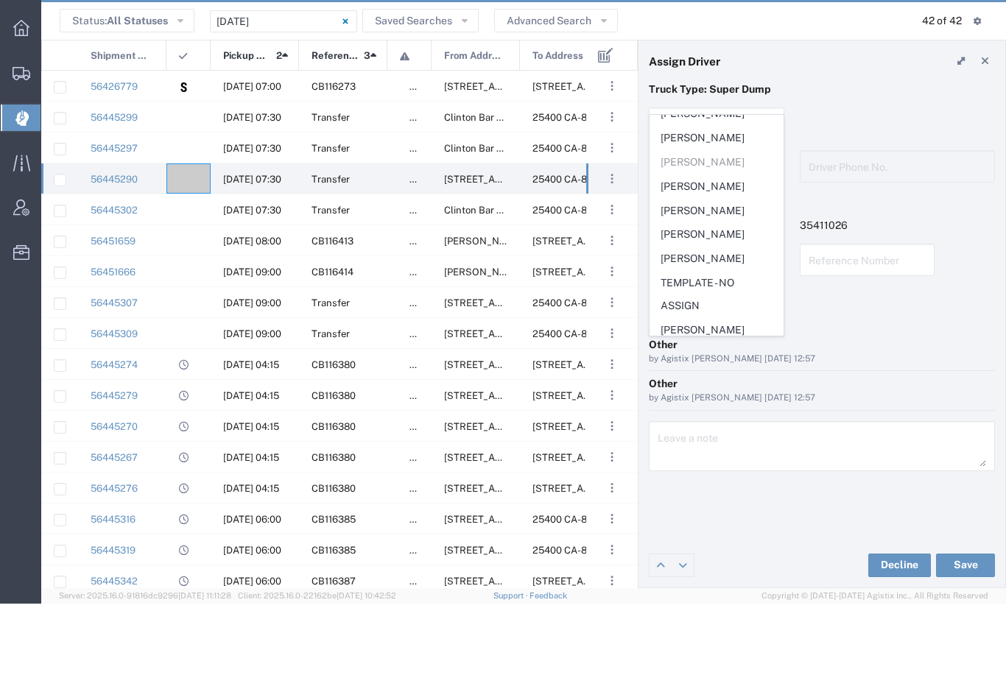
scroll to position [84, 0]
click at [722, 320] on span "[PERSON_NAME]" at bounding box center [716, 331] width 133 height 23
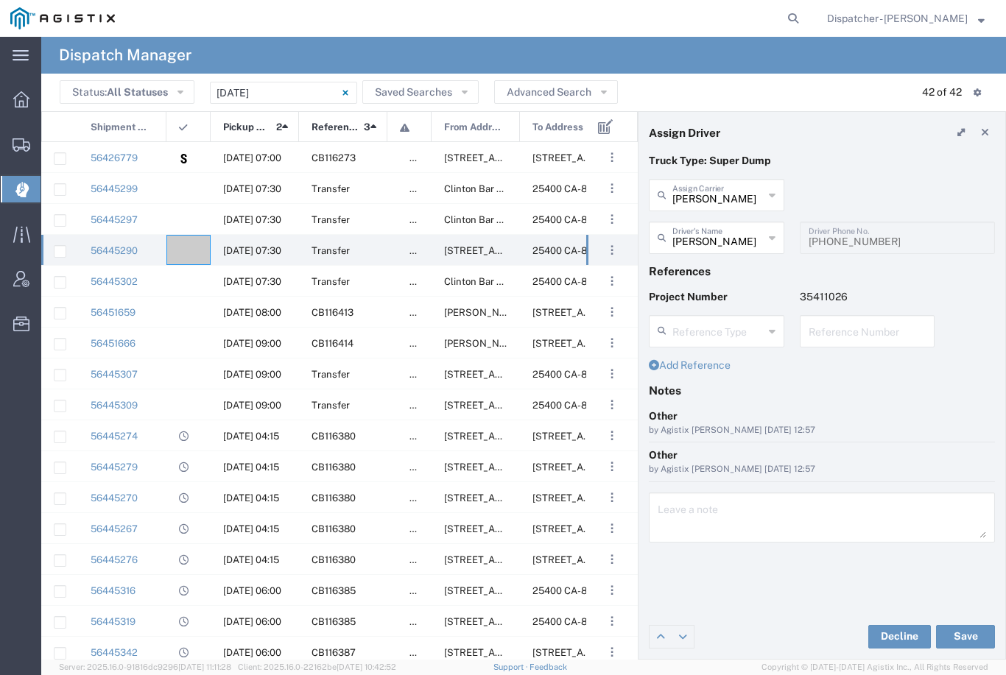
click at [972, 643] on button "Save" at bounding box center [965, 637] width 59 height 24
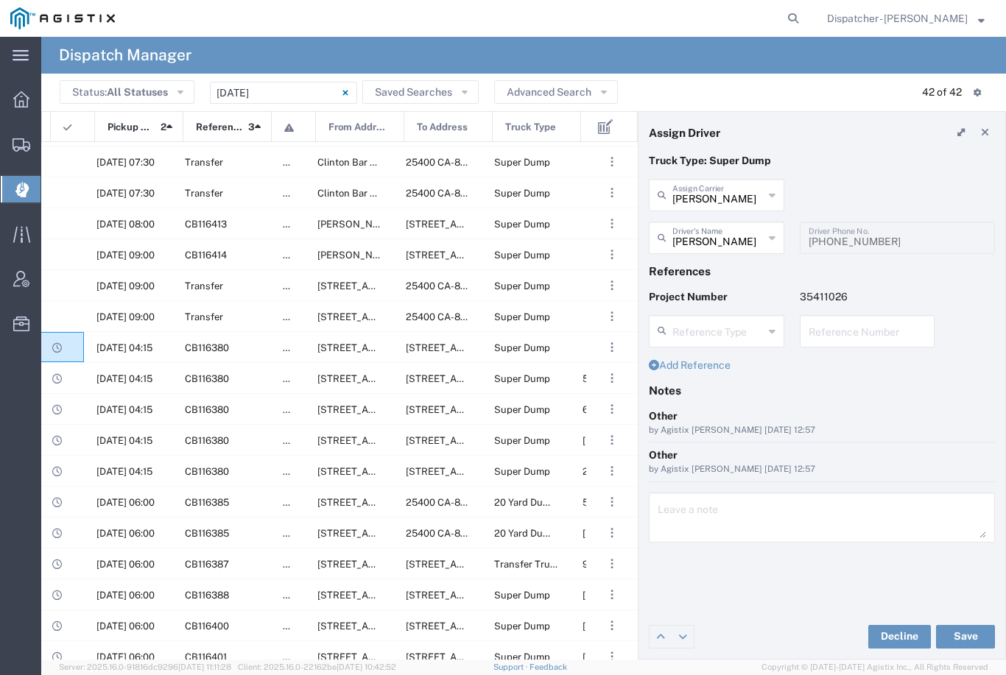
scroll to position [0, 219]
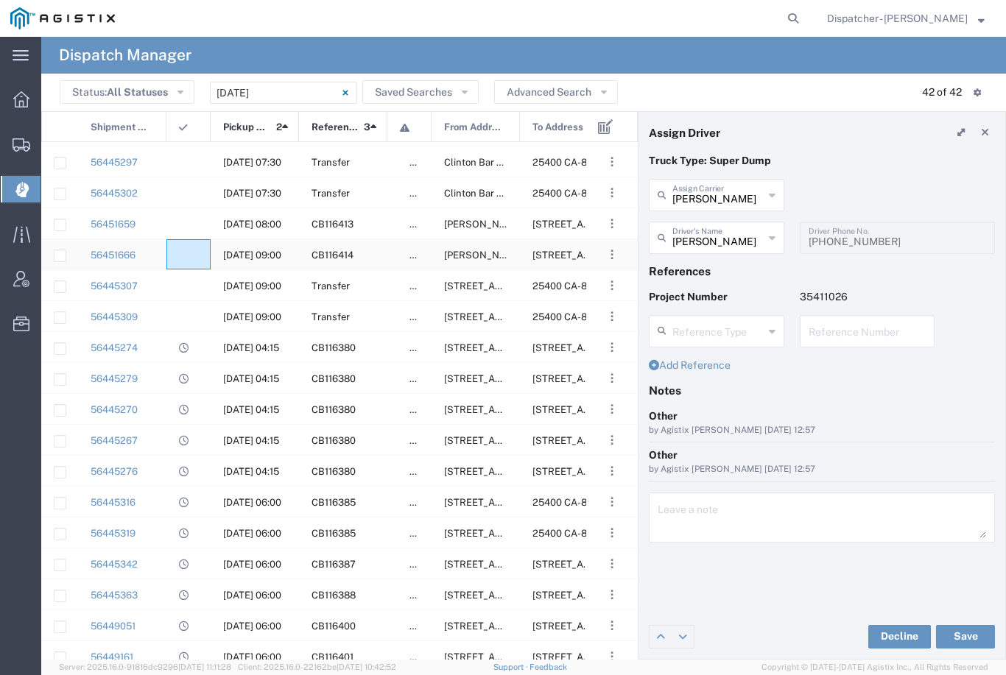
click at [175, 257] on div at bounding box center [188, 254] width 44 height 30
click at [725, 200] on input "[PERSON_NAME] & Sons Trucking, Inc" at bounding box center [717, 194] width 91 height 26
click at [714, 243] on span "Ahmed & Sons Transport" at bounding box center [716, 239] width 133 height 46
click at [736, 240] on agx-dropdown-input "Driver's Name [PERSON_NAME] [PERSON_NAME] [PERSON_NAME] [PERSON_NAME] [PERSON_N…" at bounding box center [716, 238] width 135 height 32
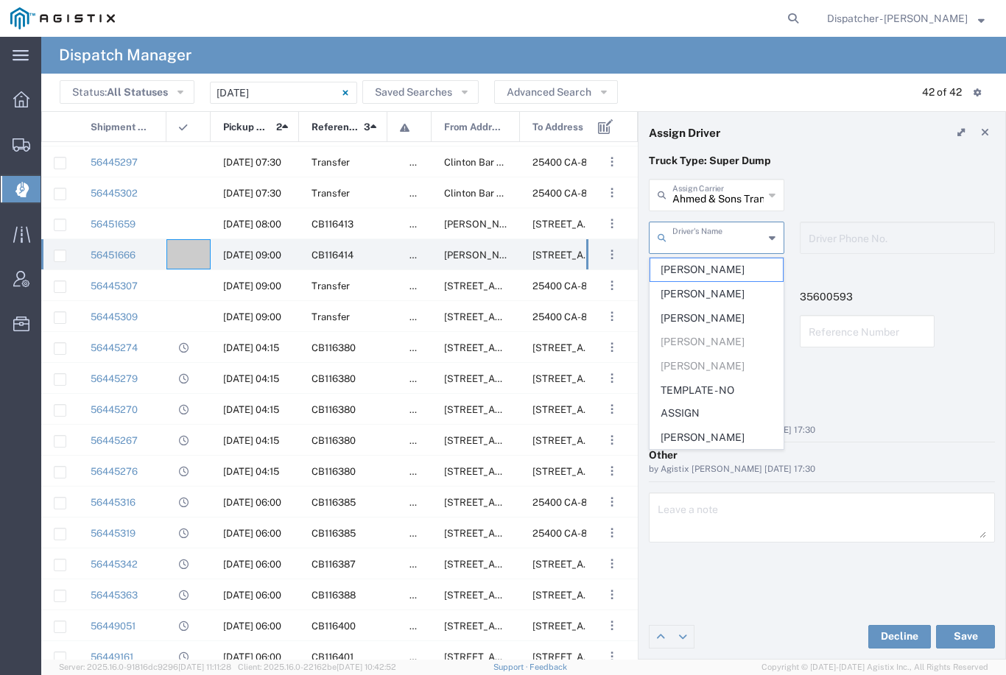
click at [710, 289] on span "[PERSON_NAME]" at bounding box center [716, 294] width 133 height 23
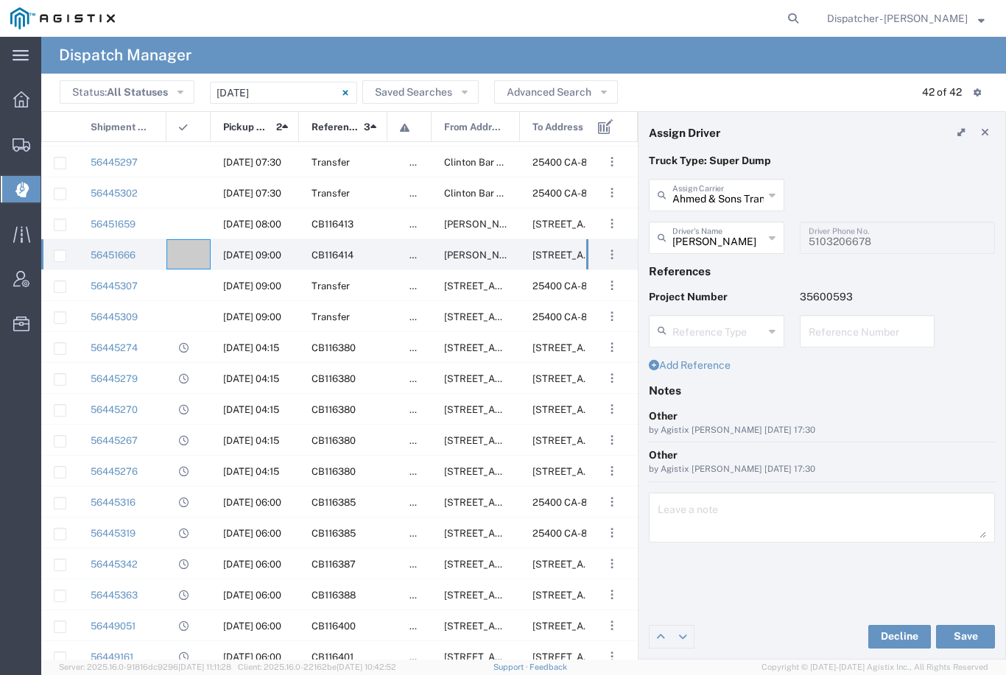
click at [965, 625] on button "Save" at bounding box center [965, 637] width 59 height 24
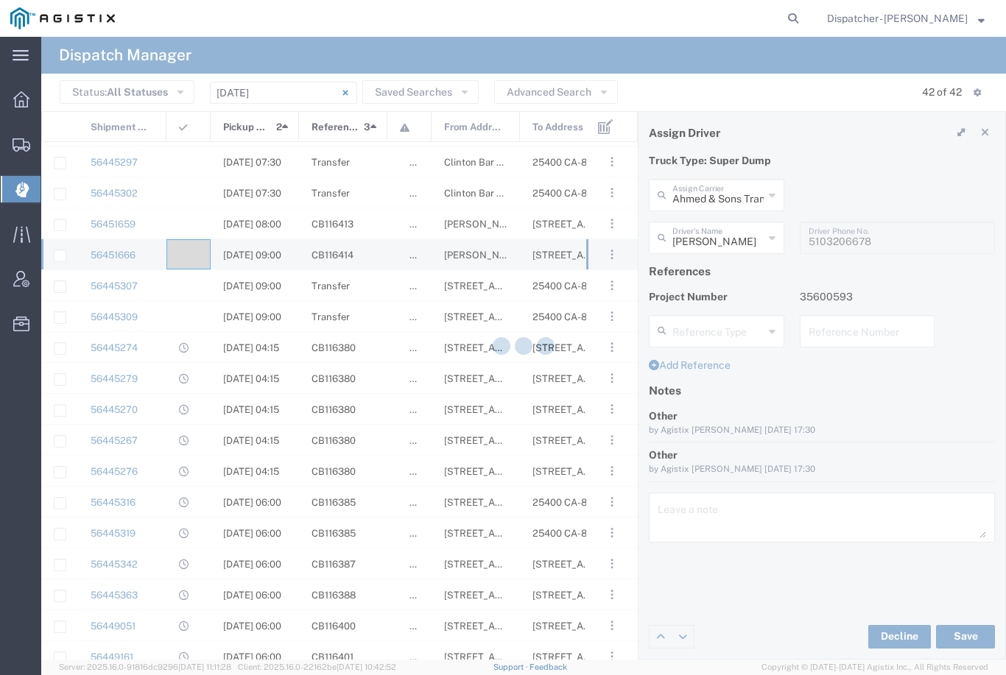
click at [964, 645] on button "Save" at bounding box center [965, 637] width 59 height 24
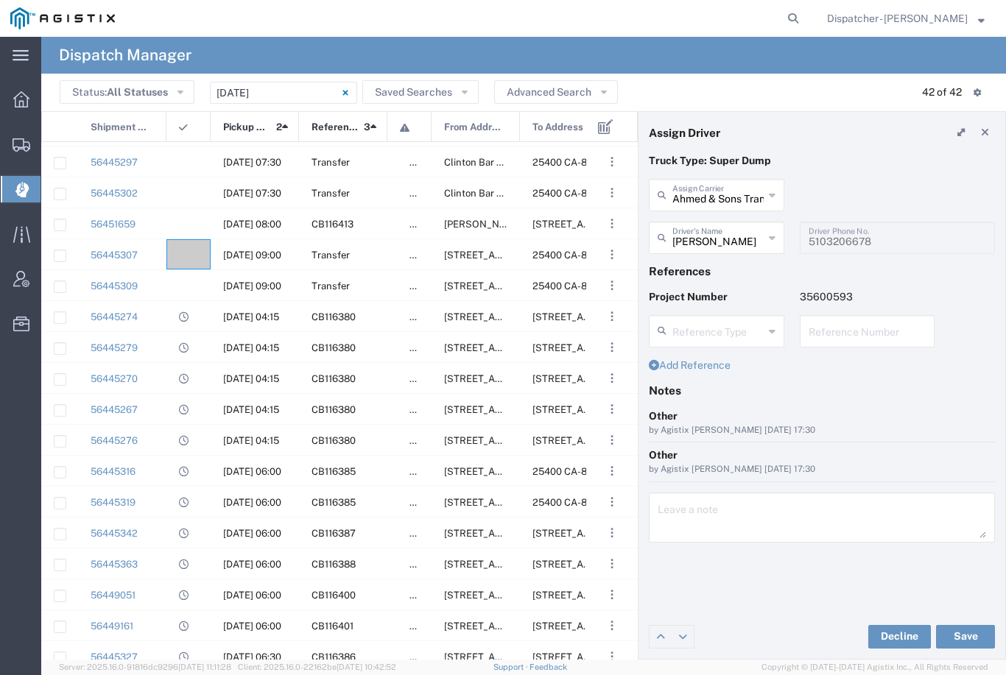
click at [182, 230] on agx-ag-table-icon-cell at bounding box center [184, 224] width 10 height 11
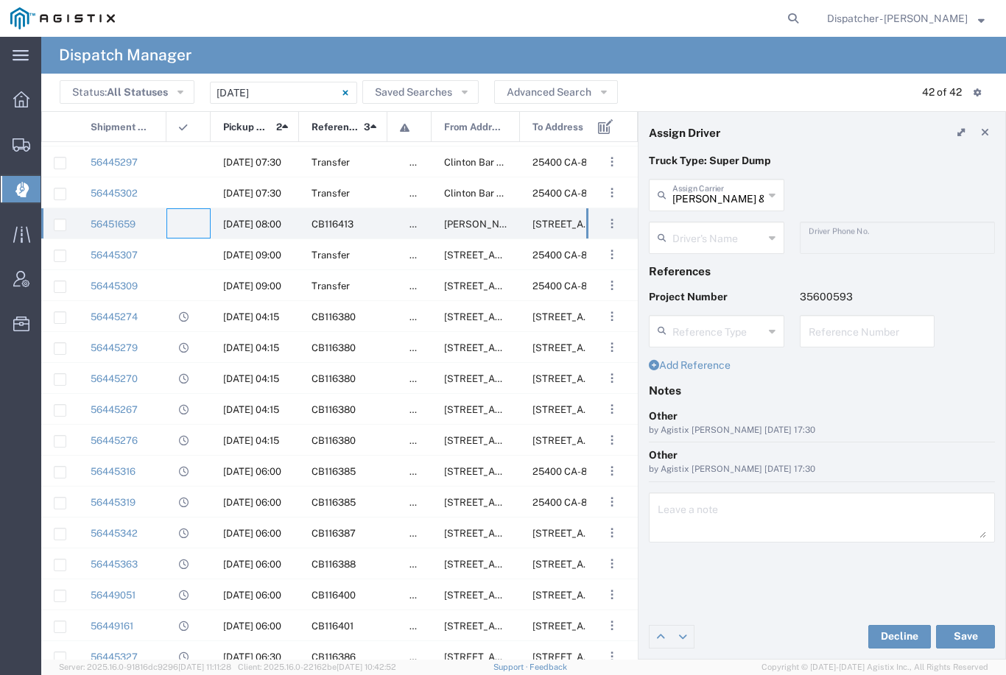
click at [723, 193] on input "[PERSON_NAME] & Sons Trucking, Inc" at bounding box center [717, 194] width 91 height 26
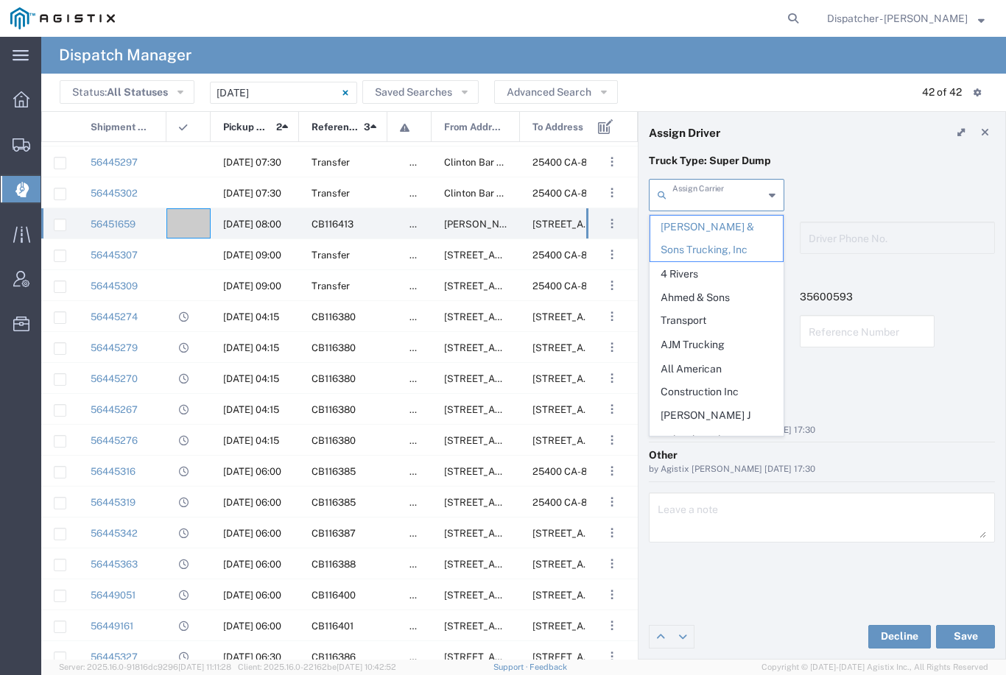
click at [701, 292] on span "Ahmed & Sons Transport" at bounding box center [716, 309] width 133 height 46
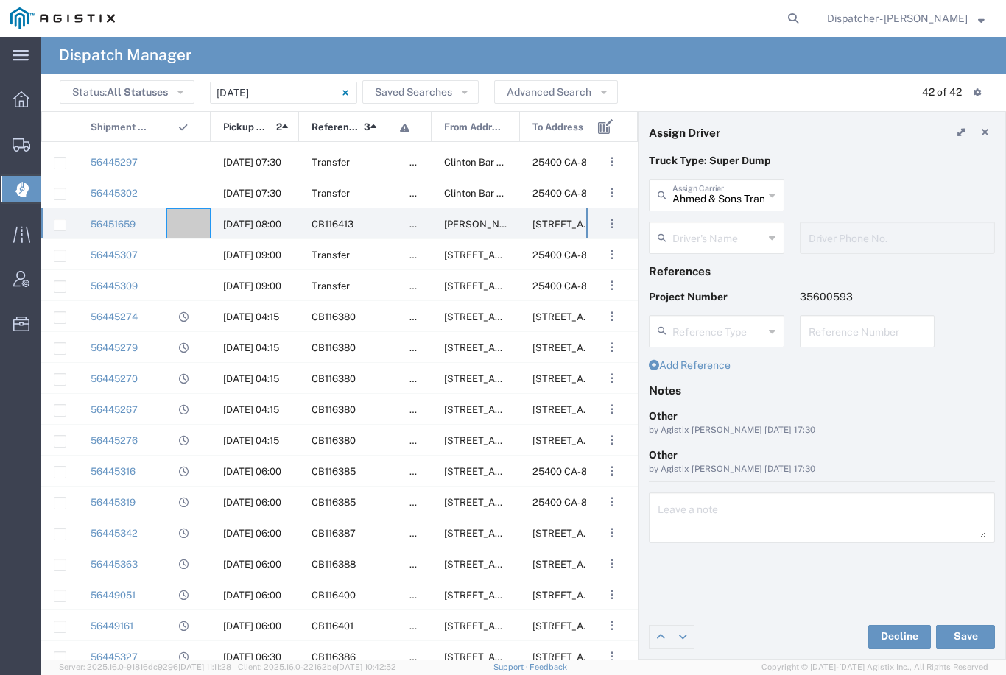
click at [726, 240] on input "text" at bounding box center [717, 237] width 91 height 26
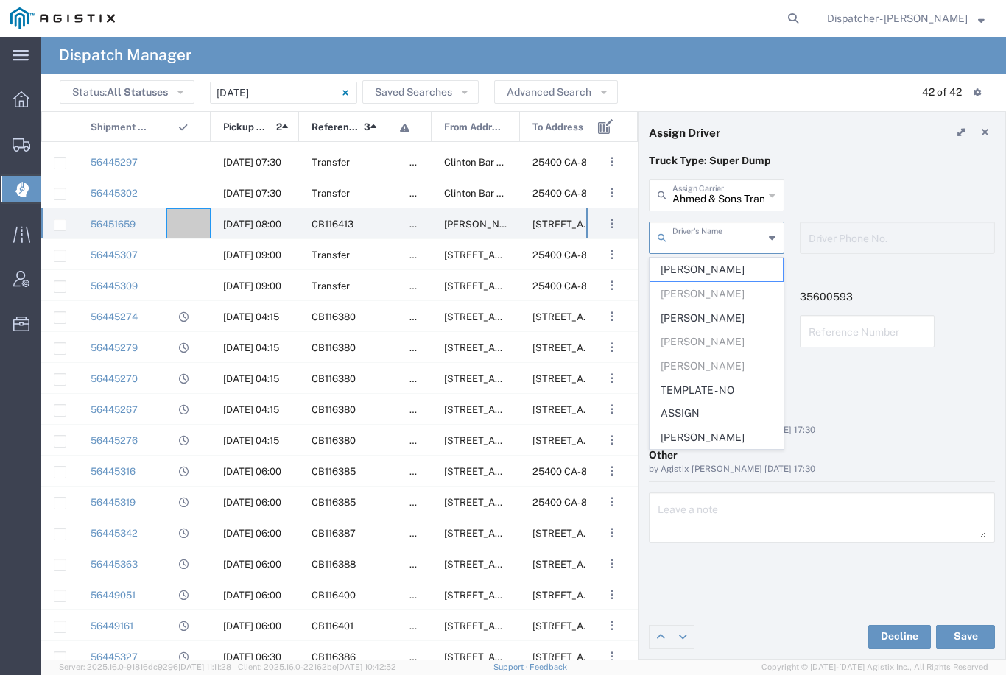
click at [700, 270] on span "[PERSON_NAME]" at bounding box center [716, 269] width 133 height 23
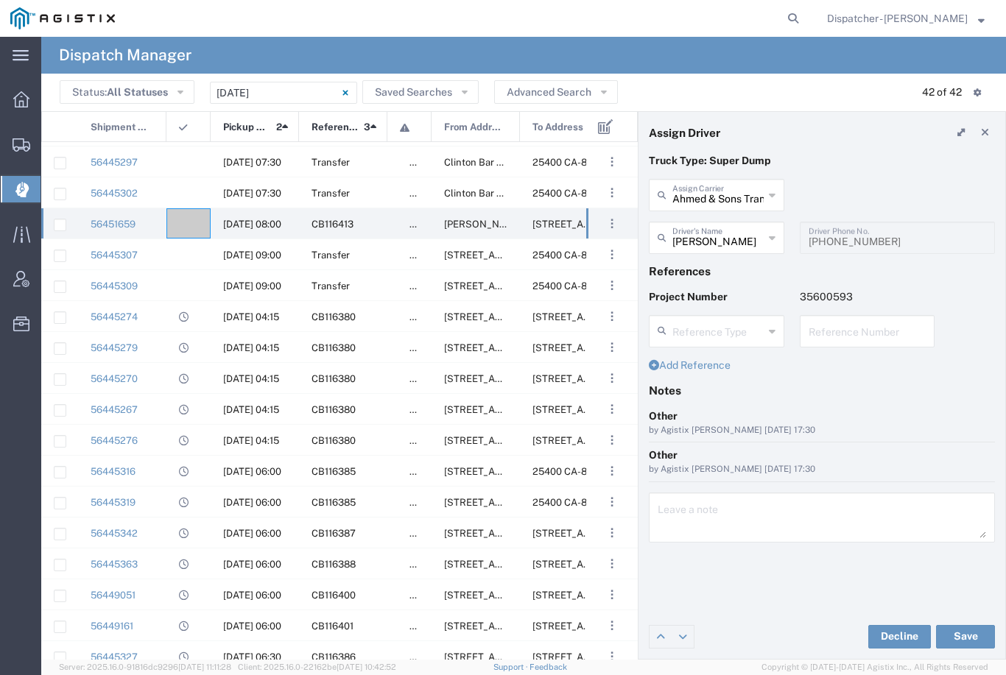
click at [972, 643] on button "Save" at bounding box center [965, 637] width 59 height 24
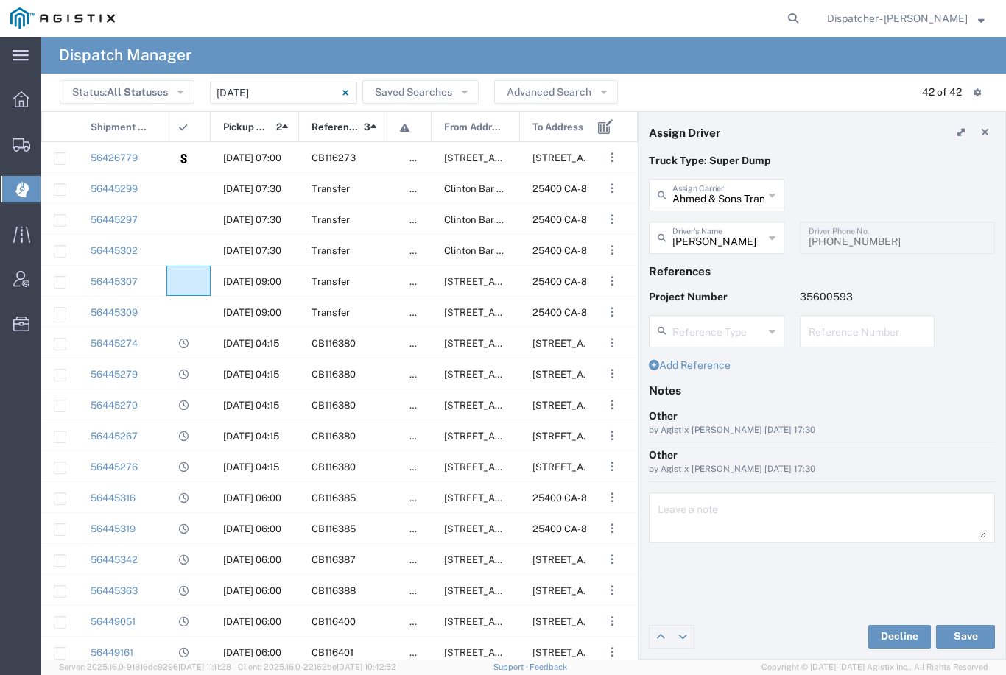
click at [188, 284] on agx-ag-table-icon-cell at bounding box center [184, 281] width 10 height 11
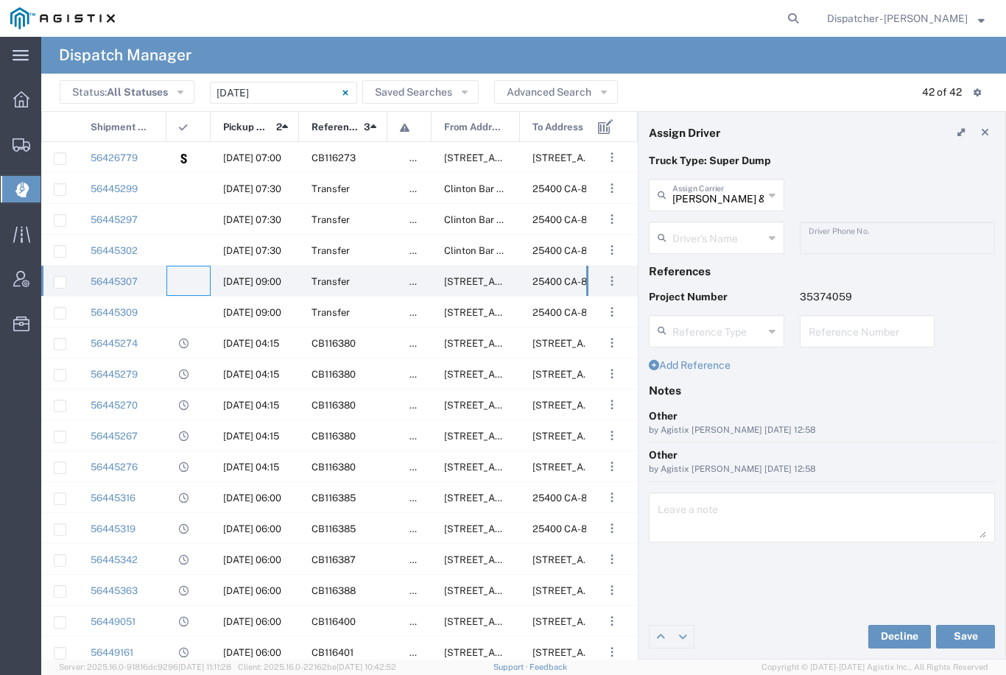
click at [733, 191] on input "[PERSON_NAME] & Sons Trucking, Inc" at bounding box center [717, 194] width 91 height 26
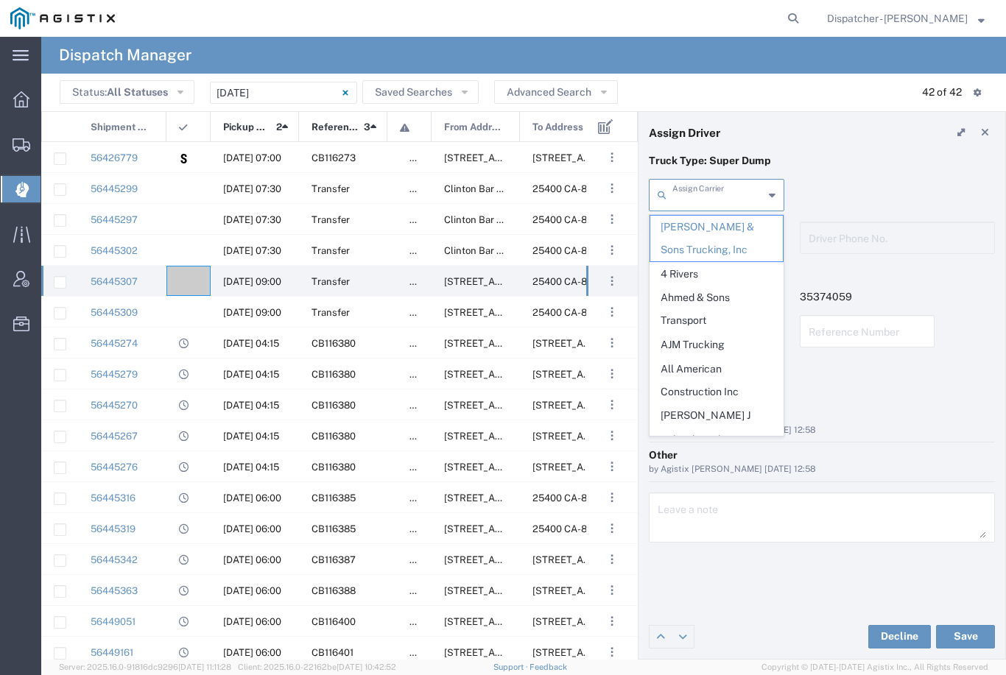
click at [712, 286] on span "Ahmed & Sons Transport" at bounding box center [716, 309] width 133 height 46
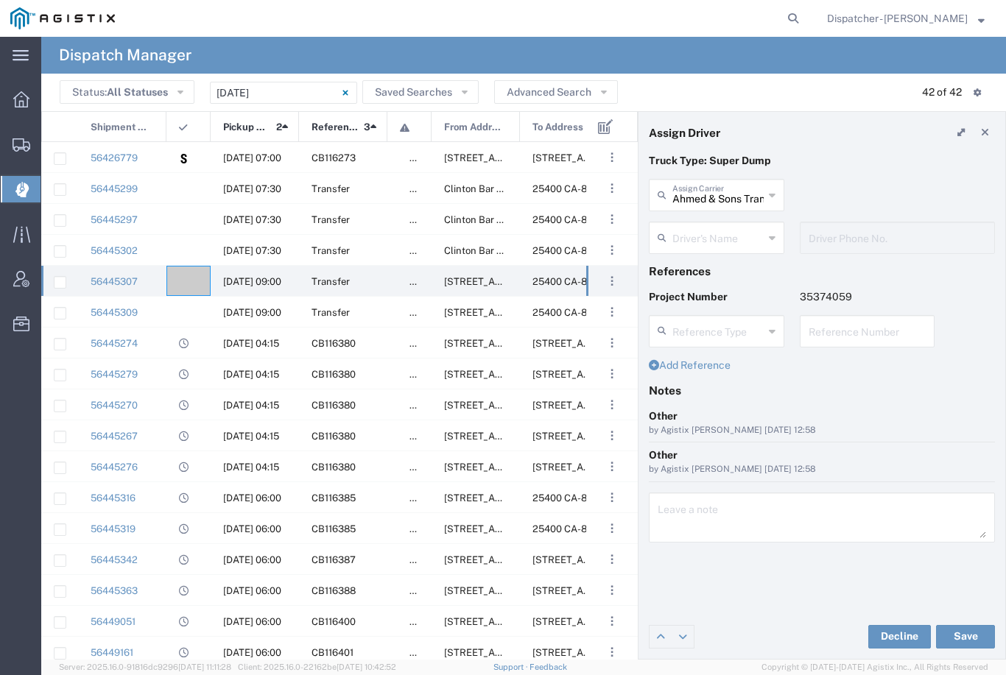
click at [729, 234] on input "text" at bounding box center [717, 237] width 91 height 26
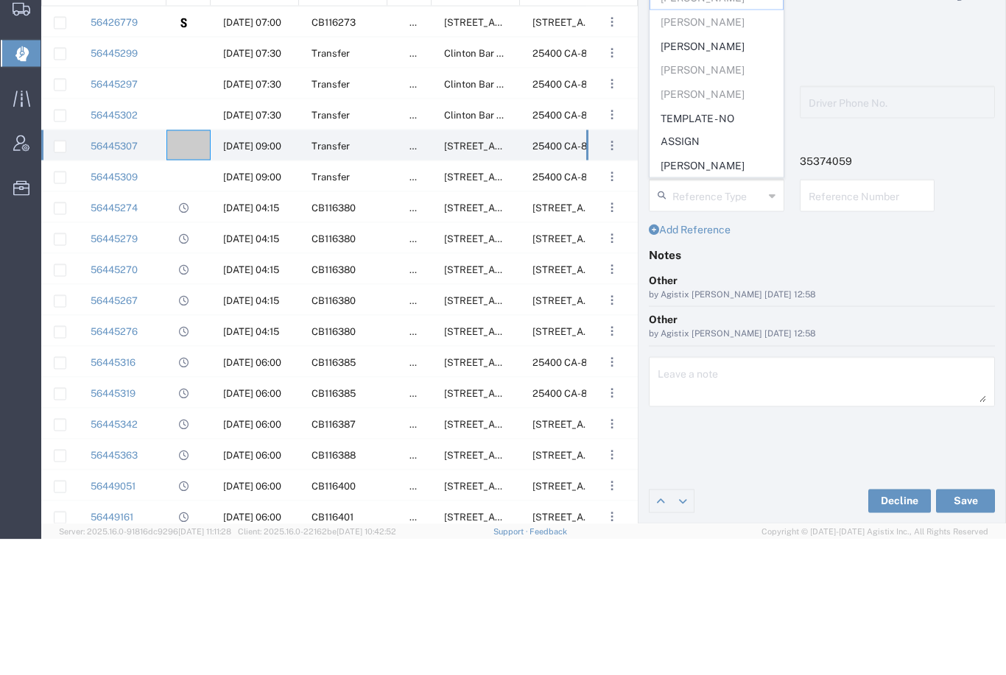
click at [716, 290] on span "[PERSON_NAME]" at bounding box center [716, 301] width 133 height 23
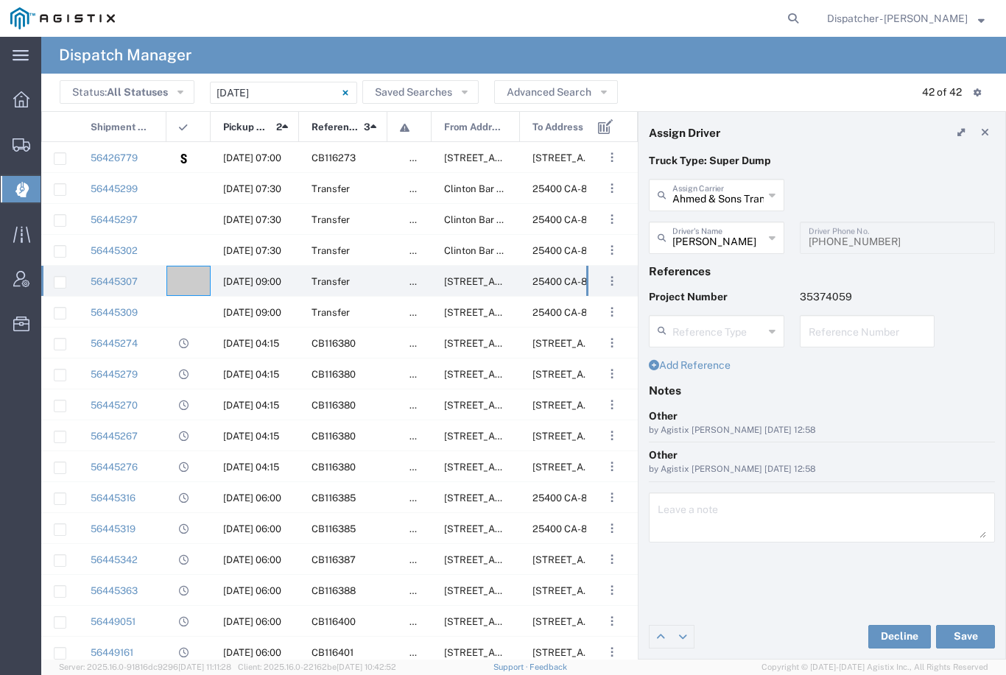
click at [960, 644] on button "Save" at bounding box center [965, 637] width 59 height 24
click at [186, 276] on agx-ag-table-icon-cell at bounding box center [184, 281] width 10 height 11
click at [708, 194] on input "[PERSON_NAME] & Sons Trucking, Inc" at bounding box center [717, 194] width 91 height 26
click at [719, 228] on span "Top G Transport Inc" at bounding box center [716, 227] width 133 height 23
click at [971, 633] on button "Save" at bounding box center [965, 637] width 59 height 24
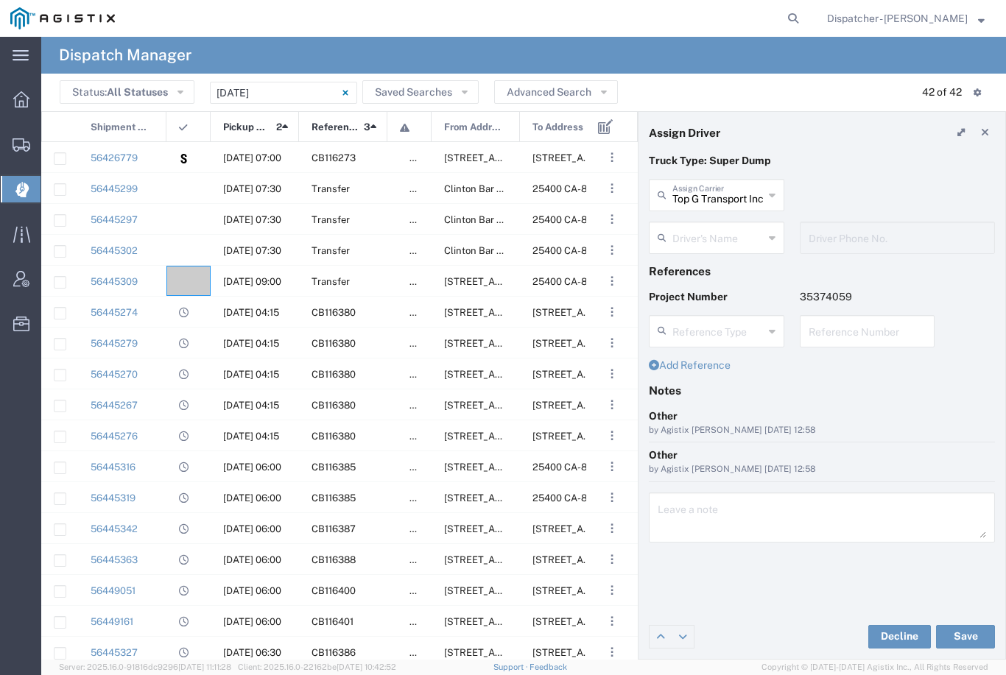
click at [187, 194] on agx-ag-table-icon-cell at bounding box center [184, 188] width 10 height 11
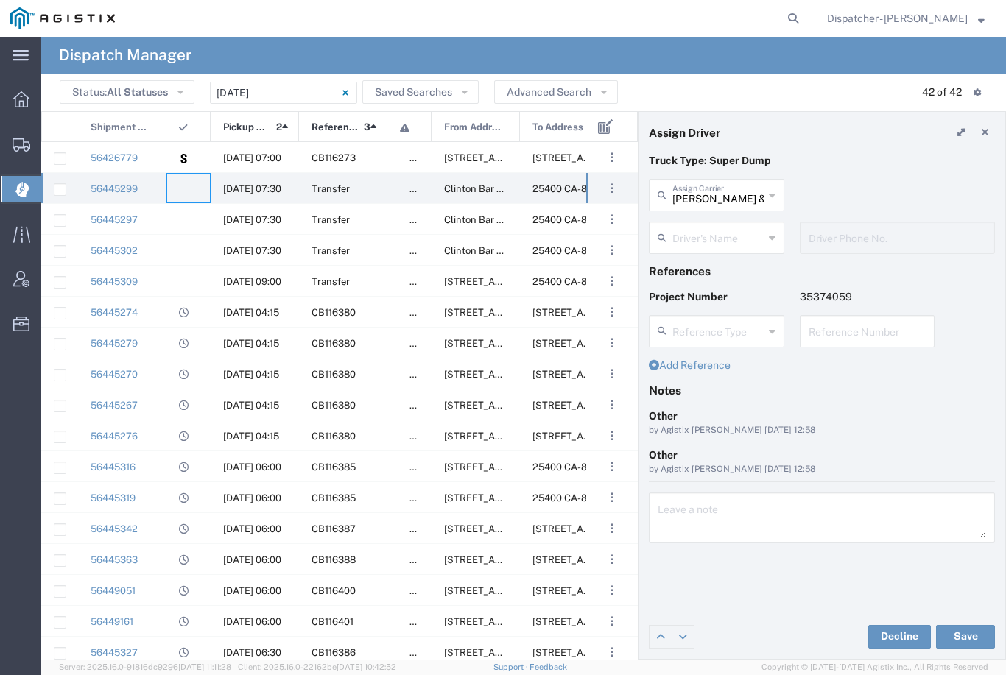
click at [729, 201] on input "[PERSON_NAME] & Sons Trucking, Inc" at bounding box center [717, 194] width 91 height 26
click at [718, 263] on span "Jays Trucking" at bounding box center [716, 274] width 133 height 23
click at [730, 239] on input "text" at bounding box center [718, 237] width 93 height 26
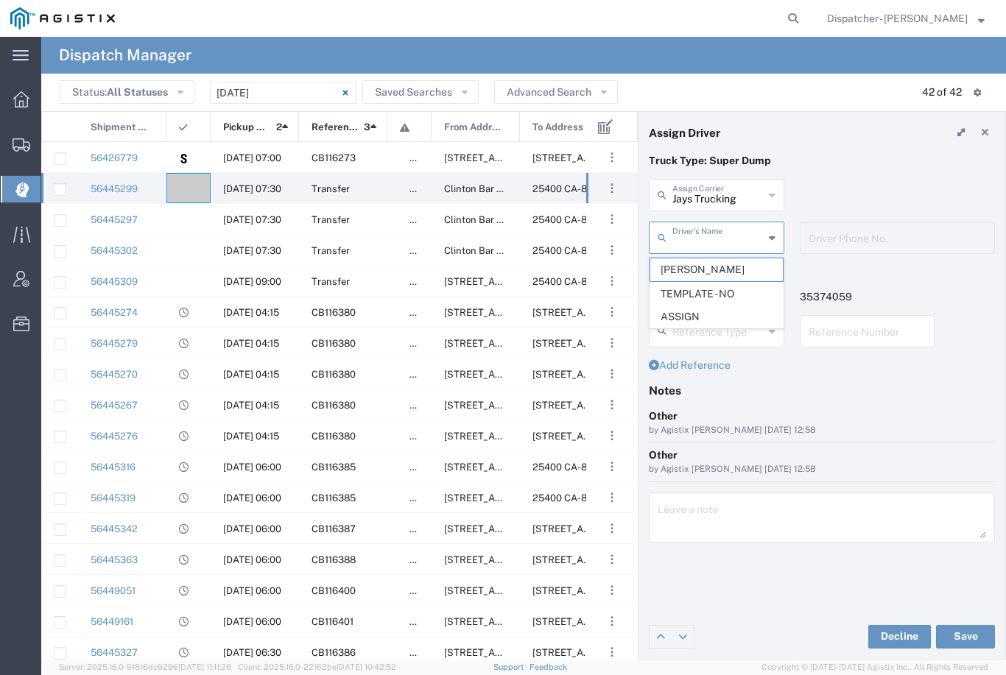
click at [716, 267] on span "[PERSON_NAME]" at bounding box center [716, 269] width 133 height 23
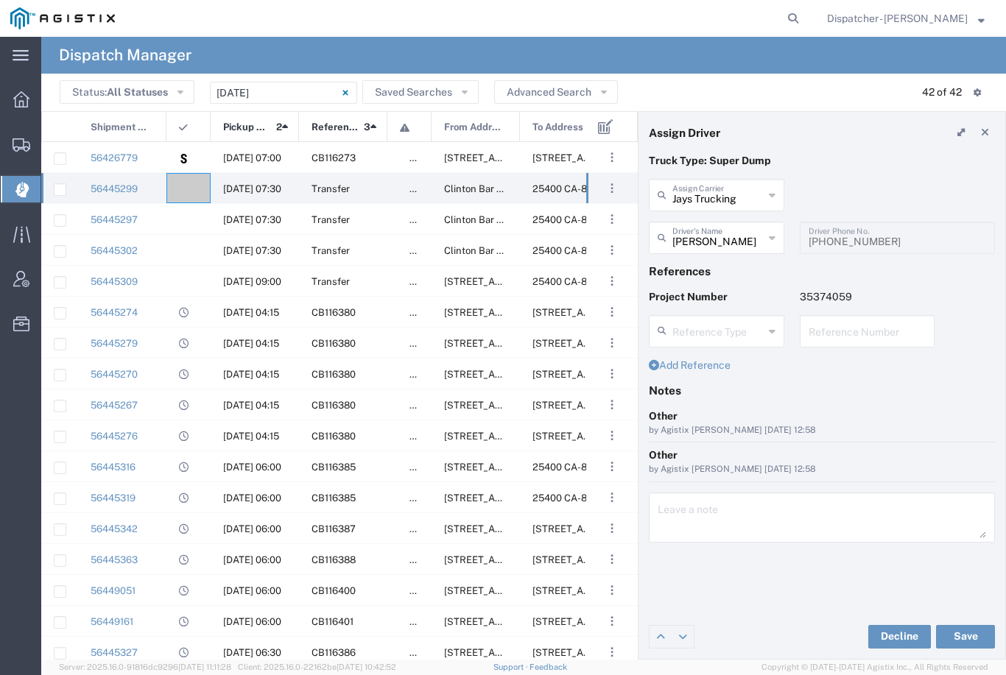
click at [963, 634] on button "Save" at bounding box center [965, 637] width 59 height 24
click at [179, 194] on agx-ag-table-icon-cell at bounding box center [184, 188] width 10 height 11
click at [730, 197] on input "[PERSON_NAME] & Sons Trucking, Inc" at bounding box center [717, 194] width 91 height 26
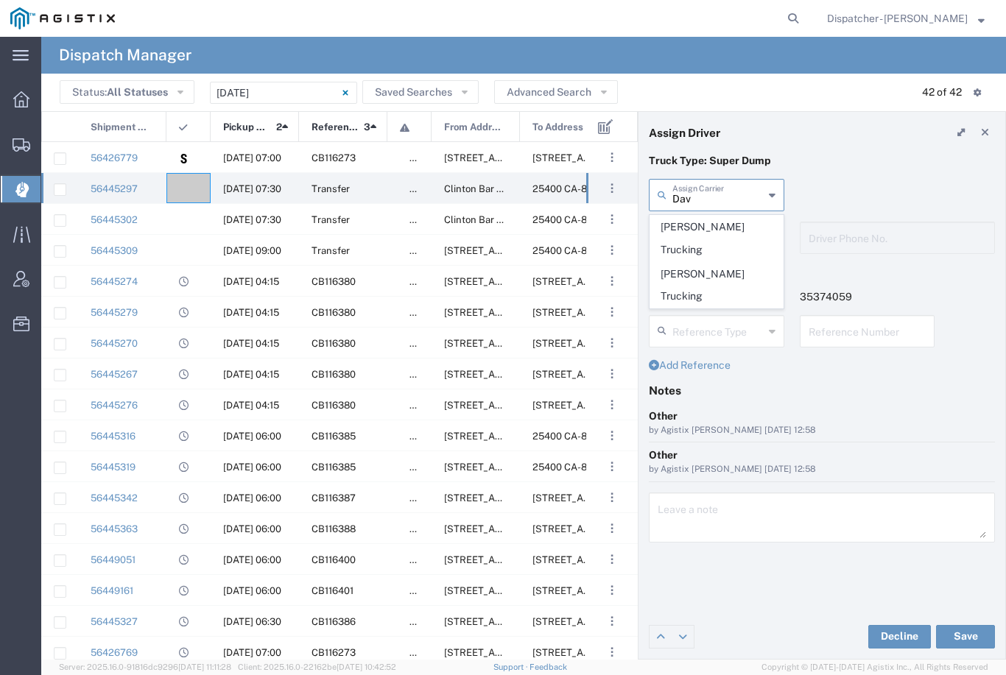
click at [727, 230] on span "[PERSON_NAME] Trucking" at bounding box center [716, 239] width 133 height 46
click at [730, 237] on input "text" at bounding box center [717, 237] width 91 height 26
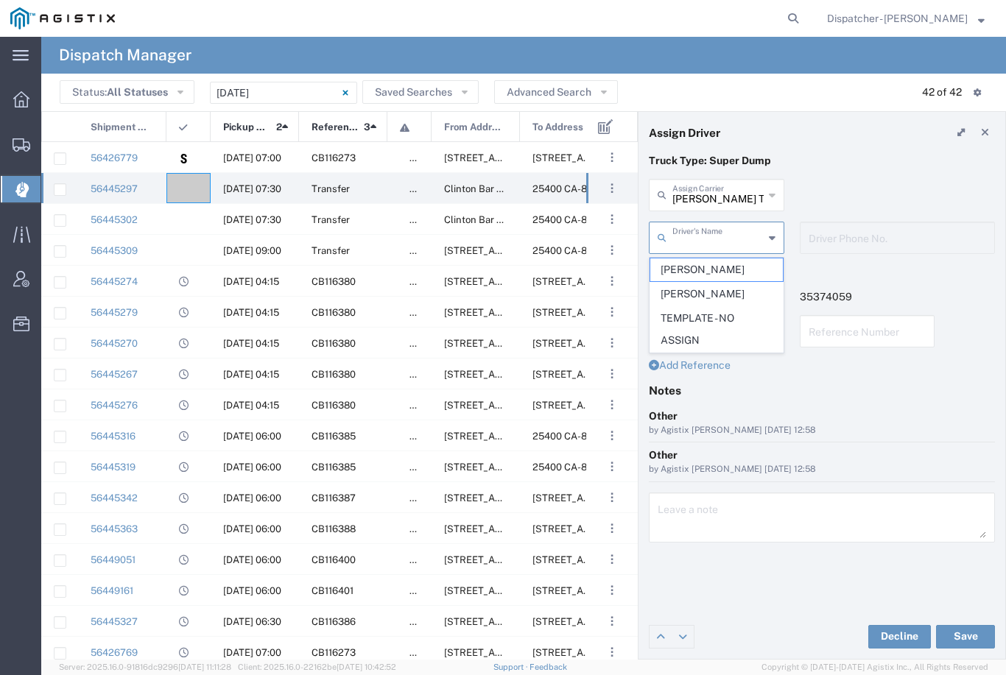
click at [712, 289] on span "[PERSON_NAME]" at bounding box center [716, 294] width 133 height 23
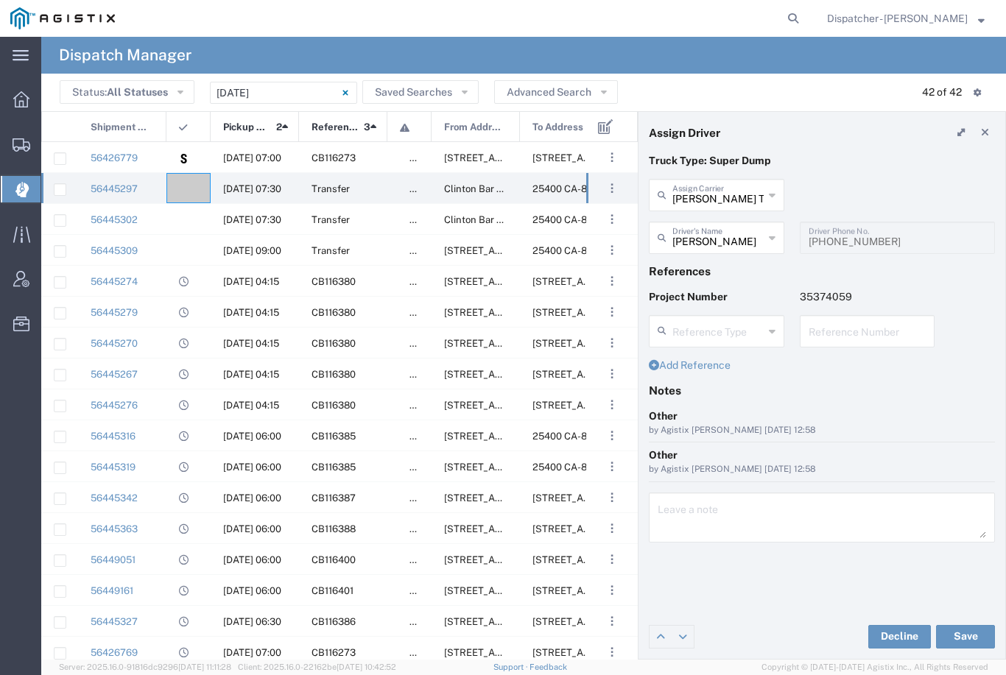
click at [965, 634] on button "Save" at bounding box center [965, 637] width 59 height 24
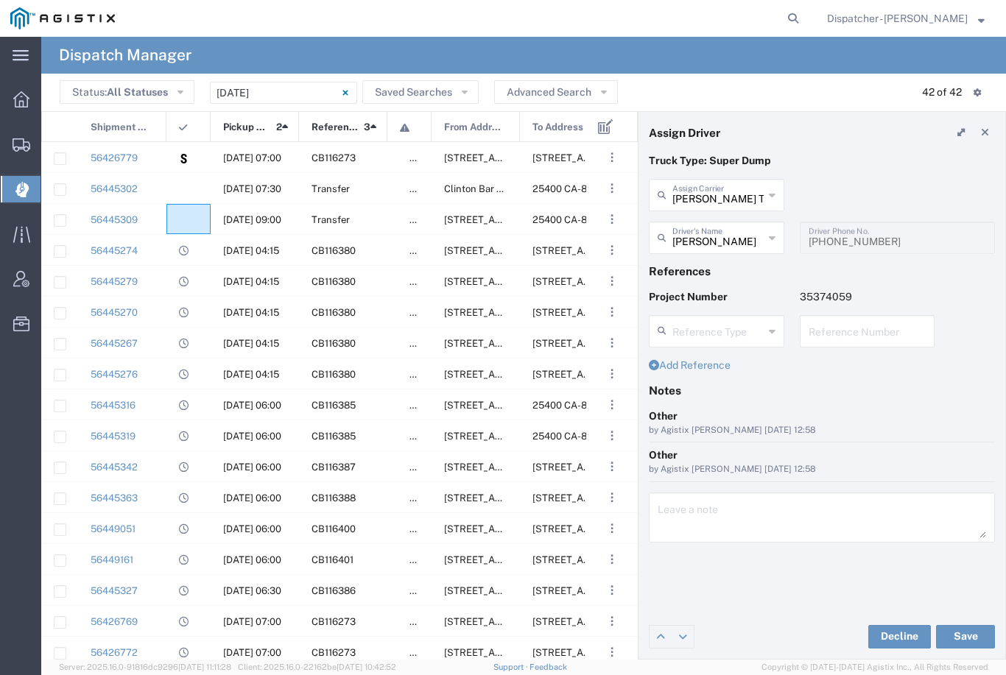
click at [183, 219] on agx-ag-table-icon-cell at bounding box center [184, 219] width 10 height 11
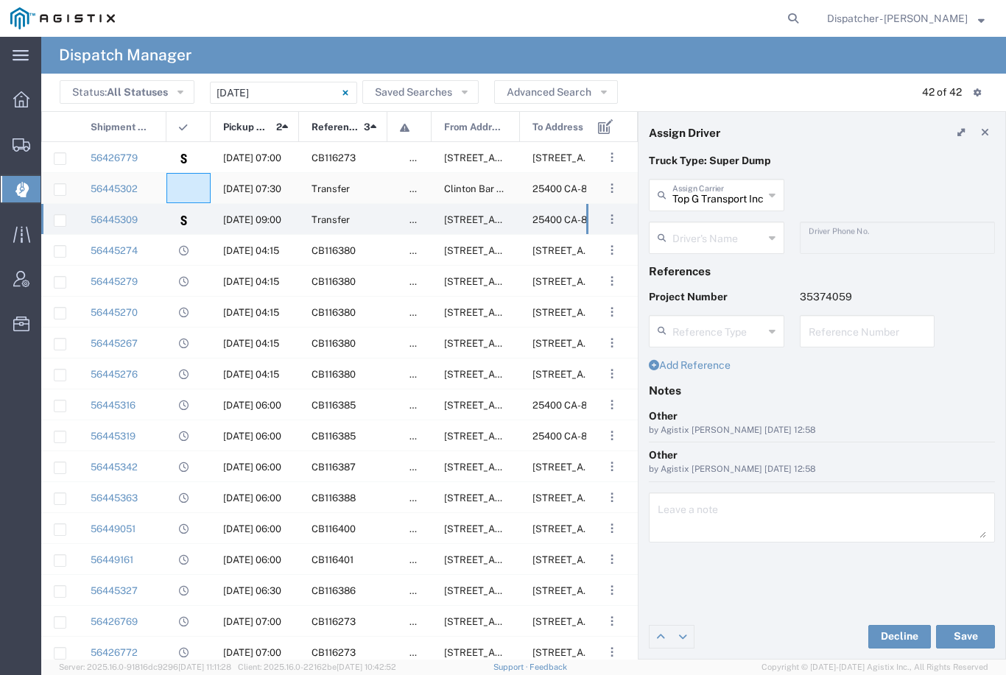
click at [187, 187] on agx-ag-table-icon-cell at bounding box center [184, 188] width 10 height 11
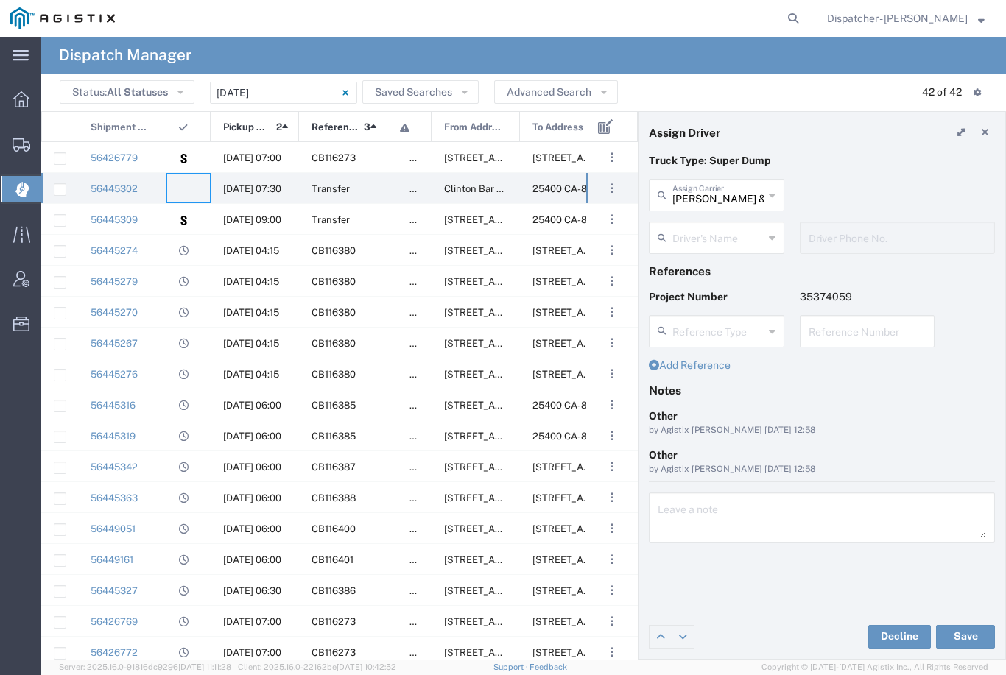
click at [725, 230] on input "text" at bounding box center [717, 237] width 91 height 26
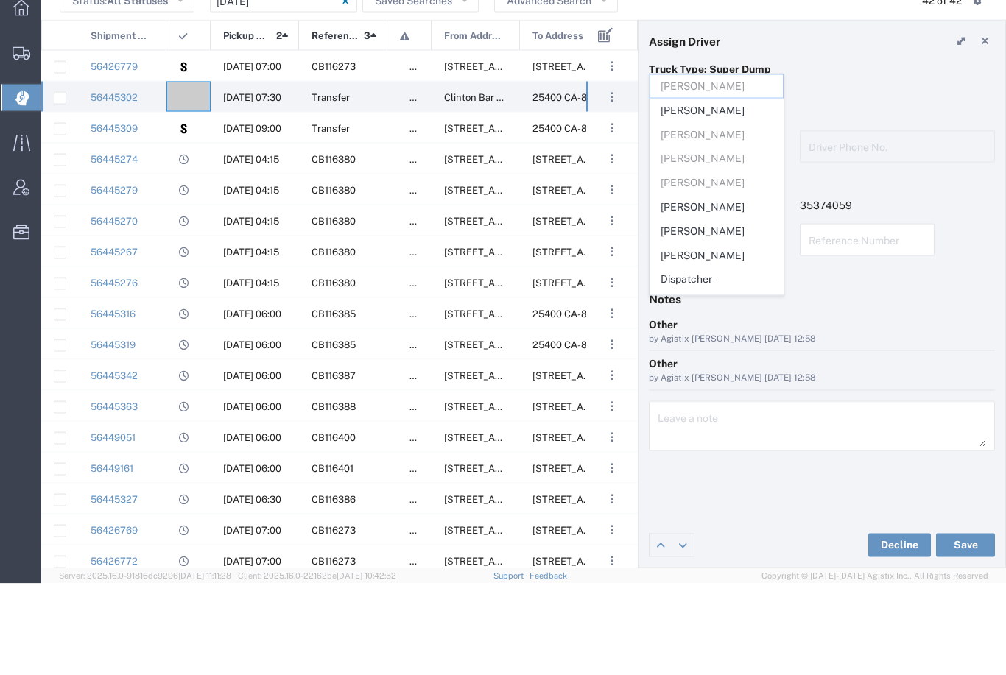
click at [705, 287] on span "[PERSON_NAME]" at bounding box center [716, 298] width 133 height 23
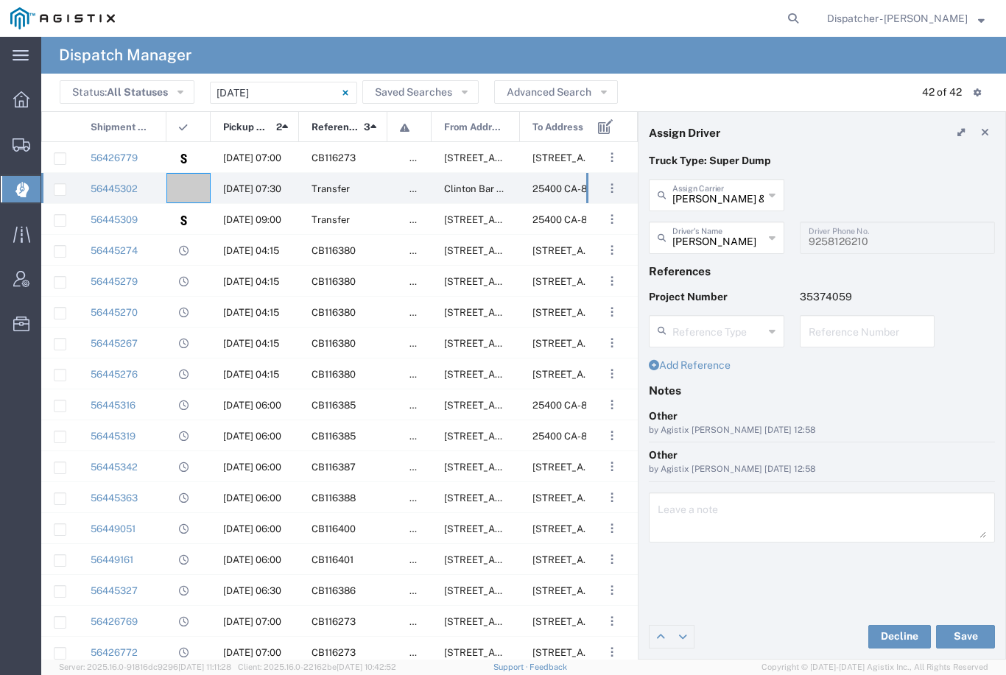
click at [729, 246] on agx-dropdown-input "[PERSON_NAME] [PERSON_NAME] Name [PERSON_NAME] [PERSON_NAME] [PERSON_NAME] [PER…" at bounding box center [716, 238] width 135 height 32
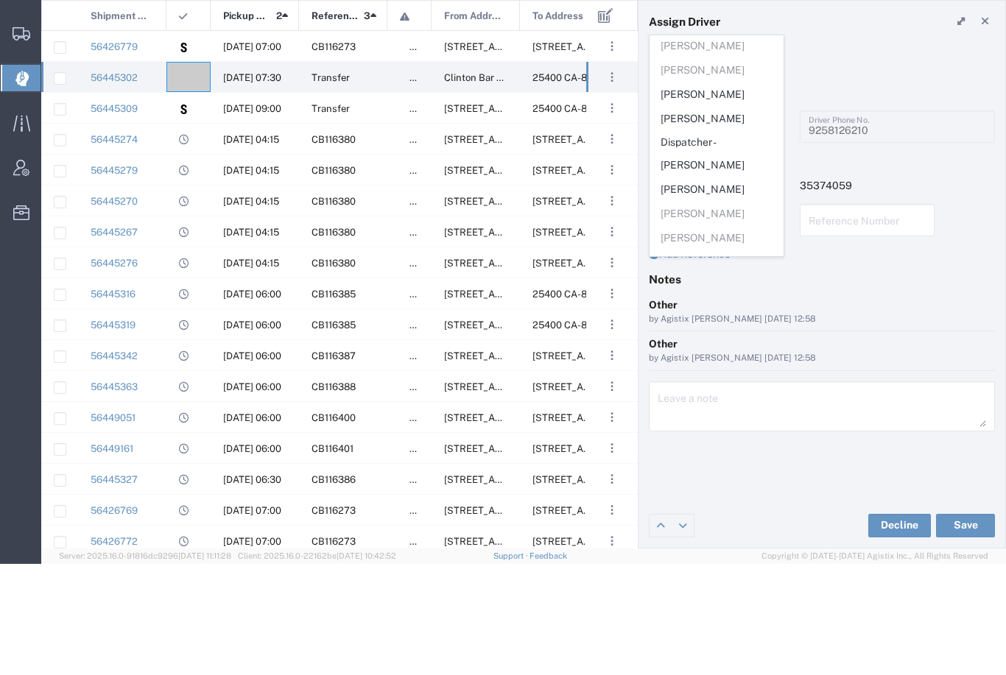
scroll to position [97, 0]
click at [731, 243] on span "Dispatcher - [PERSON_NAME]" at bounding box center [716, 266] width 133 height 46
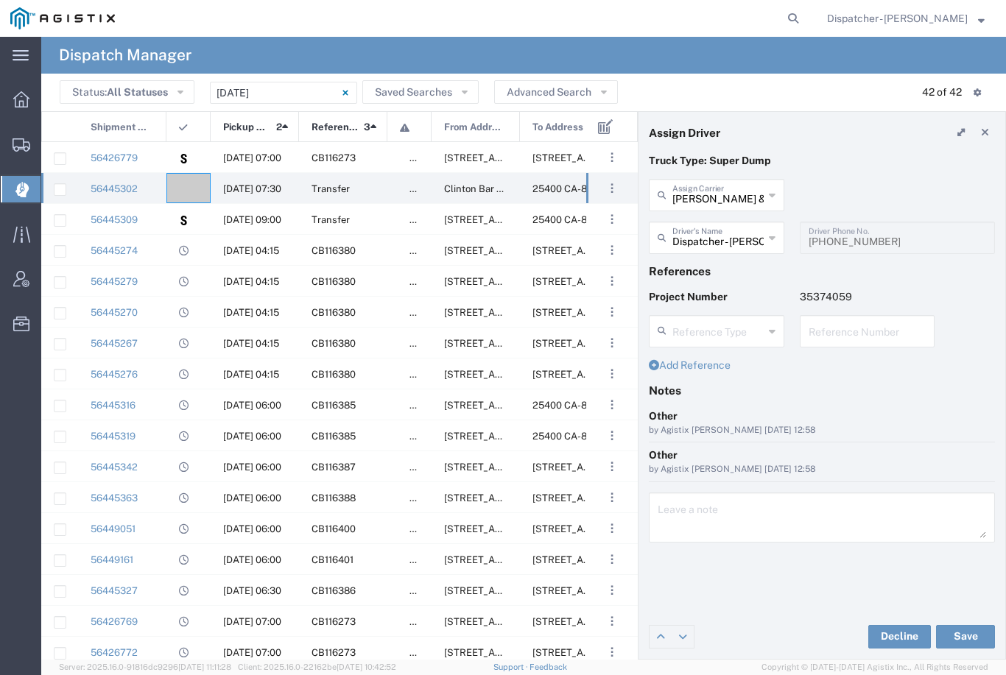
click at [976, 640] on button "Save" at bounding box center [965, 637] width 59 height 24
